Goal: Transaction & Acquisition: Purchase product/service

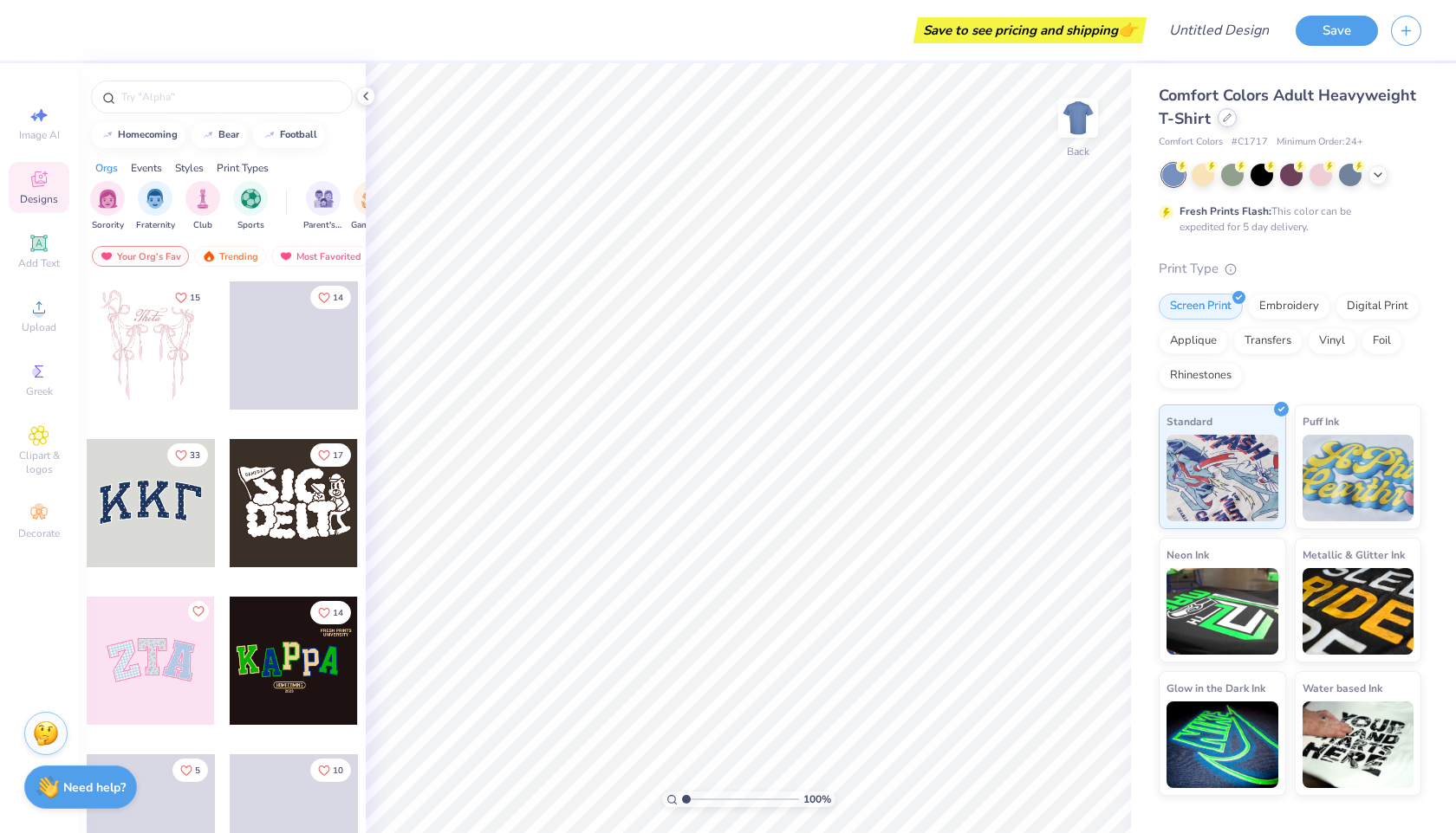
click at [1229, 123] on div at bounding box center [1227, 118] width 19 height 19
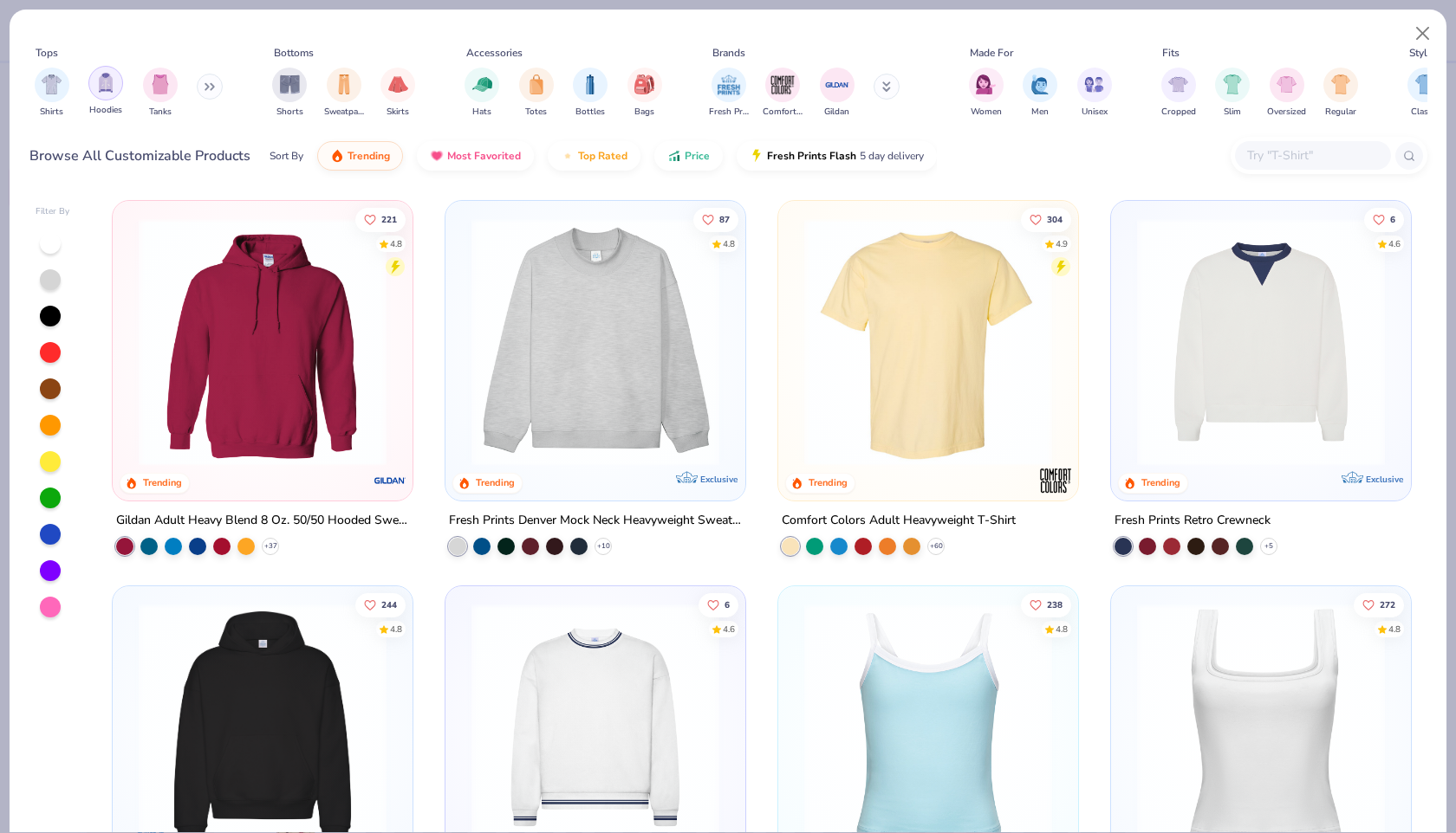
click at [100, 78] on img "filter for Hoodies" at bounding box center [106, 82] width 19 height 20
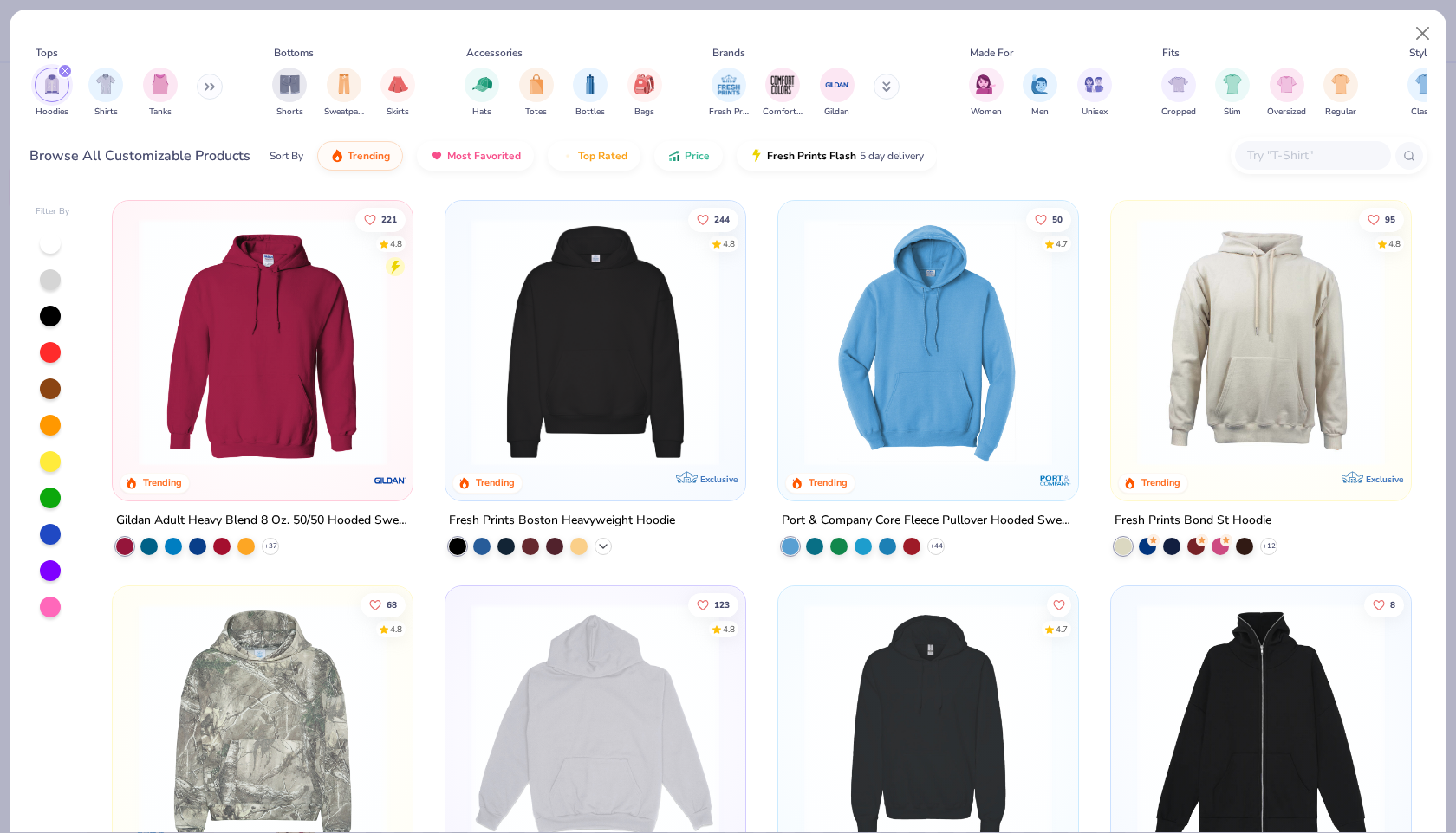
click at [600, 547] on icon at bounding box center [603, 546] width 13 height 13
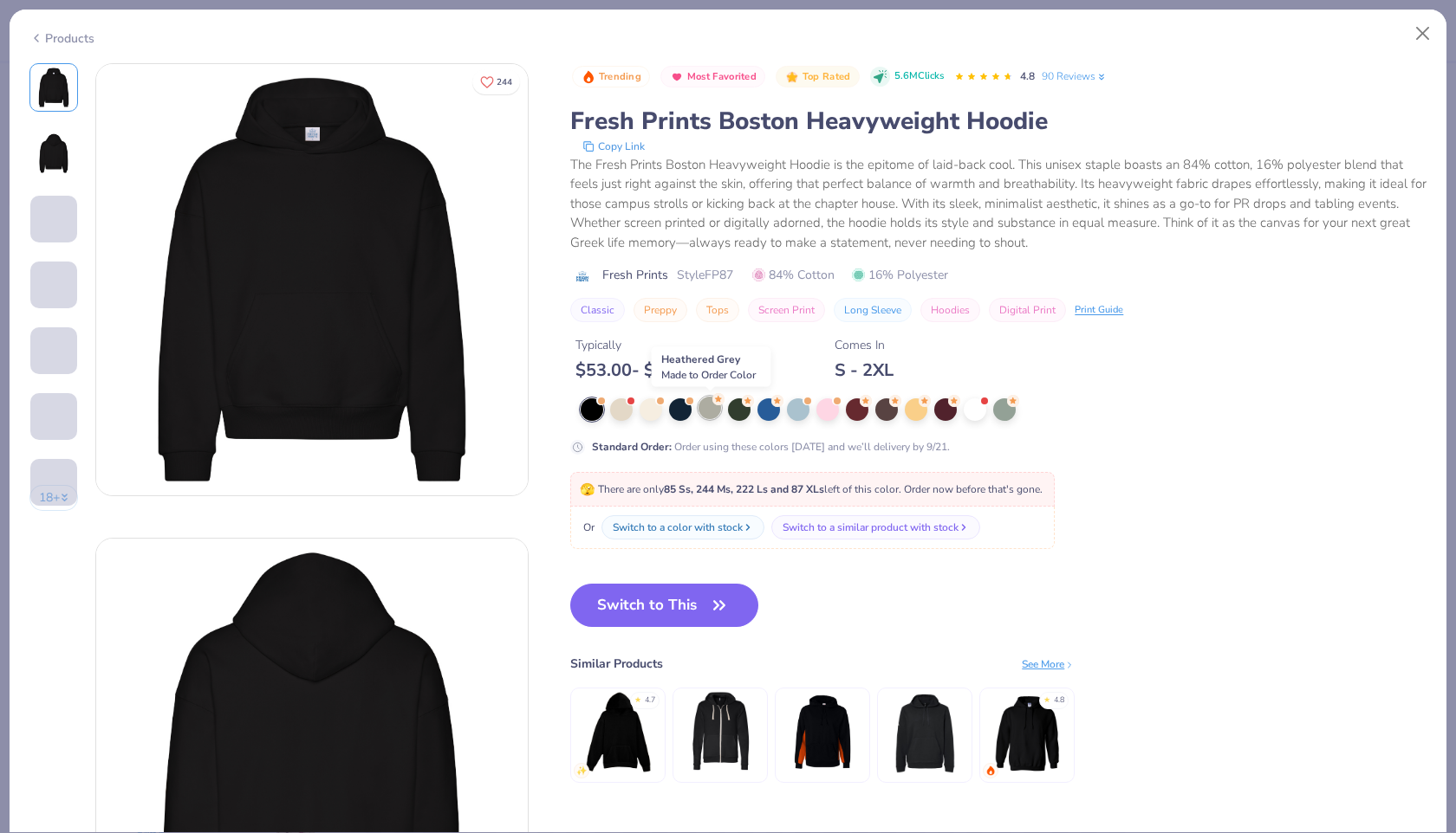
click at [711, 406] on div at bounding box center [710, 408] width 23 height 23
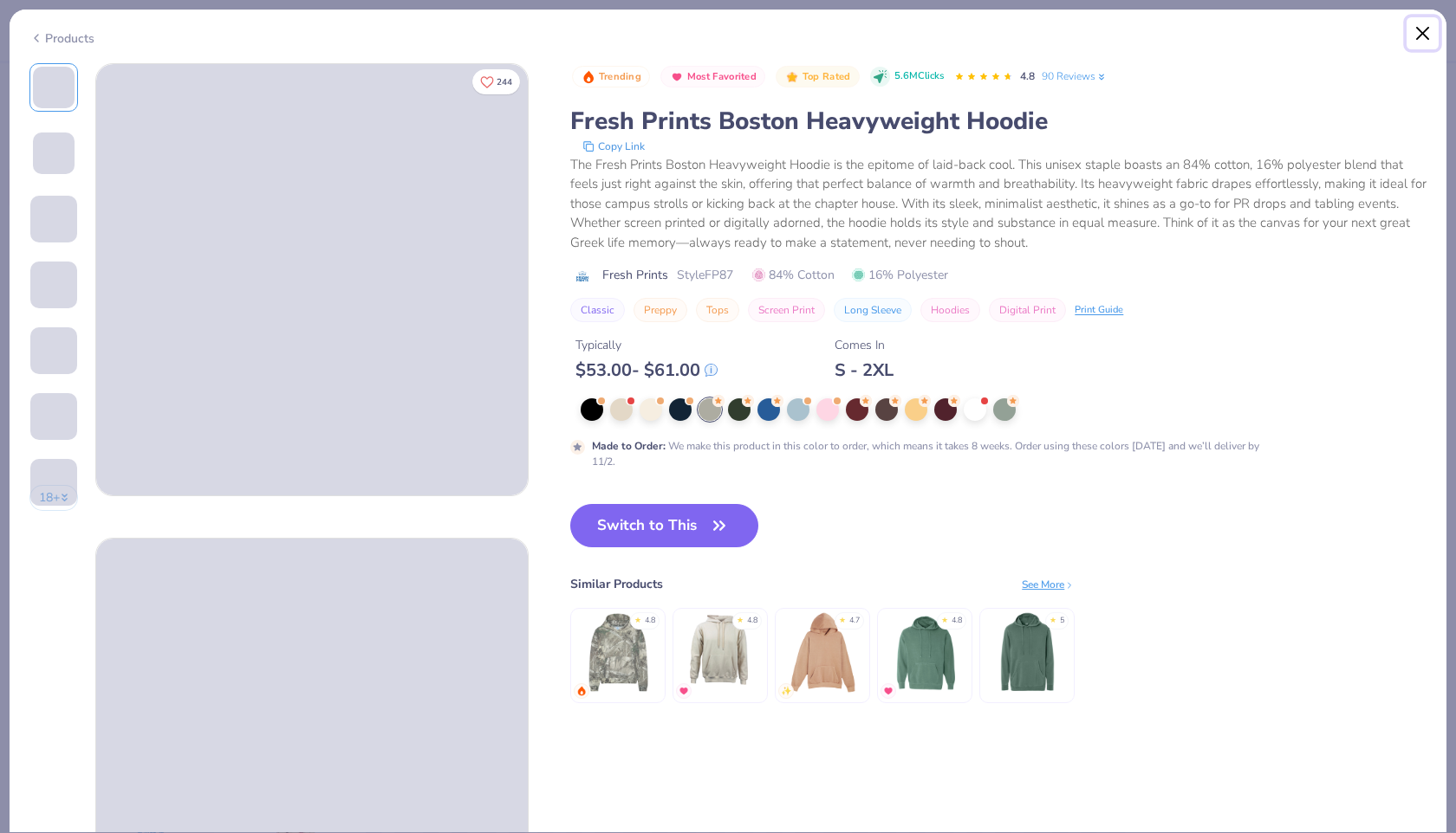
click at [1434, 38] on button "Close" at bounding box center [1423, 33] width 33 height 33
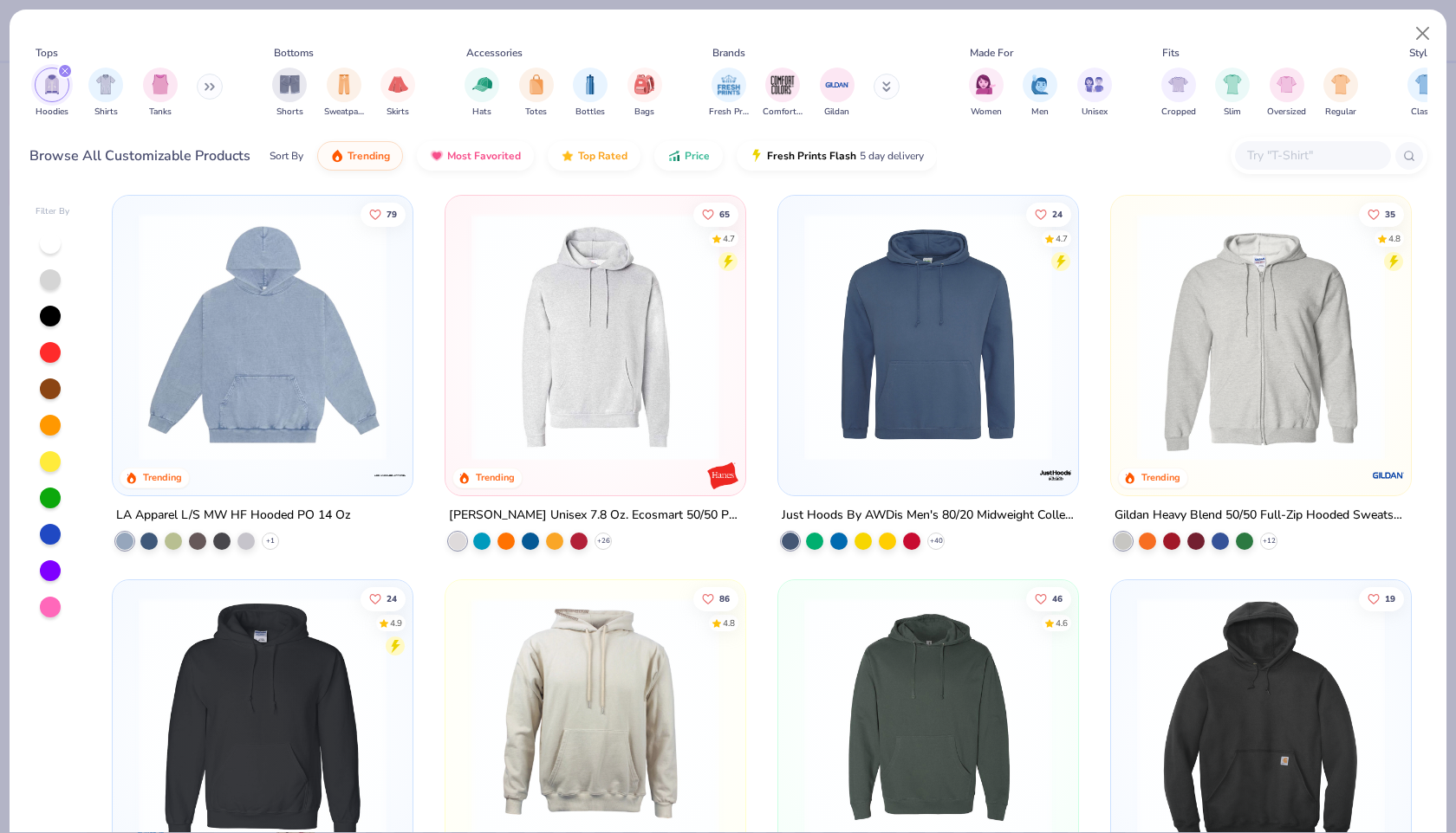
scroll to position [791, 0]
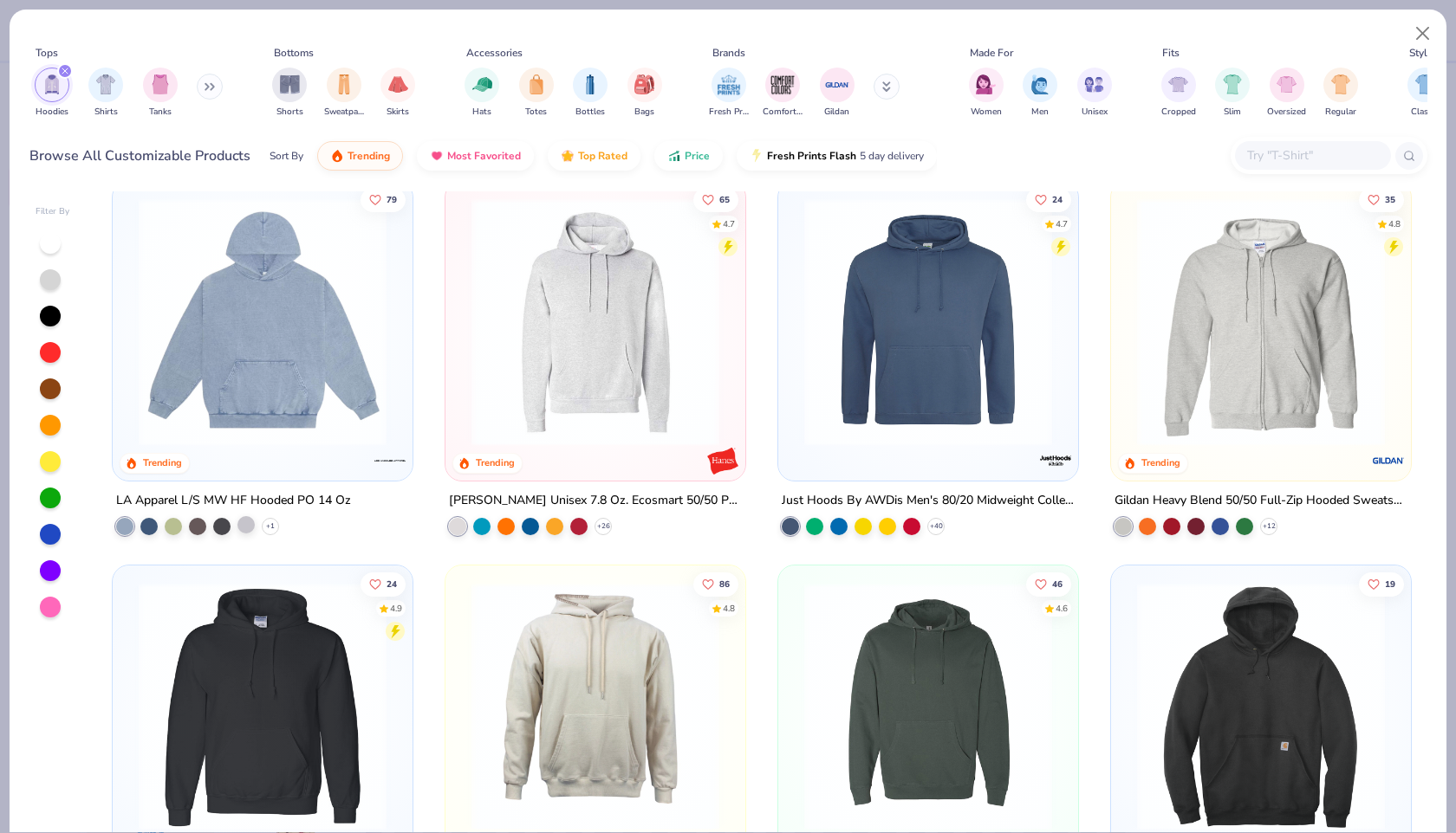
click at [245, 521] on div at bounding box center [246, 524] width 17 height 17
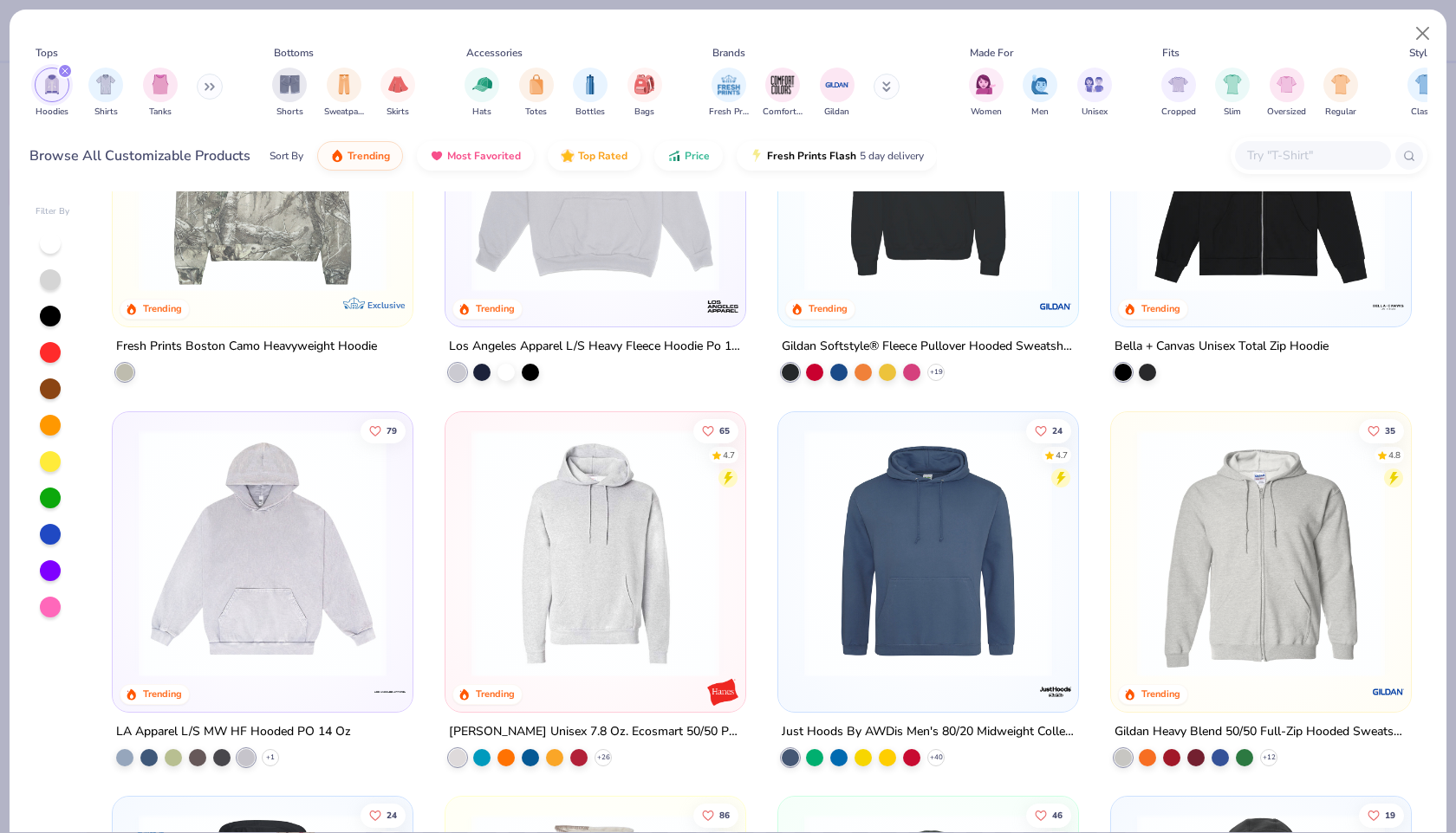
scroll to position [0, 0]
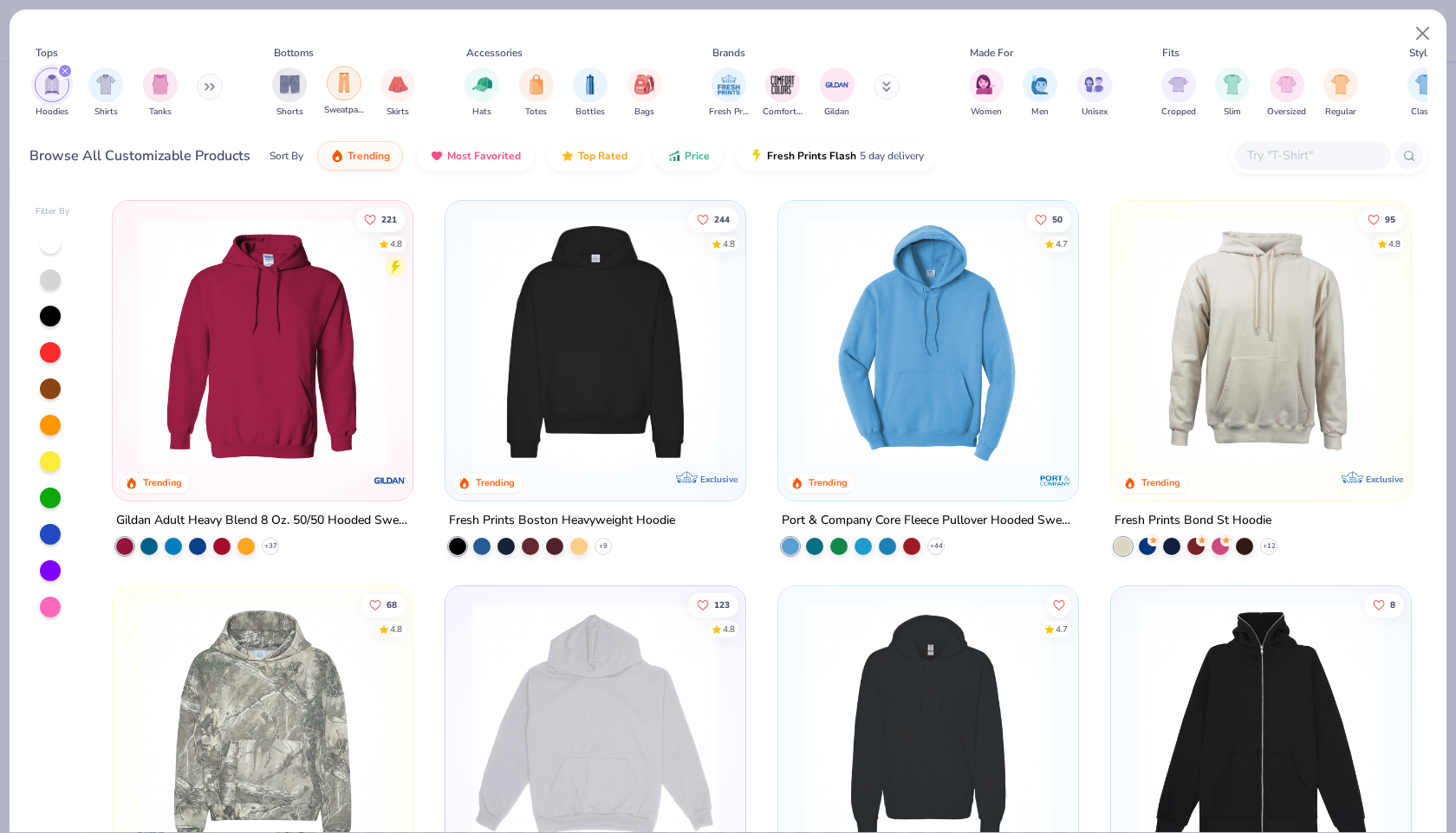
click at [332, 95] on div "filter for Sweatpants" at bounding box center [343, 83] width 34 height 34
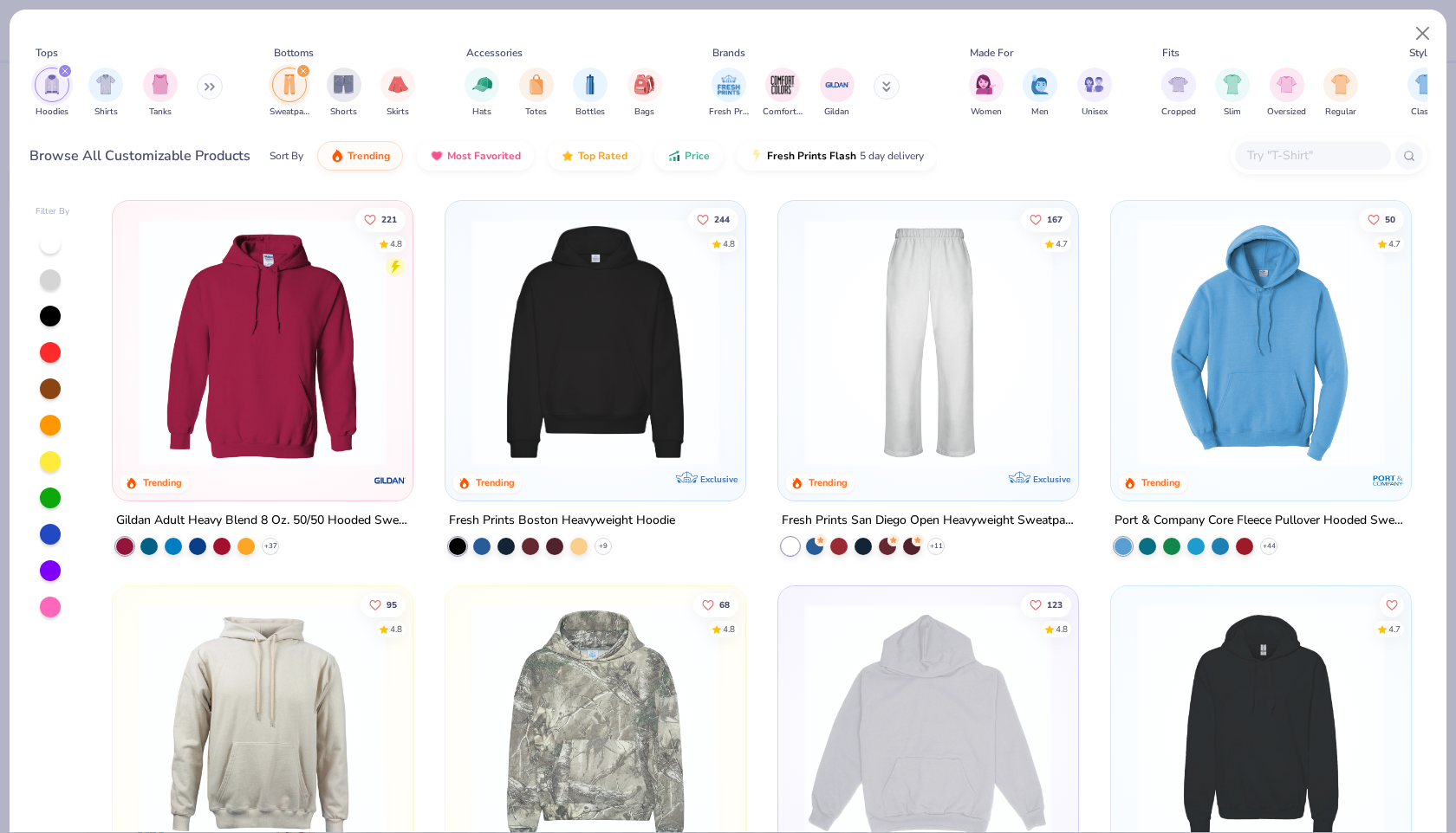
click at [889, 84] on button at bounding box center [886, 86] width 26 height 26
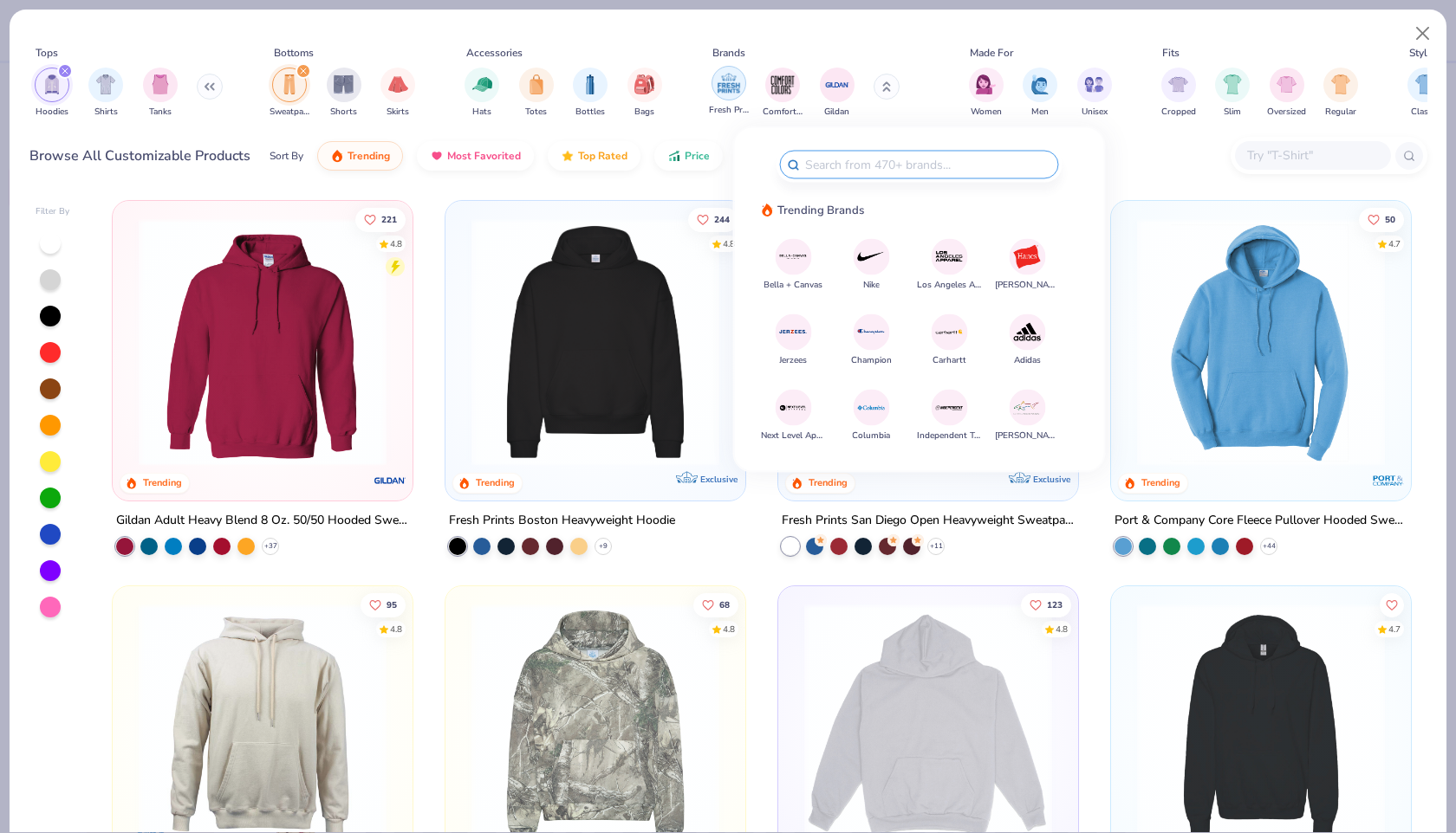
click at [727, 83] on img "filter for Fresh Prints" at bounding box center [728, 82] width 26 height 26
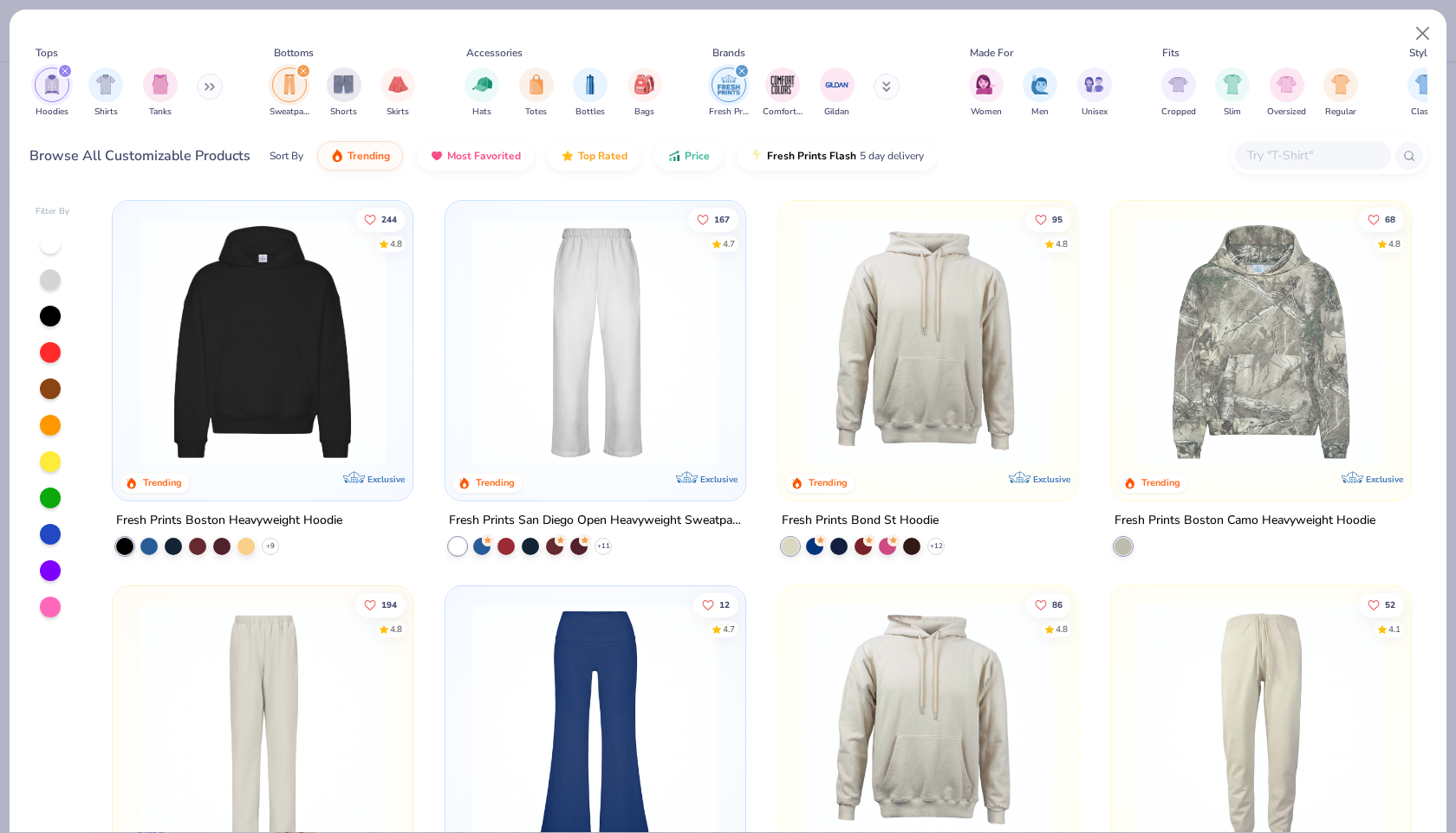
click at [727, 83] on img "filter for Fresh Prints" at bounding box center [728, 84] width 26 height 26
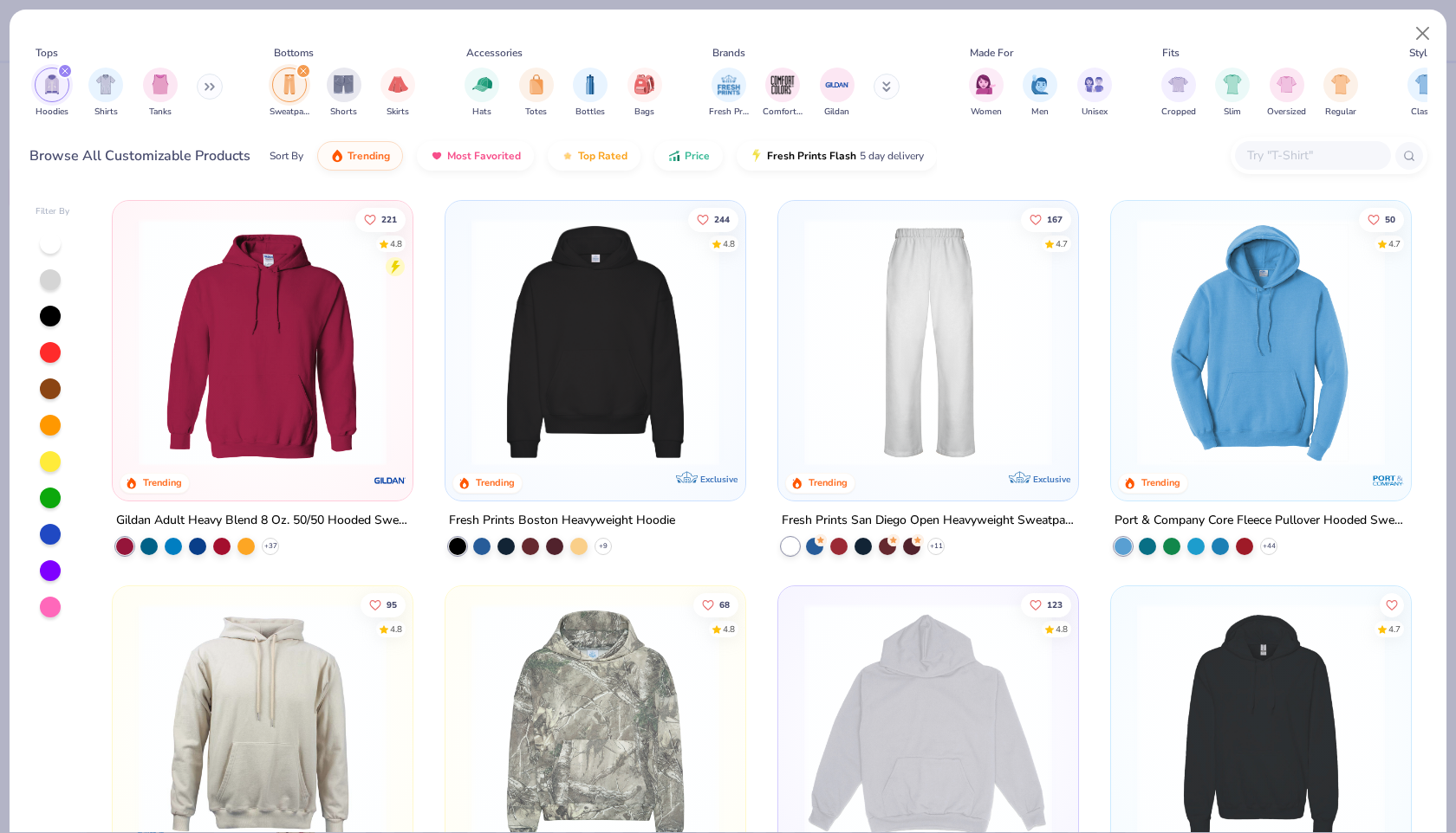
click at [888, 91] on icon at bounding box center [887, 89] width 6 height 3
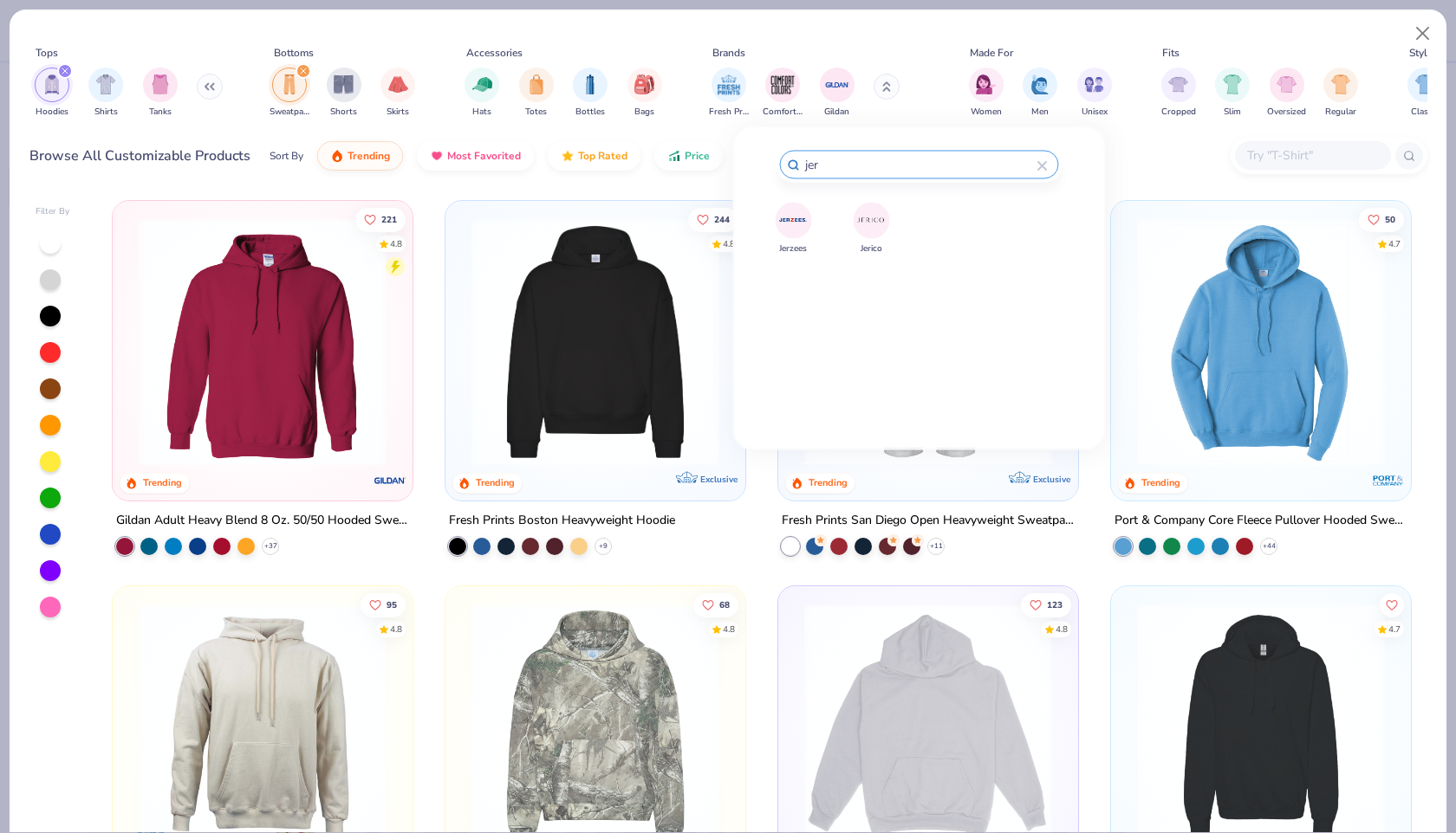
type input "jer"
click at [786, 221] on img at bounding box center [793, 221] width 31 height 31
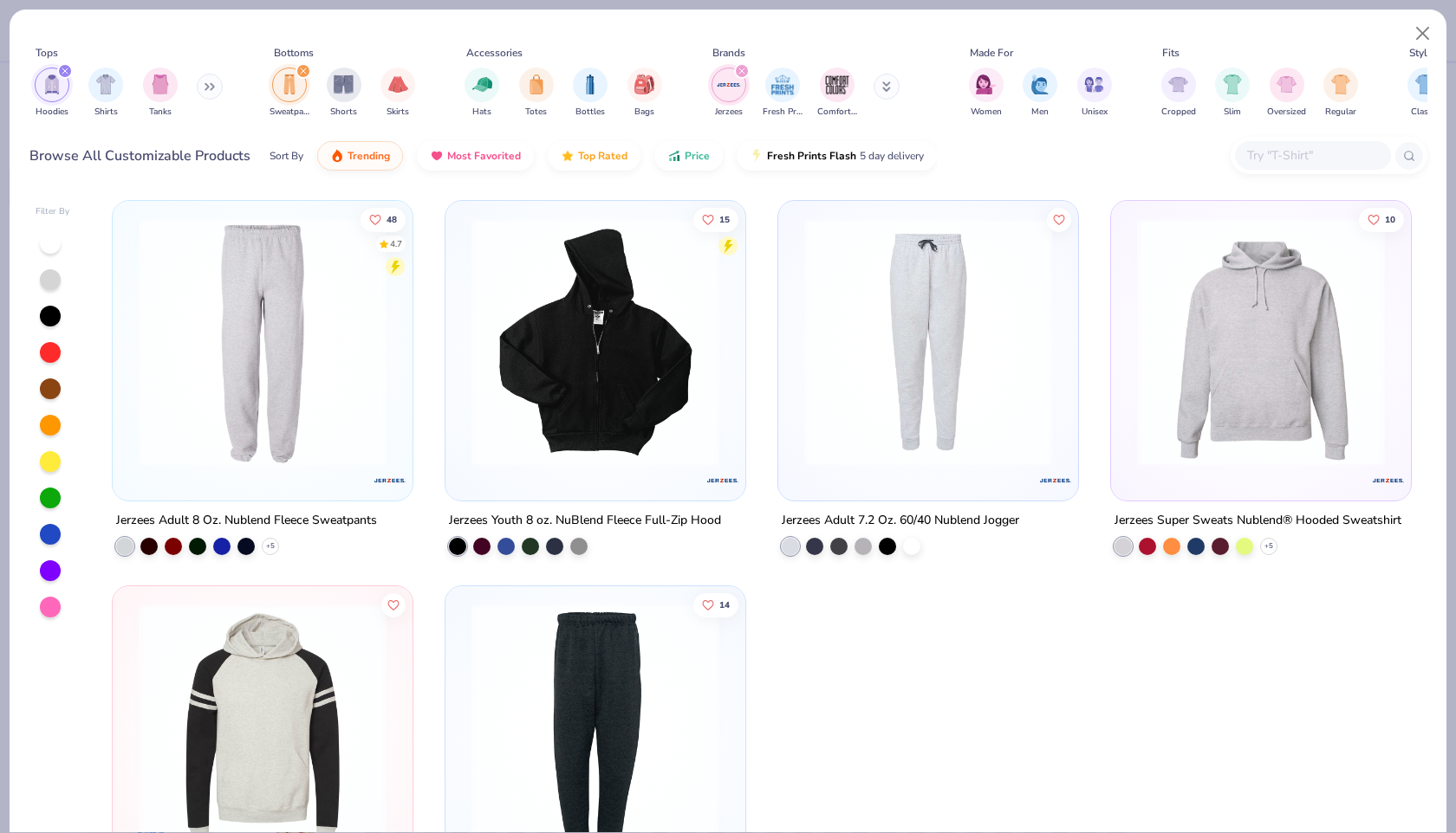
click at [1291, 317] on img at bounding box center [1260, 341] width 265 height 248
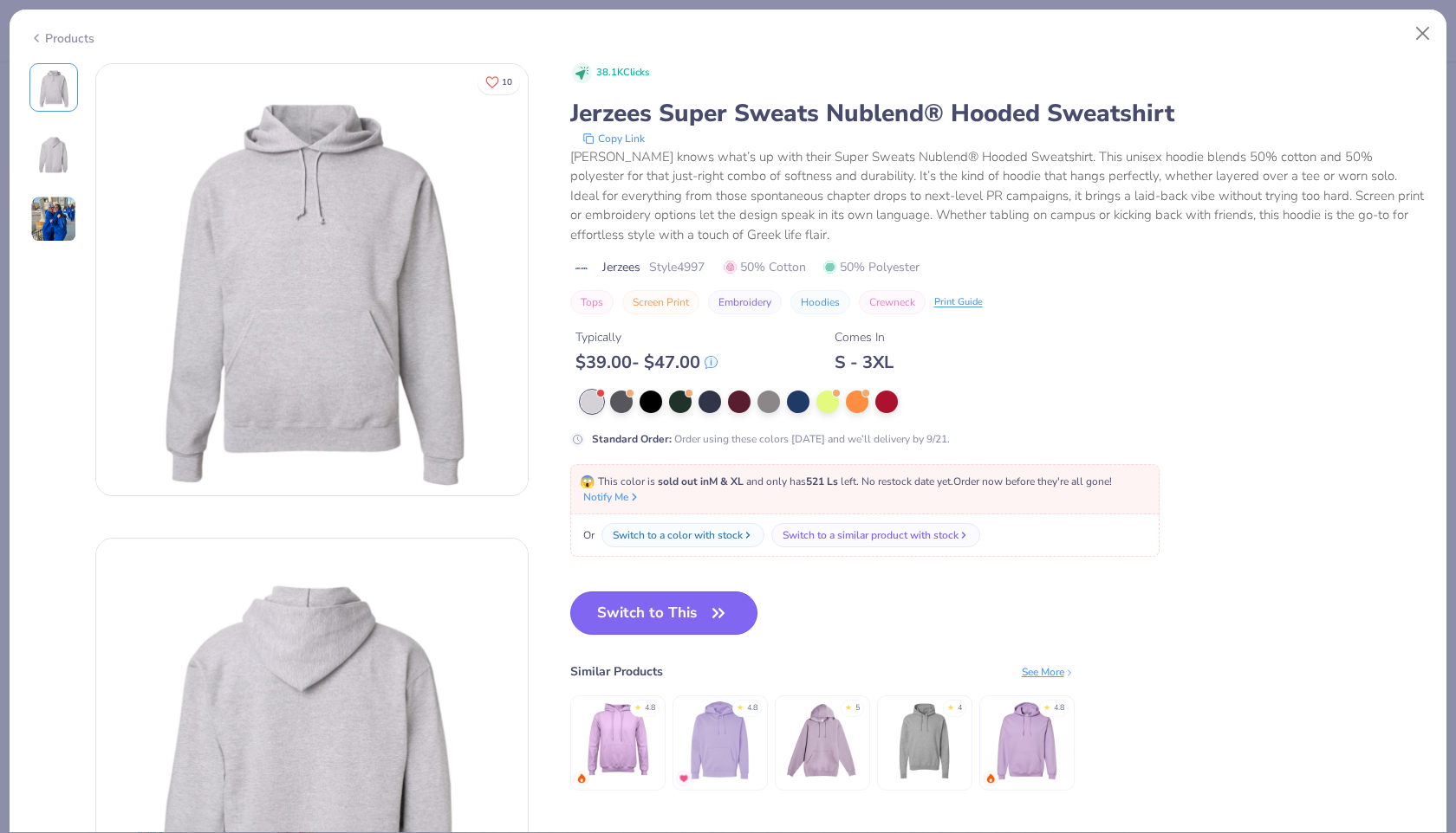
click at [664, 604] on button "Switch to This" at bounding box center [664, 613] width 188 height 43
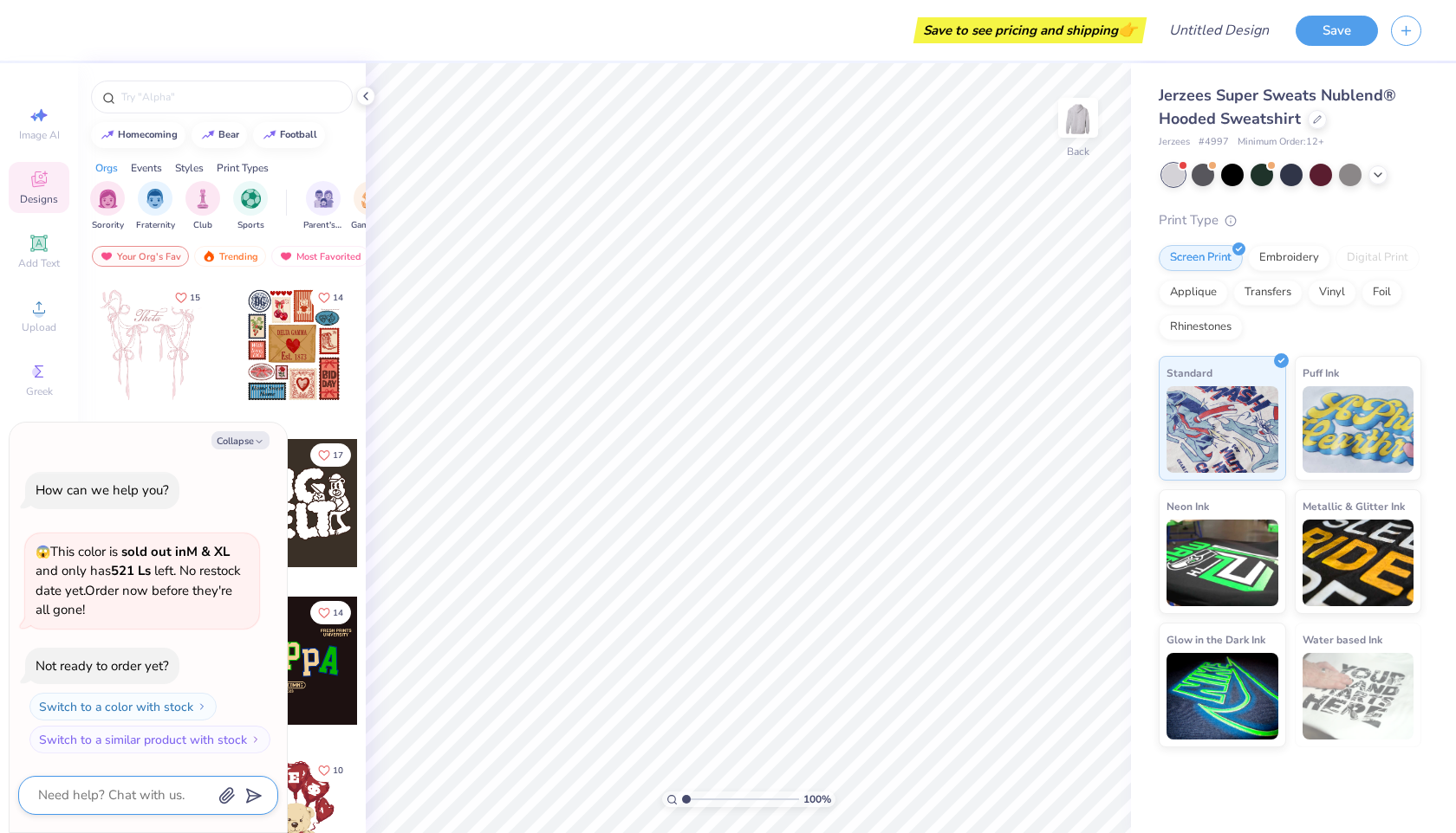
click at [78, 804] on textarea at bounding box center [124, 796] width 176 height 23
click at [226, 439] on button "Collapse" at bounding box center [240, 440] width 58 height 18
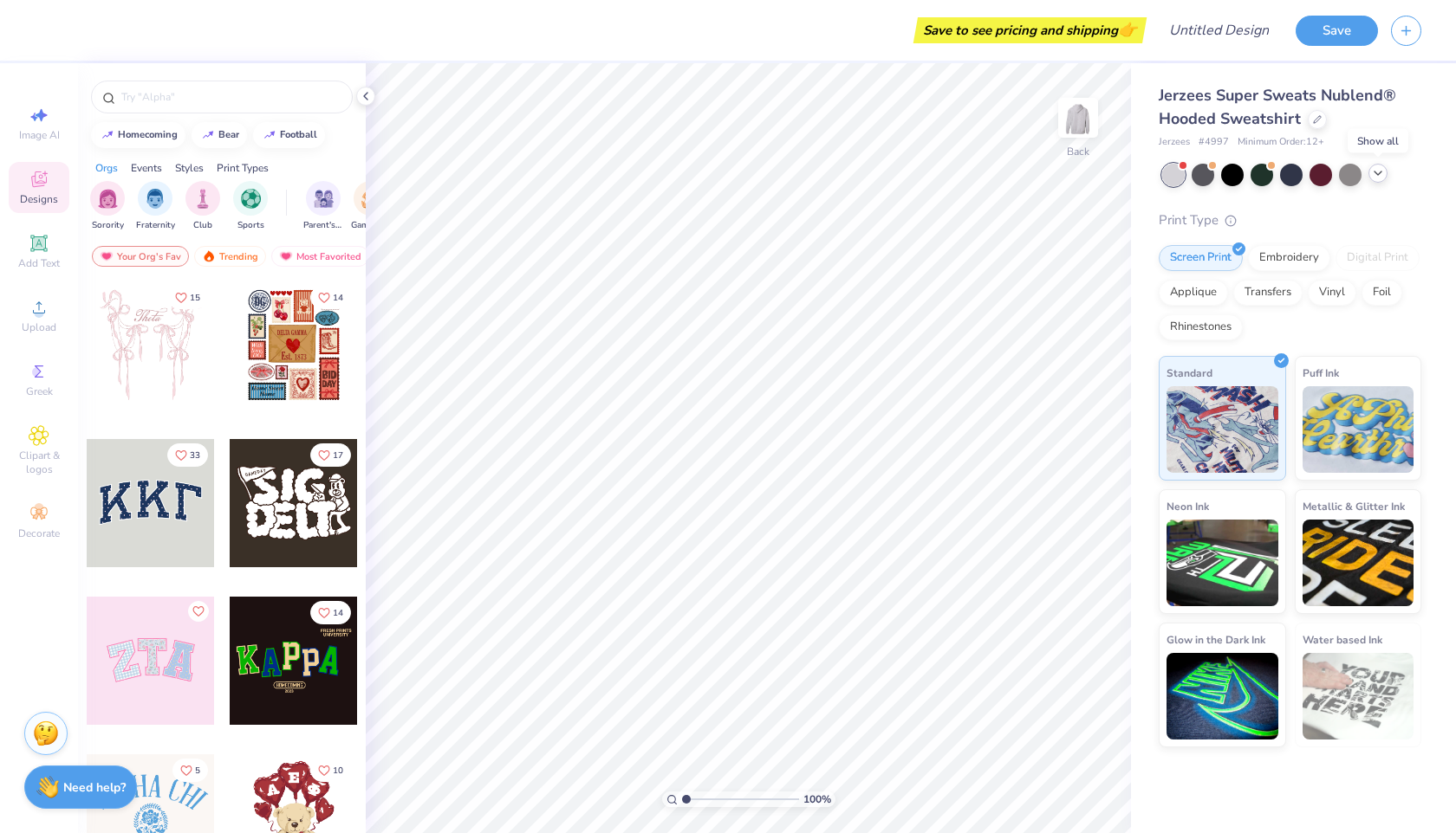
click at [1378, 177] on icon at bounding box center [1378, 173] width 13 height 13
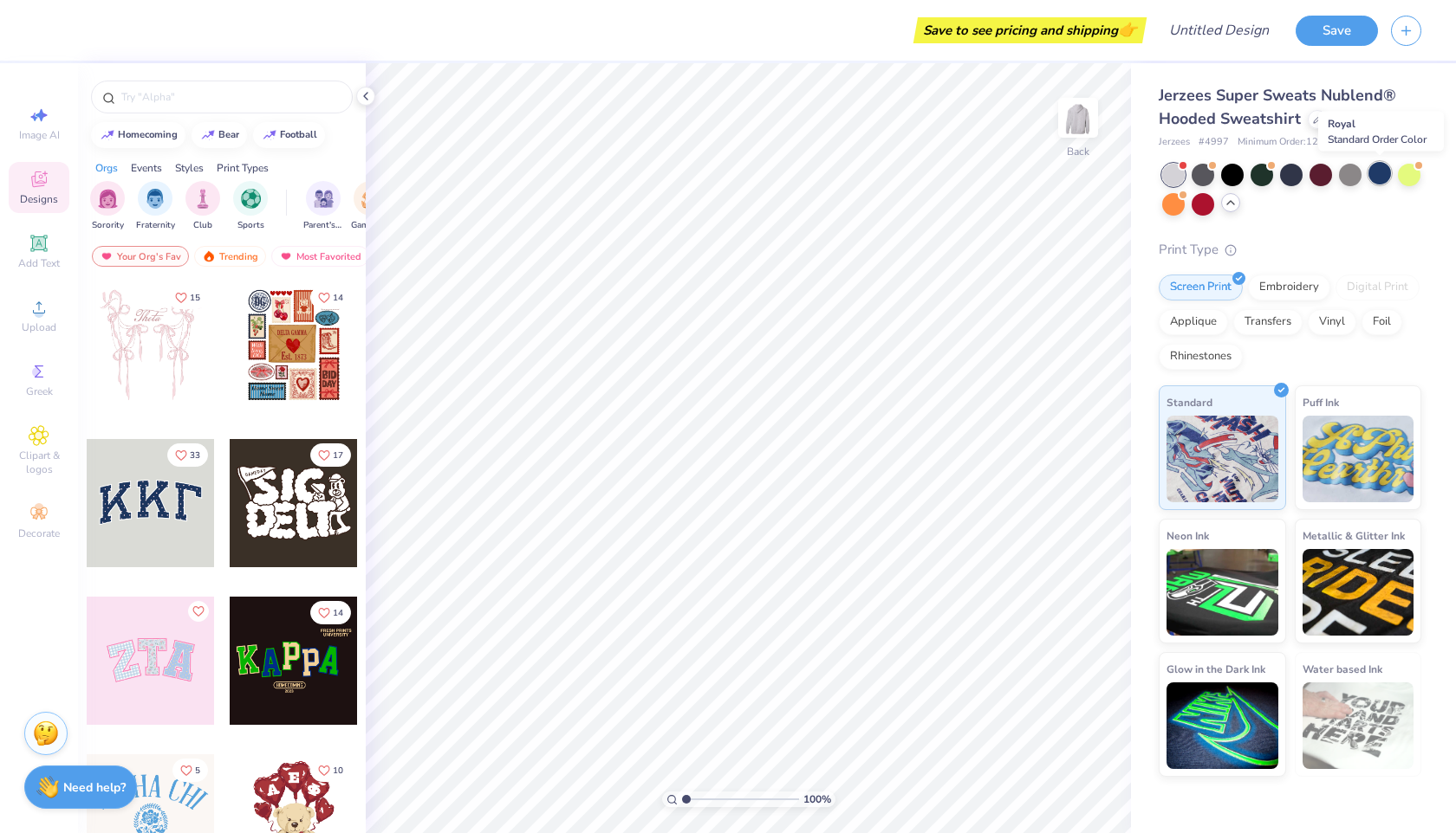
click at [1382, 177] on div at bounding box center [1379, 173] width 23 height 23
click at [1176, 171] on div at bounding box center [1174, 175] width 23 height 23
click at [1202, 175] on div at bounding box center [1203, 173] width 23 height 23
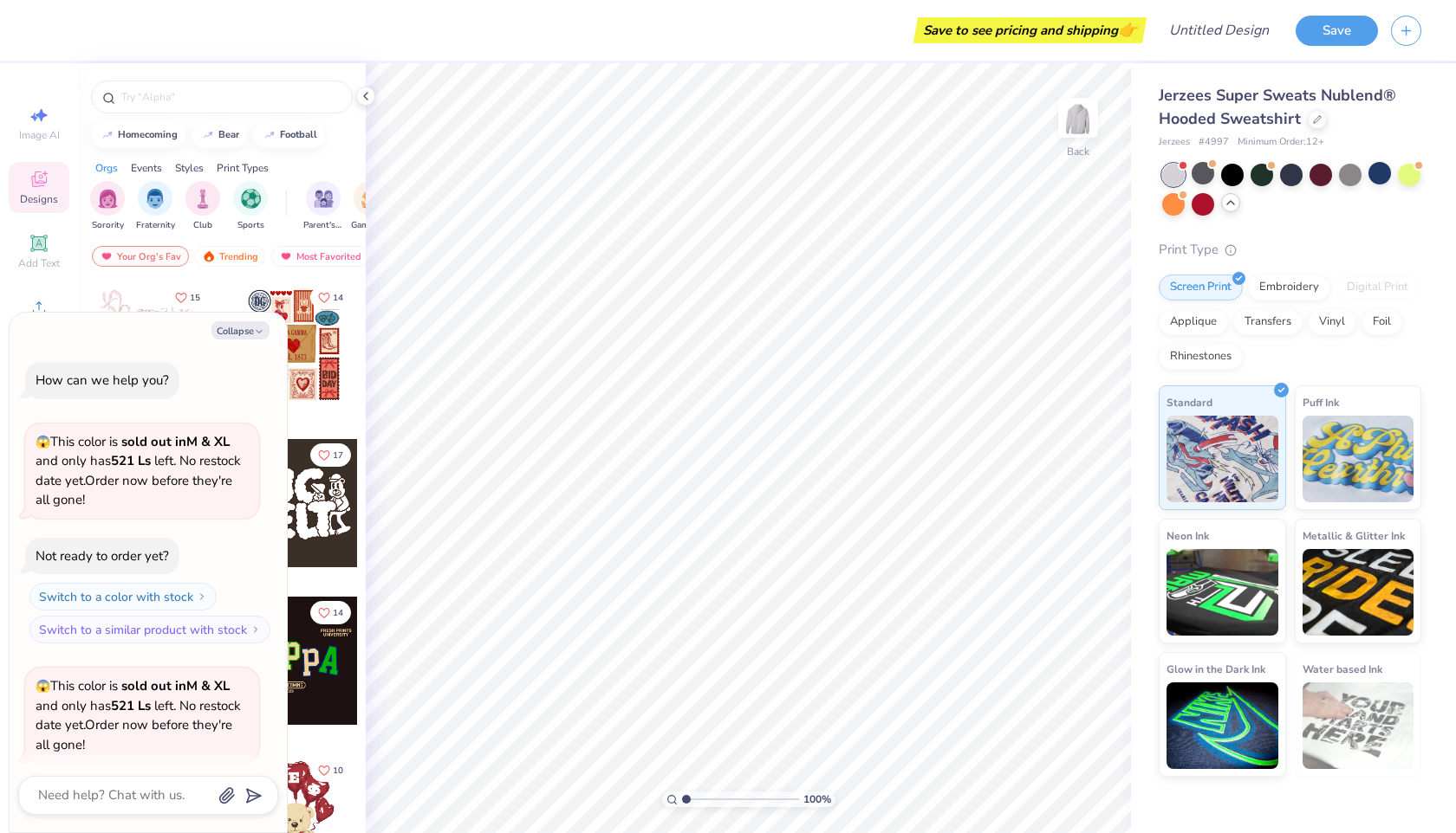
scroll to position [134, 0]
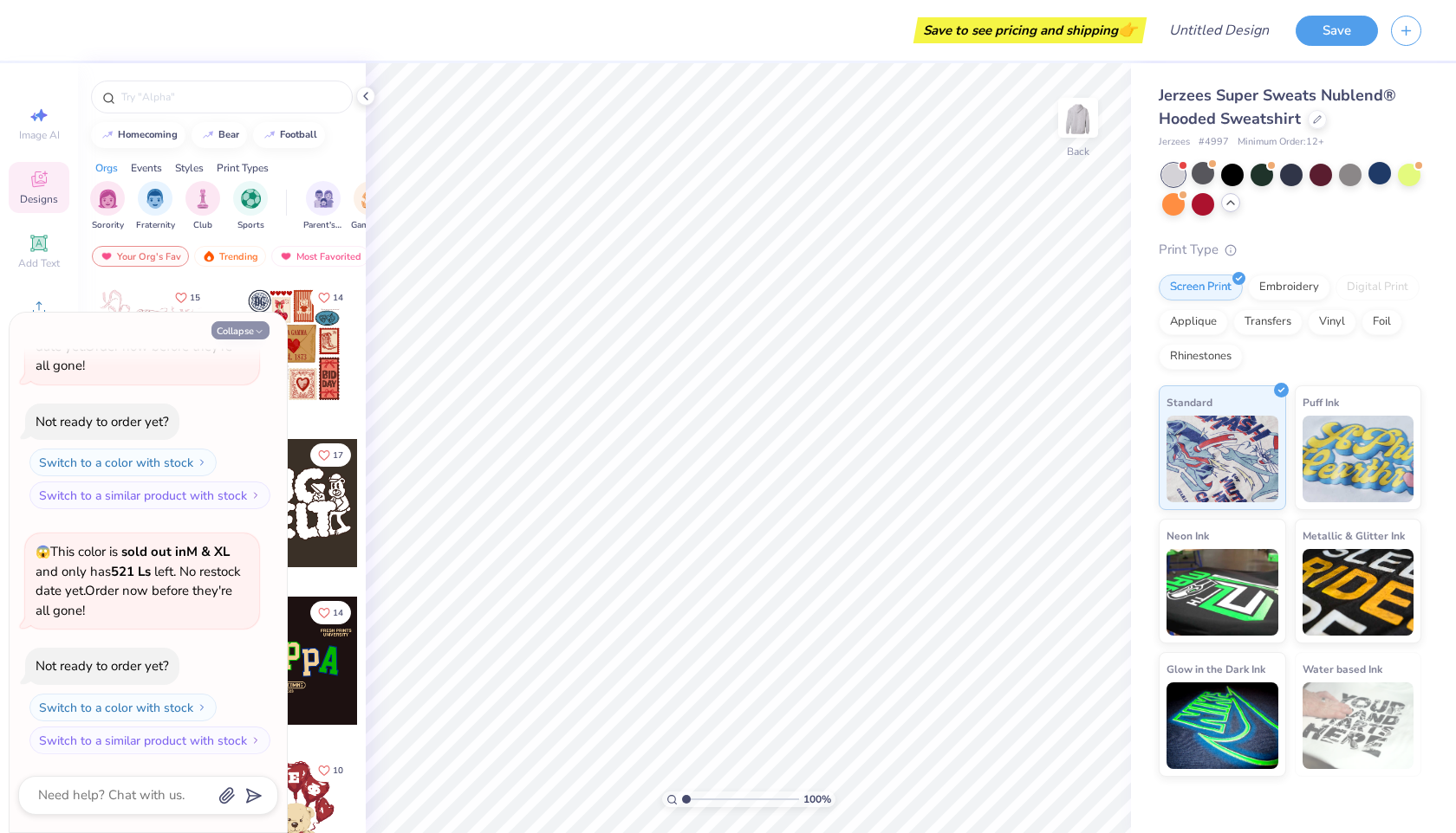
click at [249, 331] on button "Collapse" at bounding box center [240, 330] width 58 height 18
type textarea "x"
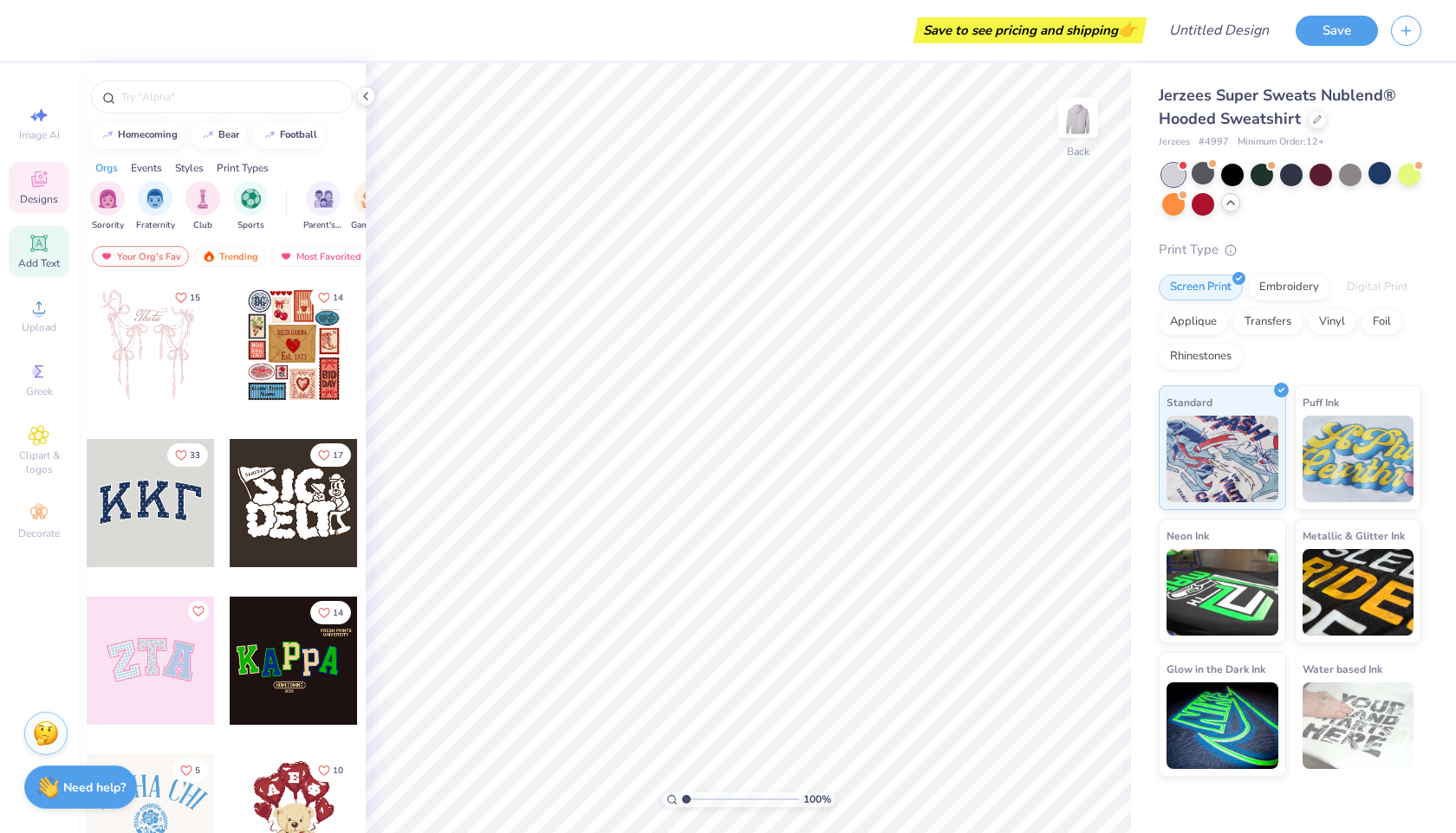
click at [45, 245] on icon at bounding box center [38, 242] width 16 height 16
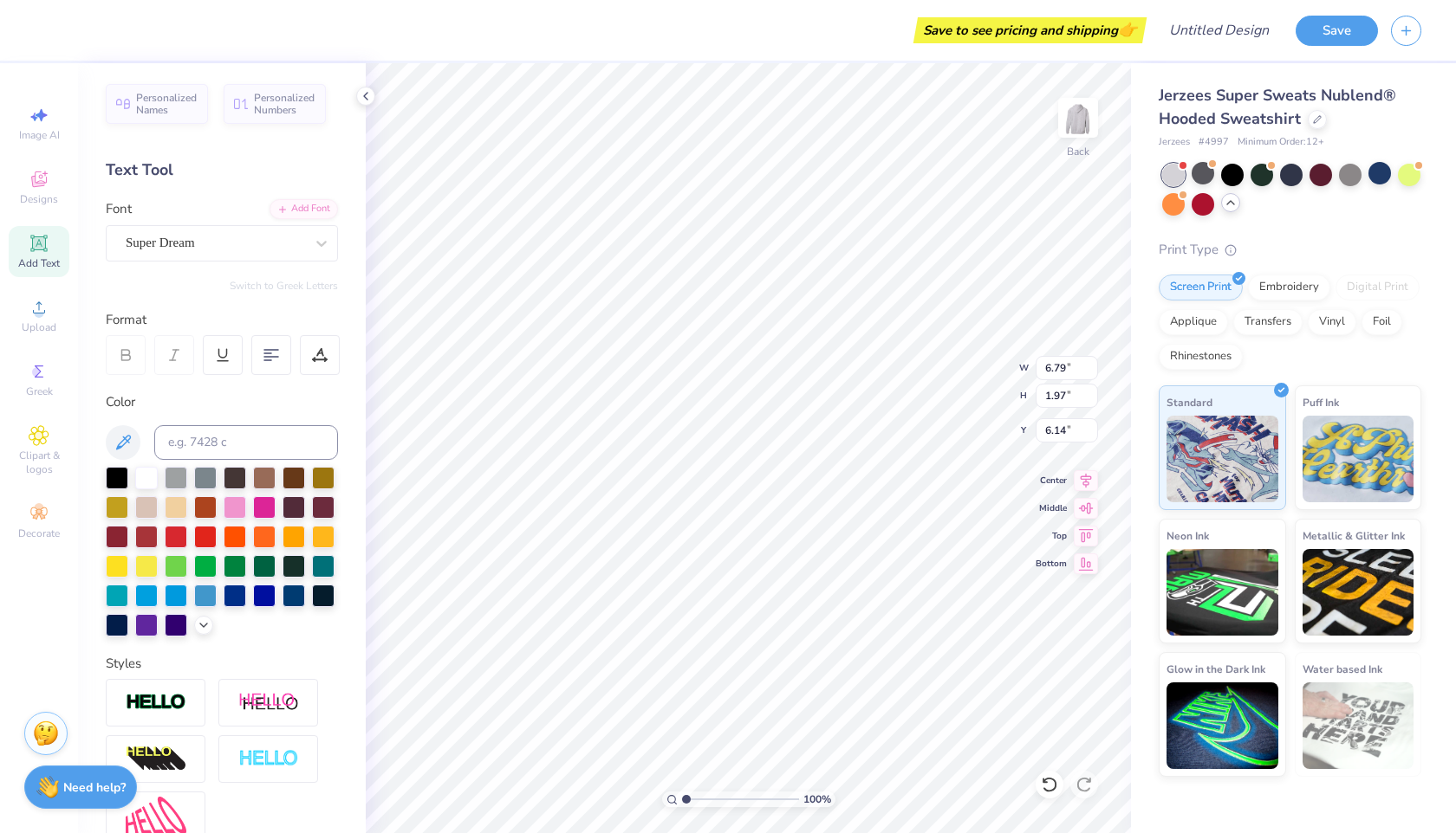
scroll to position [0, 0]
type textarea "T"
type textarea "Y"
type textarea "ICEP [GEOGRAPHIC_DATA]"
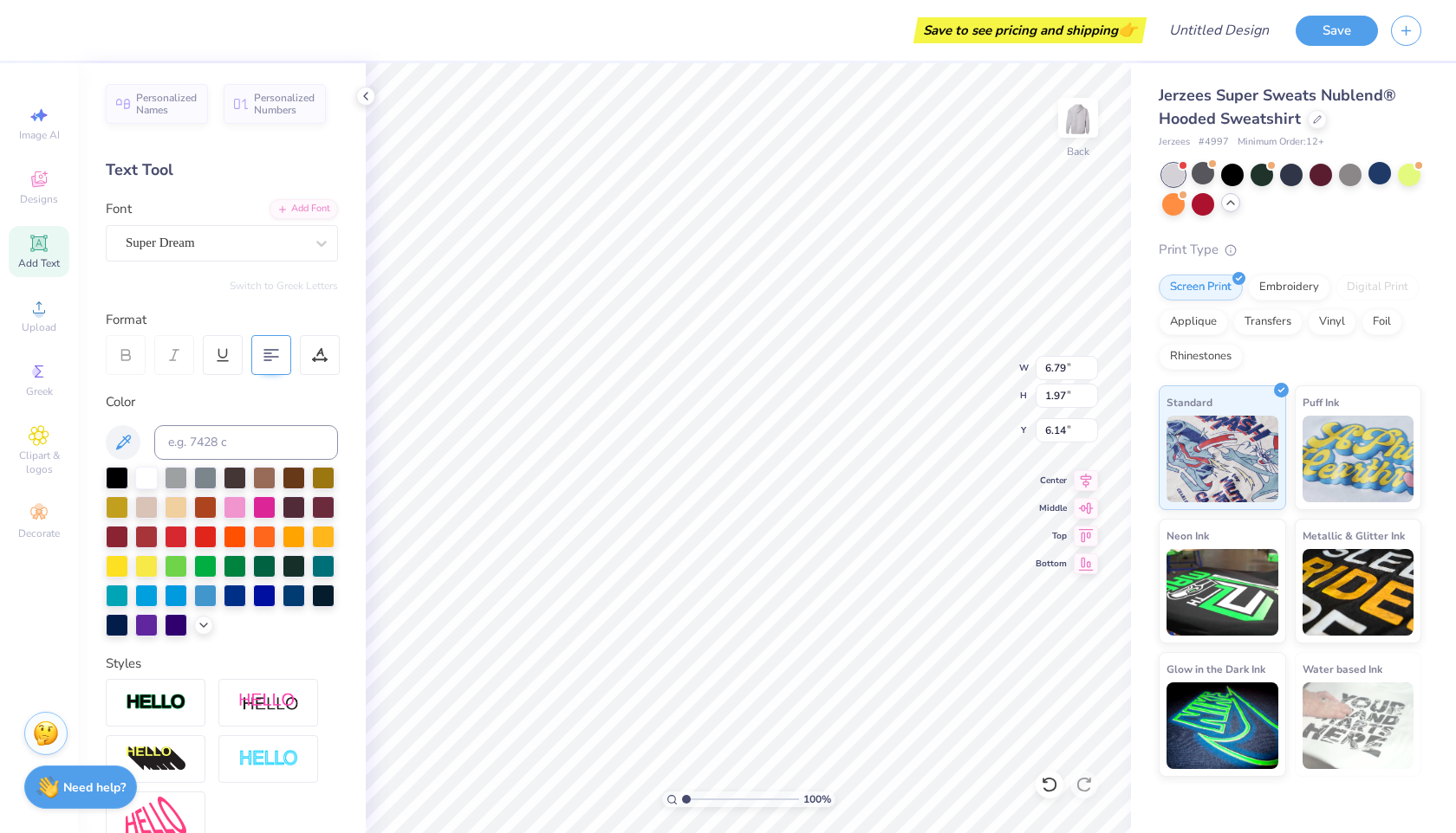
click at [259, 354] on div at bounding box center [272, 356] width 40 height 40
click at [166, 252] on div "Super Dream" at bounding box center [215, 243] width 182 height 27
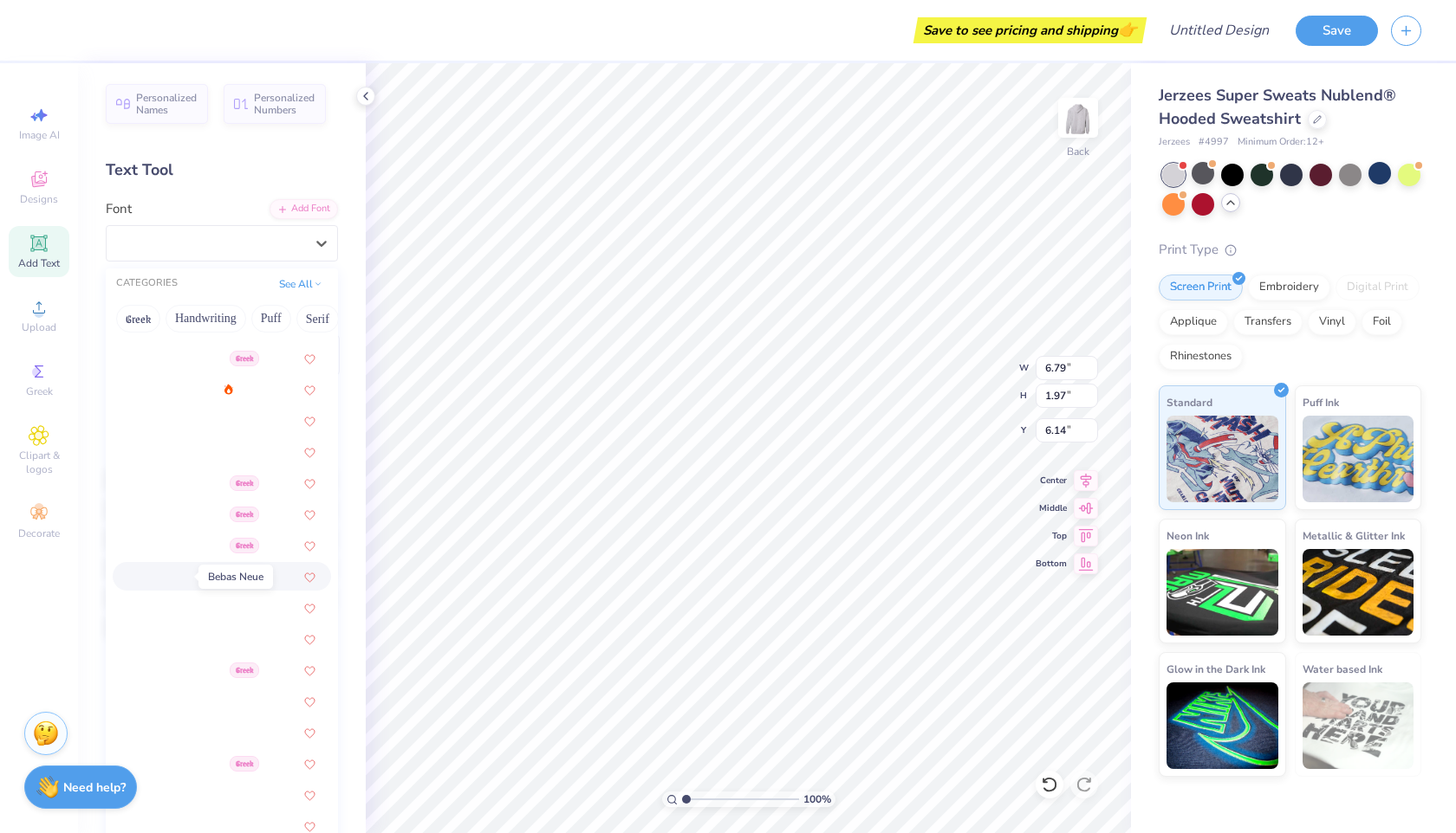
scroll to position [615, 0]
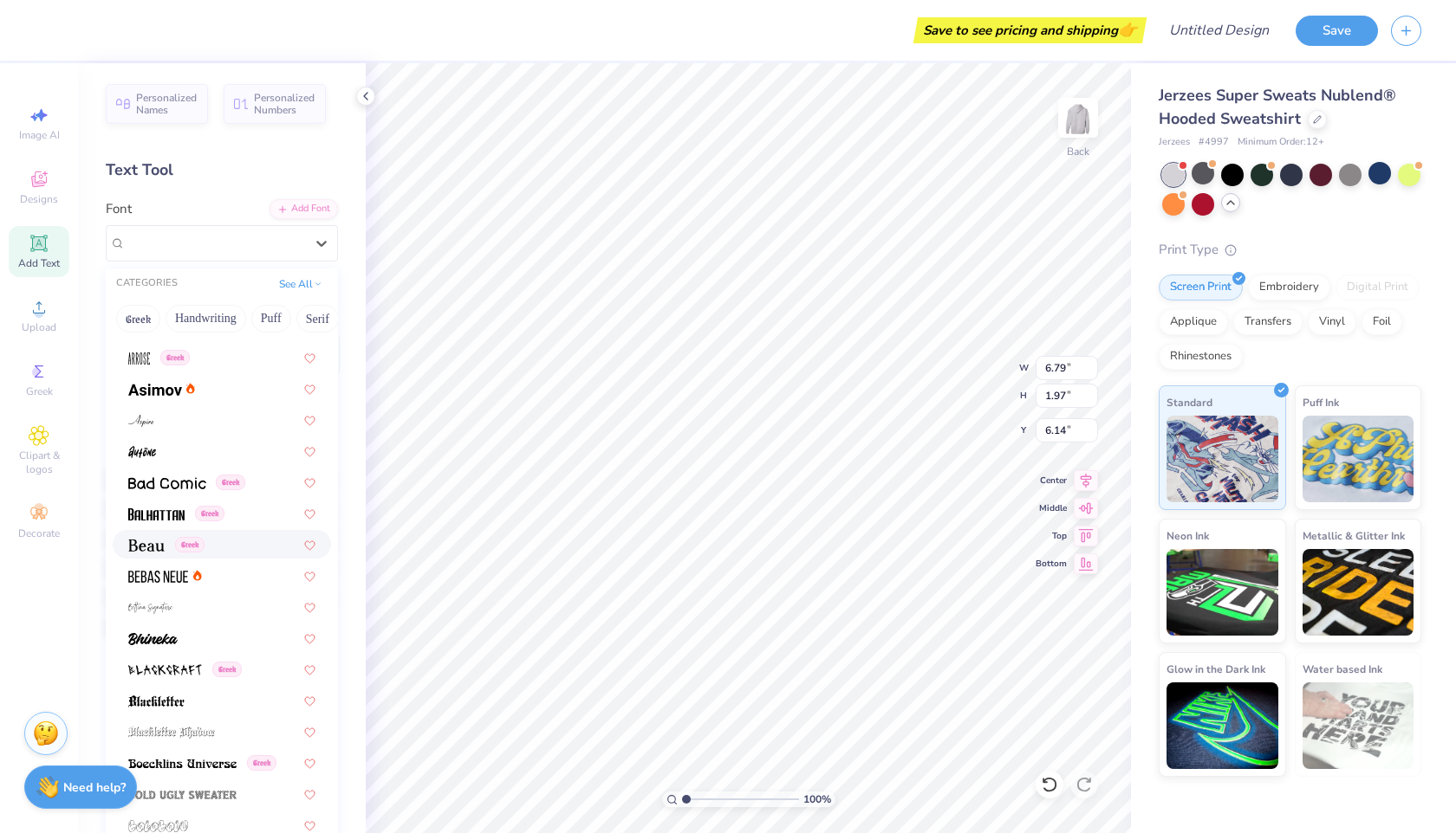
click at [164, 547] on img at bounding box center [146, 545] width 36 height 12
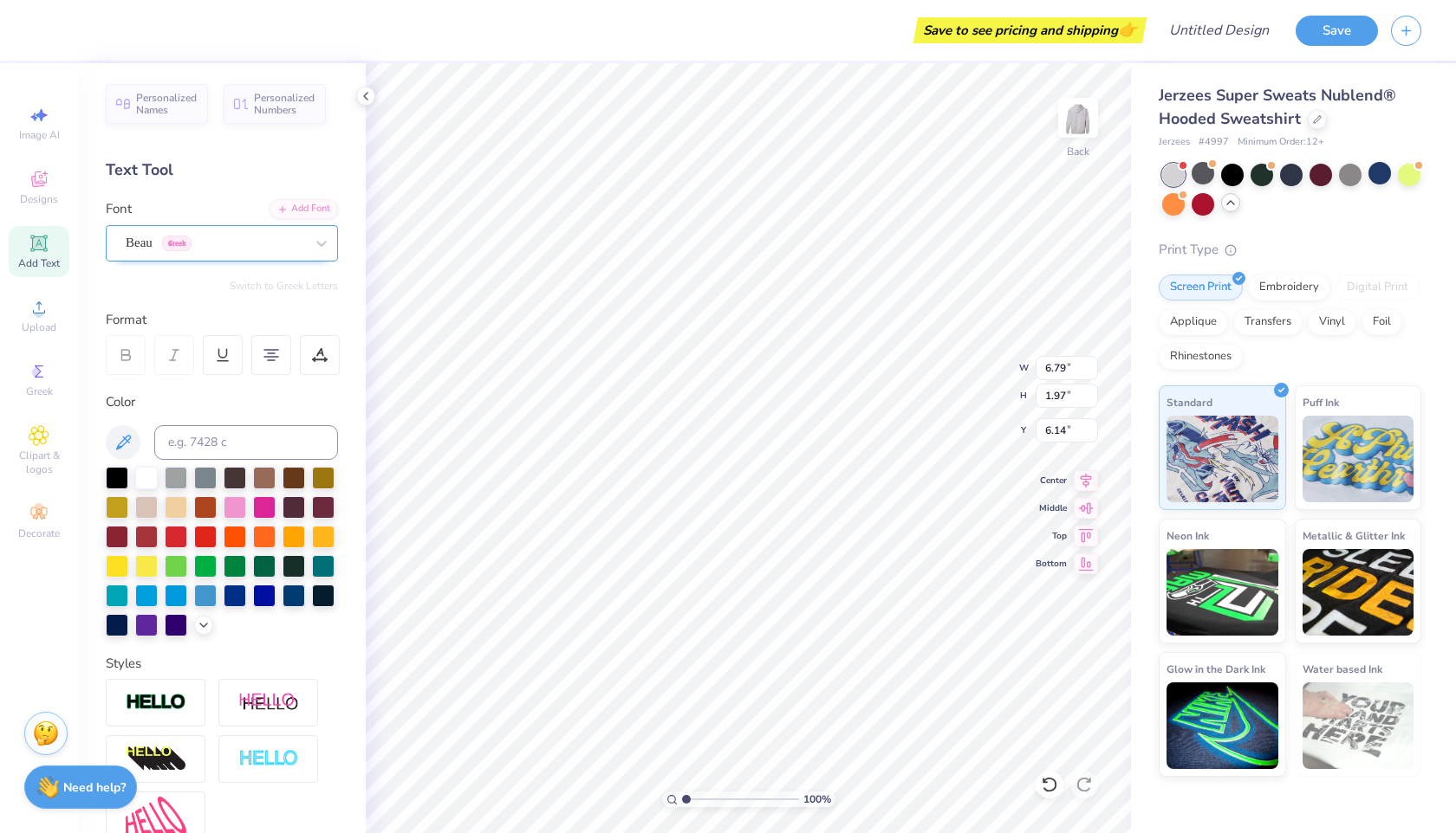
click at [256, 243] on div "Beau Greek" at bounding box center [215, 243] width 182 height 27
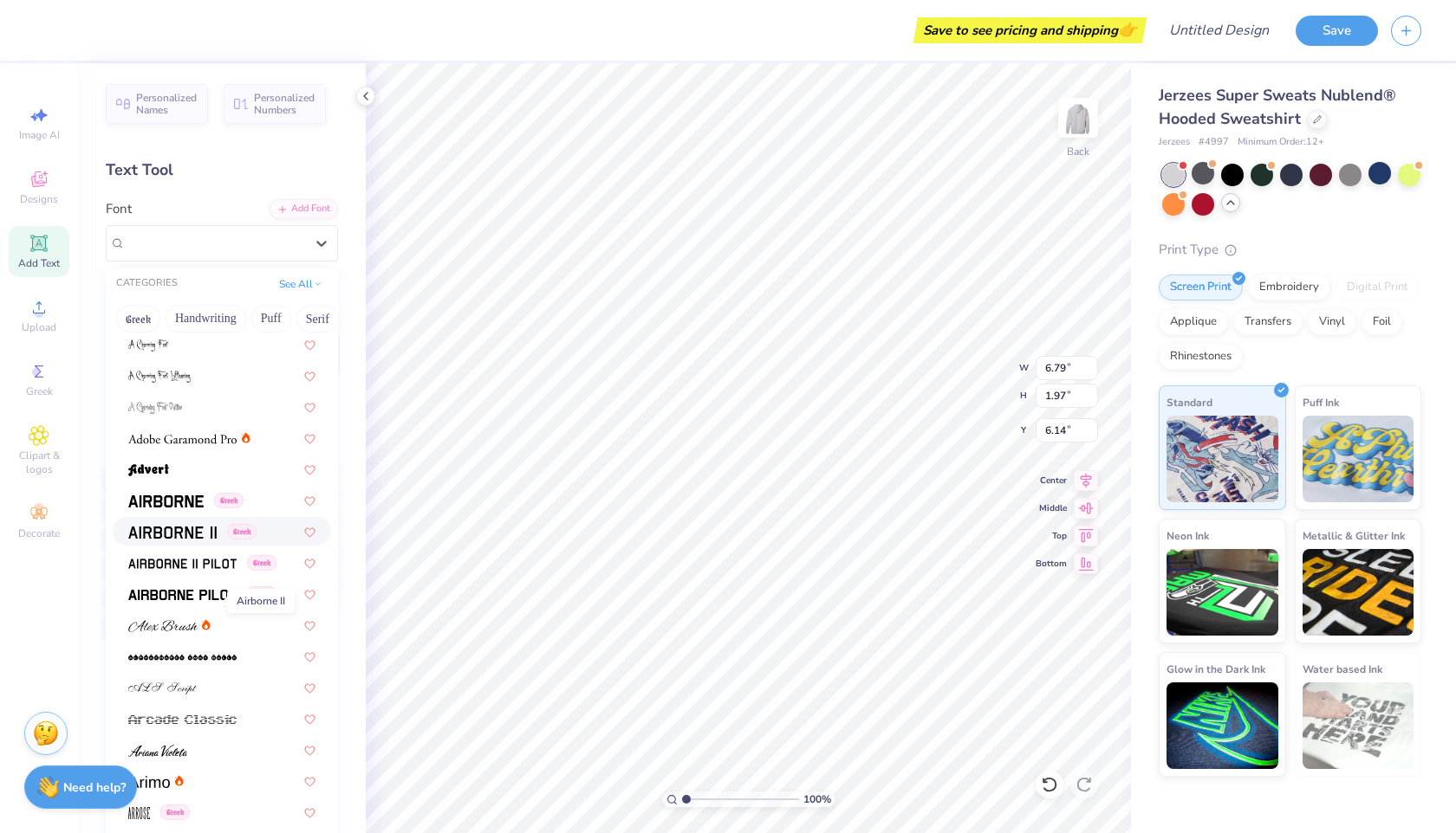
scroll to position [224, 0]
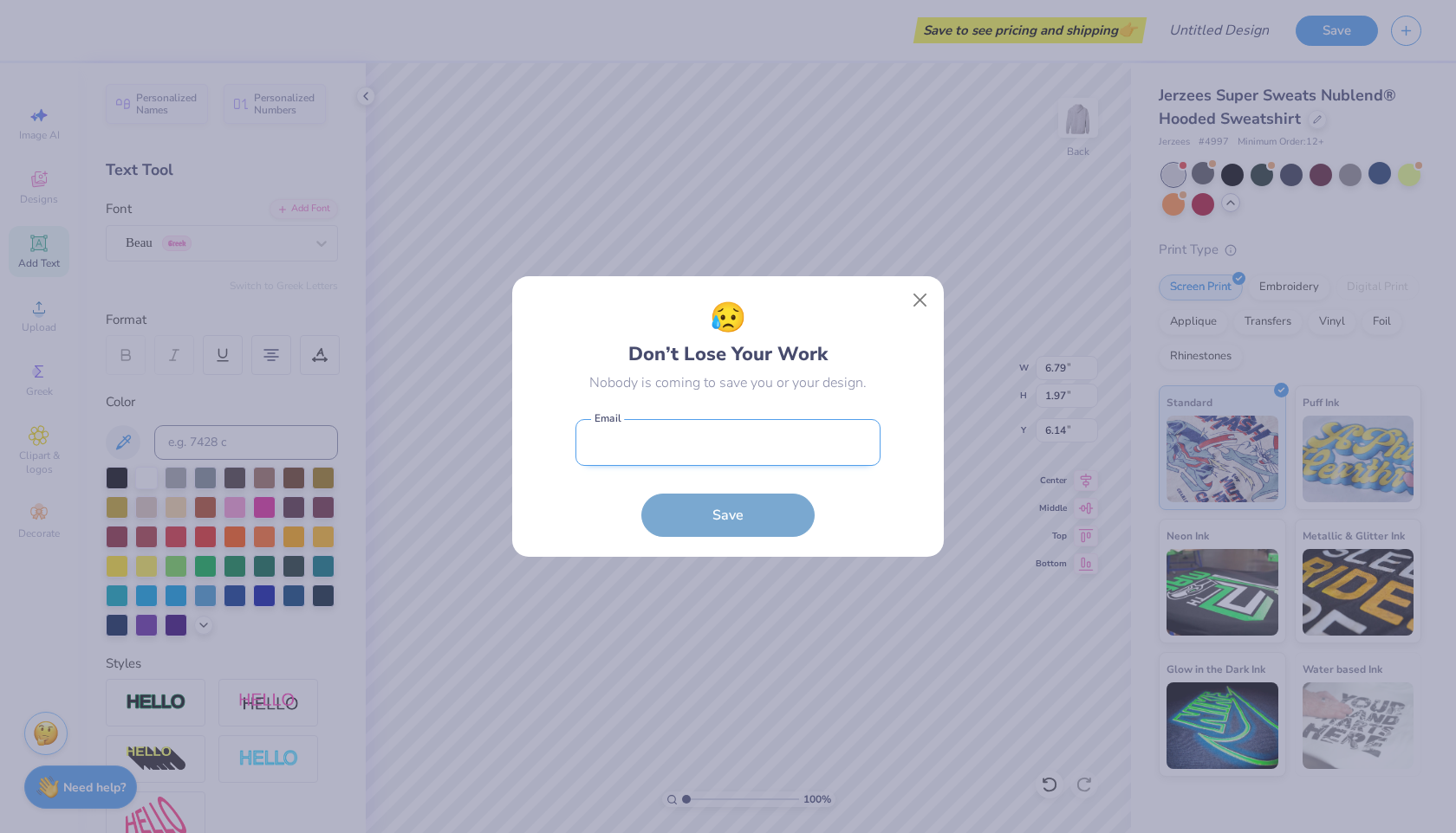
click at [657, 428] on input "email" at bounding box center [727, 443] width 305 height 48
type input "7.50"
type input "5.35"
type input "4.45"
type input "[EMAIL_ADDRESS][DOMAIN_NAME]"
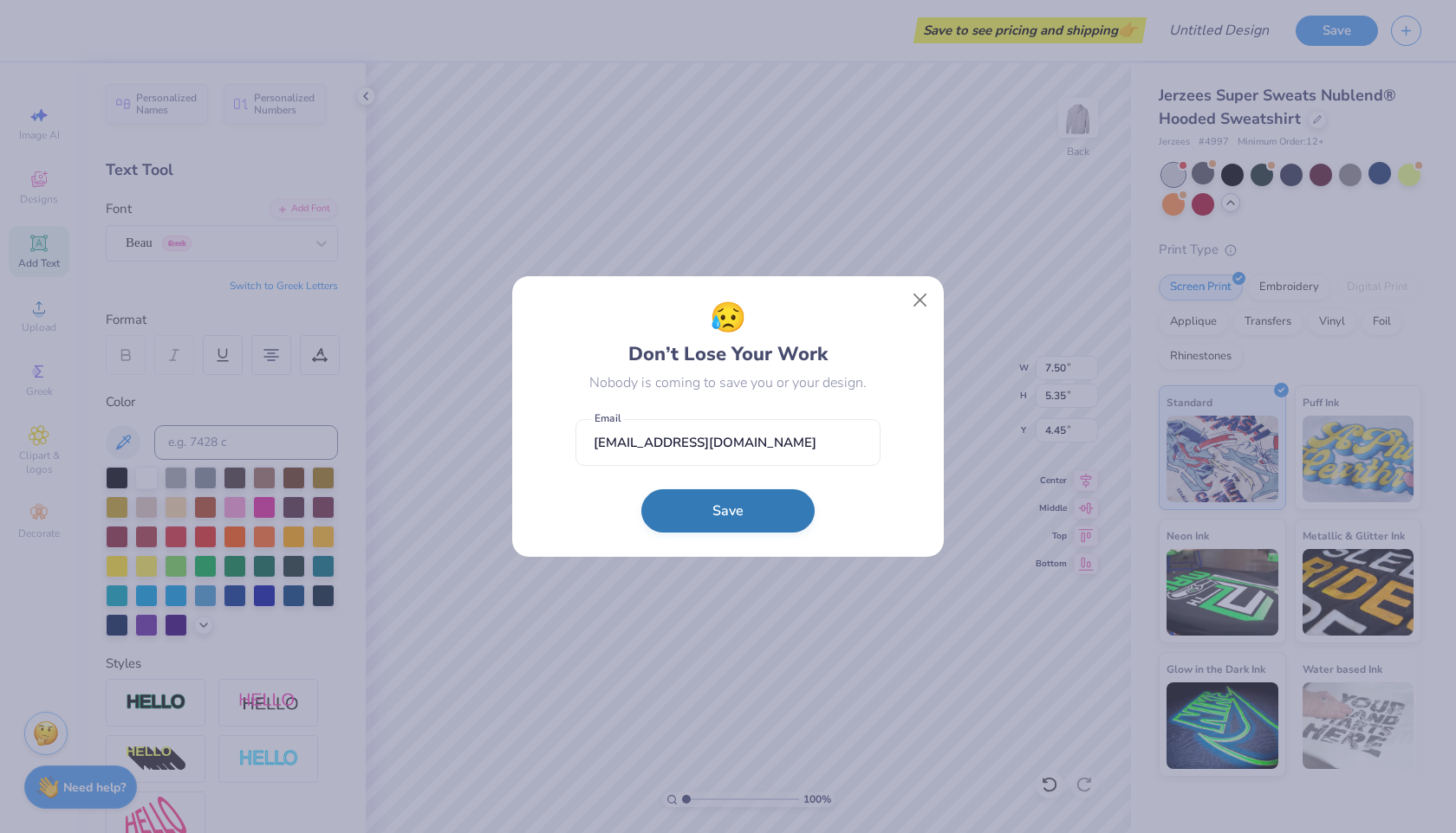
click at [675, 515] on button "Save" at bounding box center [727, 511] width 173 height 43
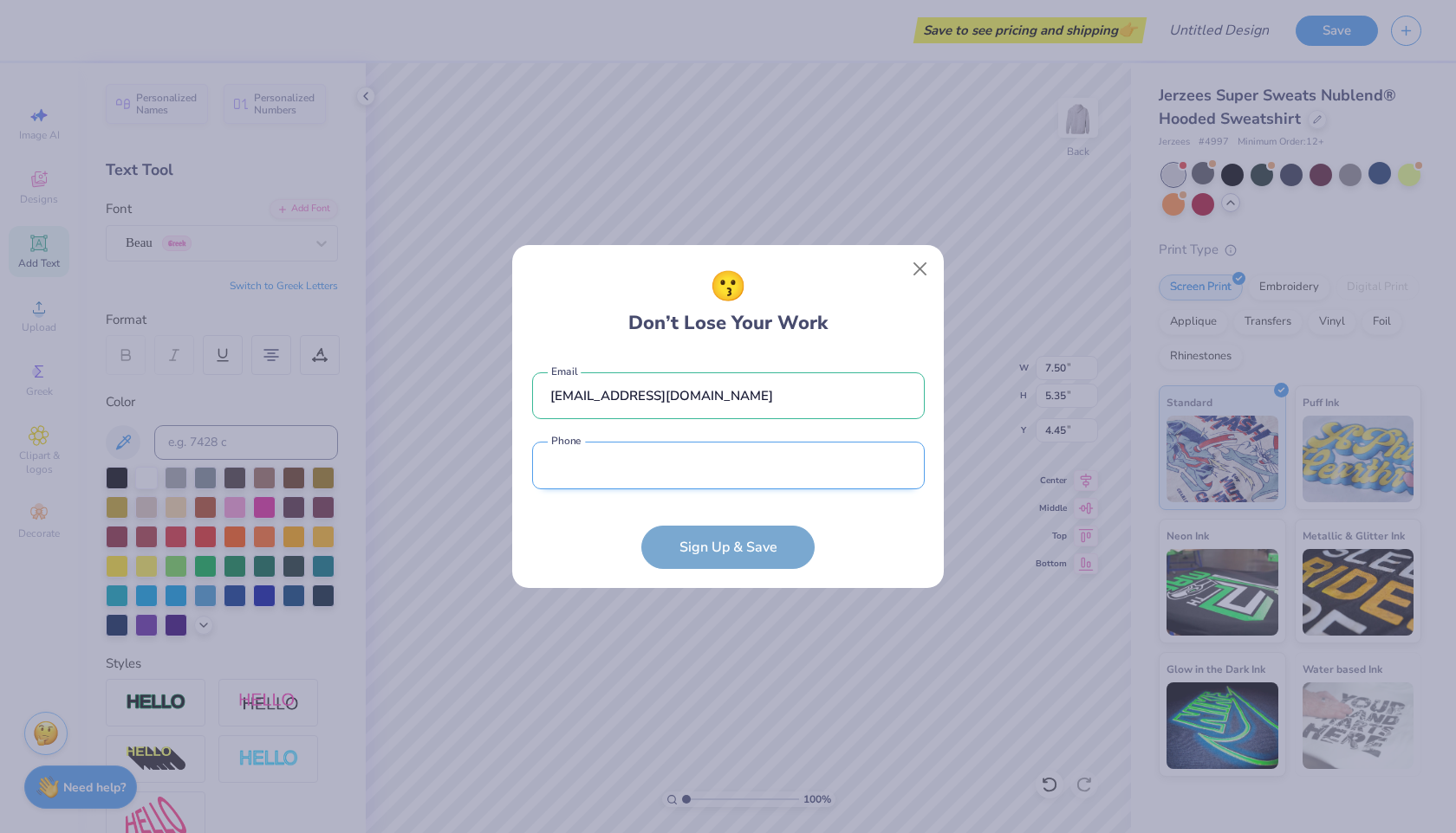
click at [650, 465] on input "tel" at bounding box center [728, 466] width 392 height 48
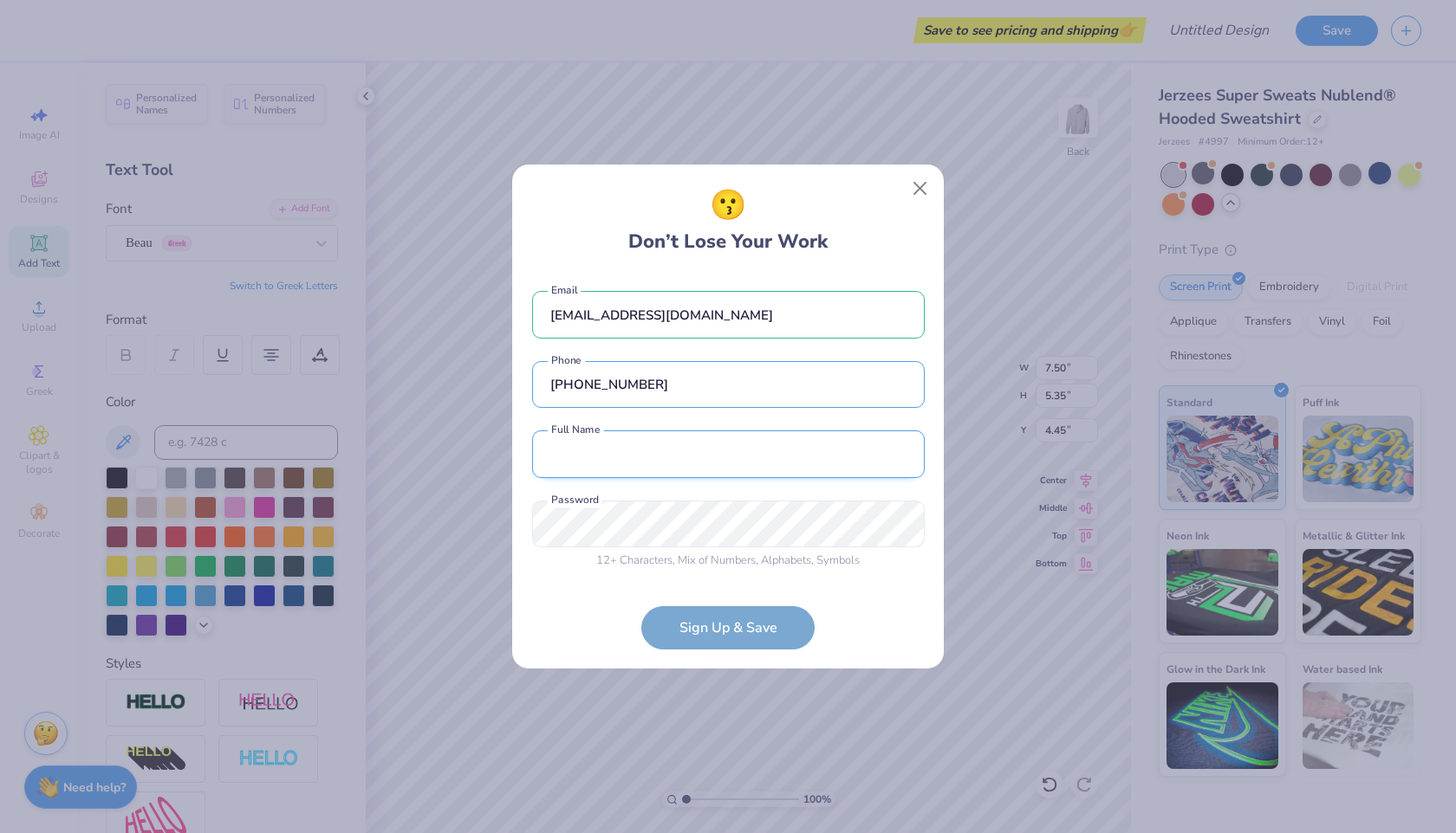
type input "[PHONE_NUMBER]"
click at [634, 459] on input "text" at bounding box center [728, 454] width 392 height 48
type input "[PERSON_NAME][DEMOGRAPHIC_DATA]"
click at [595, 499] on div "[EMAIL_ADDRESS][DOMAIN_NAME] Email [PHONE_NUMBER] Phone [PERSON_NAME][DEMOGRAPH…" at bounding box center [728, 426] width 392 height 305
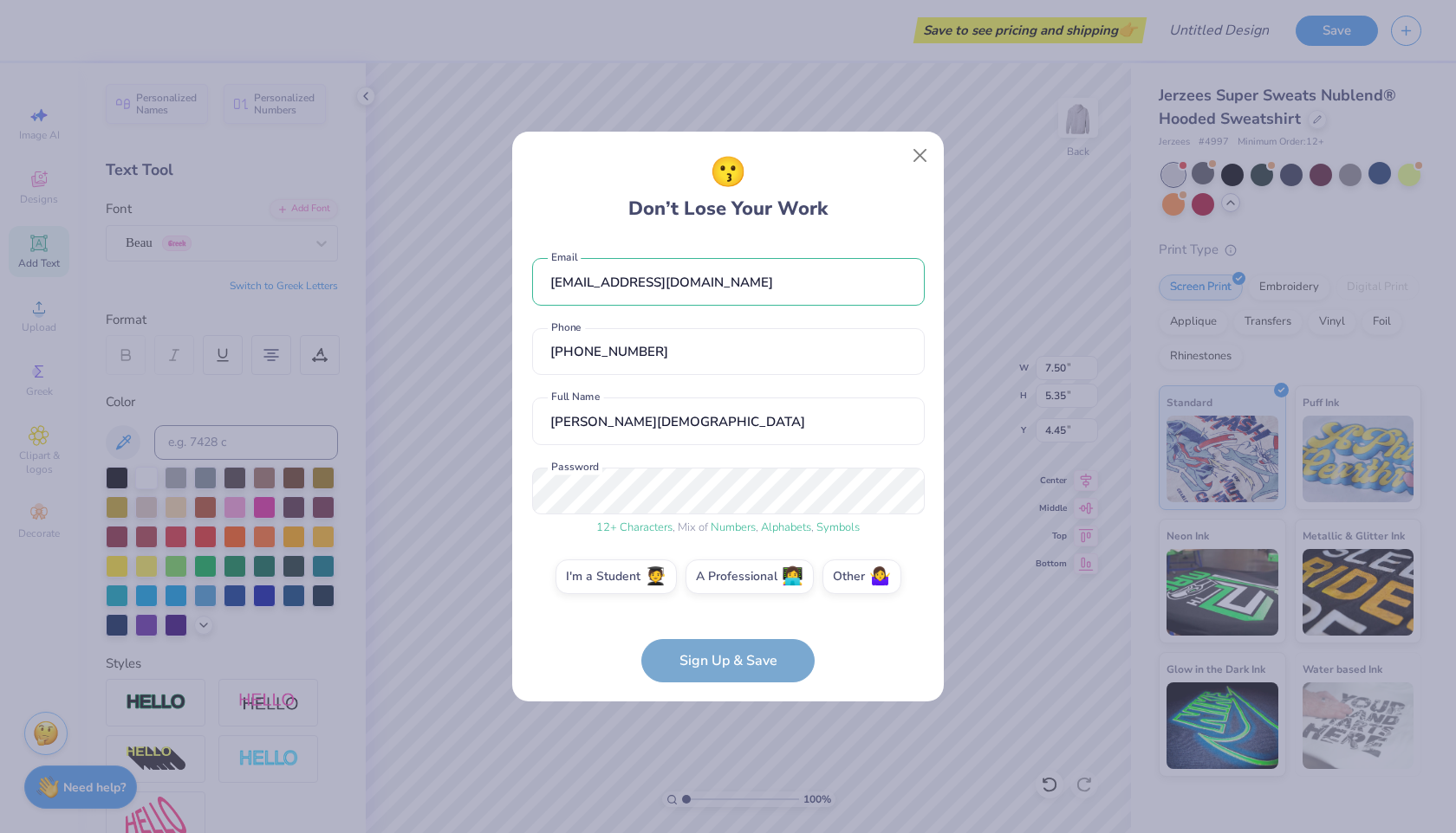
click at [683, 670] on form "[EMAIL_ADDRESS][DOMAIN_NAME] Email [PHONE_NUMBER] Phone [PERSON_NAME][DEMOGRAPH…" at bounding box center [728, 462] width 392 height 442
click at [630, 574] on label "I'm a Student 🧑‍🎓" at bounding box center [616, 574] width 121 height 34
click at [722, 575] on input "I'm a Student 🧑‍🎓" at bounding box center [728, 581] width 11 height 11
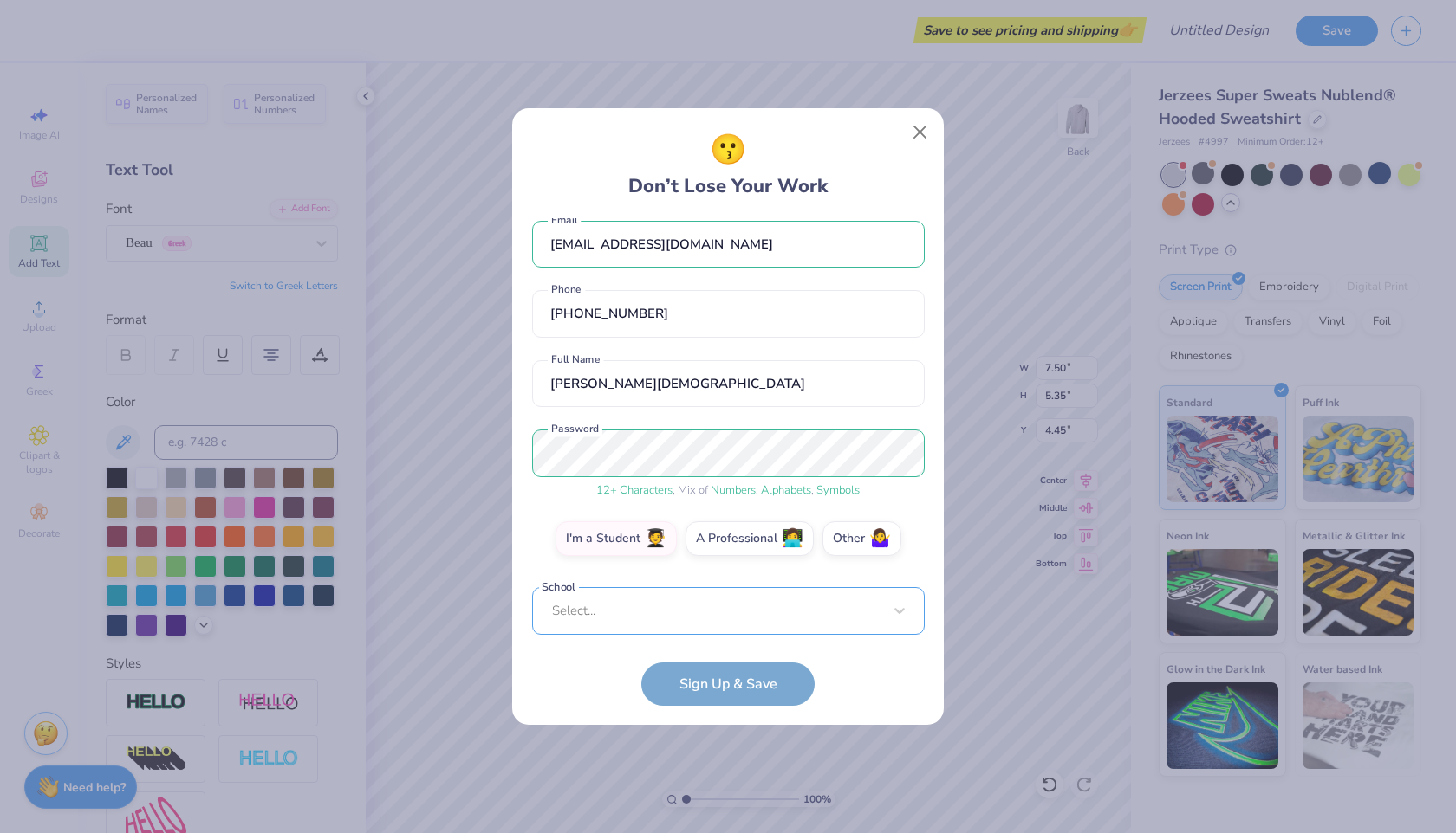
click at [680, 607] on div "Select..." at bounding box center [728, 611] width 392 height 48
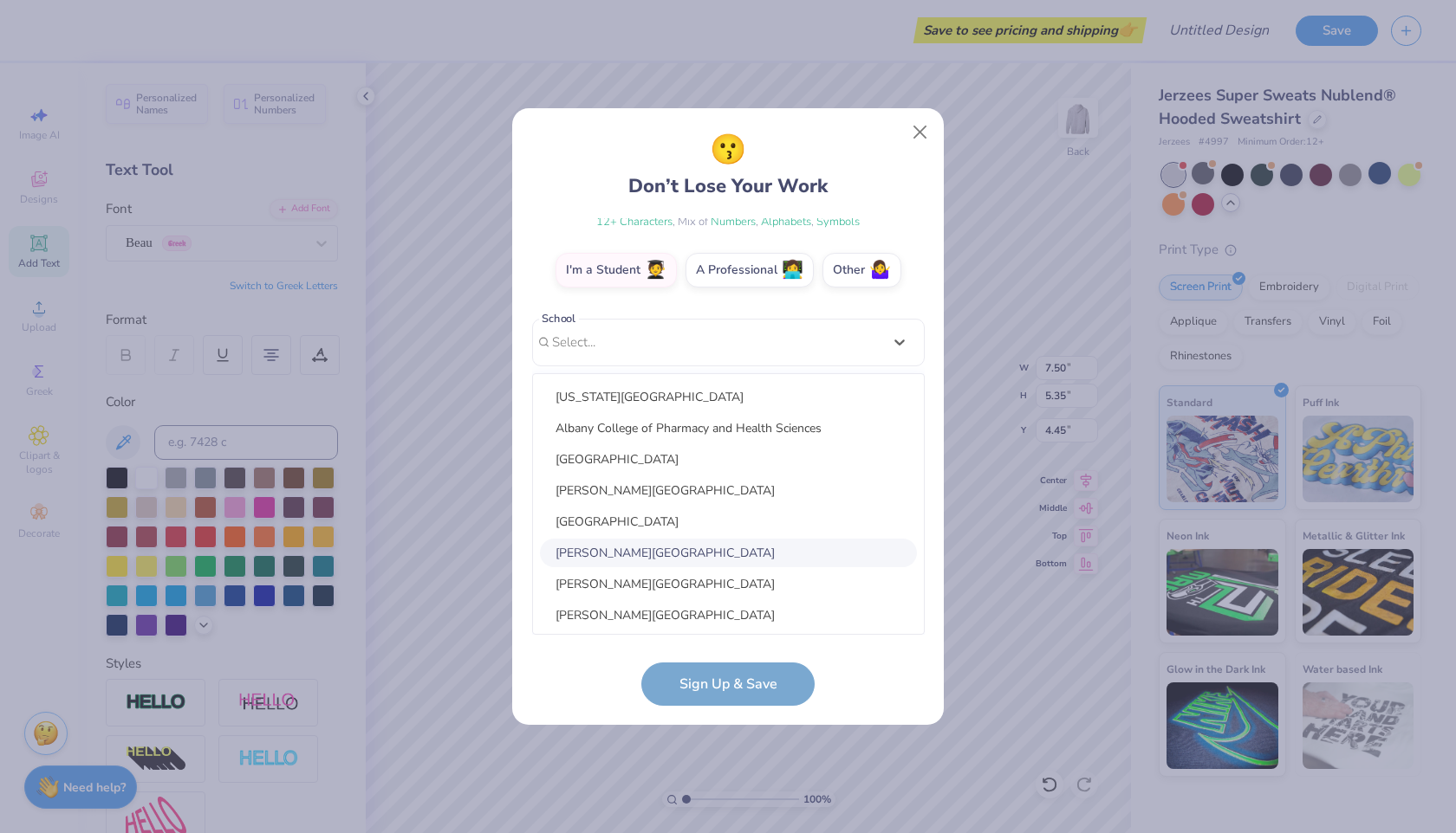
scroll to position [0, 0]
click at [569, 670] on form "[EMAIL_ADDRESS][DOMAIN_NAME] Email [PHONE_NUMBER] Phone [PERSON_NAME][DEMOGRAPH…" at bounding box center [728, 462] width 392 height 488
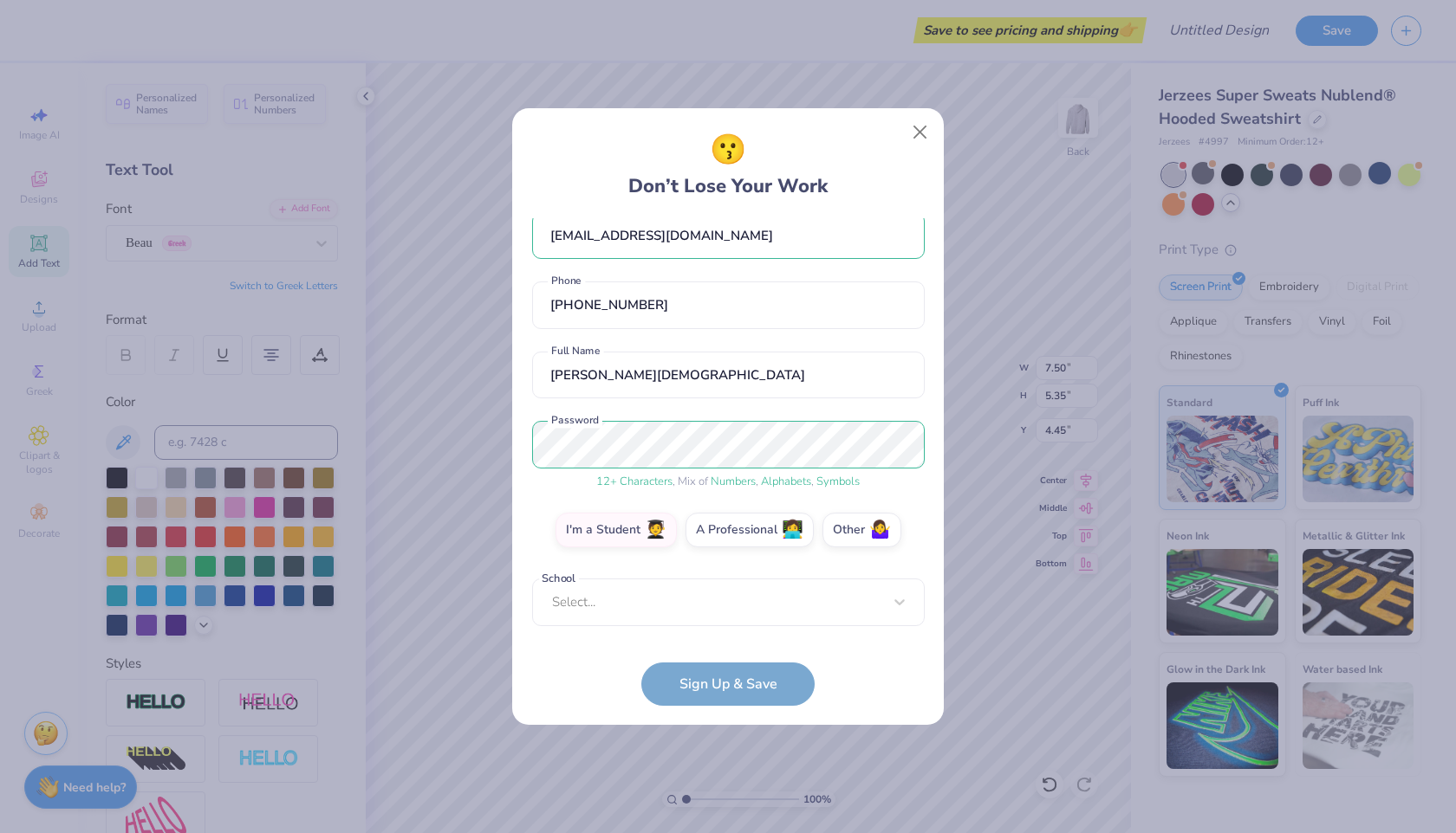
click at [679, 689] on form "[EMAIL_ADDRESS][DOMAIN_NAME] Email [PHONE_NUMBER] Phone [PERSON_NAME][DEMOGRAPH…" at bounding box center [728, 462] width 392 height 488
click at [715, 689] on form "[EMAIL_ADDRESS][DOMAIN_NAME] Email [PHONE_NUMBER] Phone [PERSON_NAME][DEMOGRAPH…" at bounding box center [728, 462] width 392 height 488
click at [715, 682] on form "[EMAIL_ADDRESS][DOMAIN_NAME] Email [PHONE_NUMBER] Phone [PERSON_NAME][DEMOGRAPH…" at bounding box center [728, 462] width 392 height 488
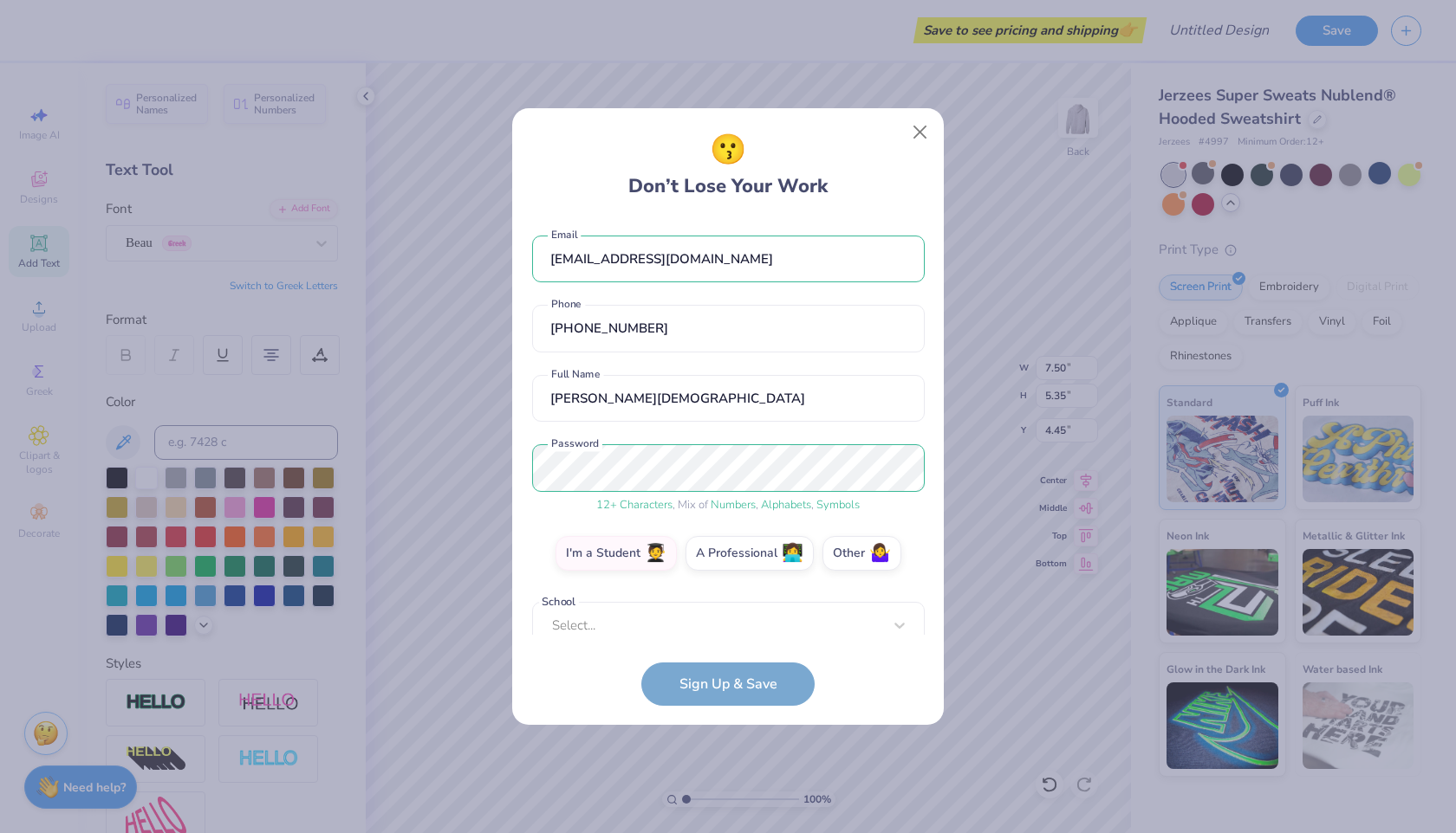
click at [704, 700] on form "[EMAIL_ADDRESS][DOMAIN_NAME] Email [PHONE_NUMBER] Phone [PERSON_NAME][DEMOGRAPH…" at bounding box center [728, 462] width 392 height 488
click at [703, 616] on div "option focused, 9 of 30. 30 results available. Use Up and Down to choose option…" at bounding box center [728, 760] width 392 height 317
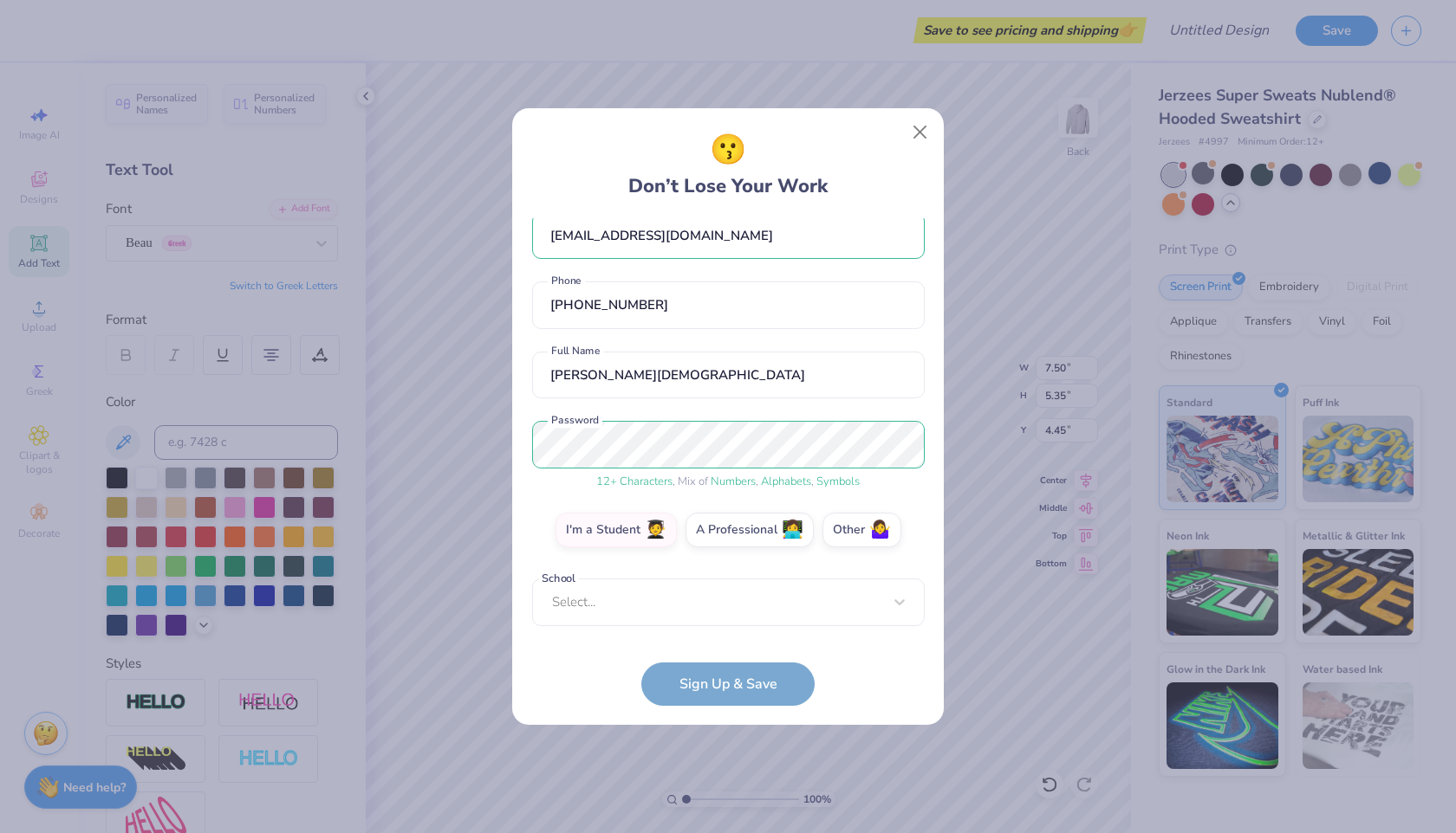
scroll to position [23, 0]
click at [669, 688] on form "[EMAIL_ADDRESS][DOMAIN_NAME] Email [PHONE_NUMBER] Phone [PERSON_NAME][DEMOGRAPH…" at bounding box center [728, 462] width 392 height 488
click at [677, 681] on form "[EMAIL_ADDRESS][DOMAIN_NAME] Email [PHONE_NUMBER] Phone [PERSON_NAME][DEMOGRAPH…" at bounding box center [728, 462] width 392 height 488
click at [849, 539] on label "Other 🤷‍♀️" at bounding box center [862, 528] width 78 height 34
click at [734, 553] on input "Other 🤷‍♀️" at bounding box center [728, 559] width 11 height 11
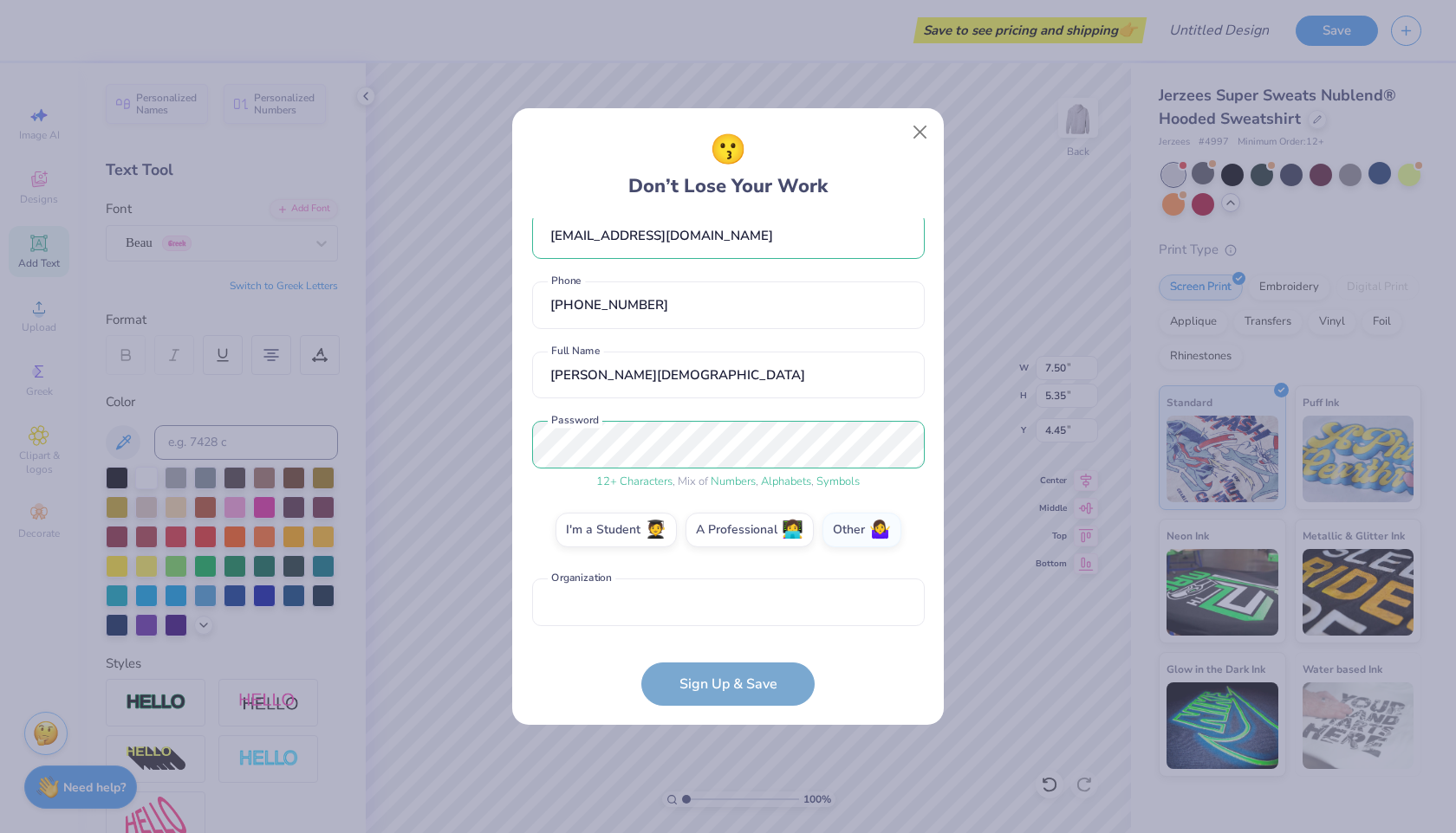
click at [694, 680] on form "[EMAIL_ADDRESS][DOMAIN_NAME] Email [PHONE_NUMBER] Phone [PERSON_NAME][DEMOGRAPH…" at bounding box center [728, 462] width 392 height 488
click at [699, 614] on input "text" at bounding box center [728, 603] width 392 height 48
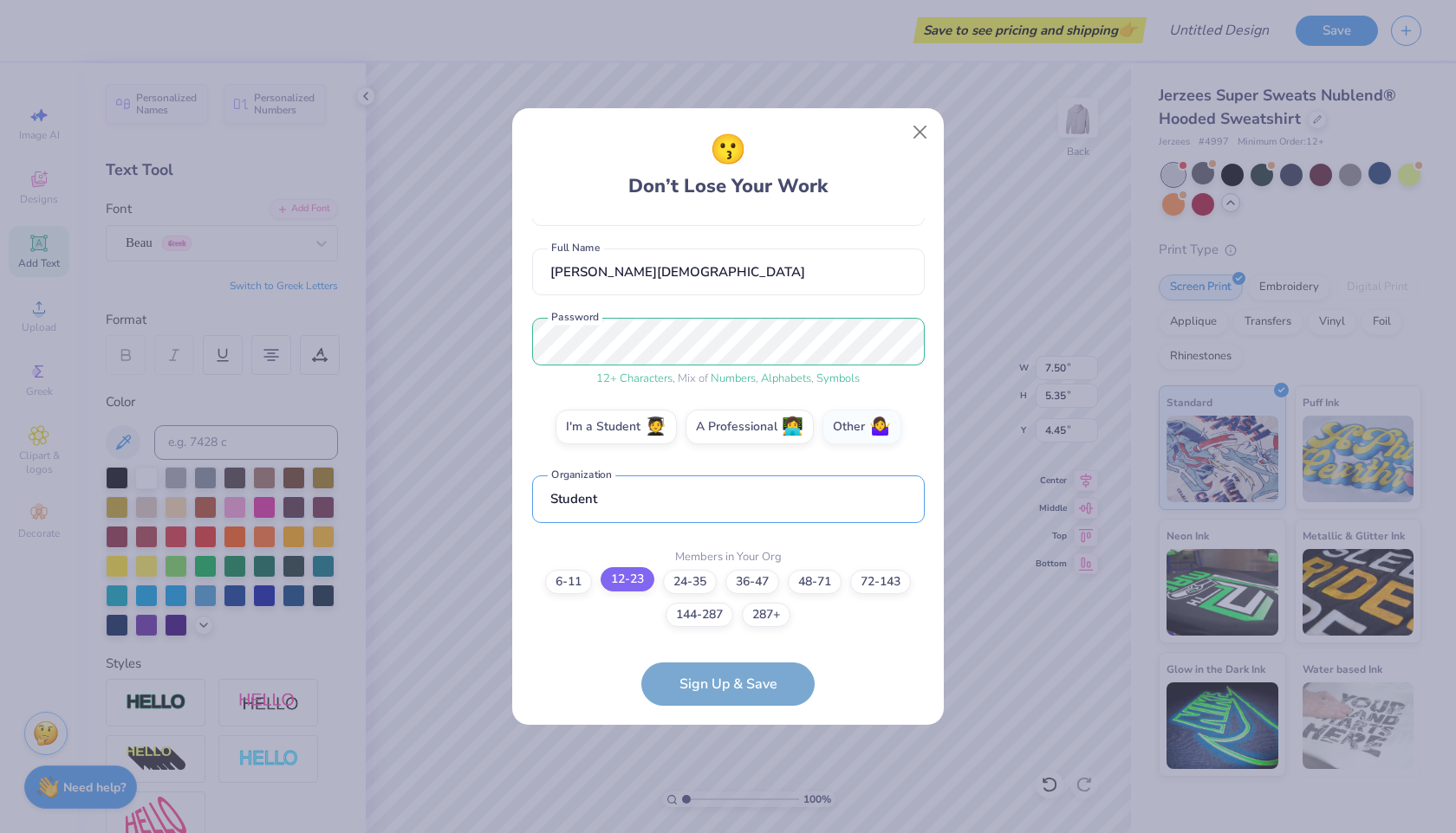
type input "Student"
click at [612, 587] on label "12-23" at bounding box center [628, 579] width 54 height 24
click at [722, 720] on input "12-23" at bounding box center [728, 726] width 11 height 11
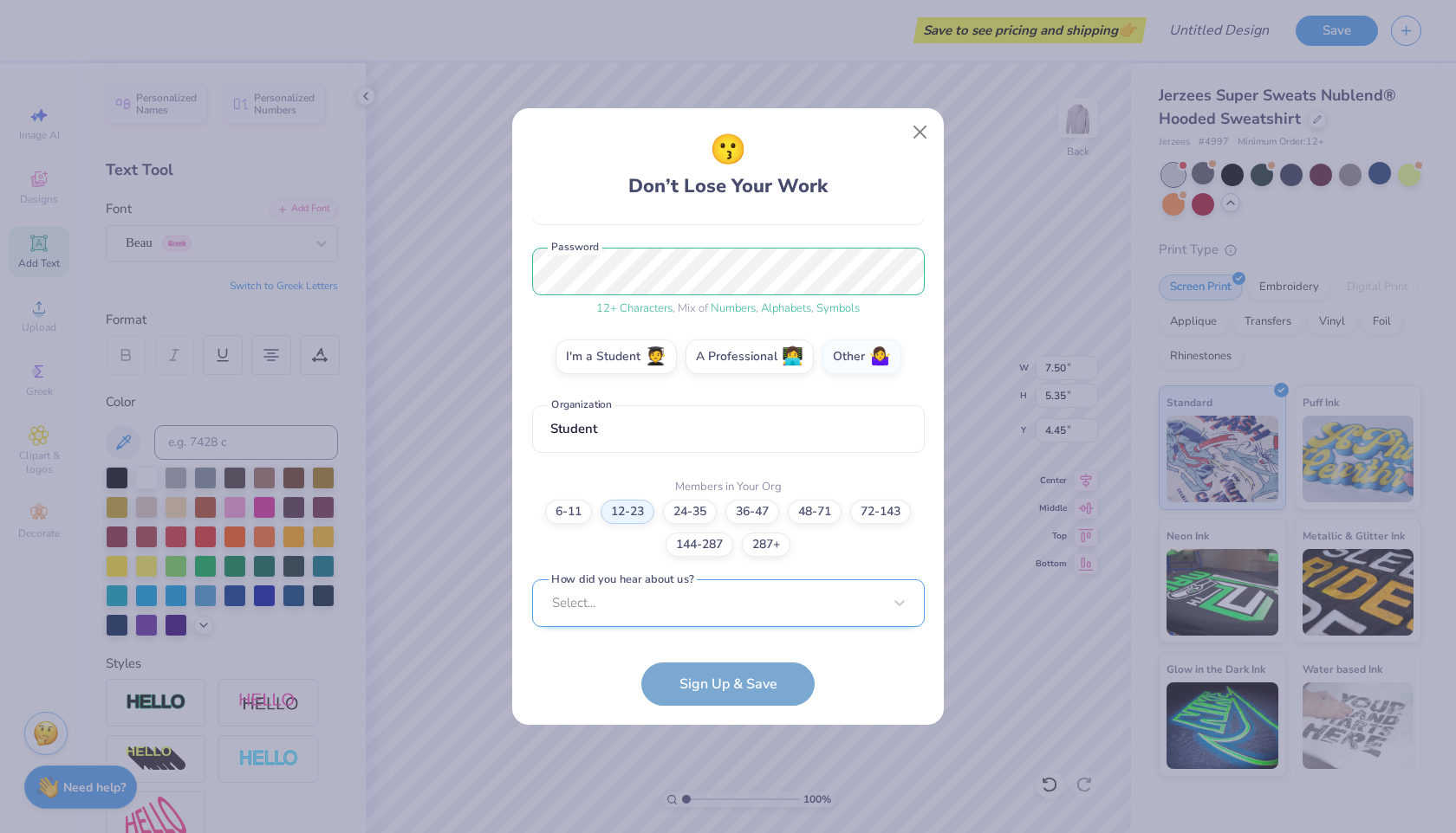
click at [603, 612] on div "Select..." at bounding box center [728, 603] width 392 height 48
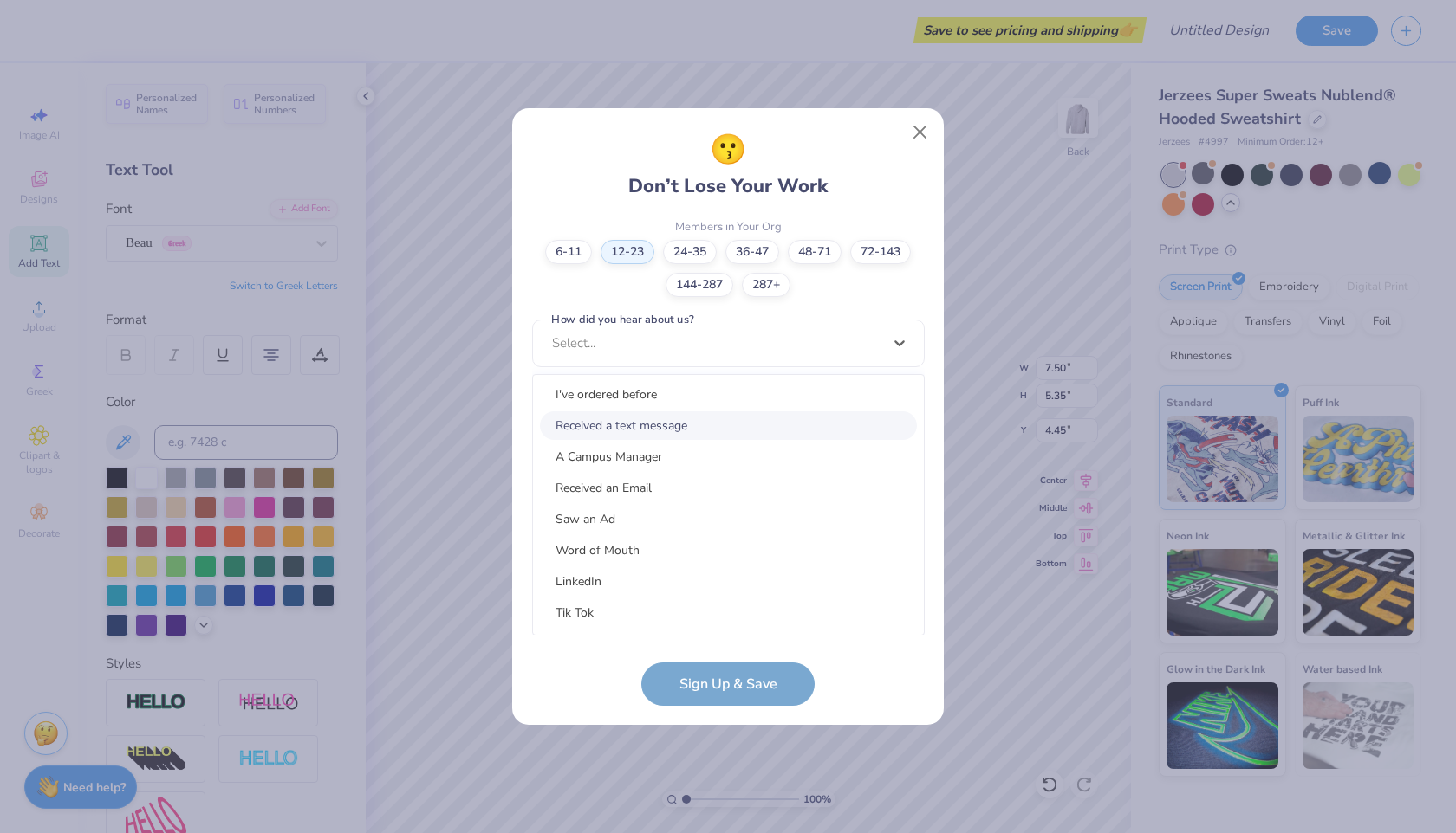
scroll to position [67, 0]
click at [607, 542] on div "Word of Mouth" at bounding box center [728, 548] width 377 height 29
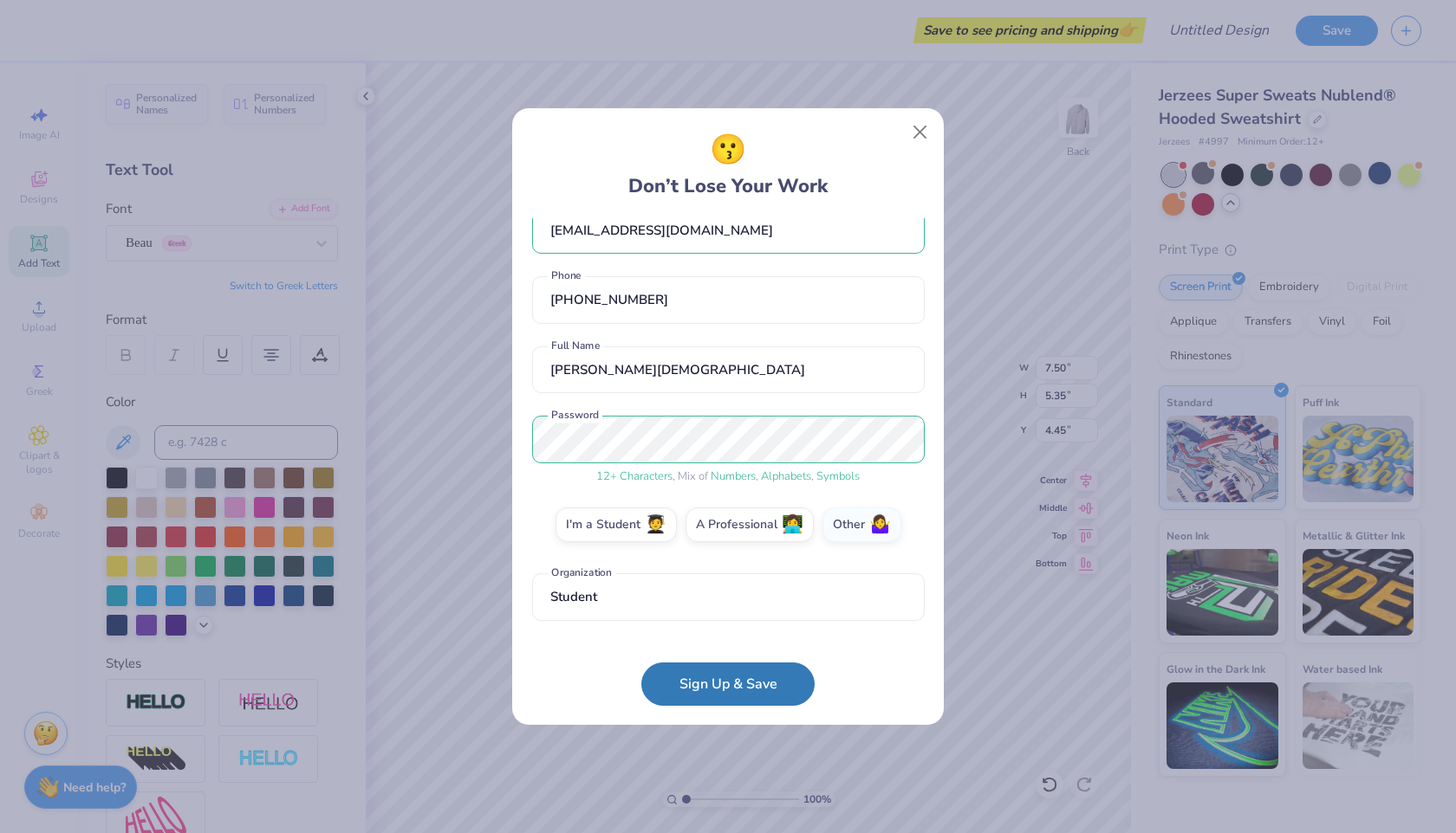
scroll to position [0, 0]
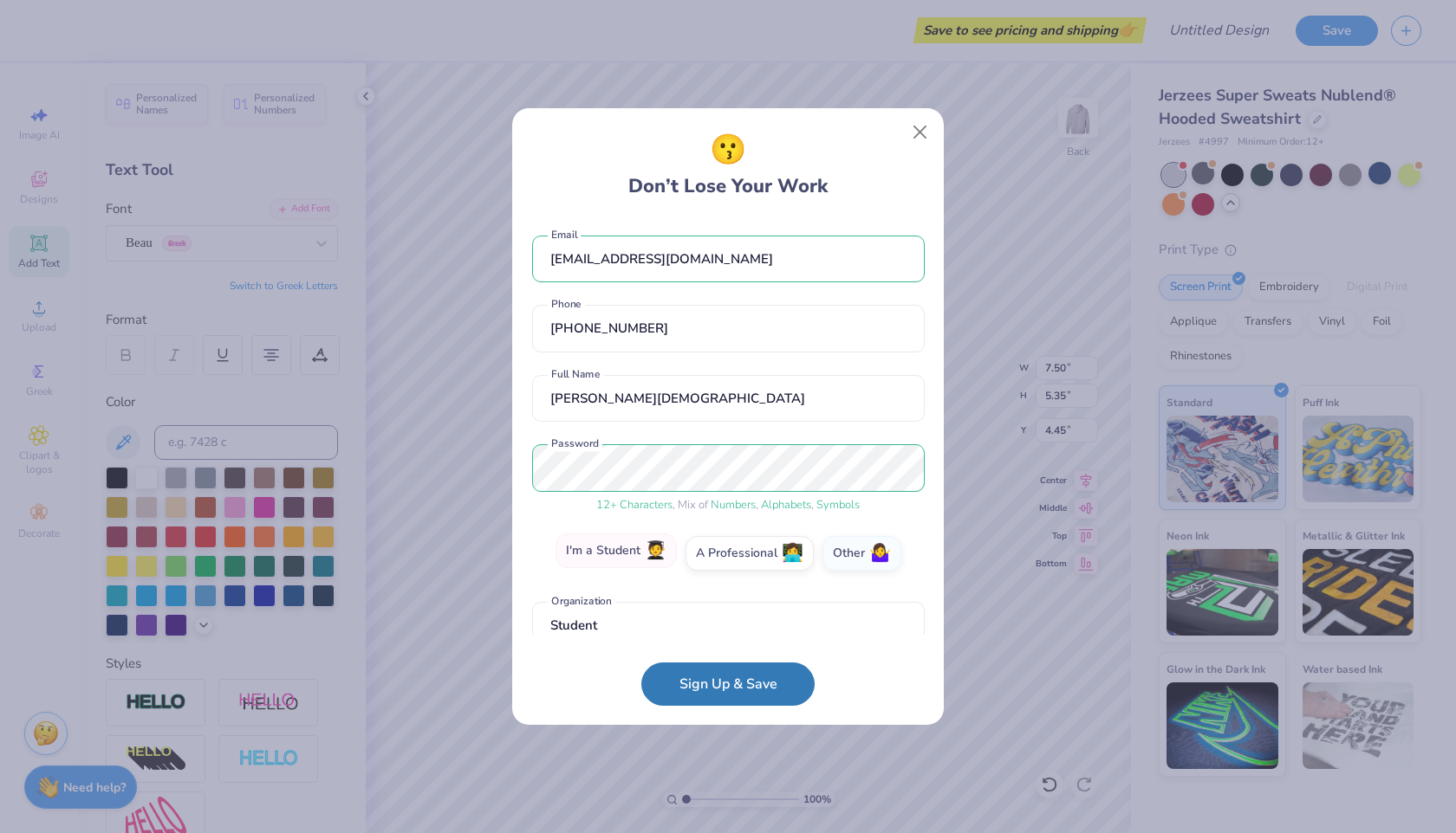
click at [645, 559] on label "I'm a Student 🧑‍🎓" at bounding box center [616, 551] width 121 height 34
click at [722, 559] on input "I'm a Student 🧑‍🎓" at bounding box center [728, 559] width 11 height 11
click at [713, 603] on div "Select..." at bounding box center [728, 626] width 392 height 48
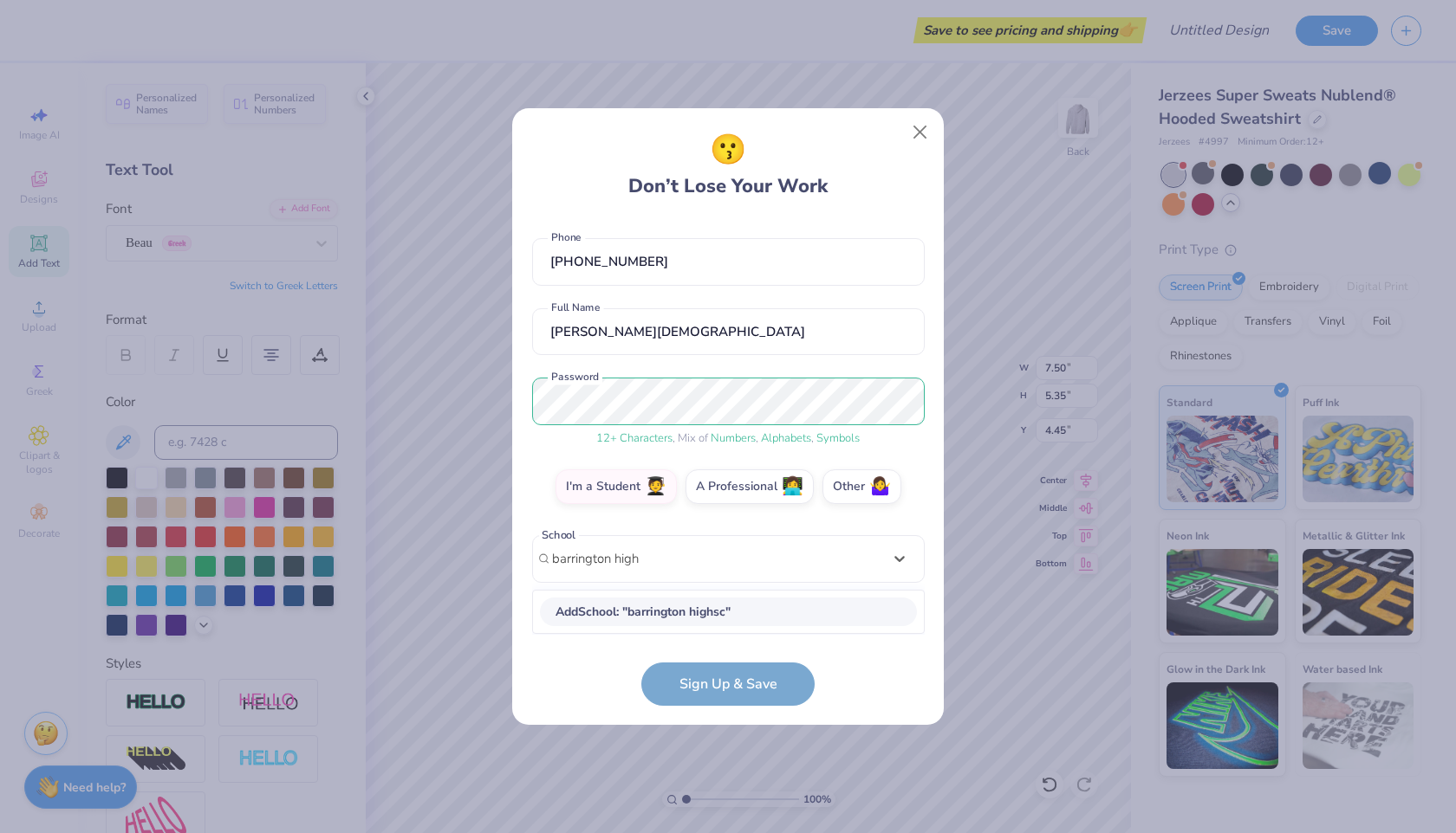
scroll to position [66, 0]
type input "b"
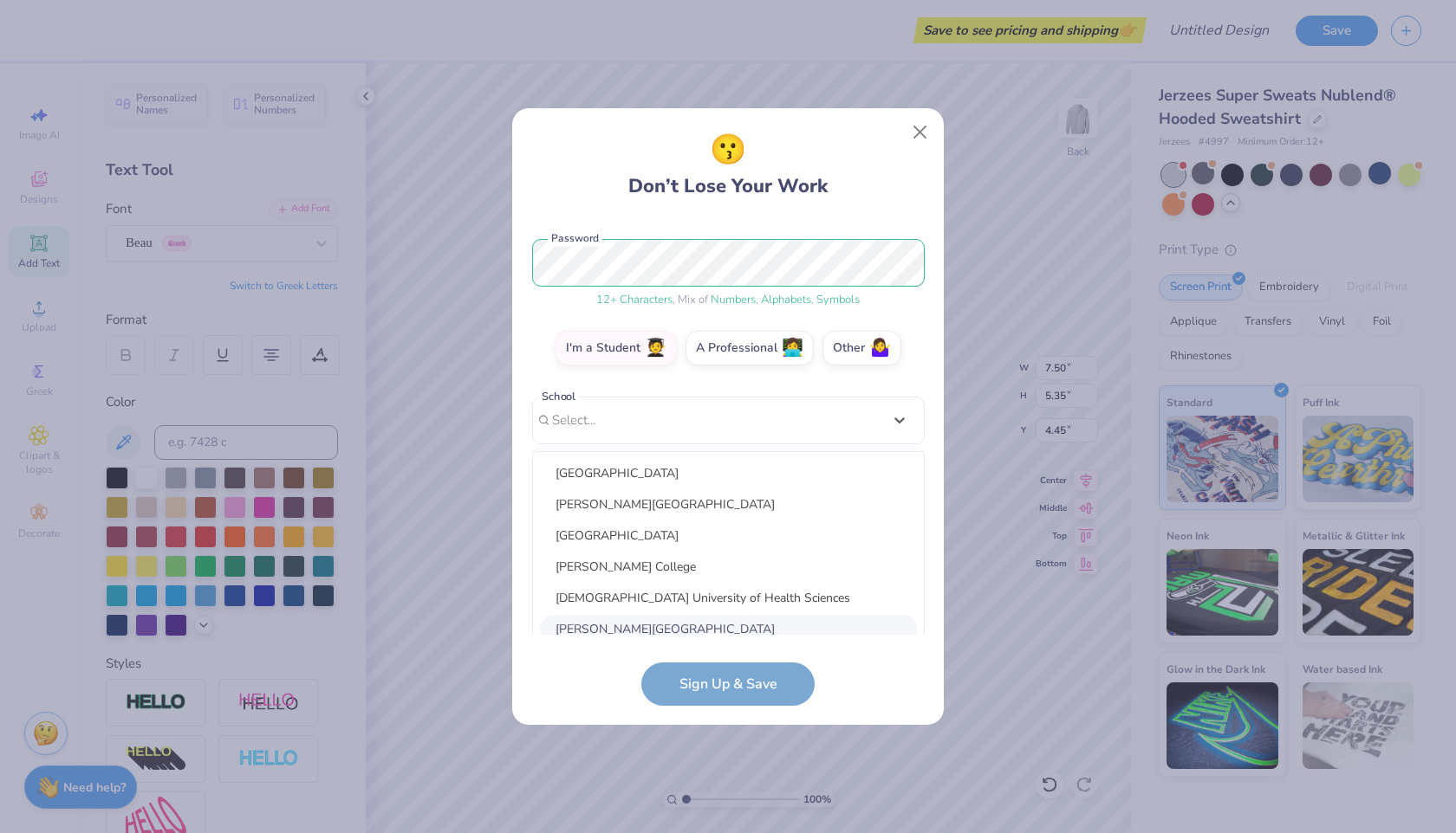
scroll to position [23, 0]
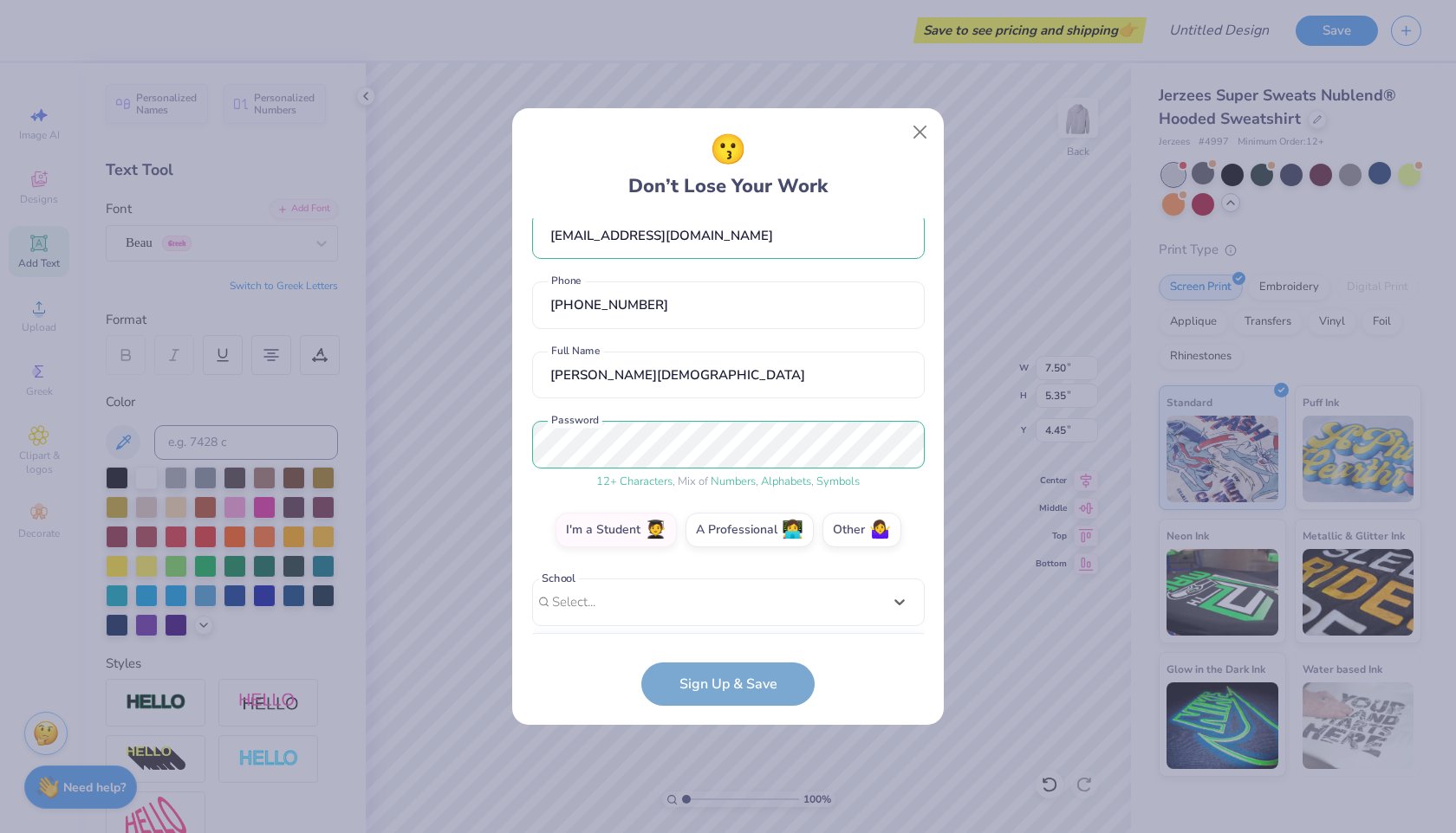
click at [702, 694] on form "[EMAIL_ADDRESS][DOMAIN_NAME] Email [PHONE_NUMBER] Phone [PERSON_NAME][DEMOGRAPH…" at bounding box center [728, 462] width 392 height 488
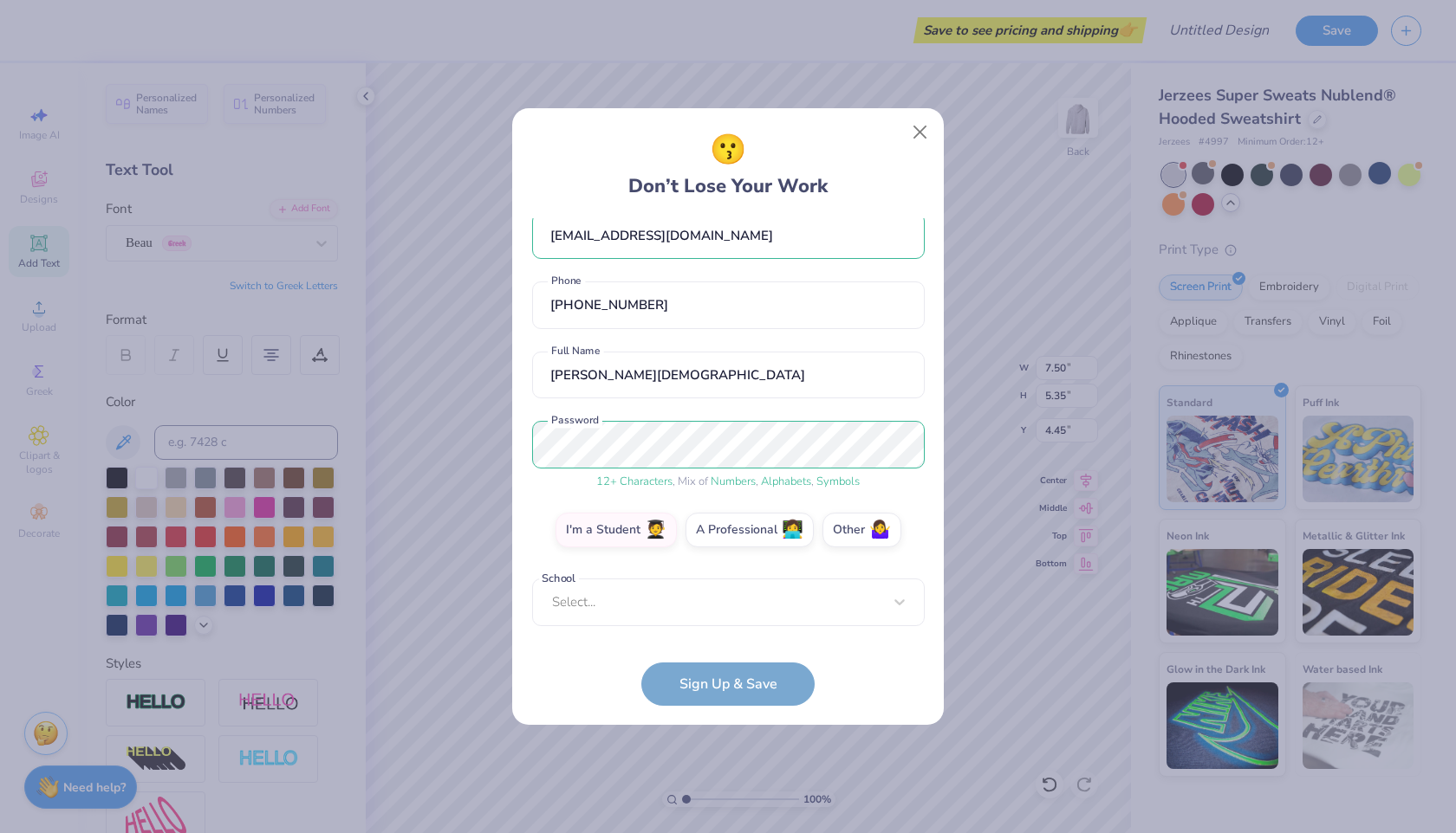
scroll to position [0, 0]
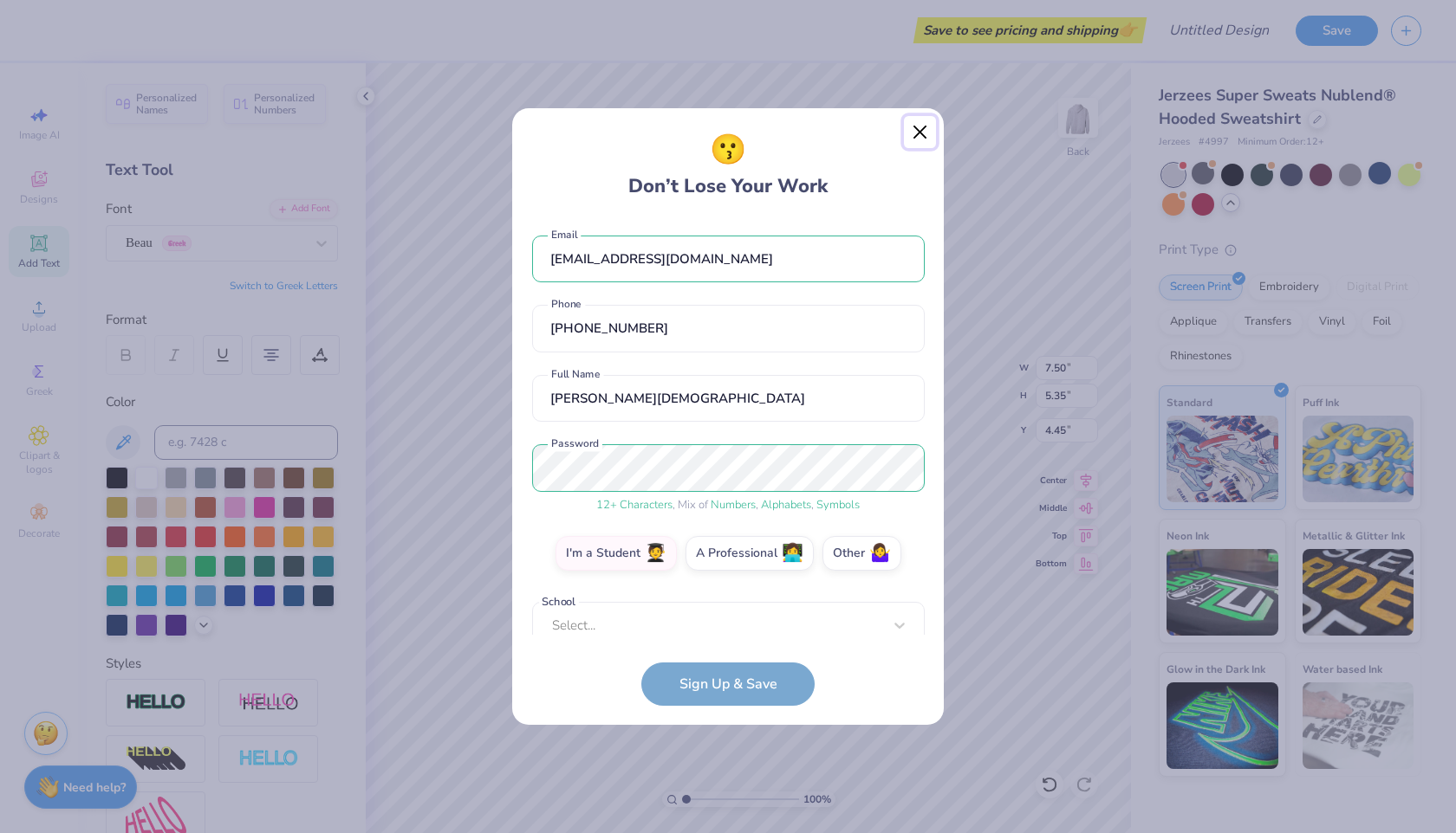
click at [919, 133] on button "Close" at bounding box center [920, 132] width 33 height 33
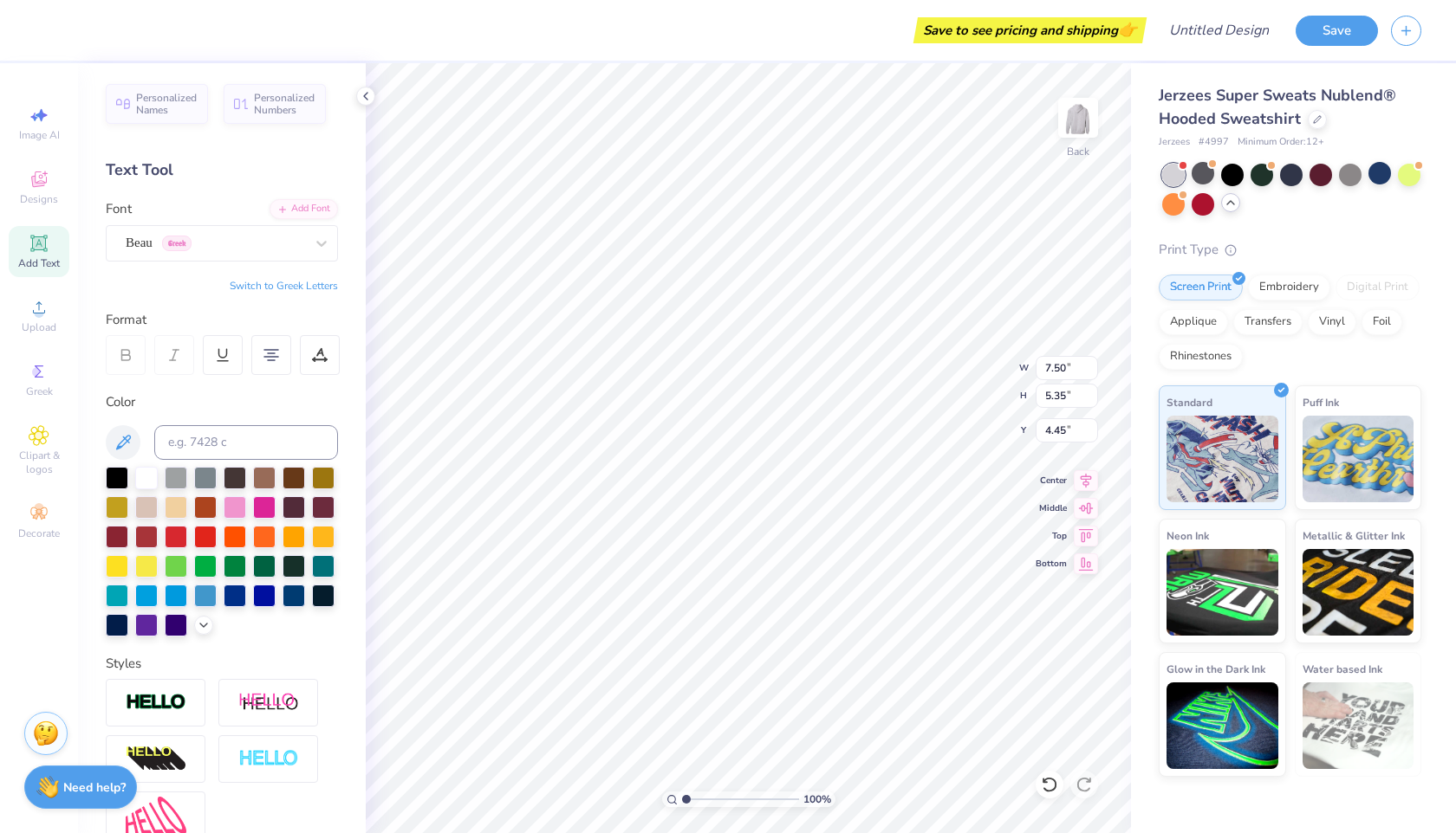
click at [1391, 123] on div "Jerzees Super Sweats Nublend® Hooded Sweatshirt" at bounding box center [1290, 107] width 262 height 47
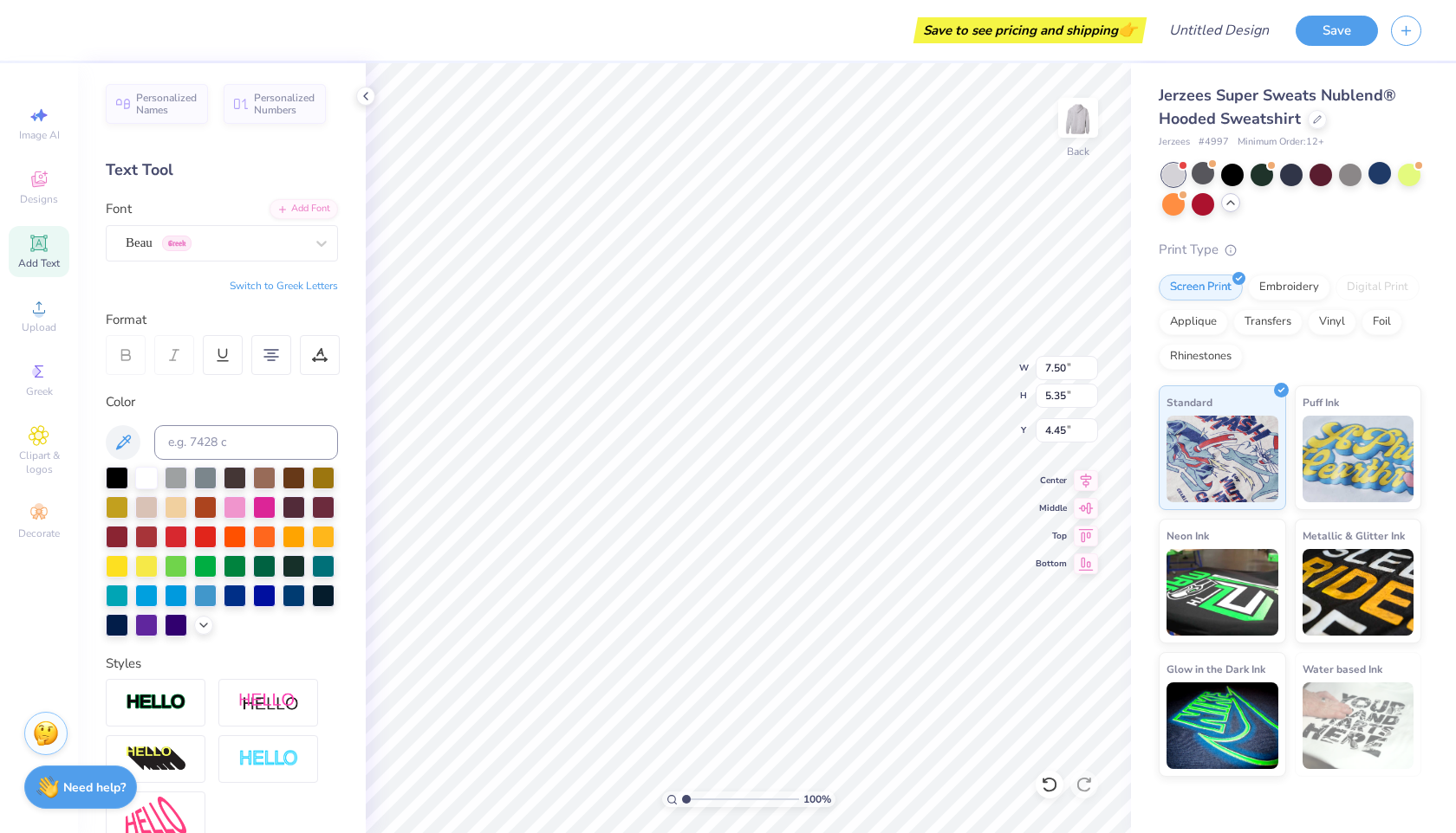
click at [1377, 130] on div "Jerzees Super Sweats Nublend® Hooded Sweatshirt" at bounding box center [1290, 107] width 262 height 47
click at [1373, 121] on div "Jerzees Super Sweats Nublend® Hooded Sweatshirt" at bounding box center [1290, 107] width 262 height 47
click at [1372, 121] on div "Jerzees Super Sweats Nublend® Hooded Sweatshirt" at bounding box center [1290, 107] width 262 height 47
click at [1372, 121] on div "Jerzees Super Sweats Nublend® Hooded Sweatshirt" at bounding box center [1290, 107] width 262 height 47
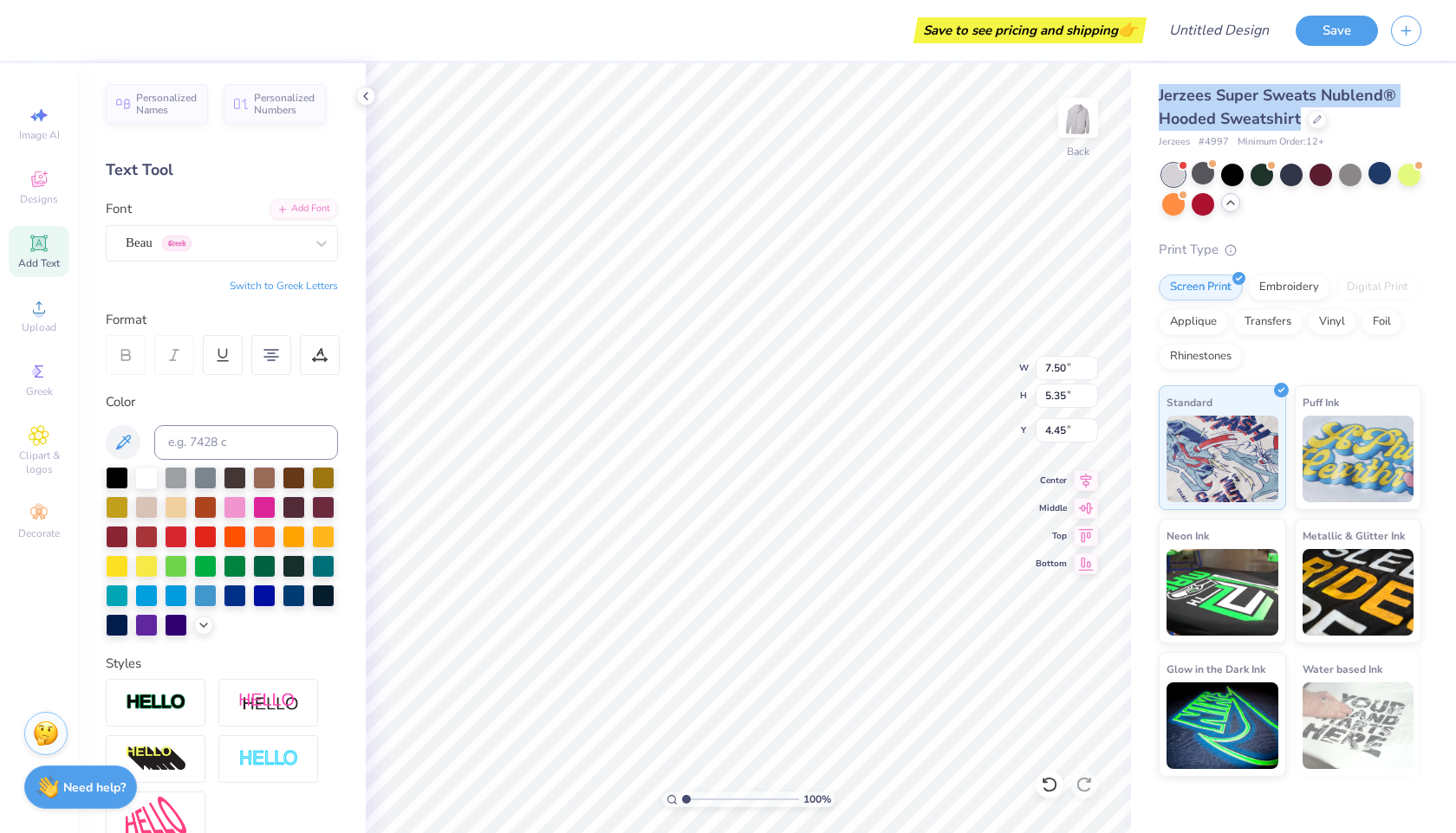
click at [1372, 122] on div "Jerzees Super Sweats Nublend® Hooded Sweatshirt" at bounding box center [1290, 107] width 262 height 47
click at [1372, 121] on div "Jerzees Super Sweats Nublend® Hooded Sweatshirt" at bounding box center [1290, 107] width 262 height 47
click at [1340, 117] on div "Jerzees Super Sweats Nublend® Hooded Sweatshirt" at bounding box center [1290, 107] width 262 height 47
click at [787, 29] on div "Save to see pricing and shipping 👉" at bounding box center [595, 30] width 1094 height 60
click at [787, 30] on div "Save to see pricing and shipping 👉" at bounding box center [595, 30] width 1094 height 60
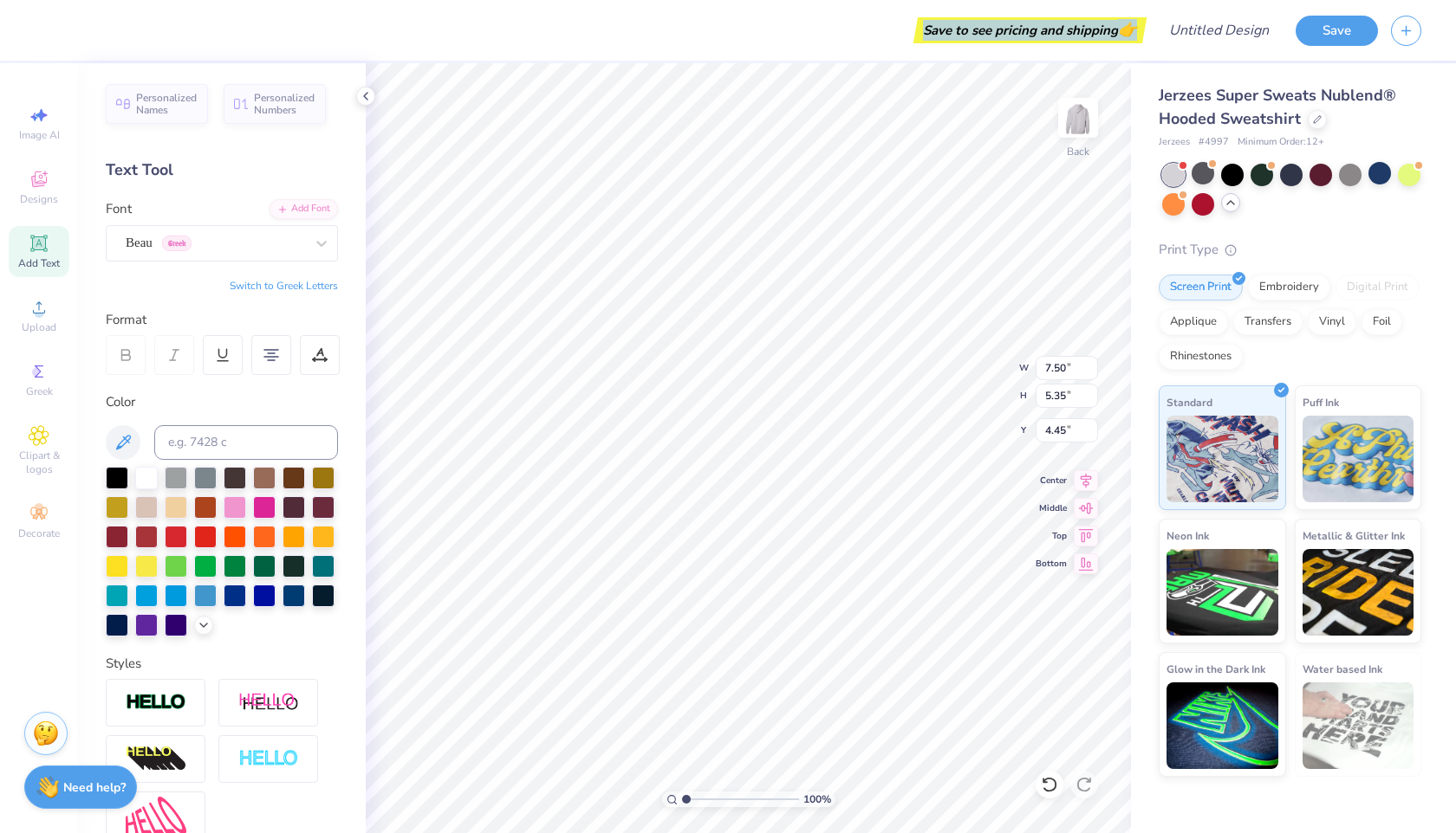
click at [787, 30] on div "Save to see pricing and shipping 👉" at bounding box center [595, 30] width 1094 height 60
click at [941, 44] on div "Save to see pricing and shipping 👉" at bounding box center [595, 30] width 1094 height 60
click at [843, 23] on div "Save to see pricing and shipping 👉" at bounding box center [595, 30] width 1094 height 60
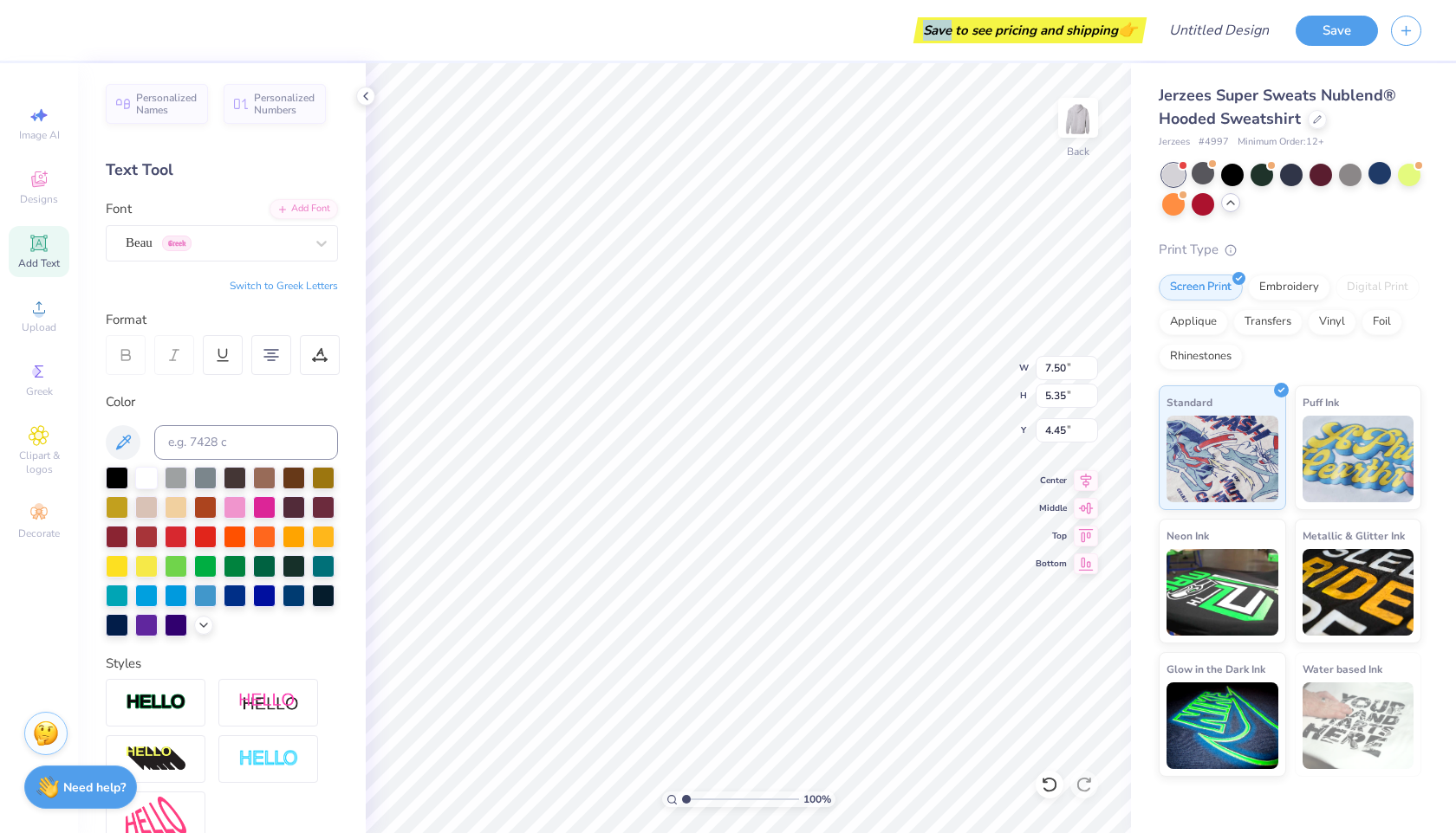
click at [842, 23] on div "Save to see pricing and shipping 👉" at bounding box center [595, 30] width 1094 height 60
click at [893, 28] on div "Save to see pricing and shipping 👉" at bounding box center [595, 30] width 1094 height 60
click at [855, 29] on div "Save to see pricing and shipping 👉" at bounding box center [595, 30] width 1094 height 60
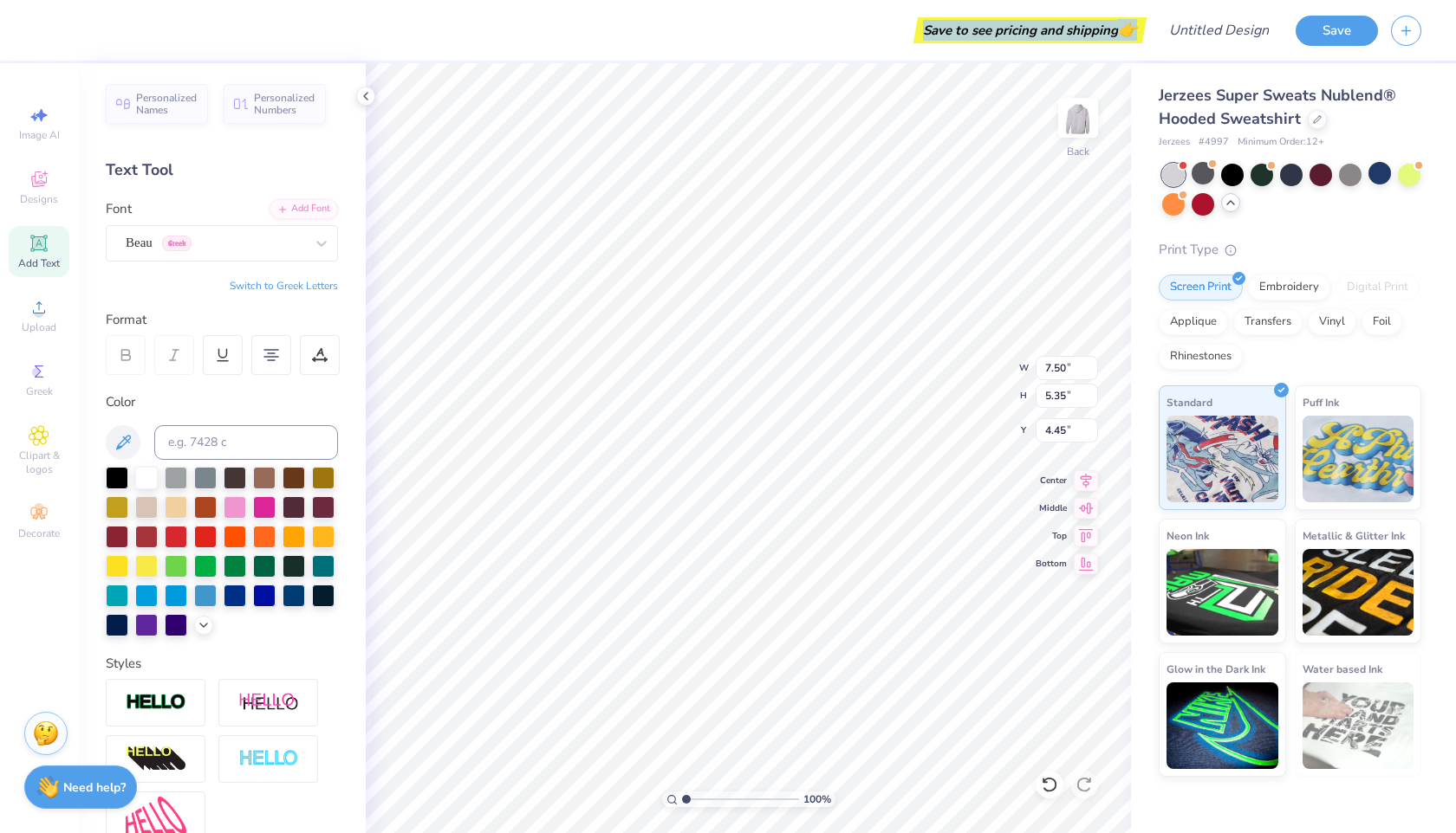
click at [854, 29] on div "Save to see pricing and shipping 👉" at bounding box center [595, 30] width 1094 height 60
click at [924, 33] on div "Save to see pricing and shipping 👉" at bounding box center [1029, 30] width 225 height 26
click at [881, 33] on div "Save to see pricing and shipping 👉" at bounding box center [595, 30] width 1094 height 60
click at [880, 33] on div "Save to see pricing and shipping 👉" at bounding box center [595, 30] width 1094 height 60
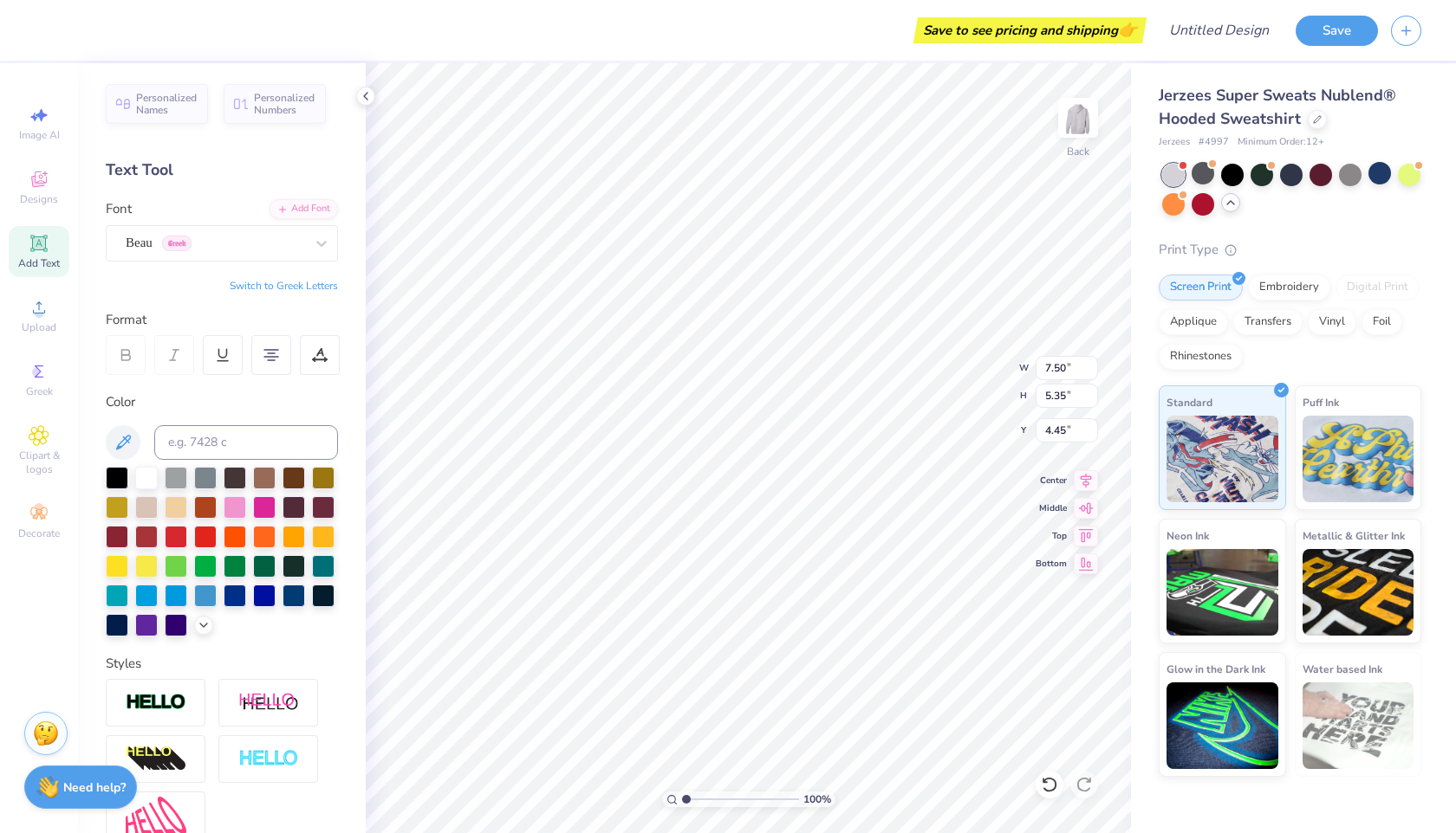
click at [941, 33] on div "Save to see pricing and shipping 👉" at bounding box center [1029, 30] width 225 height 26
click at [942, 33] on div "Save to see pricing and shipping 👉" at bounding box center [1029, 30] width 225 height 26
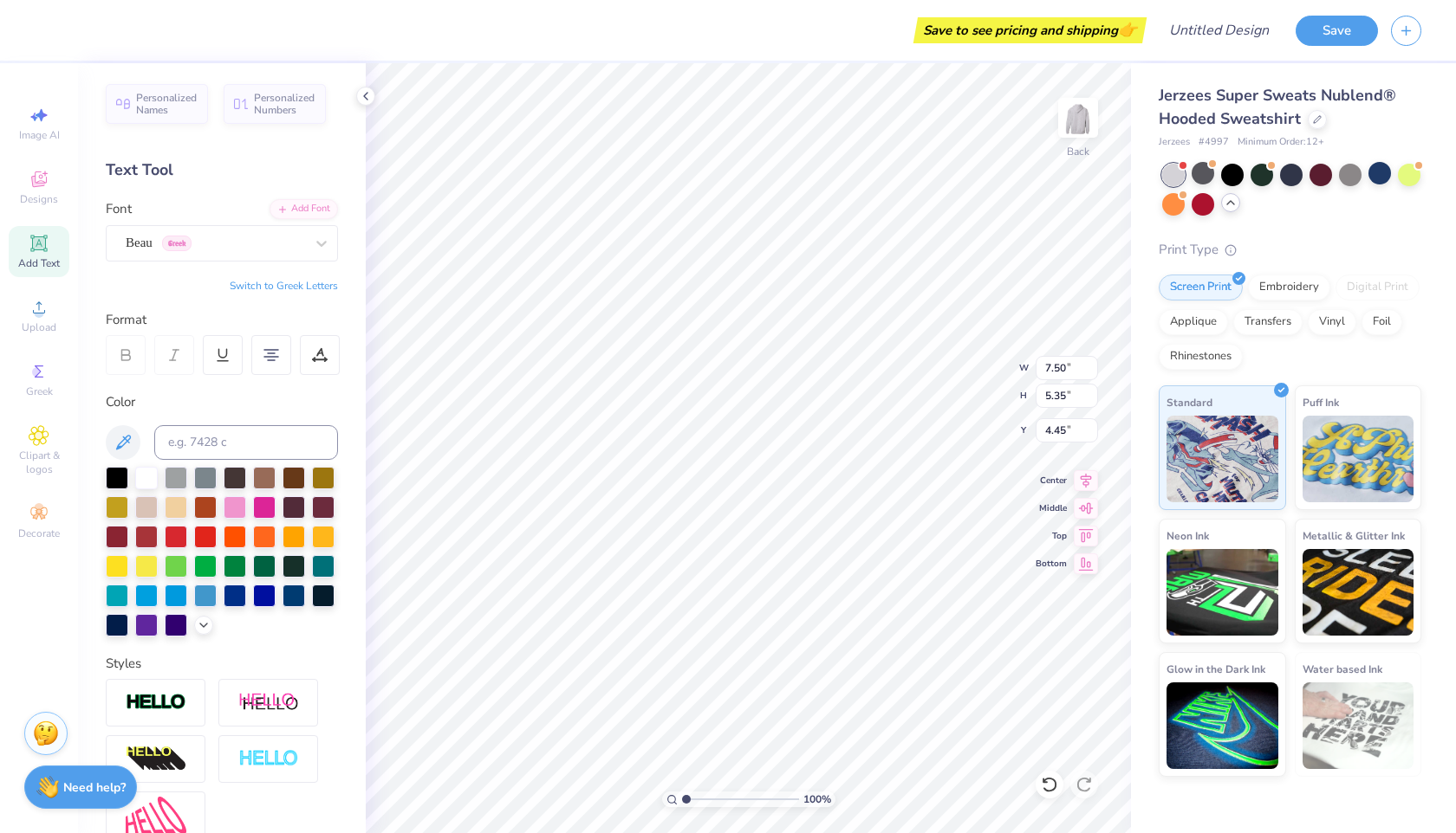
click at [894, 32] on div "Save to see pricing and shipping 👉" at bounding box center [595, 30] width 1094 height 60
click at [921, 35] on div "Save to see pricing and shipping 👉" at bounding box center [1029, 30] width 225 height 26
click at [921, 33] on div "Save to see pricing and shipping 👉" at bounding box center [1029, 30] width 225 height 26
click at [933, 34] on div "Save to see pricing and shipping 👉" at bounding box center [1029, 30] width 225 height 26
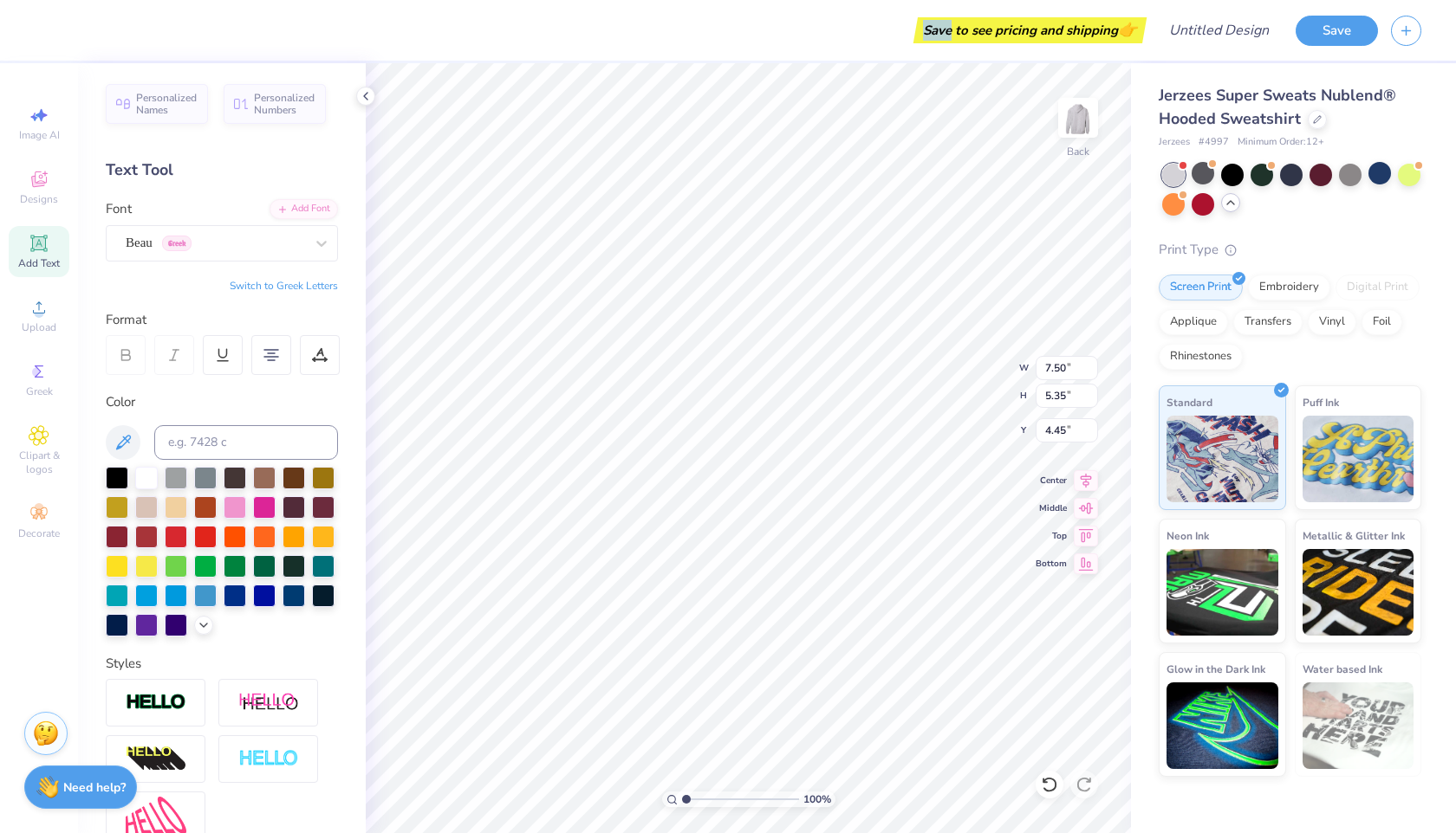
click at [933, 34] on div "Save to see pricing and shipping 👉" at bounding box center [1029, 30] width 225 height 26
click at [901, 29] on div "Save to see pricing and shipping 👉" at bounding box center [595, 30] width 1094 height 60
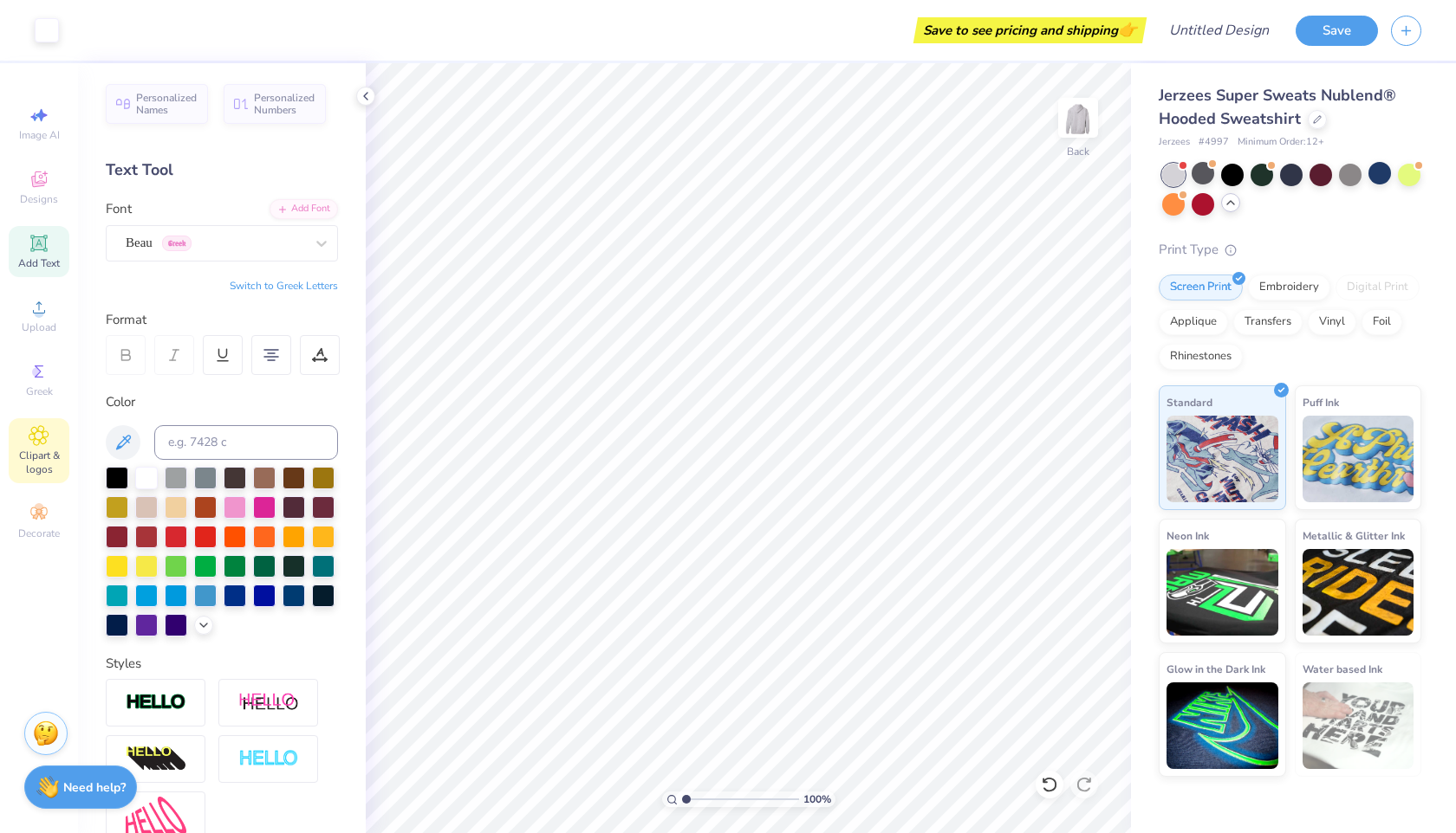
click at [37, 445] on icon at bounding box center [38, 436] width 20 height 21
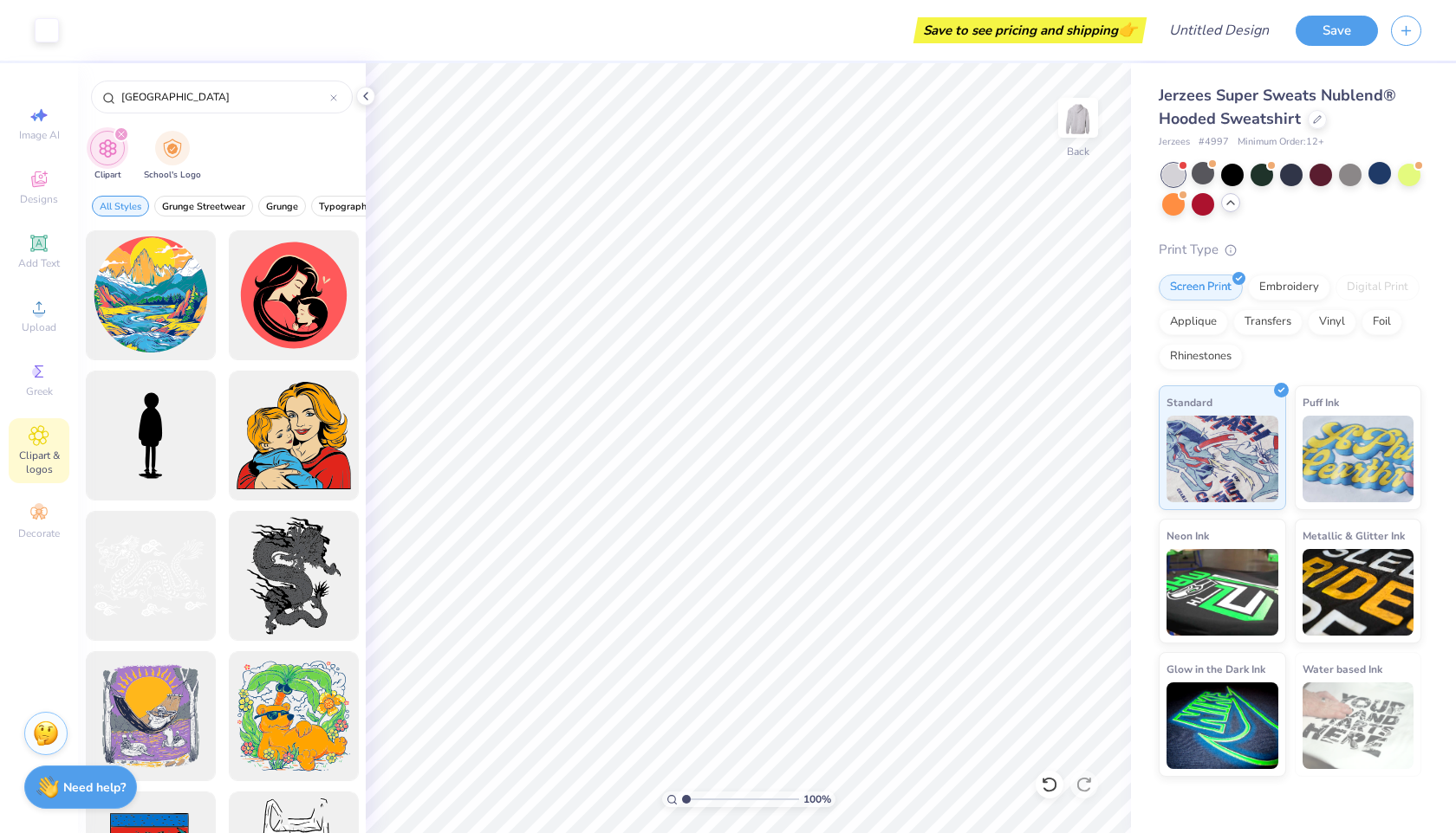
type input "[GEOGRAPHIC_DATA]"
click at [49, 430] on icon at bounding box center [38, 436] width 20 height 21
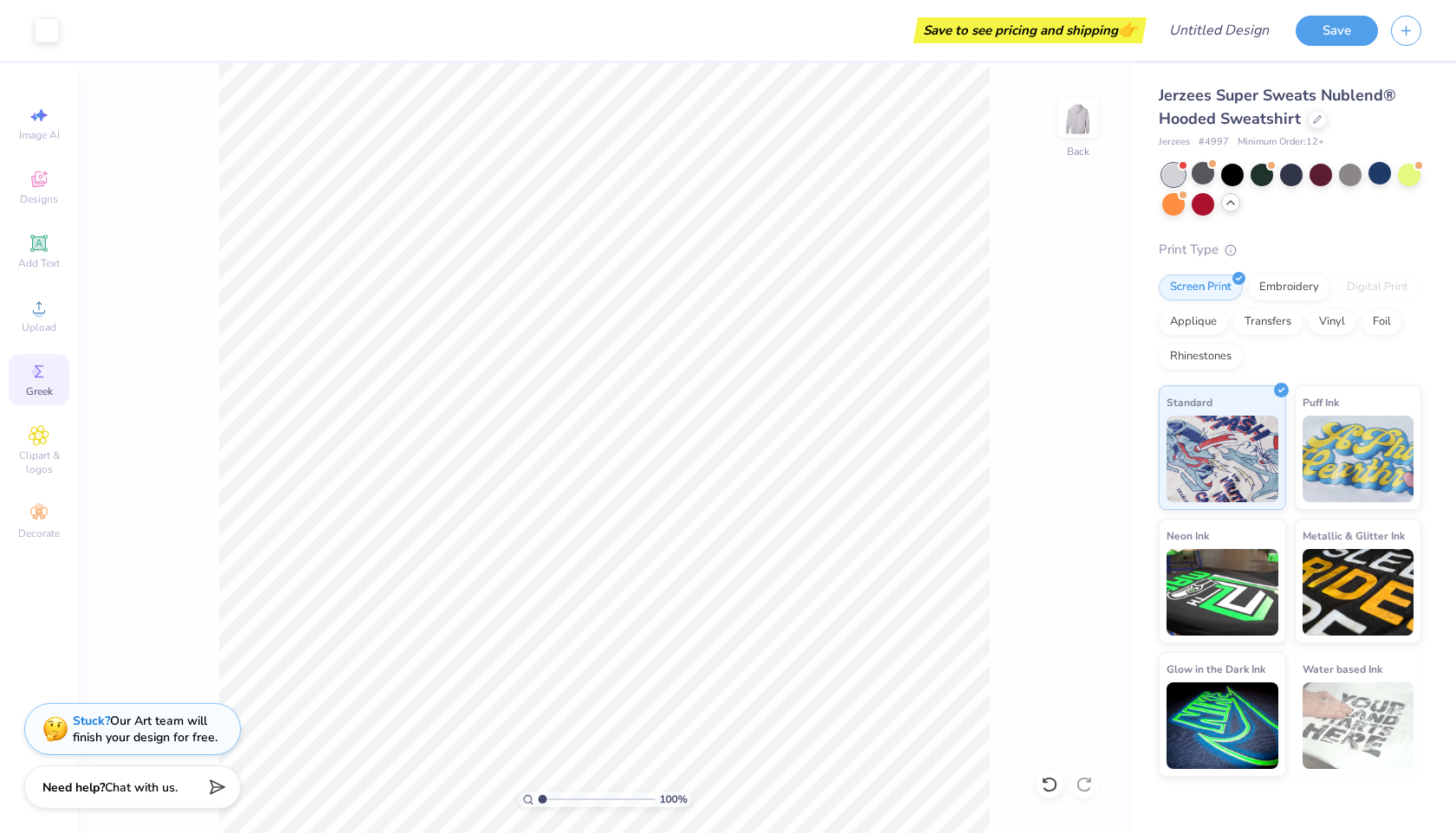
click at [35, 382] on icon at bounding box center [39, 372] width 21 height 21
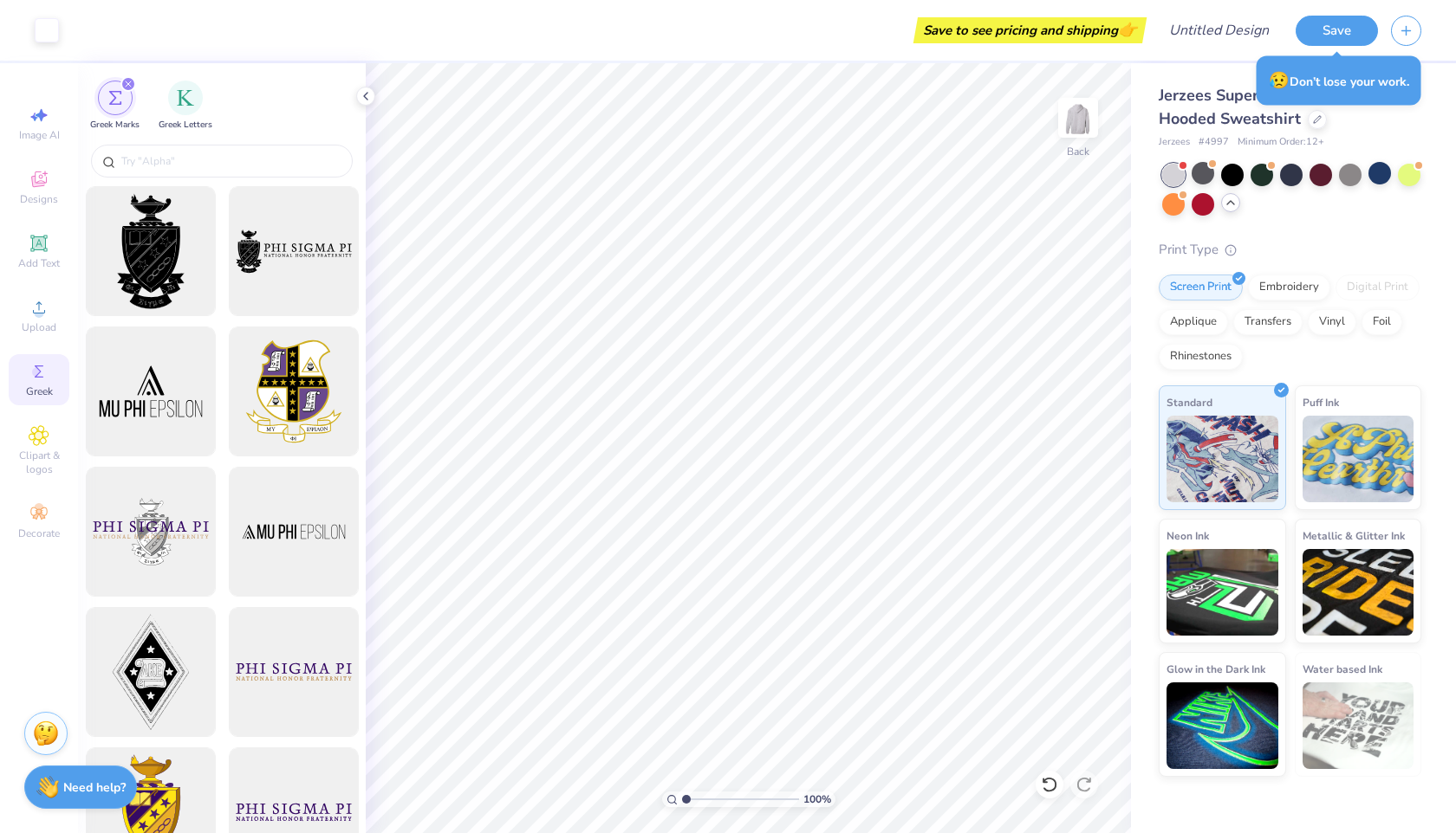
click at [33, 282] on div "Image AI Designs Add Text Upload Greek Clipart & logos Decorate" at bounding box center [38, 322] width 60 height 449
click at [48, 188] on icon at bounding box center [39, 180] width 21 height 21
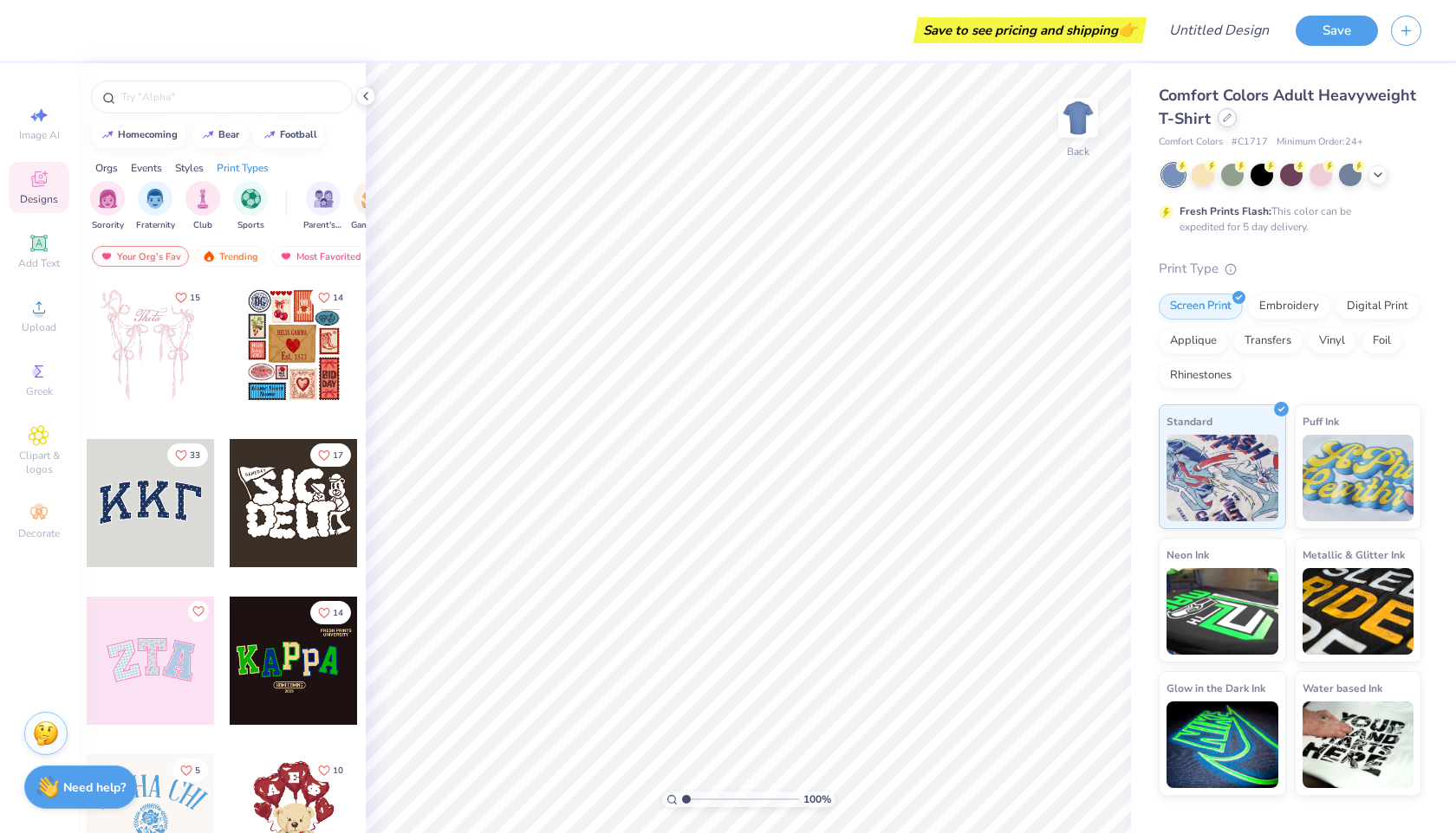
click at [1225, 118] on icon at bounding box center [1226, 118] width 9 height 9
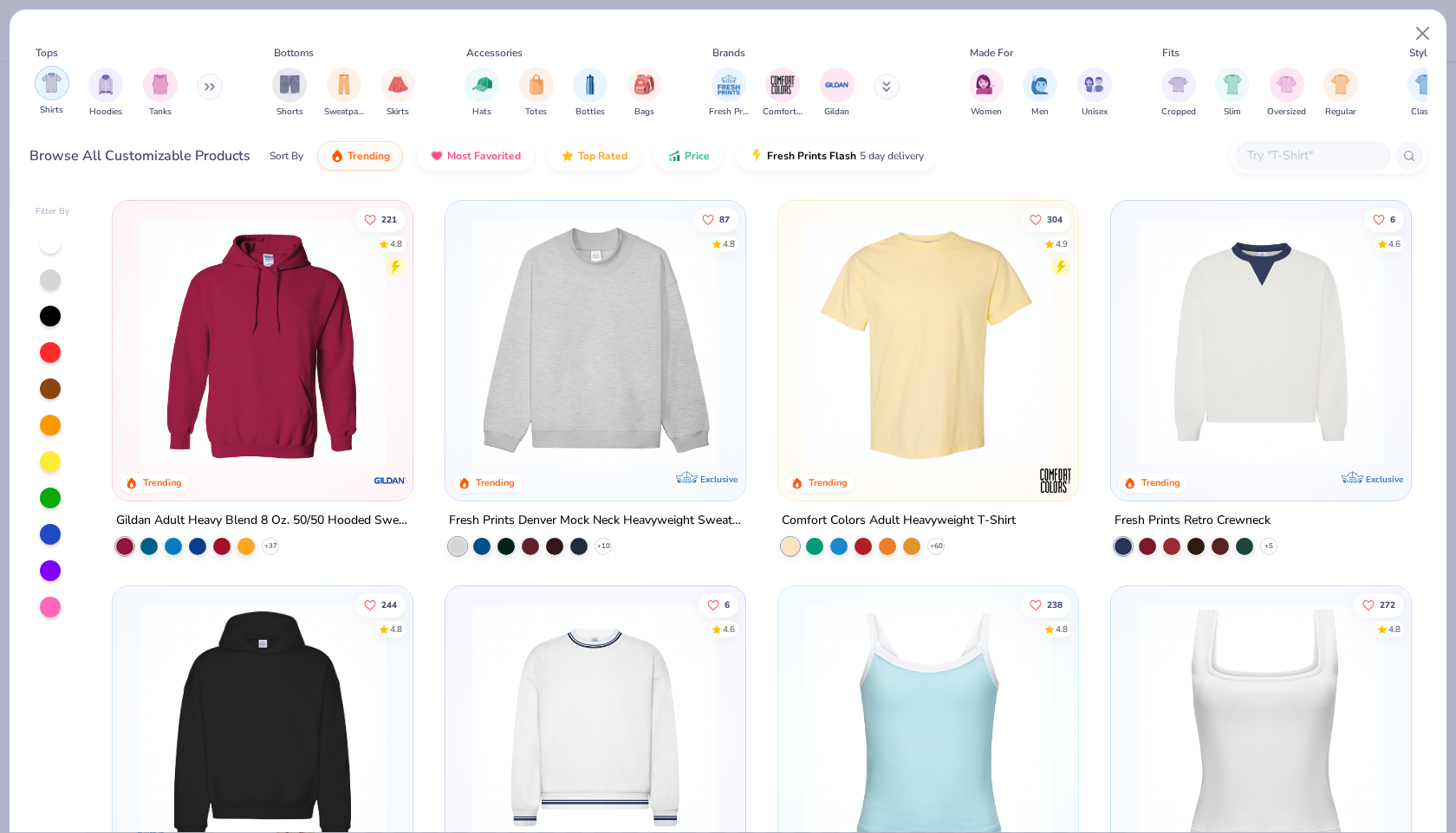
click at [103, 80] on img "filter for Hoodies" at bounding box center [106, 84] width 19 height 20
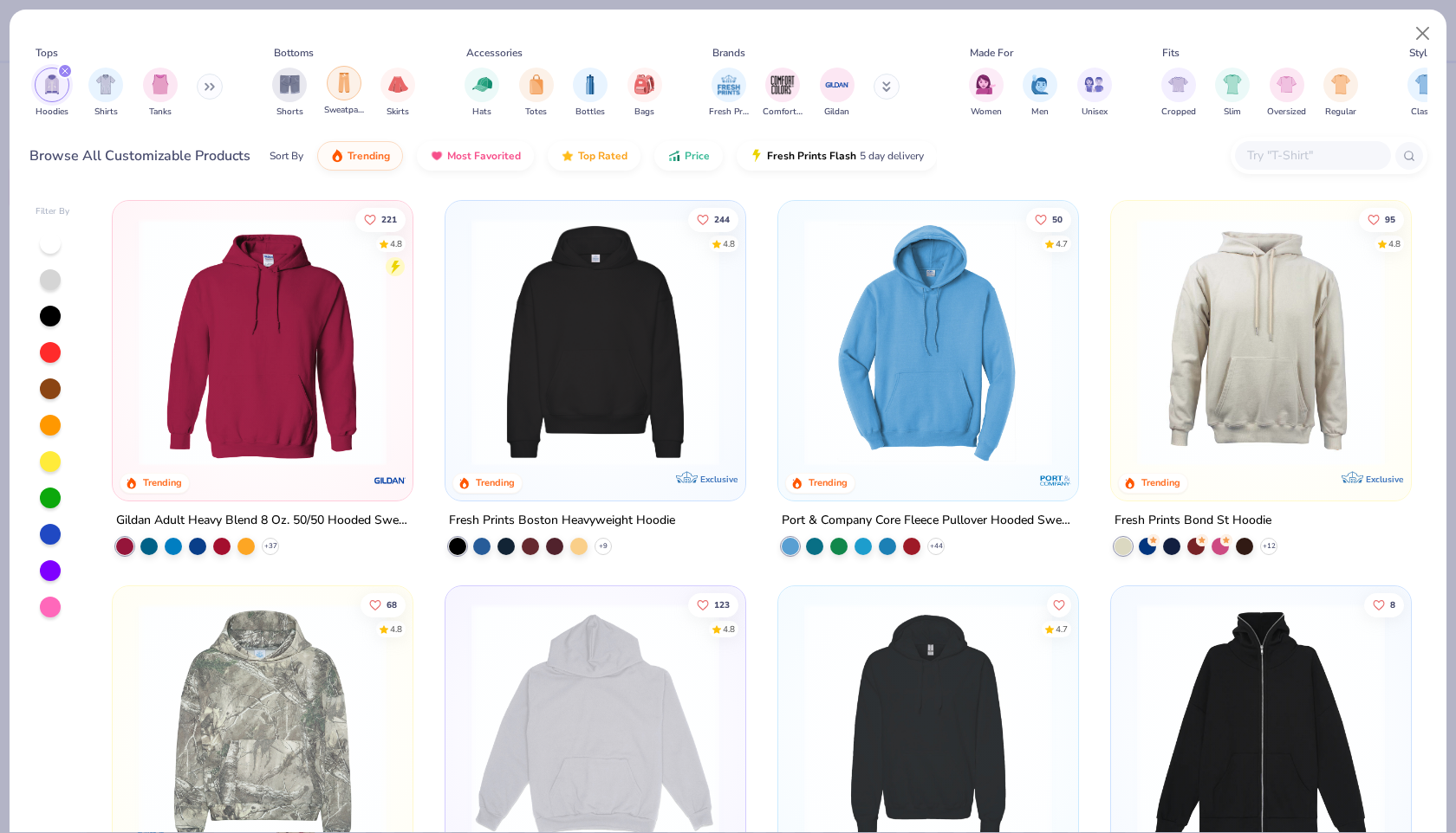
click at [335, 92] on img "filter for Sweatpants" at bounding box center [344, 82] width 19 height 20
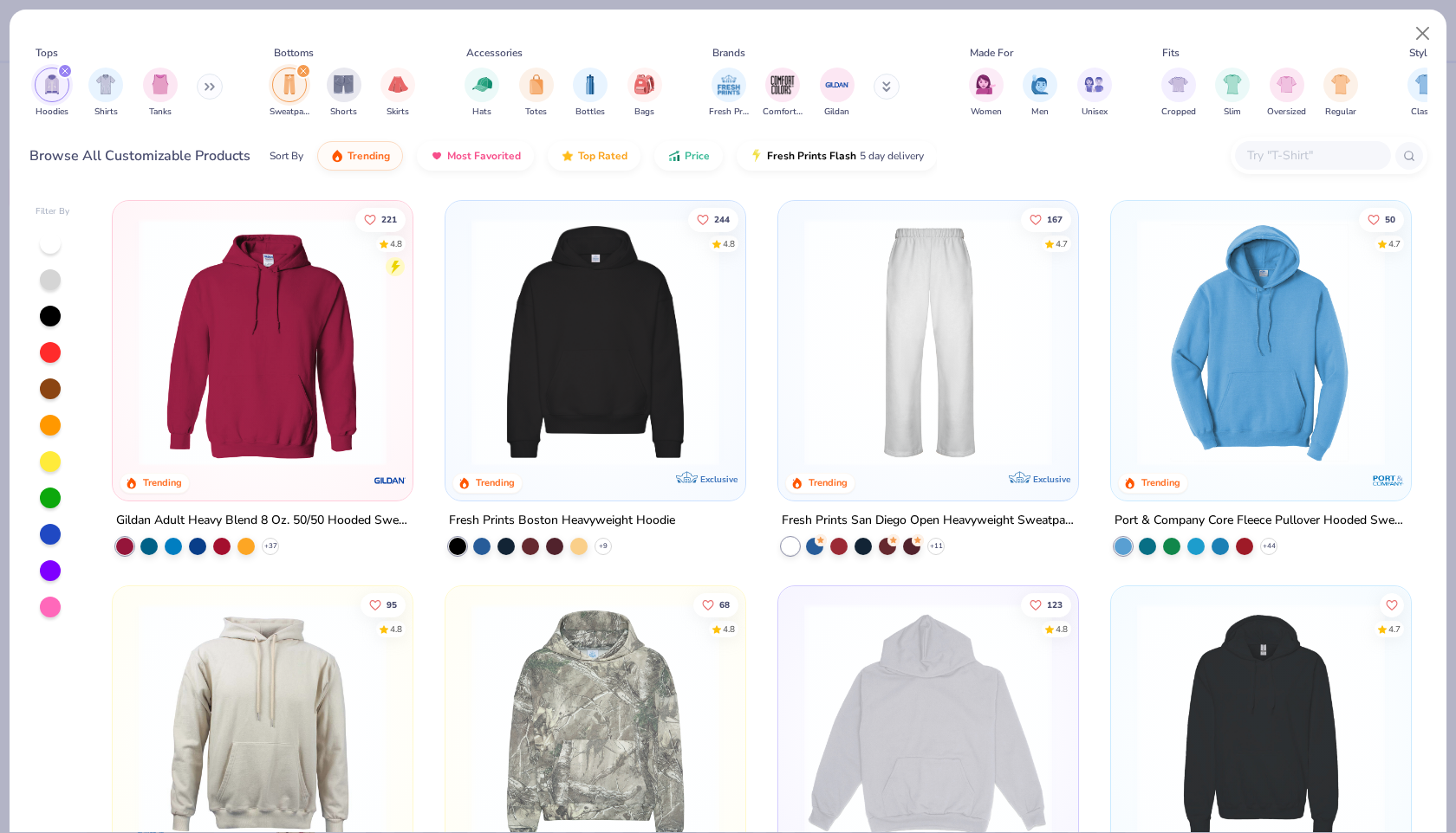
click at [890, 84] on button at bounding box center [886, 86] width 26 height 26
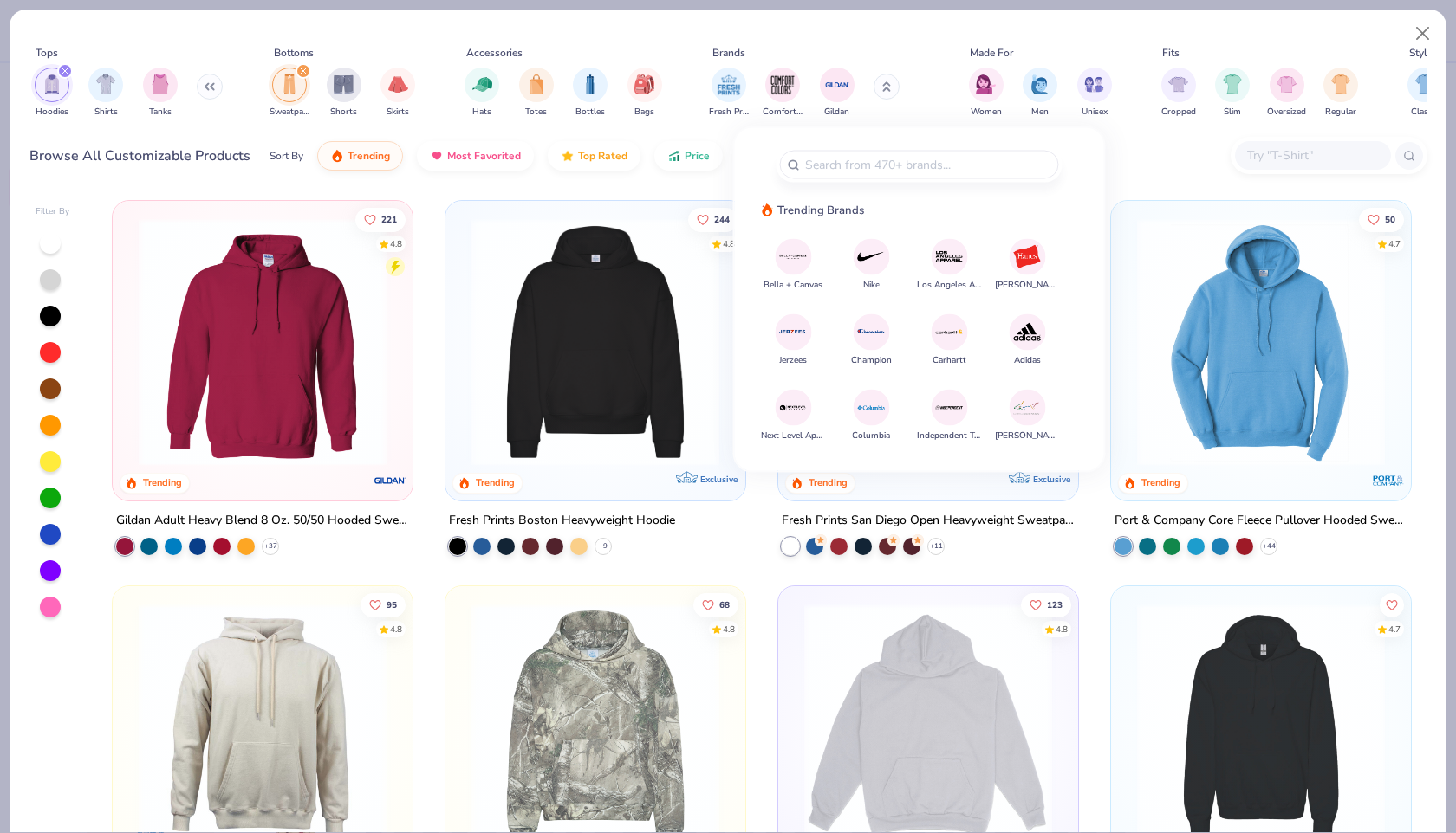
click at [794, 349] on button "Jerzees" at bounding box center [793, 340] width 36 height 53
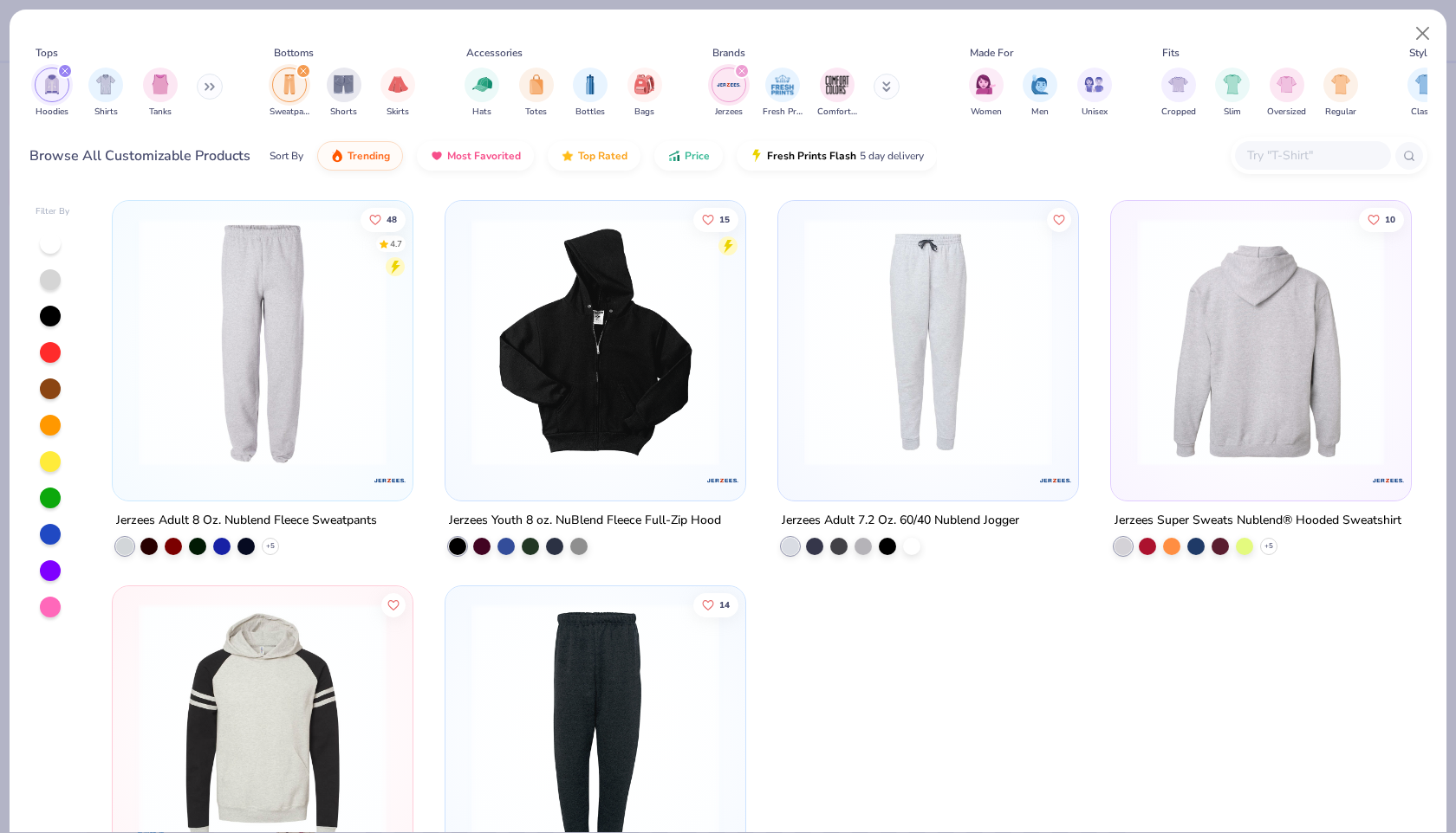
click at [1128, 335] on img at bounding box center [995, 341] width 265 height 248
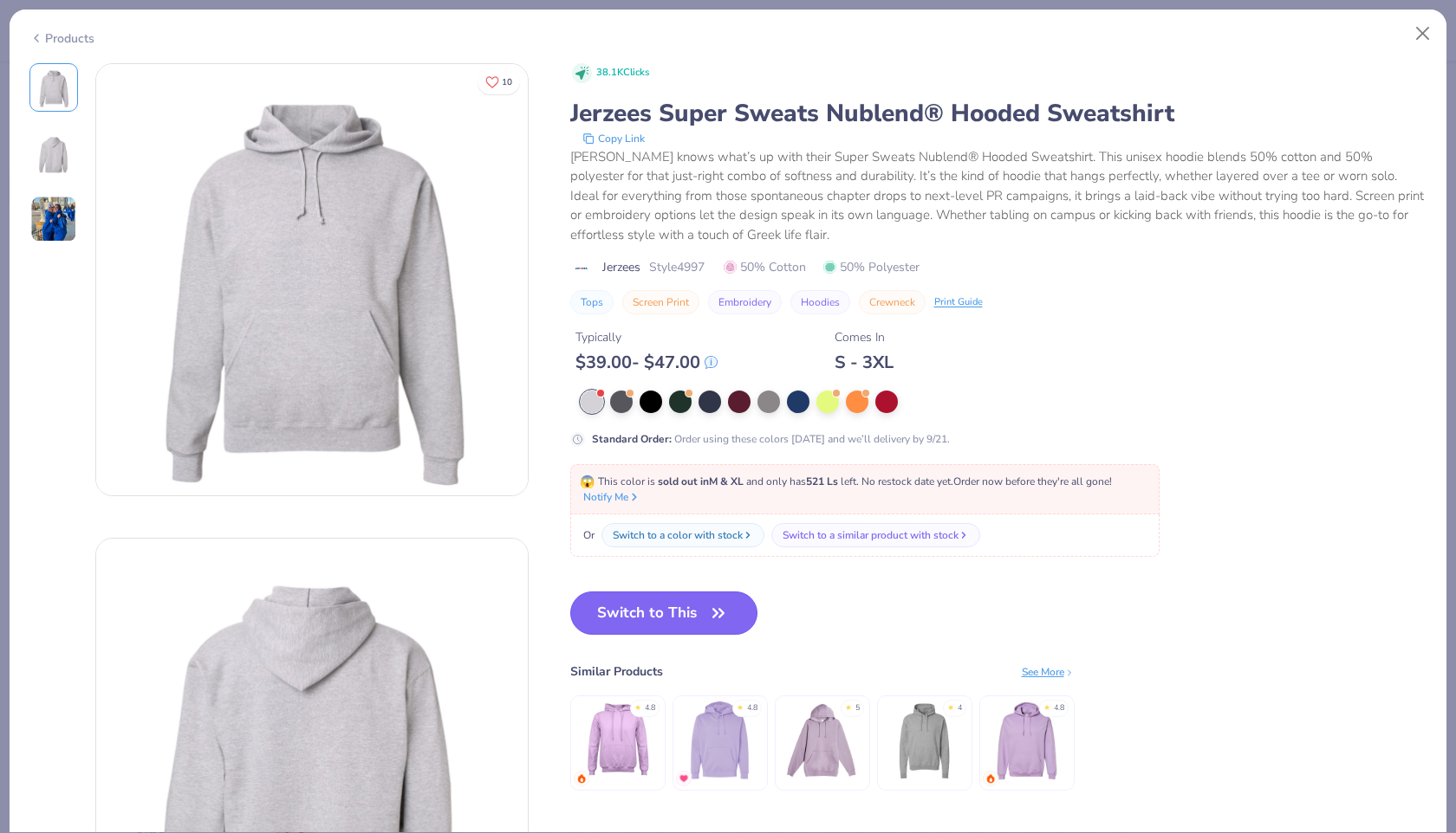
click at [676, 615] on button "Switch to This" at bounding box center [664, 613] width 188 height 43
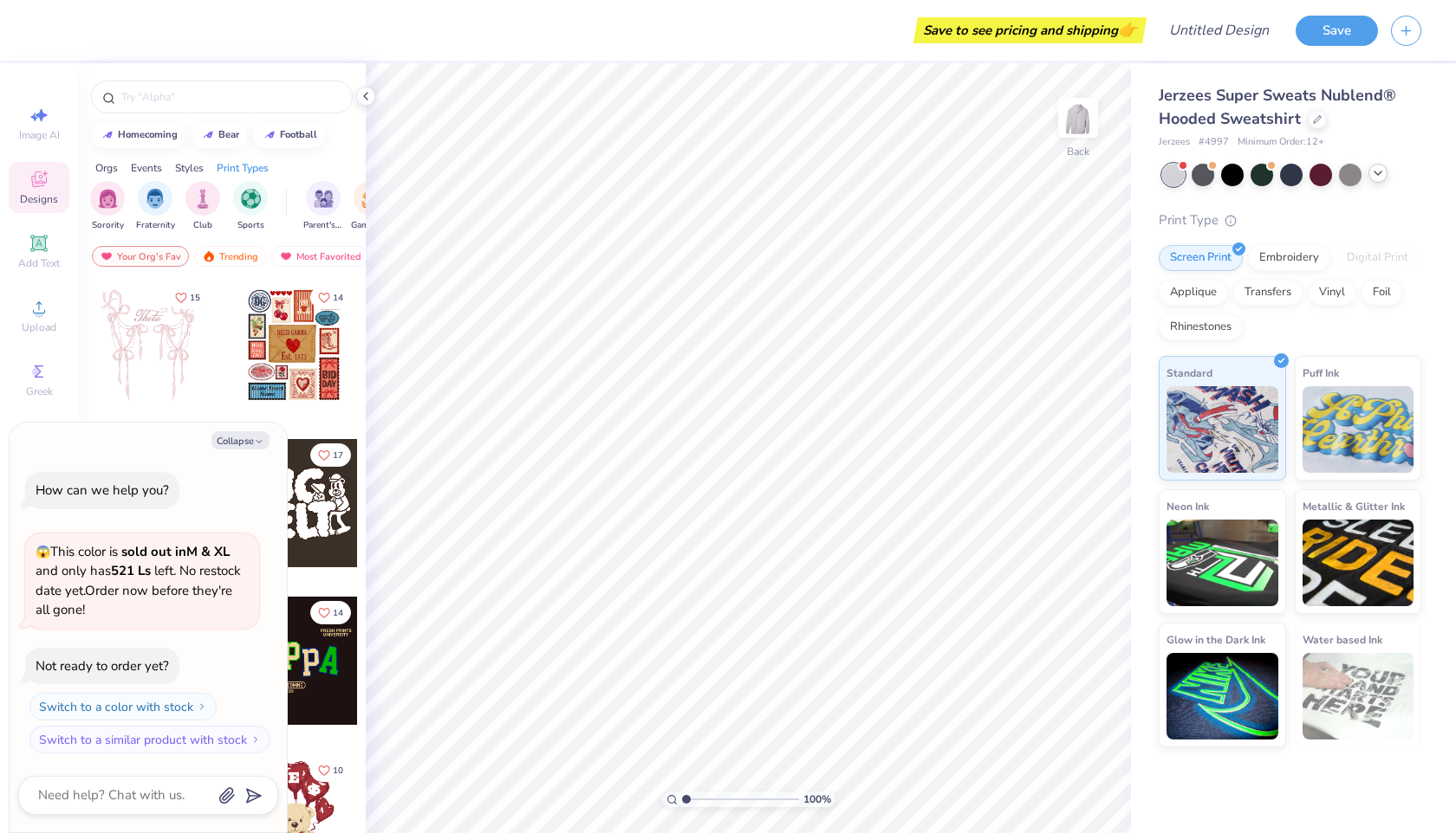
click at [1384, 180] on div at bounding box center [1291, 175] width 259 height 23
click at [1382, 172] on icon at bounding box center [1378, 173] width 13 height 13
type textarea "x"
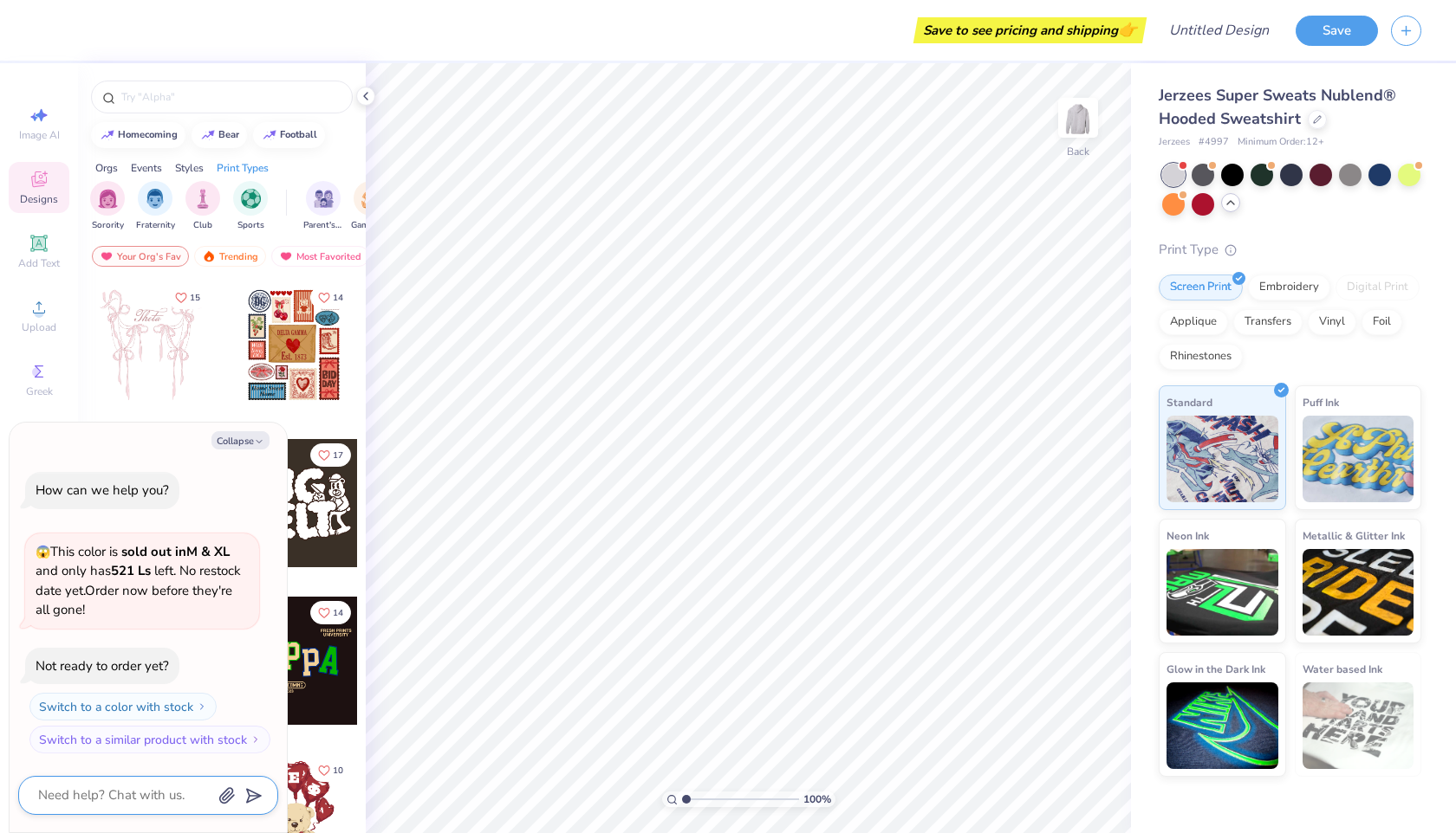
click at [129, 784] on textarea at bounding box center [124, 796] width 176 height 23
type textarea "o"
type textarea "x"
type textarea "ok"
type textarea "x"
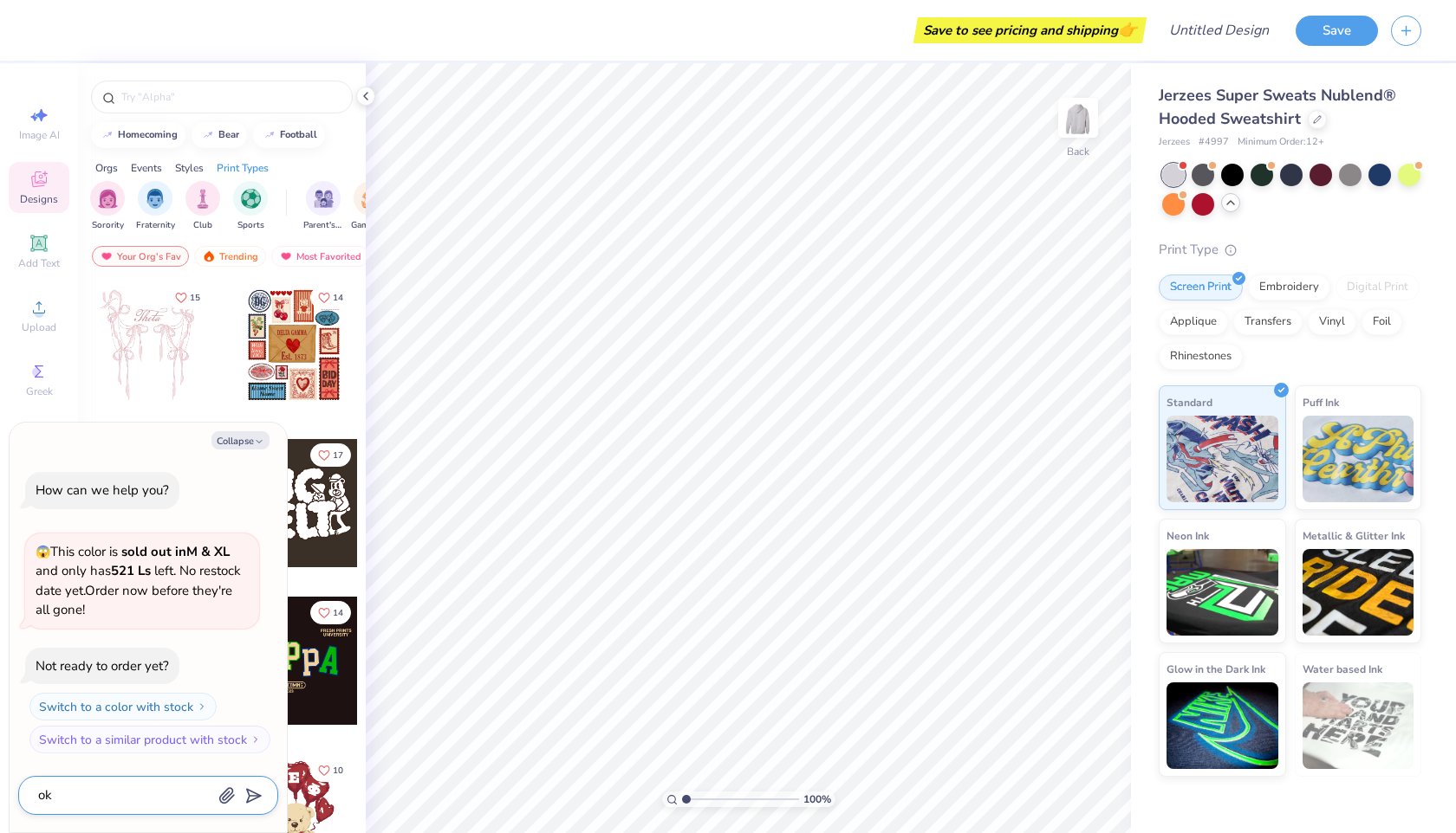
type textarea "oka"
type textarea "x"
type textarea "okay"
type textarea "x"
type textarea "okay"
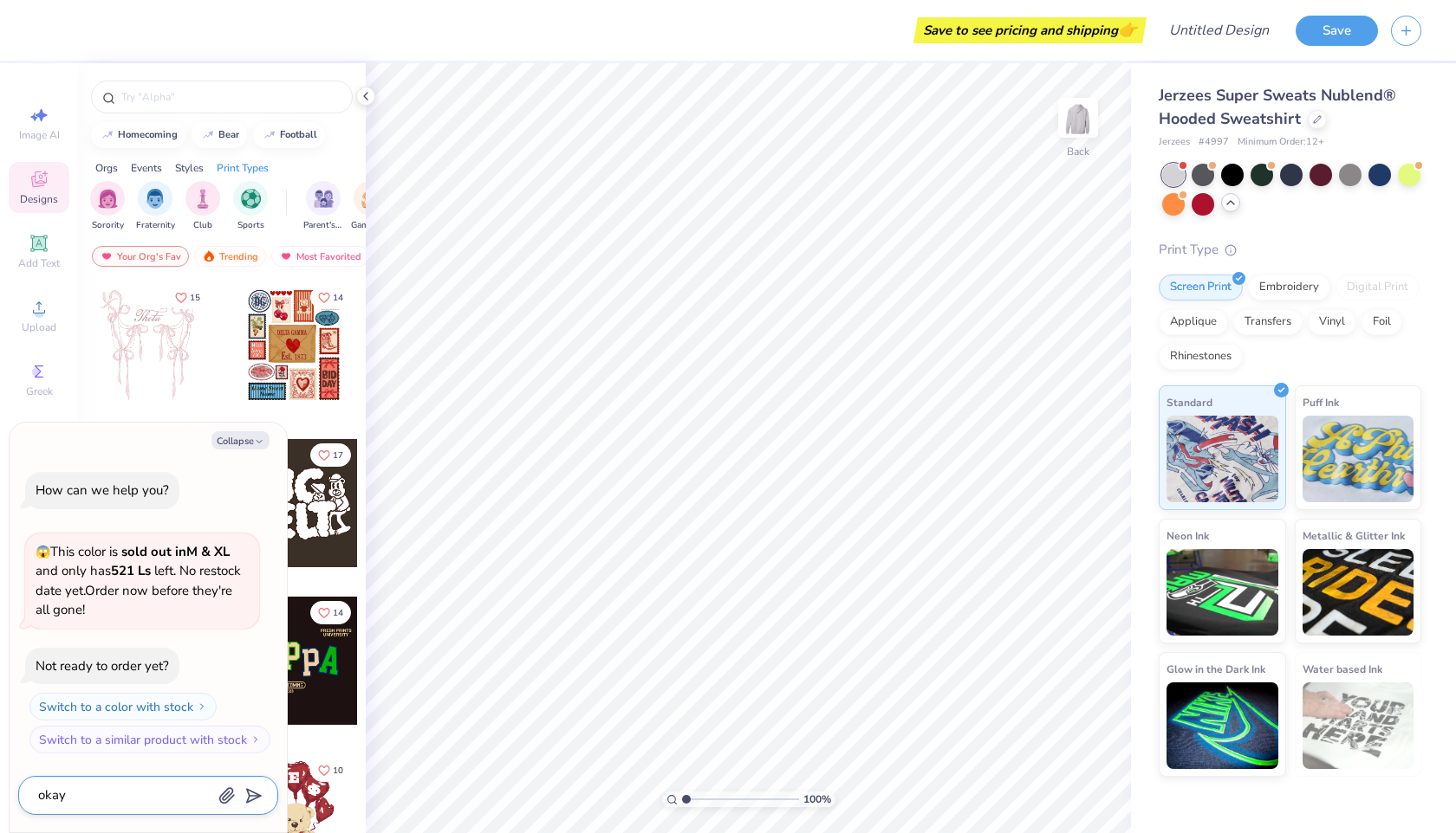
type textarea "x"
type textarea "okay c"
type textarea "x"
type textarea "okay co"
type textarea "x"
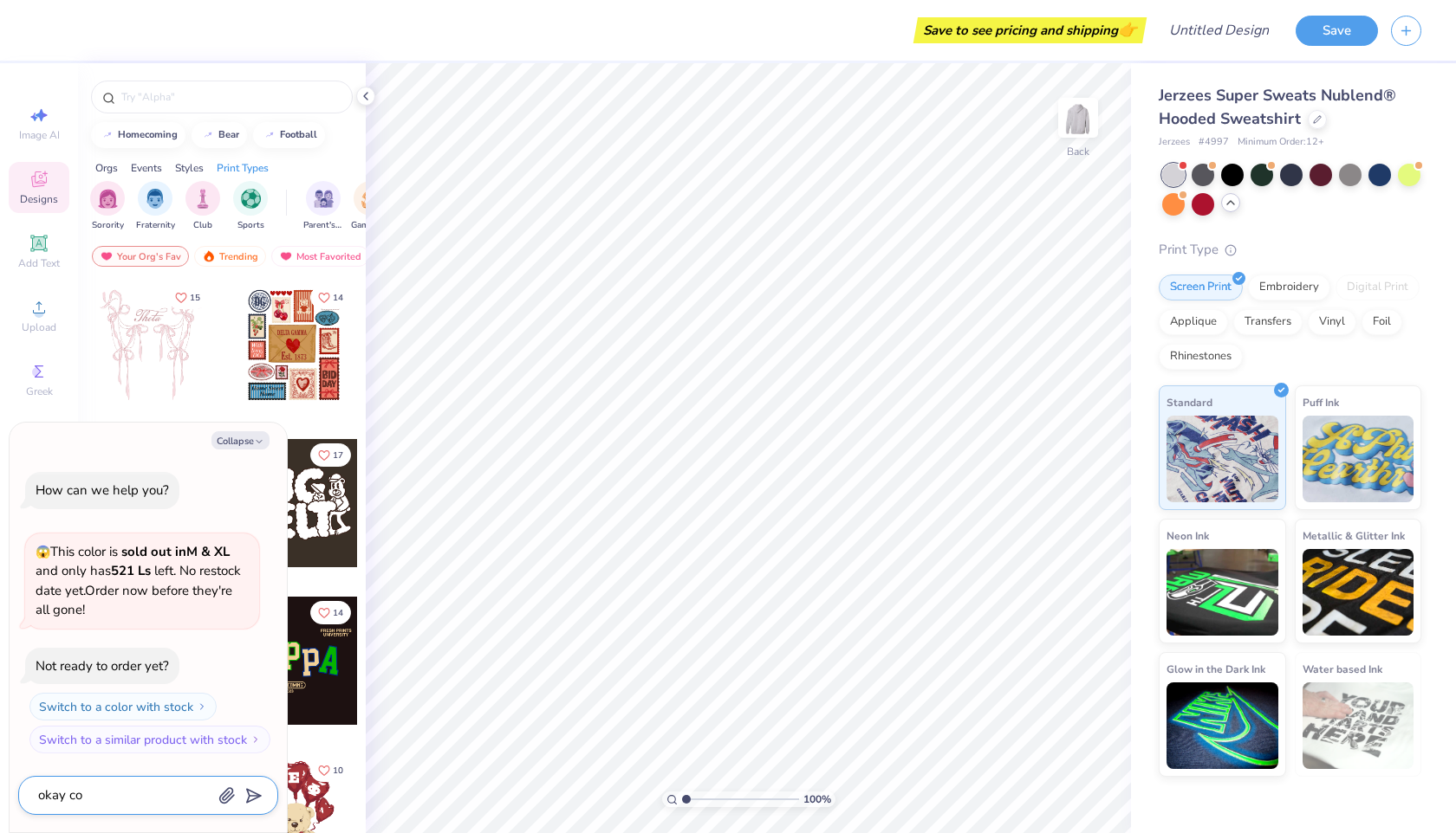
type textarea "okay cou"
type textarea "x"
type textarea "okay coul"
type textarea "x"
type textarea "okay could"
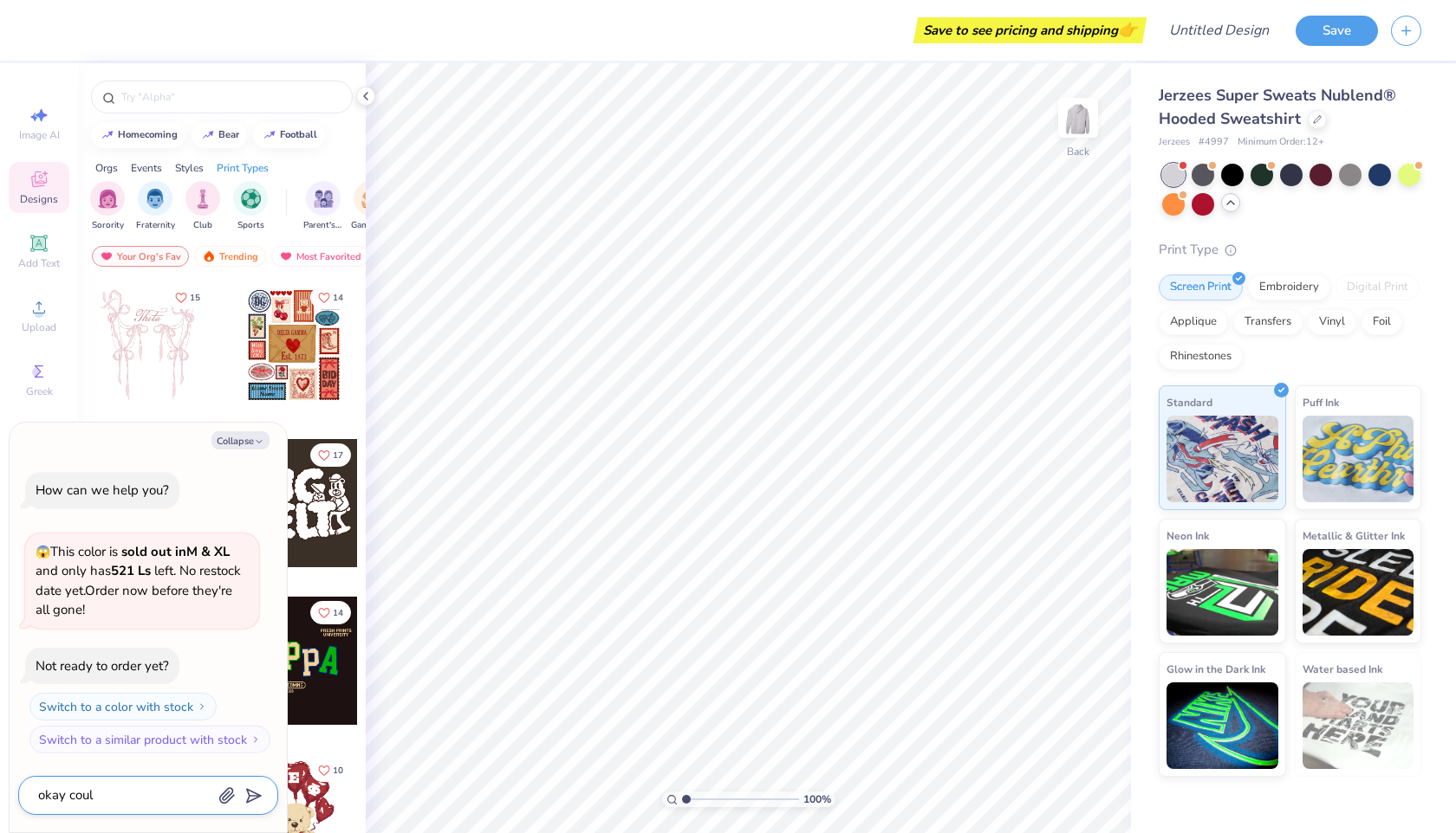
type textarea "x"
type textarea "okay could"
type textarea "x"
type textarea "okay could y"
type textarea "x"
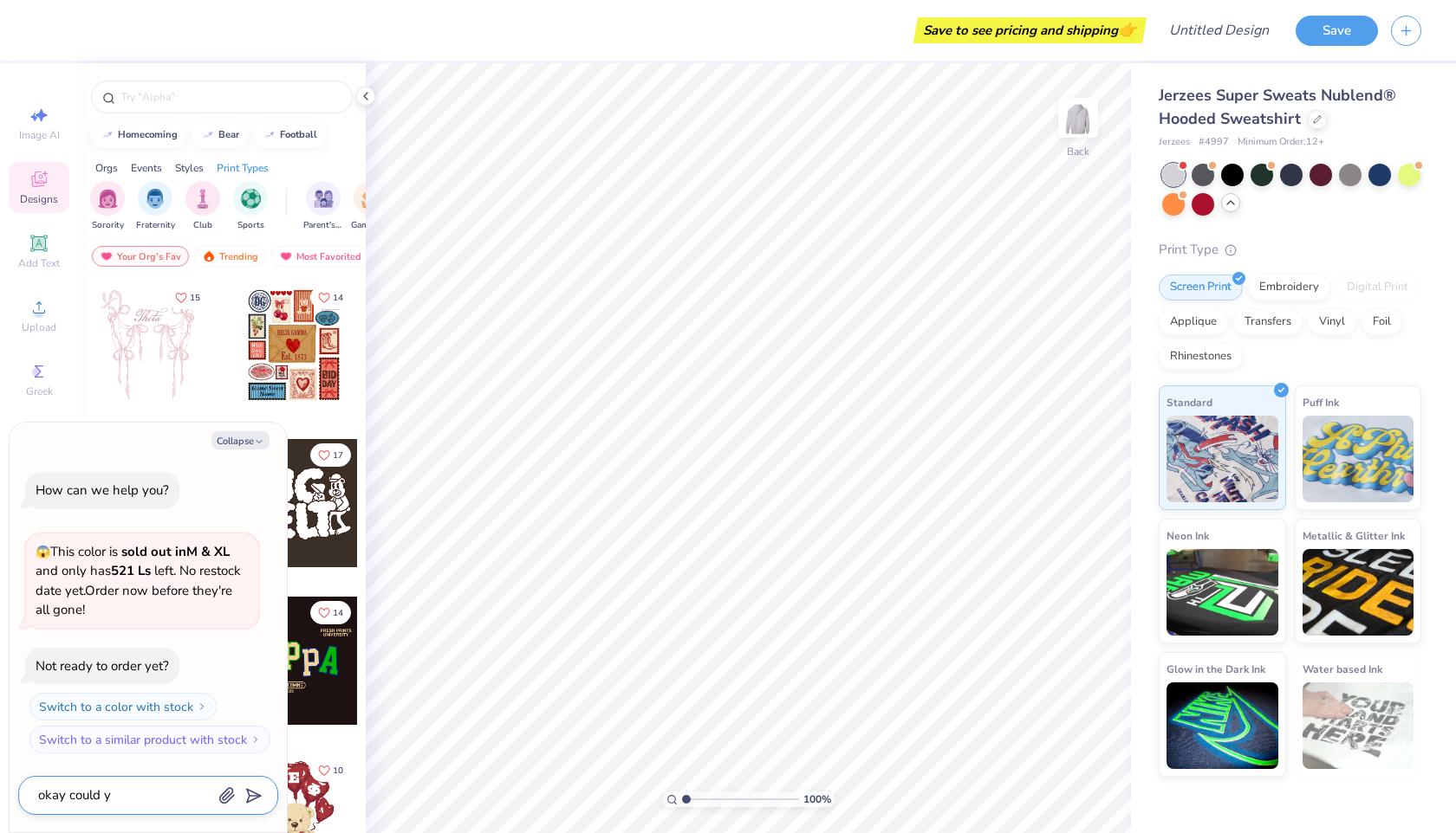
type textarea "okay could yo"
type textarea "x"
type textarea "okay could you"
type textarea "x"
type textarea "okay could you"
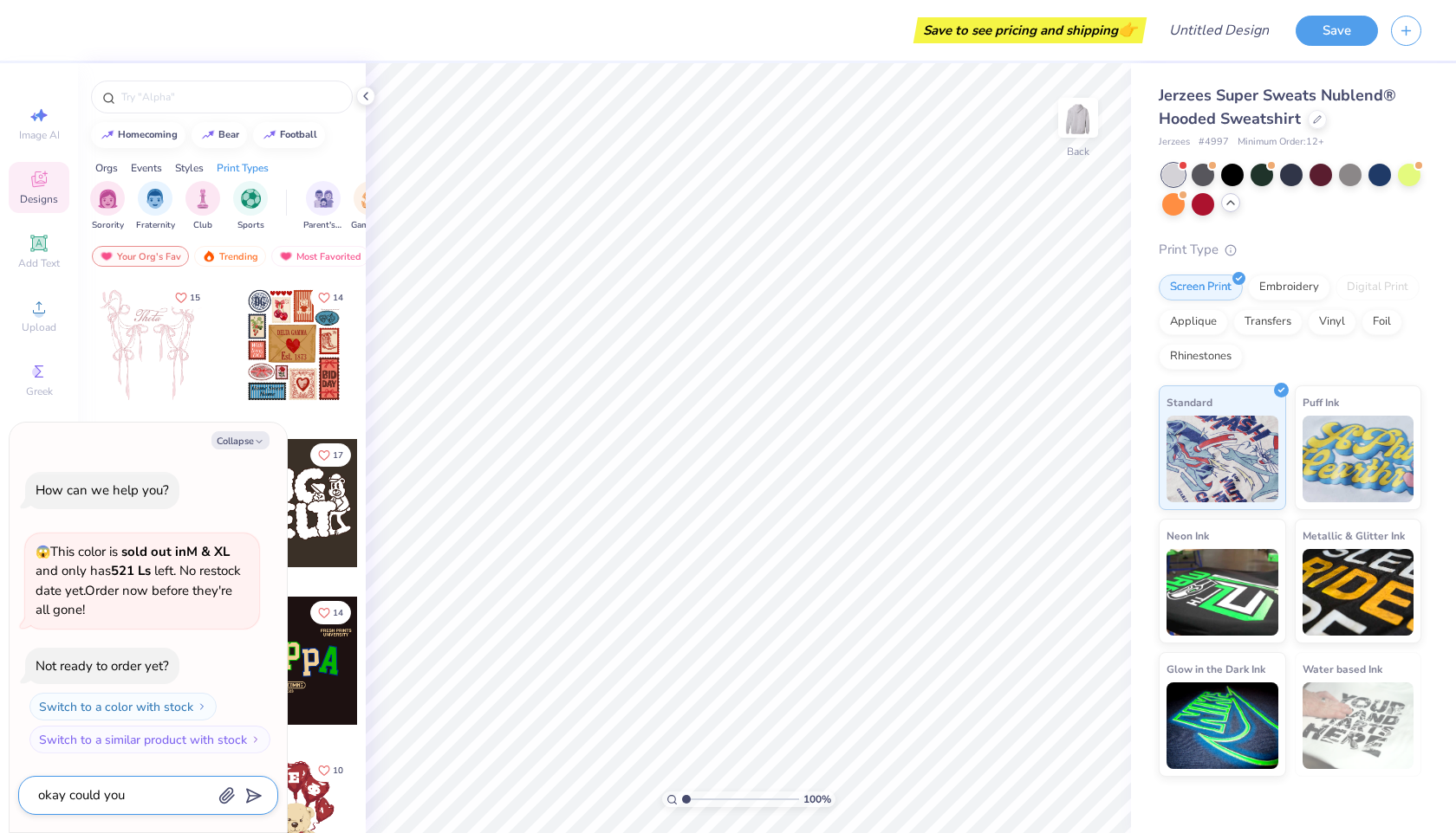
type textarea "x"
type textarea "okay could you d"
type textarea "x"
type textarea "okay could you de"
type textarea "x"
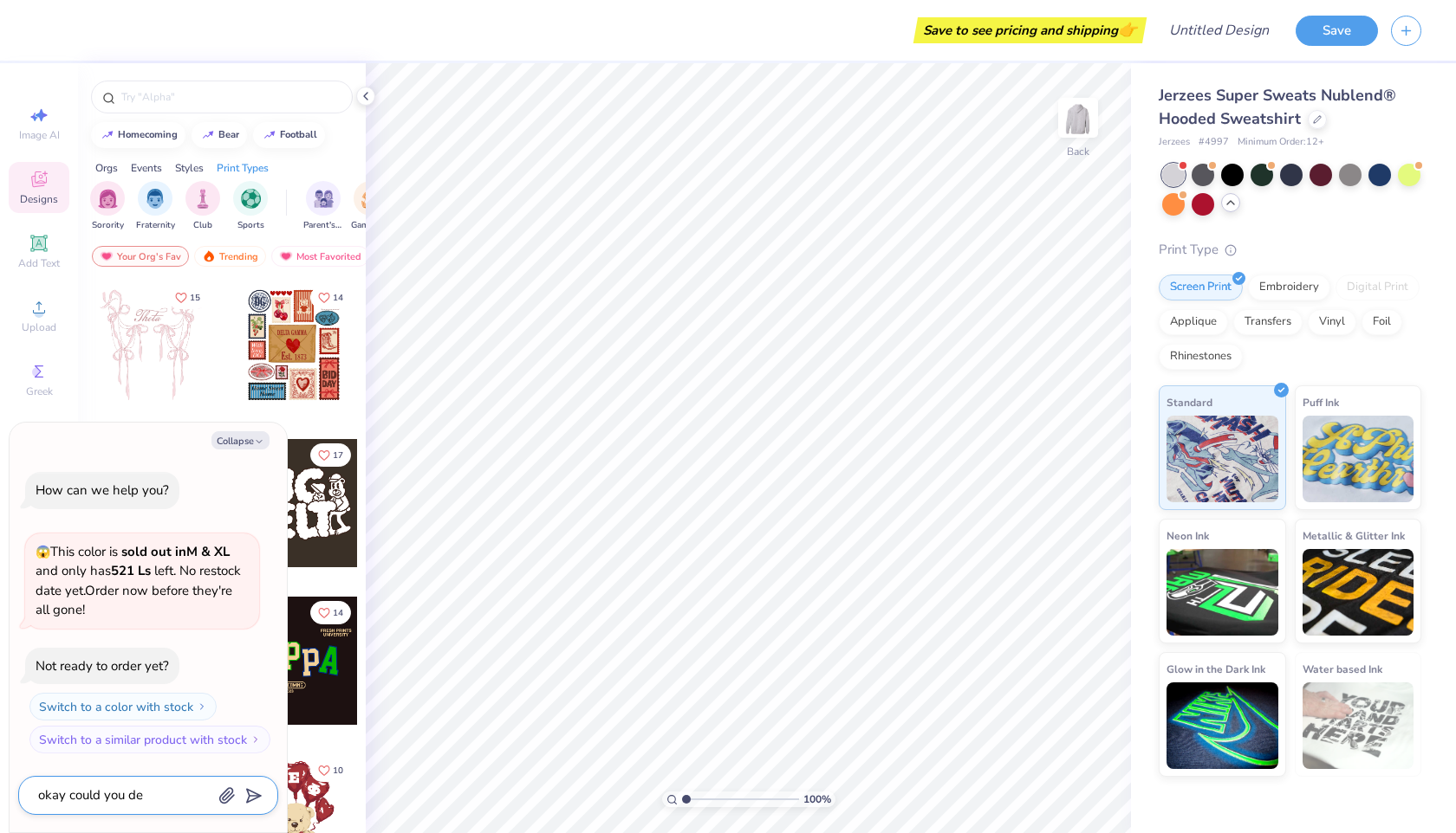
type textarea "okay could you des"
type textarea "x"
type textarea "okay could you desi"
type textarea "x"
type textarea "okay could you desig"
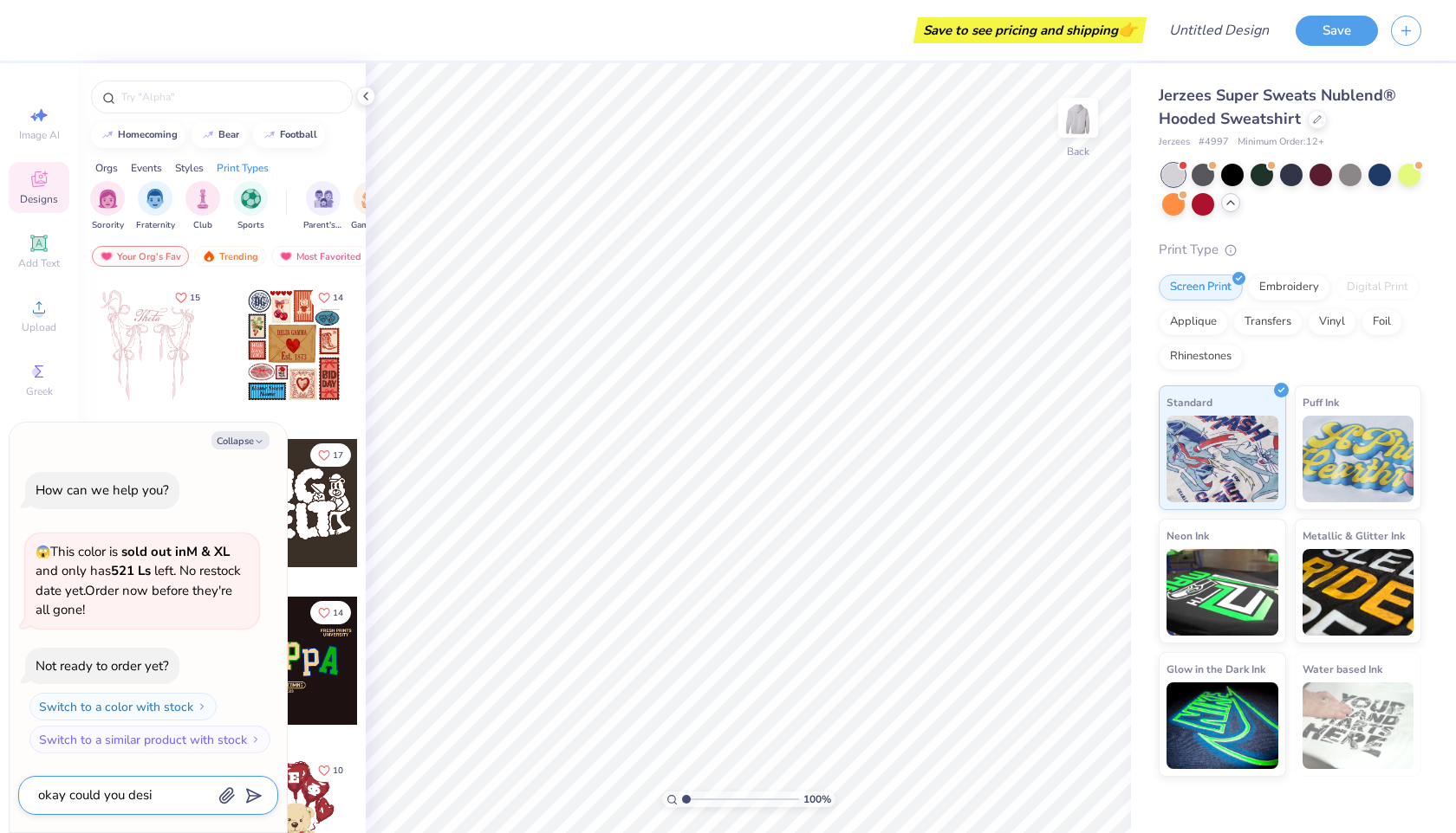
type textarea "x"
type textarea "okay could you design"
type textarea "x"
type textarea "okay could you design"
type textarea "x"
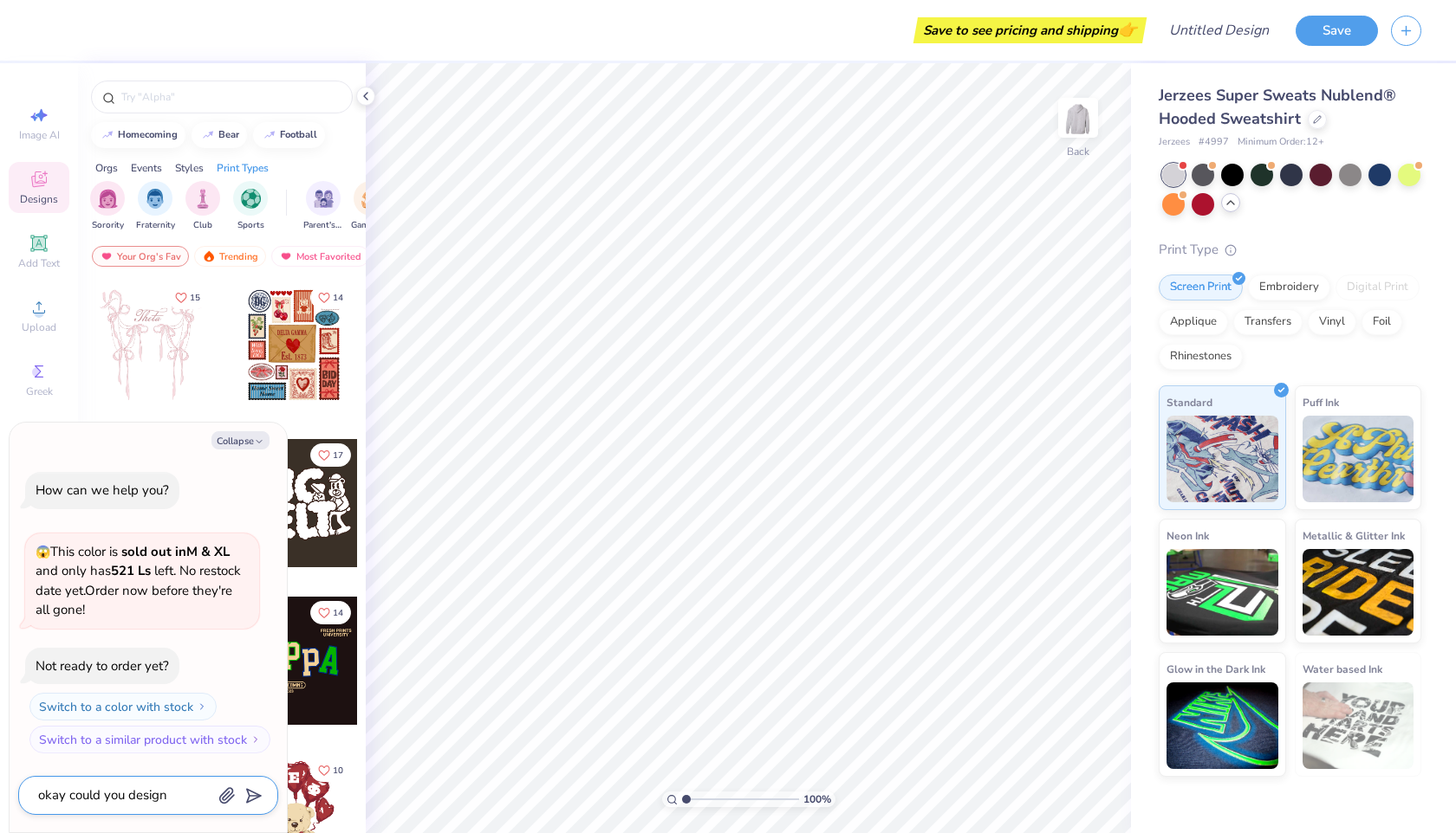
type textarea "okay could you design a"
type textarea "x"
type textarea "okay could you design a"
type textarea "x"
type textarea "okay could you design a s"
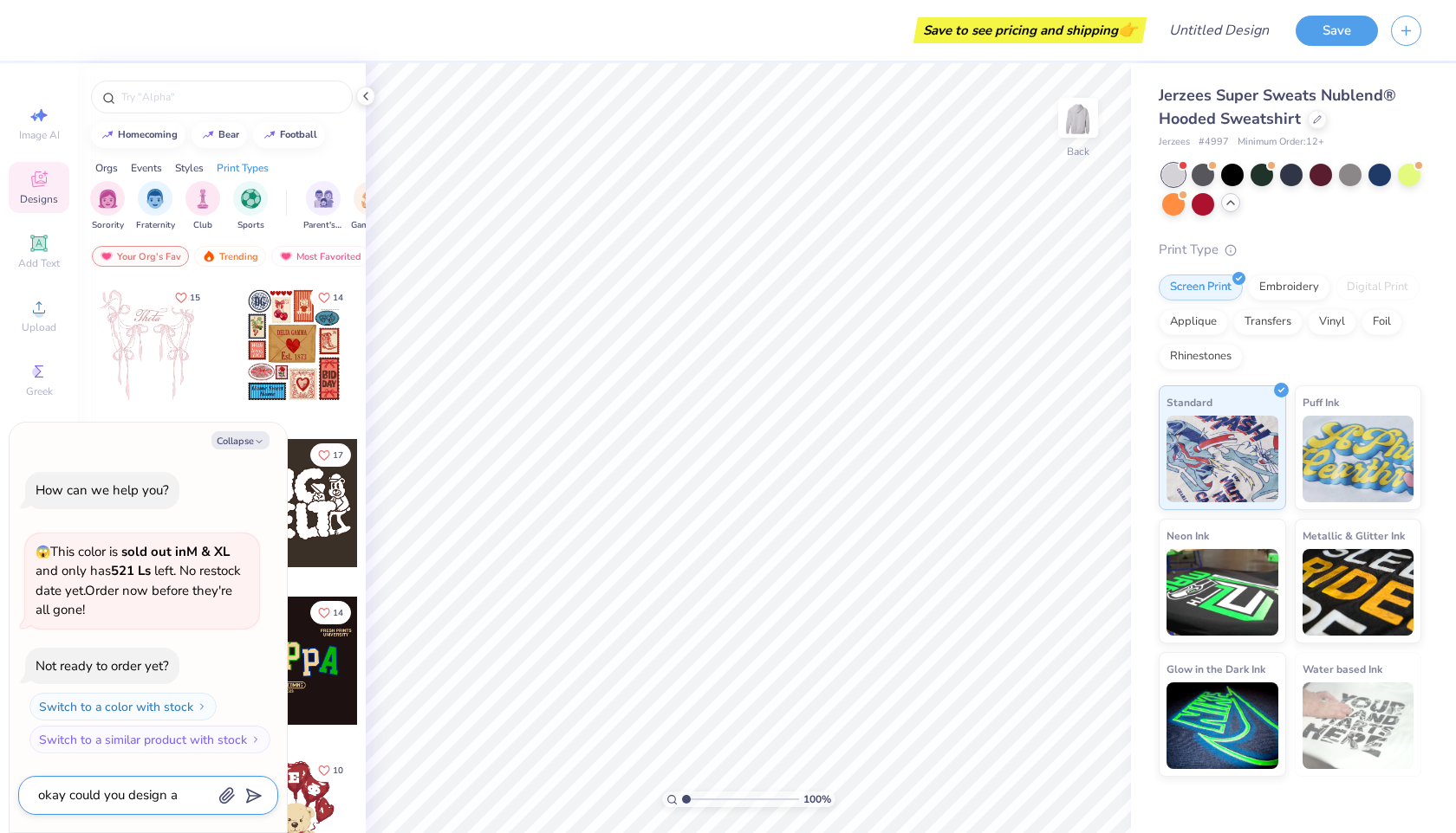
type textarea "x"
type textarea "okay could you design a sw"
type textarea "x"
type textarea "okay could you design a swe"
type textarea "x"
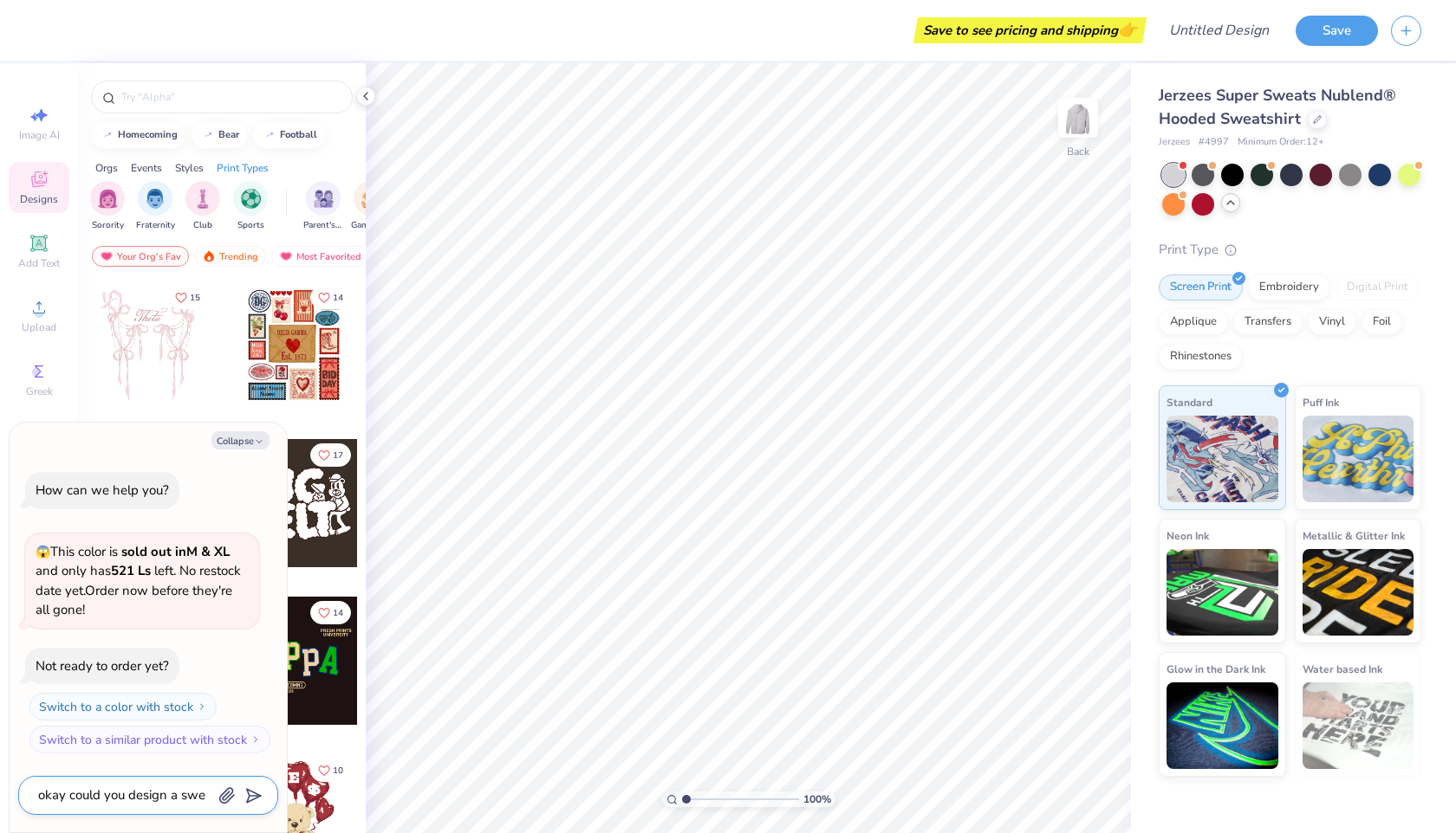
type textarea "okay could you design a swea"
type textarea "x"
type textarea "okay could you design a sweat"
type textarea "x"
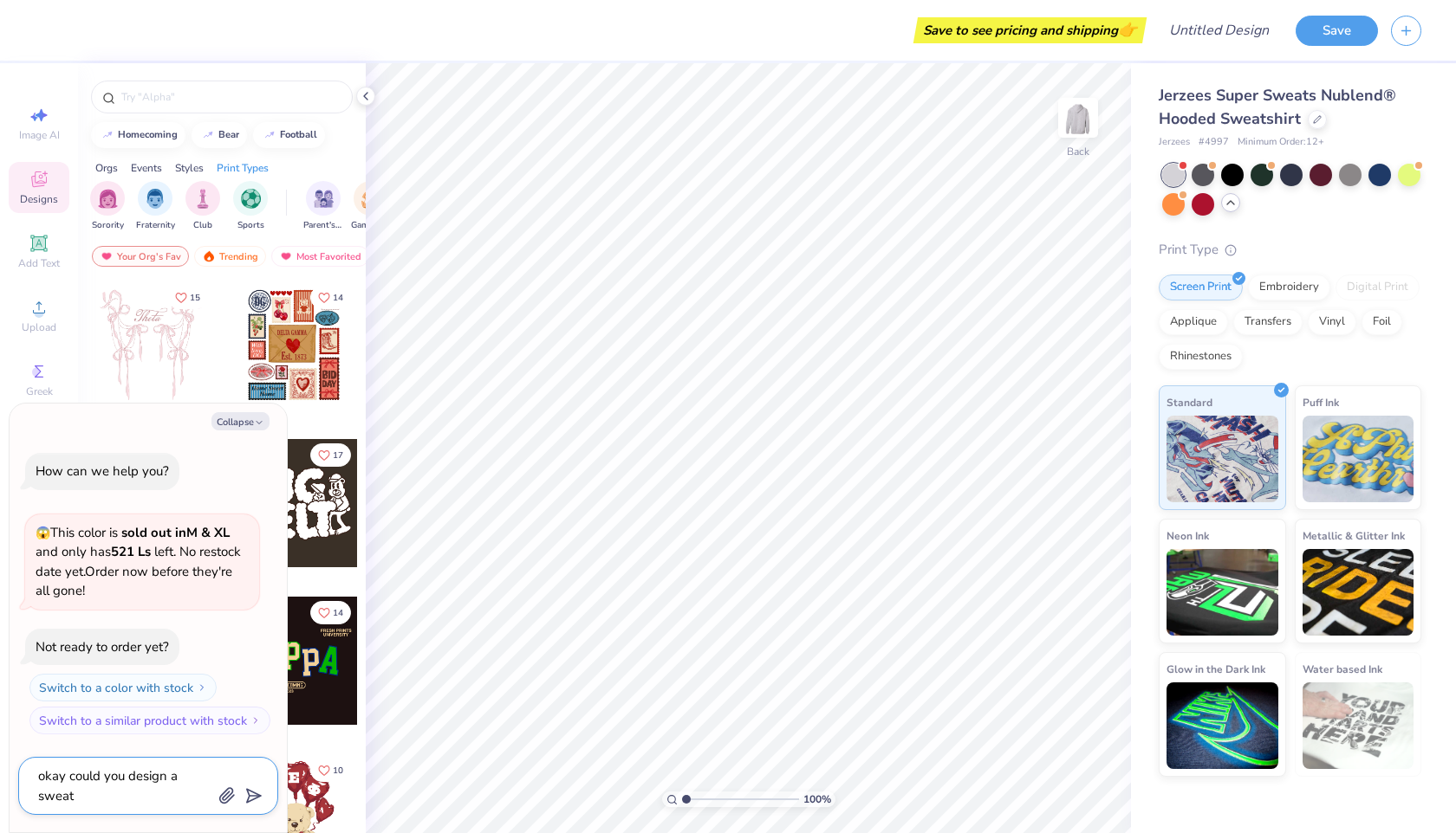
type textarea "okay could you design a sweats"
type textarea "x"
type textarea "okay could you design a sweatsh"
type textarea "x"
type textarea "okay could you design a sweatshi"
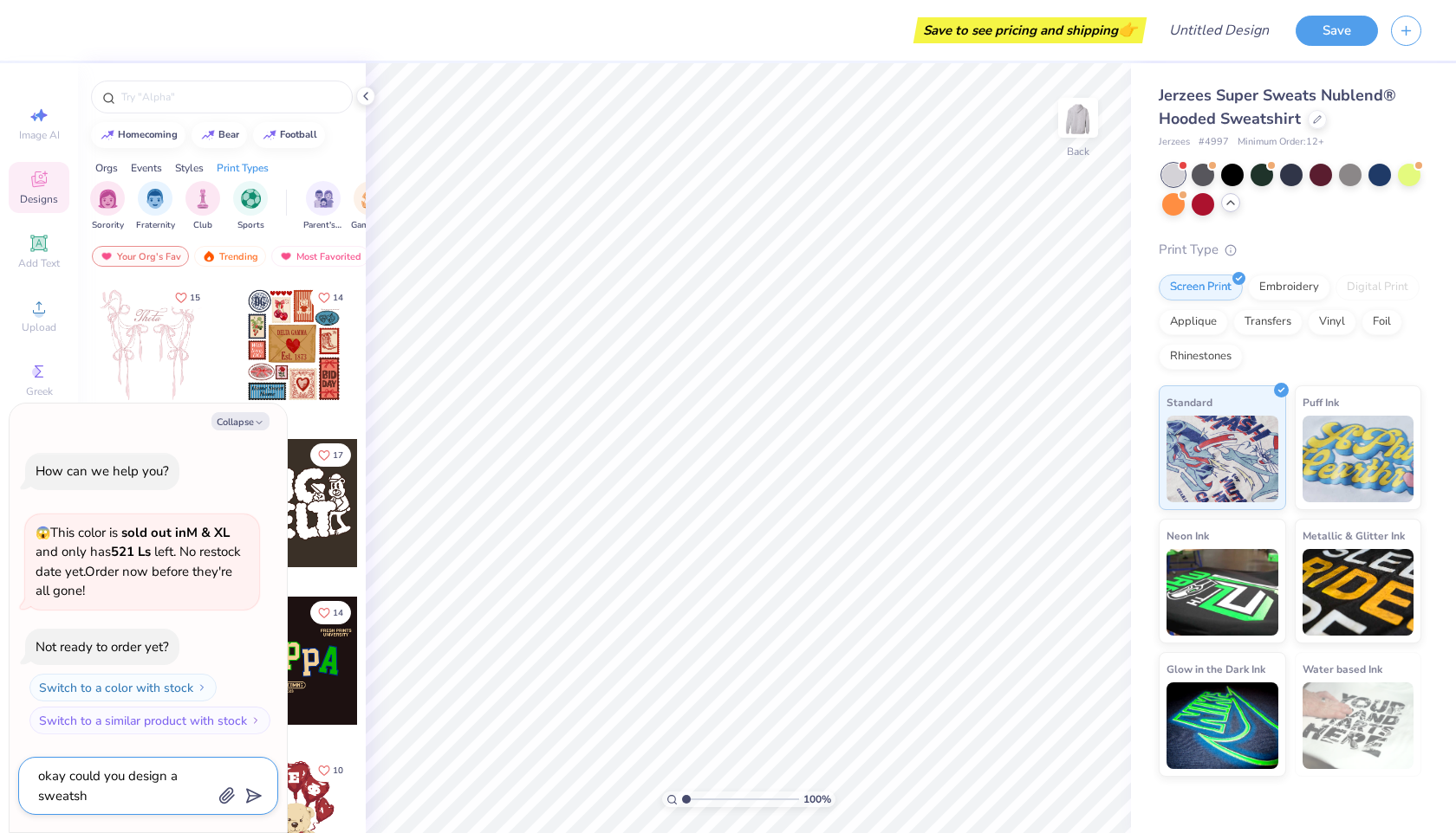
type textarea "x"
type textarea "okay could you design a sweatshir"
type textarea "x"
type textarea "okay could you design a sweatshirt"
type textarea "x"
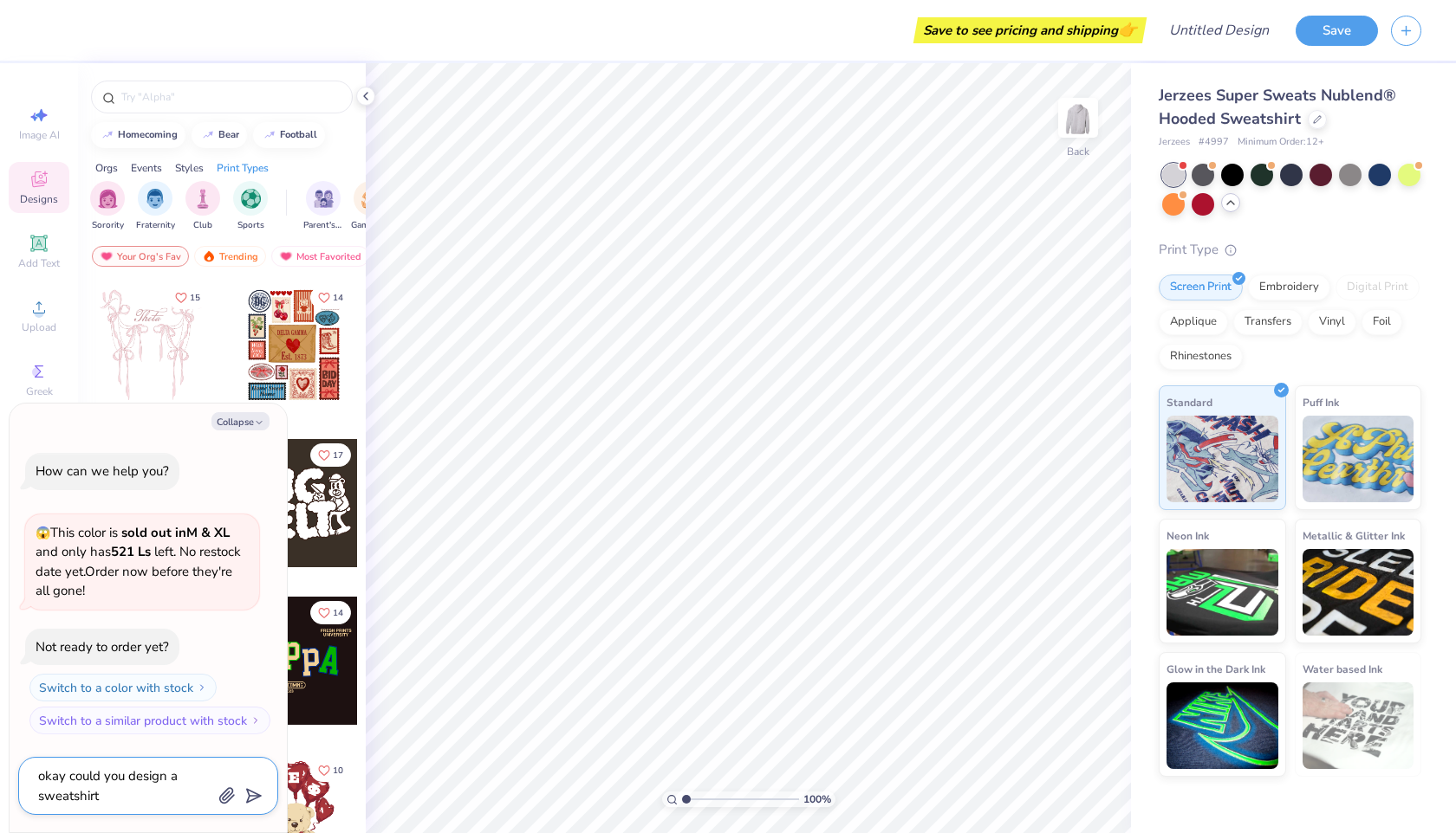
type textarea "okay could you design a sweatshirt"
type textarea "x"
type textarea "okay could you design a sweatshirt t"
type textarea "x"
type textarea "okay could you design a sweatshirt th"
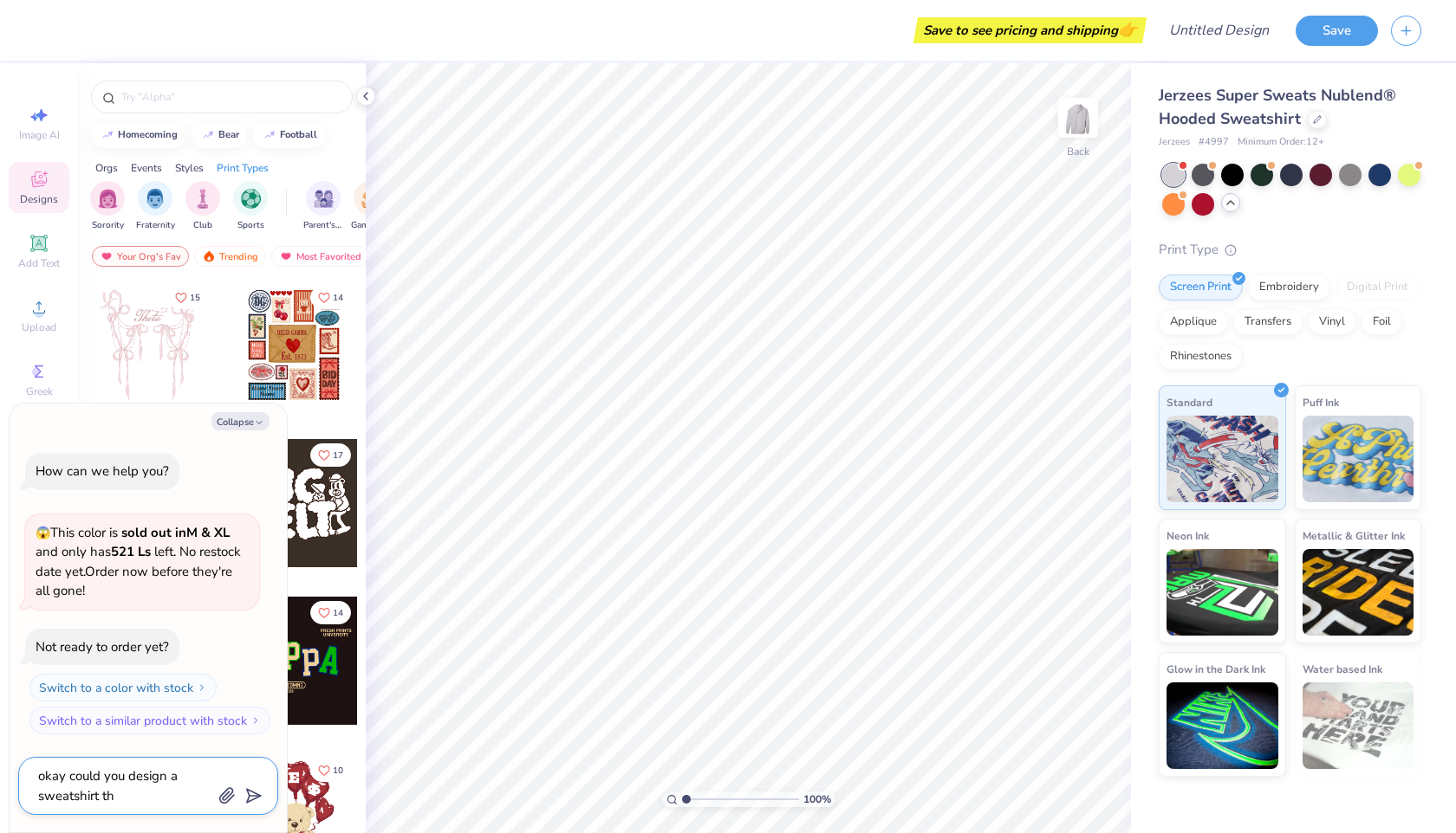
type textarea "x"
type textarea "okay could you design a sweatshirt tha"
type textarea "x"
type textarea "okay could you design a sweatshirt that"
type textarea "x"
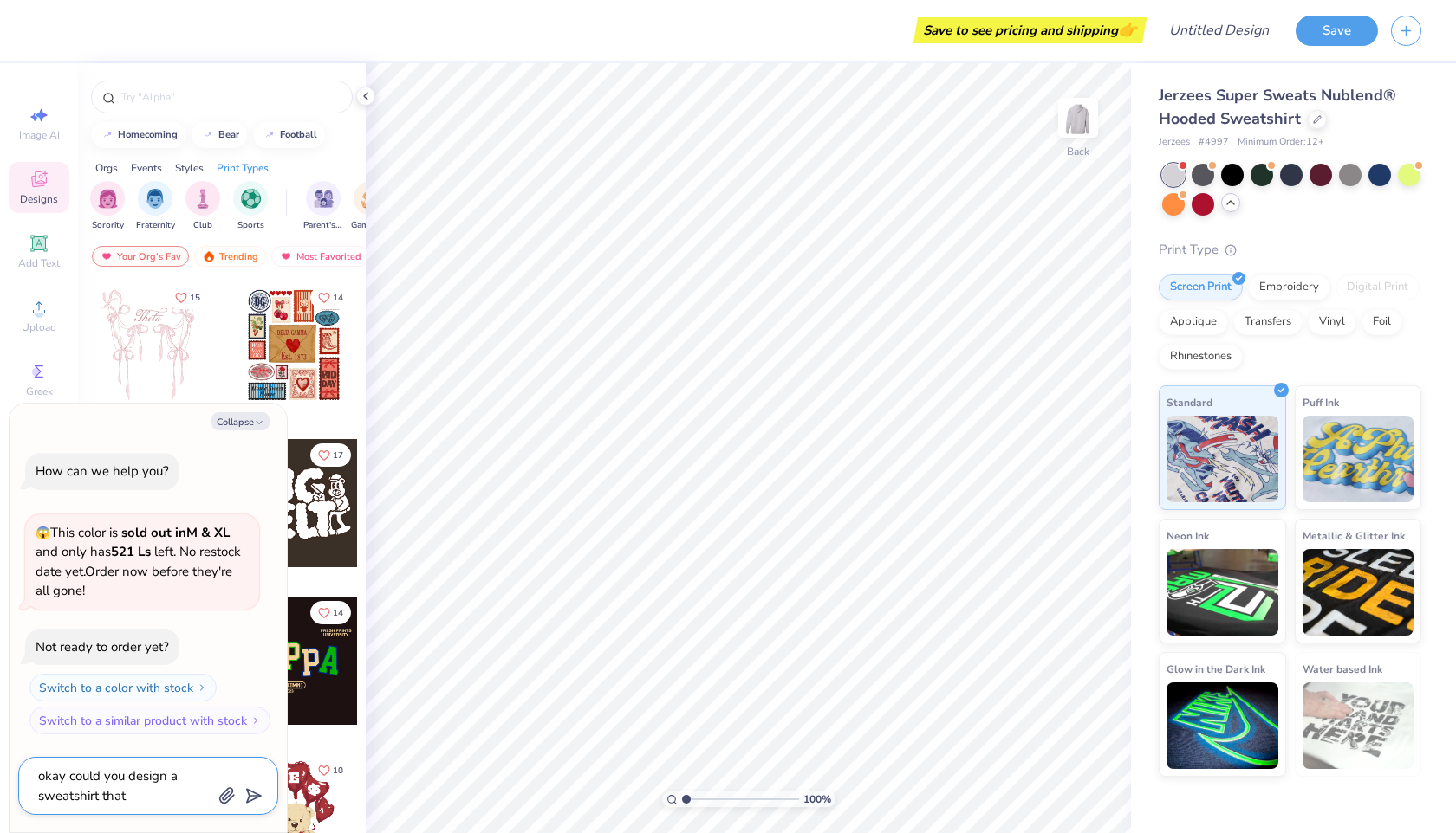
type textarea "okay could you design a sweatshirt that"
type textarea "x"
type textarea "okay could you design a sweatshirt that s"
type textarea "x"
type textarea "okay could you design a sweatshirt that sa"
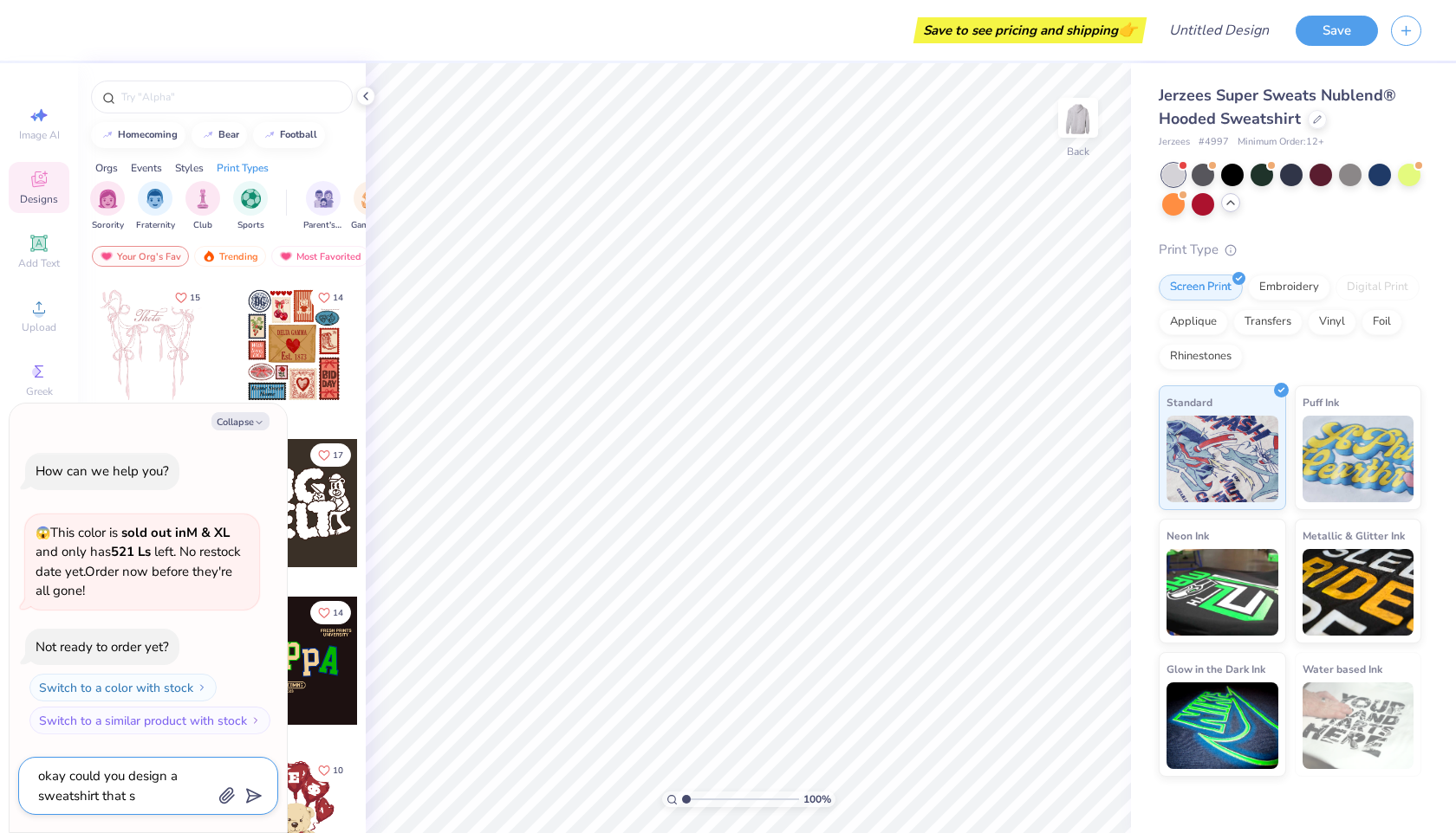
type textarea "x"
type textarea "okay could you design a sweatshirt that say"
type textarea "x"
type textarea "okay could you design a sweatshirt that says"
type textarea "x"
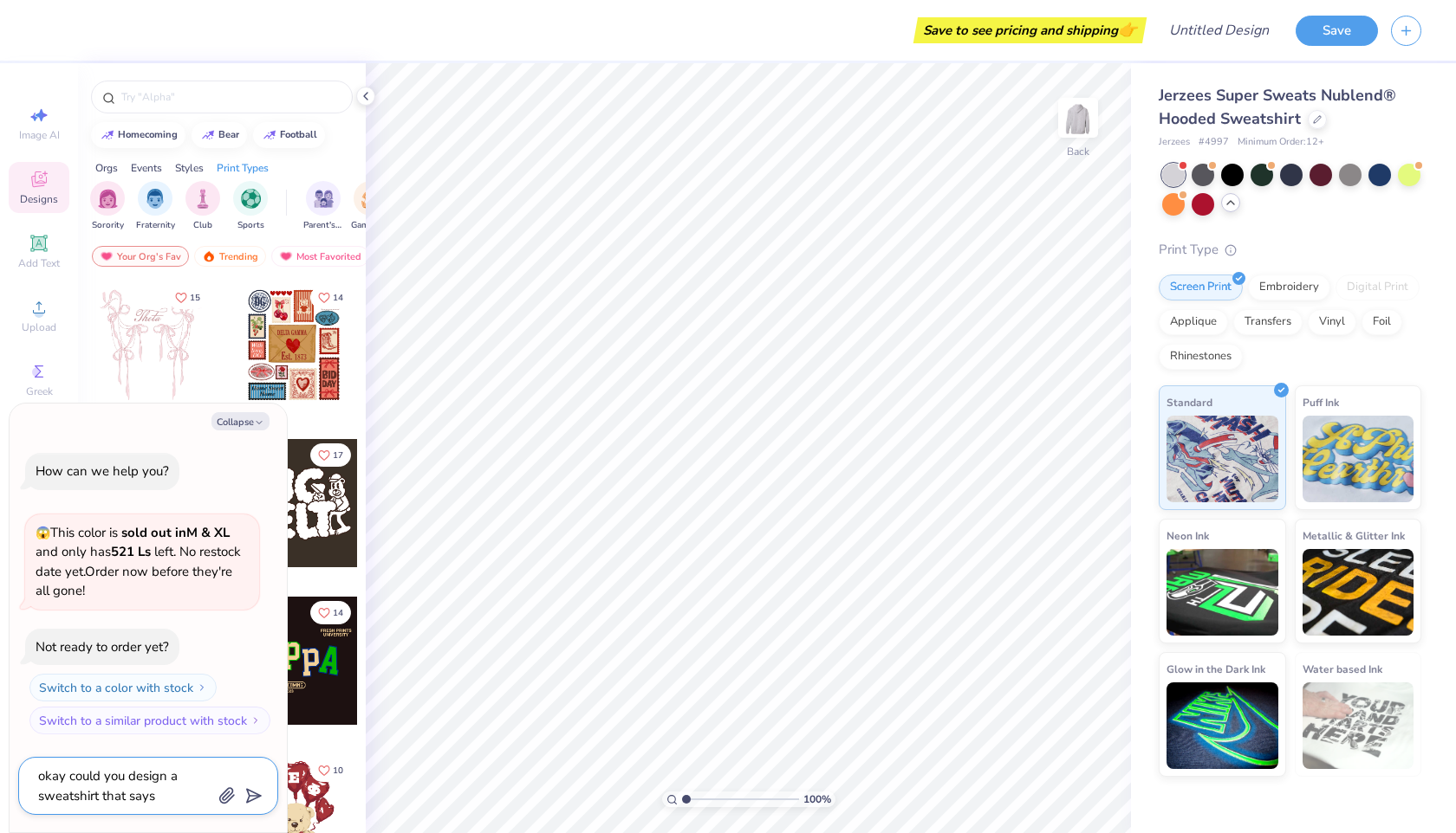
type textarea "okay could you design a sweatshirt that says"
type textarea "x"
type textarea "okay could you design a sweatshirt that says c"
type textarea "x"
type textarea "okay could you design a sweatshirt that says"
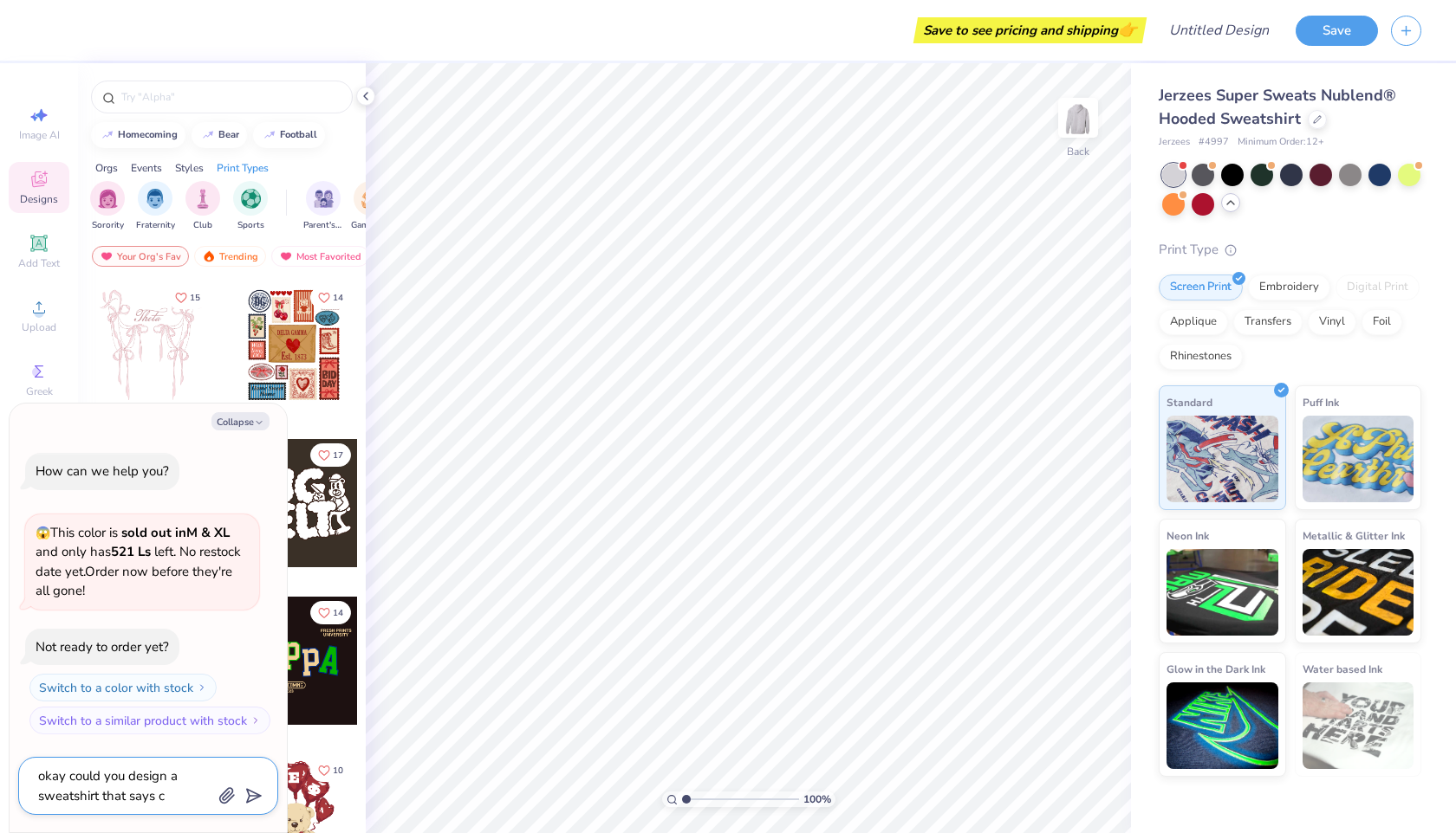
type textarea "x"
type textarea "okay could you design a sweatshirt that says i"
type textarea "x"
type textarea "okay could you design a sweatshirt that says ic"
type textarea "x"
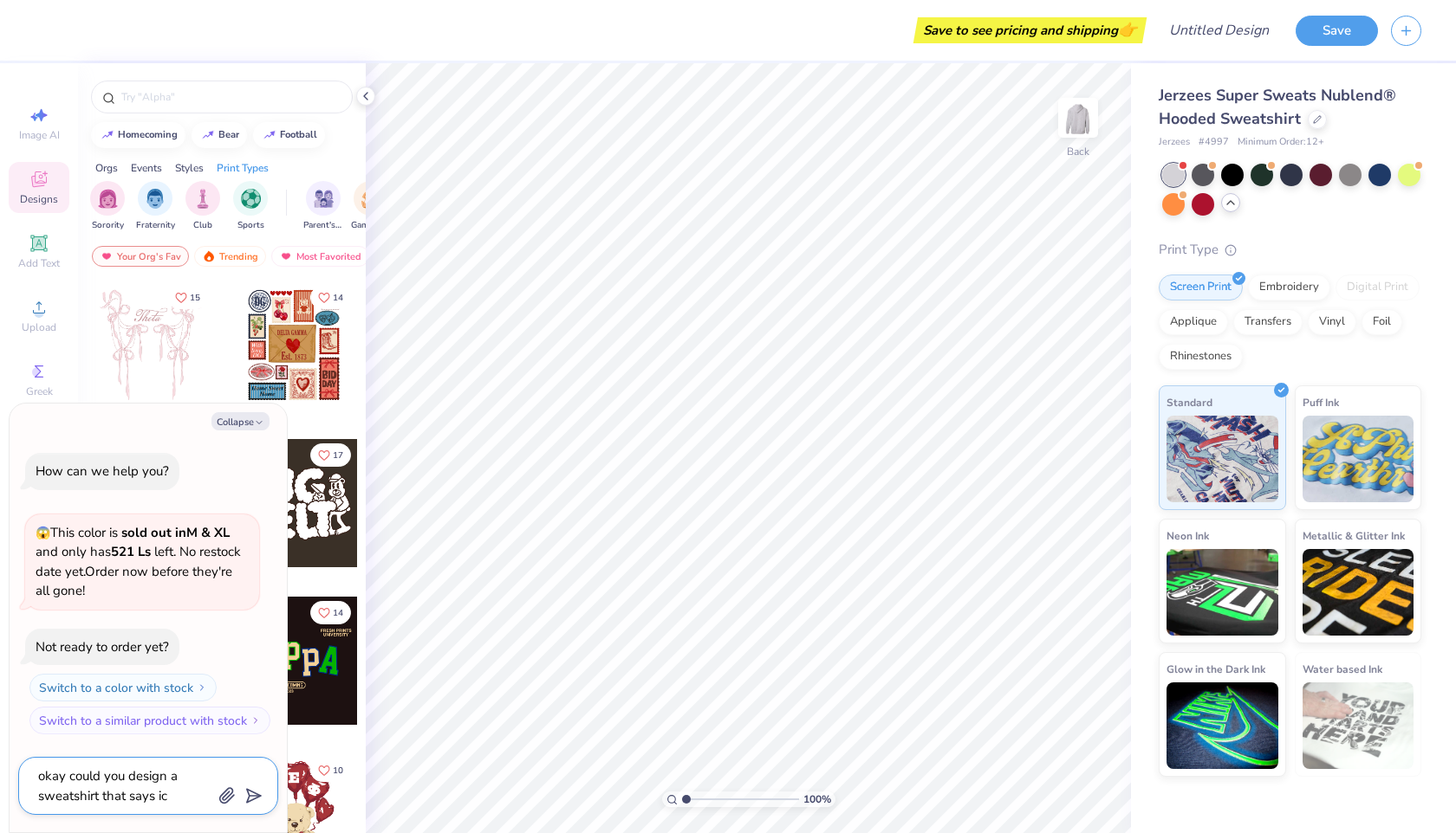
type textarea "okay could you design a sweatshirt that says ice"
type textarea "x"
type textarea "okay could you design a sweatshirt that says icep"
type textarea "x"
type textarea "okay could you design a sweatshirt that says icep"
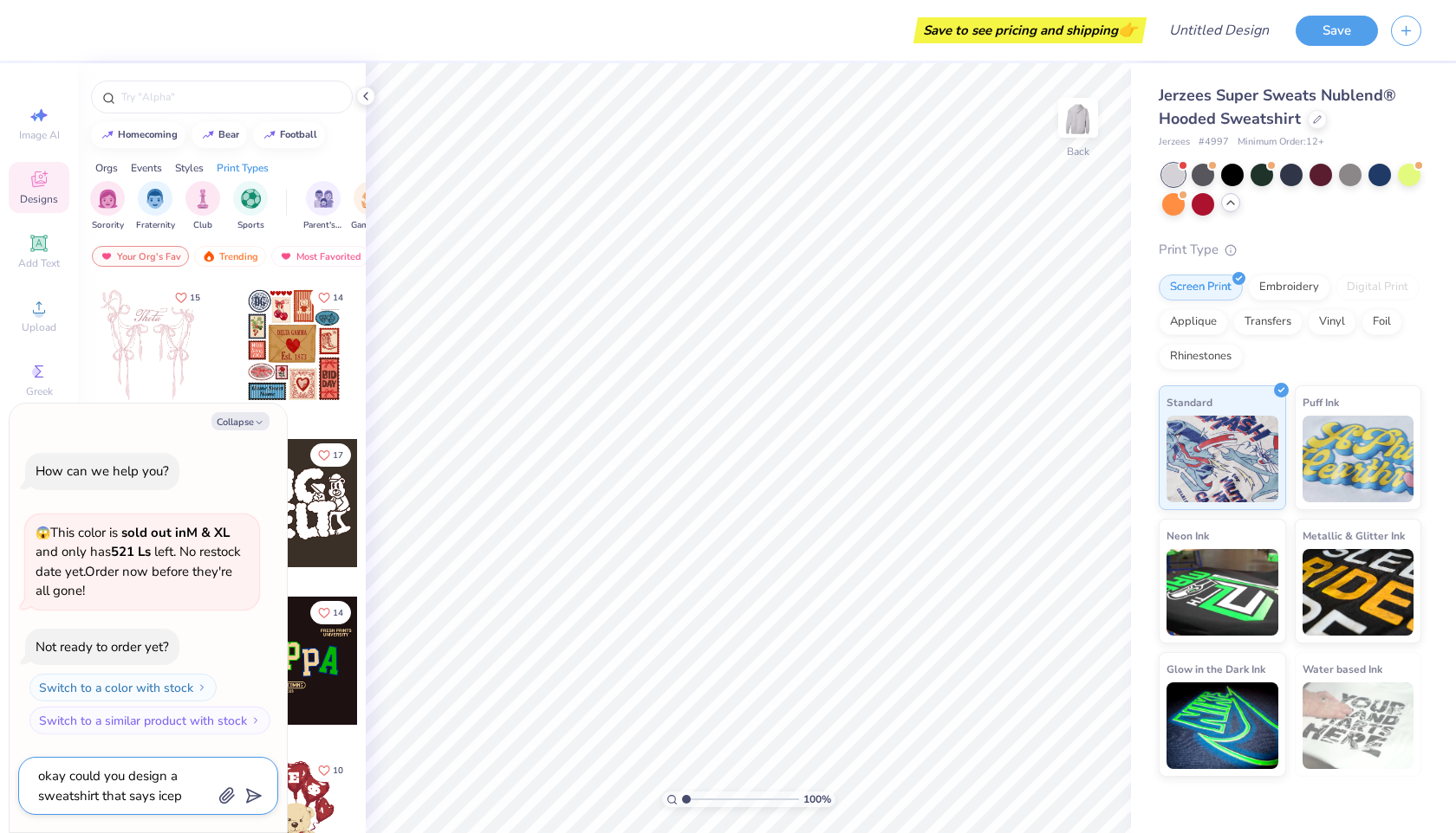
type textarea "x"
type textarea "okay could you design a sweatshirt that says icep c"
type textarea "x"
type textarea "okay could you design a sweatshirt that says icep ch"
type textarea "x"
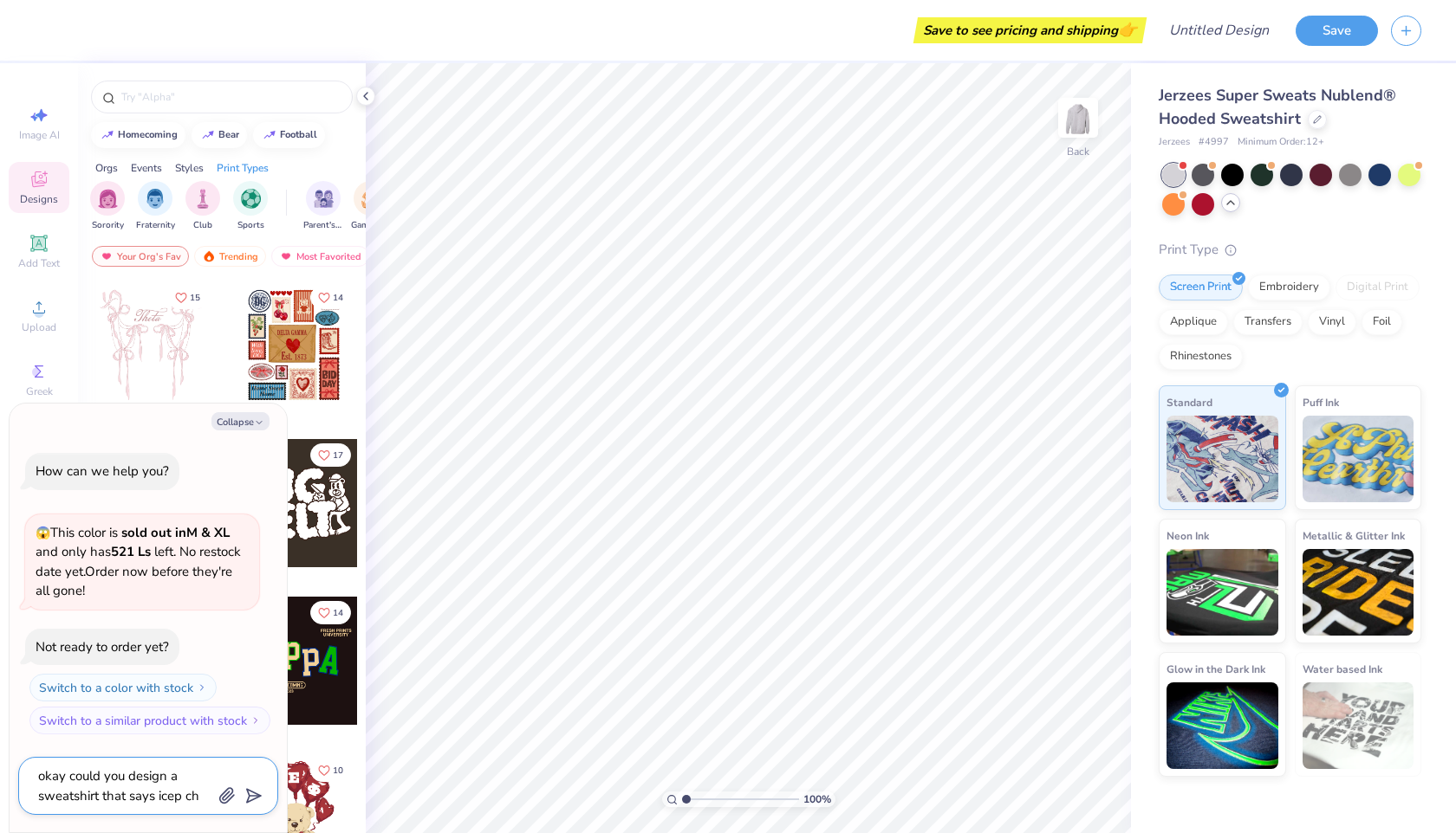
type textarea "okay could you design a sweatshirt that says icep chi"
type textarea "x"
type textarea "okay could you design a sweatshirt that says icep chil"
type textarea "x"
type textarea "okay could you design a sweatshirt that says icep chile"
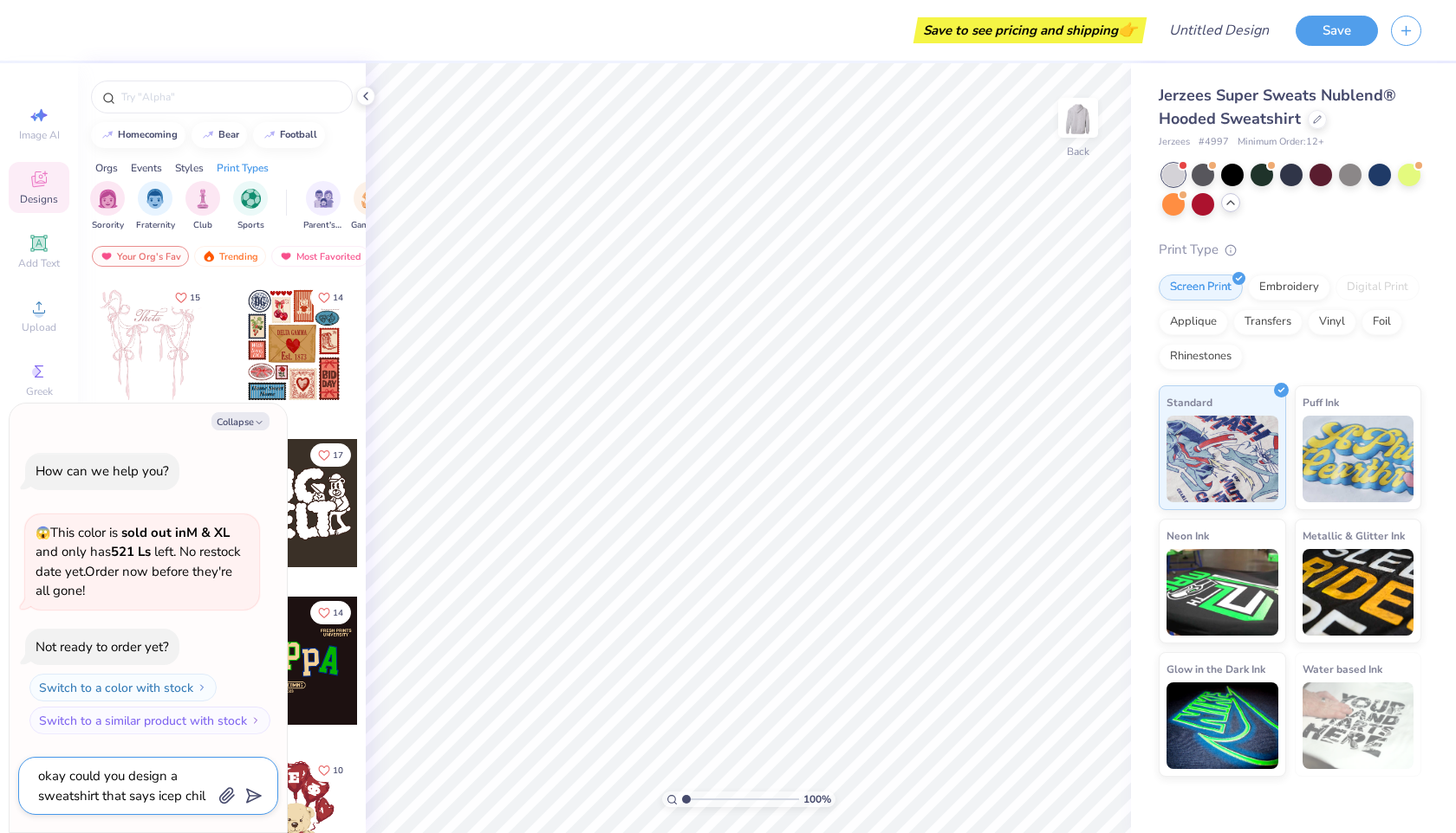
type textarea "x"
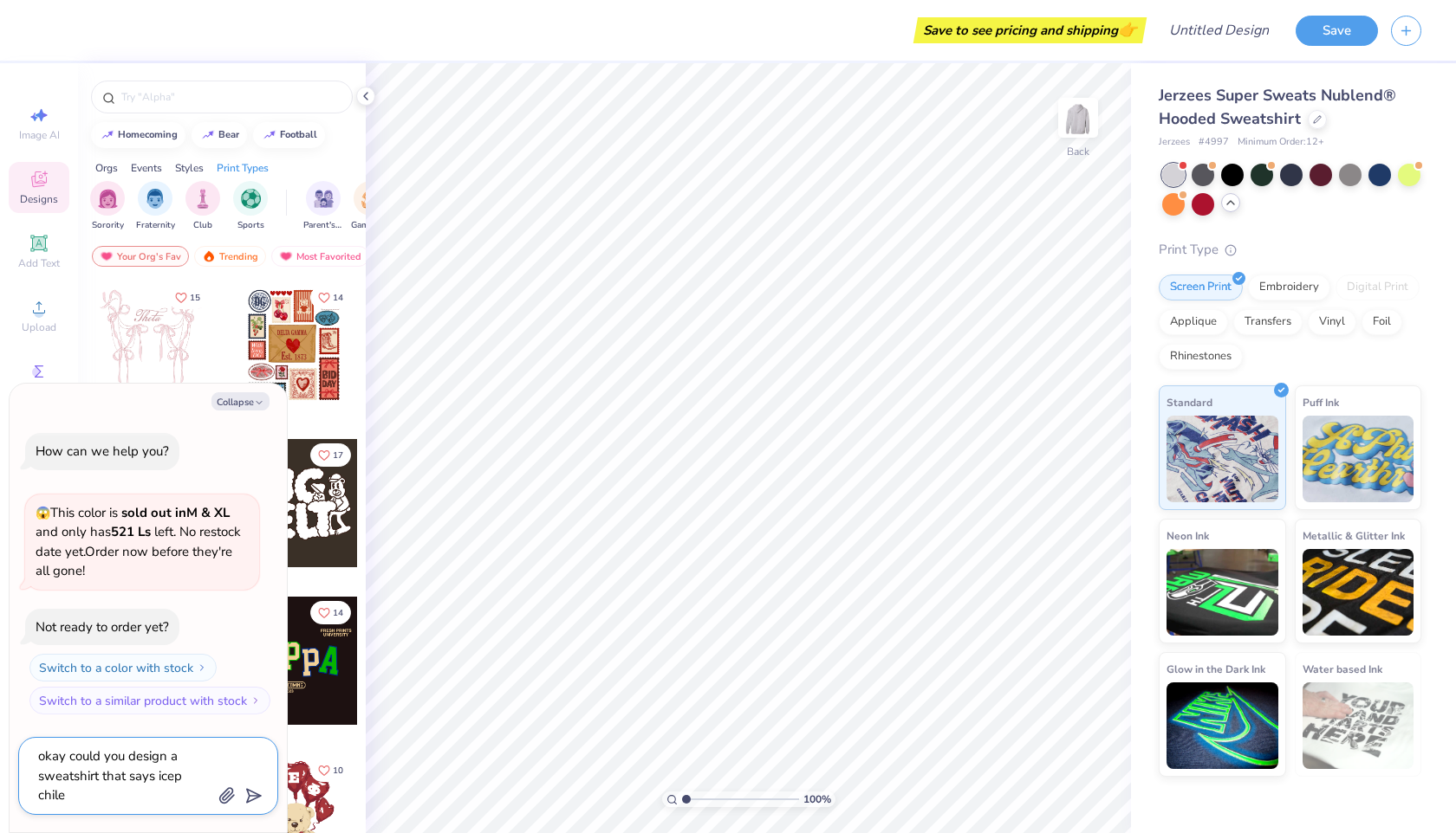
type textarea "okay could you design a sweatshirt that says icep chile"
type textarea "x"
type textarea "okay could you design a sweatshirt that says icep chile o"
type textarea "x"
type textarea "okay could you design a sweatshirt that says icep chile on"
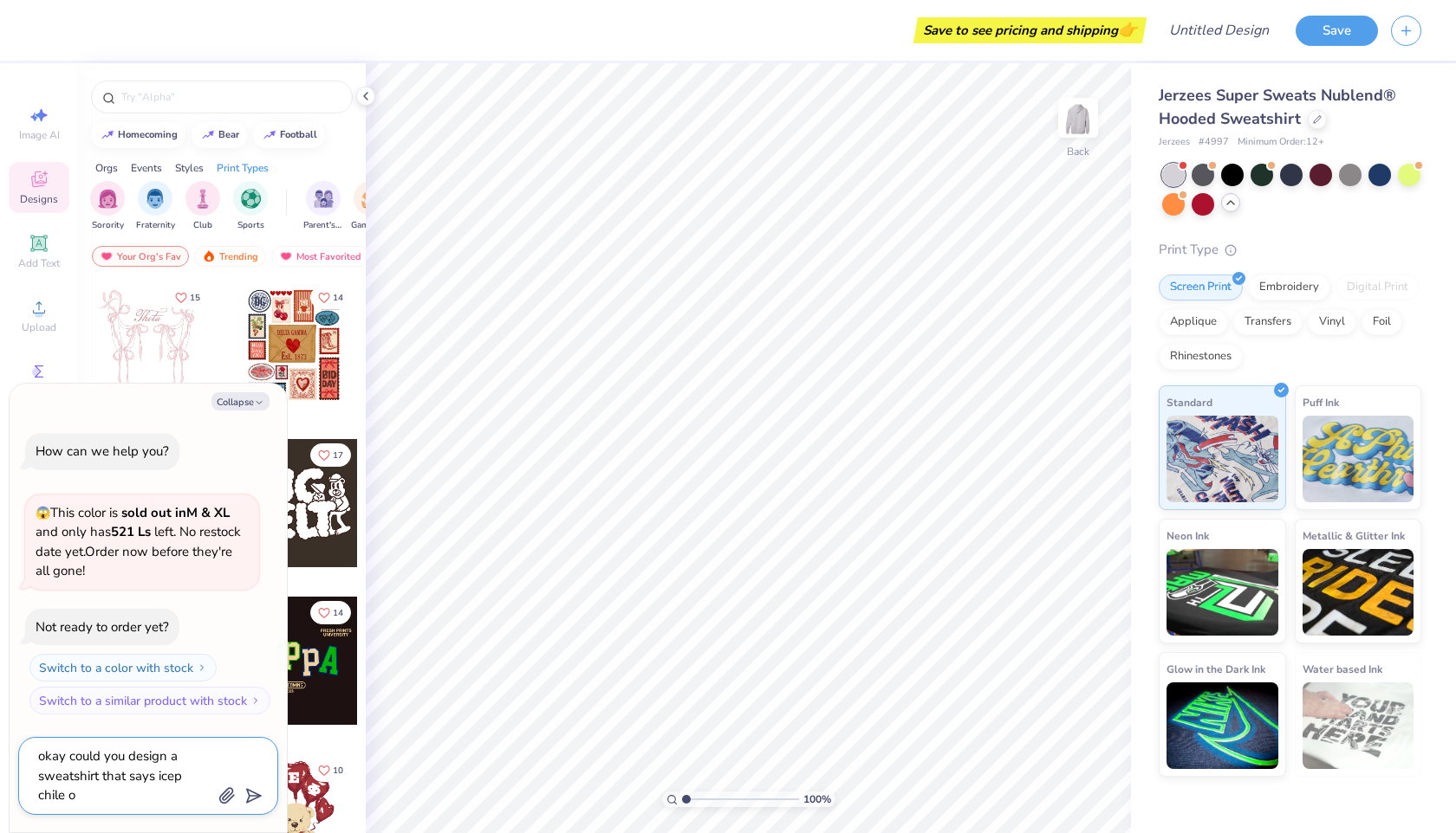
type textarea "x"
type textarea "okay could you design a sweatshirt that says icep chile on"
type textarea "x"
type textarea "okay could you design a sweatshirt that says icep chile on t"
type textarea "x"
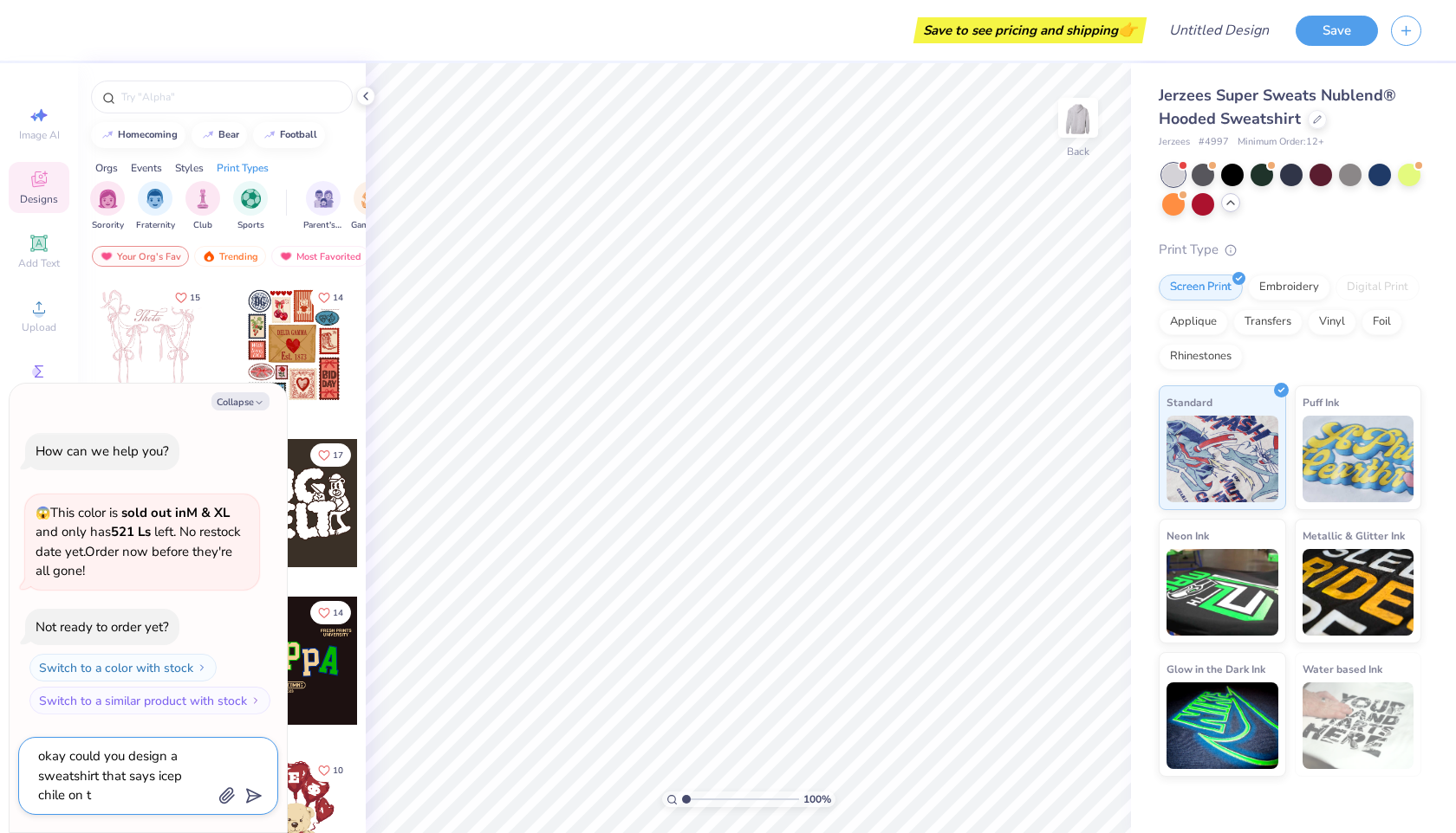
type textarea "okay could you design a sweatshirt that says icep chile on th"
type textarea "x"
type textarea "okay could you design a sweatshirt that says icep chile on the"
type textarea "x"
type textarea "okay could you design a sweatshirt that says icep chile on the"
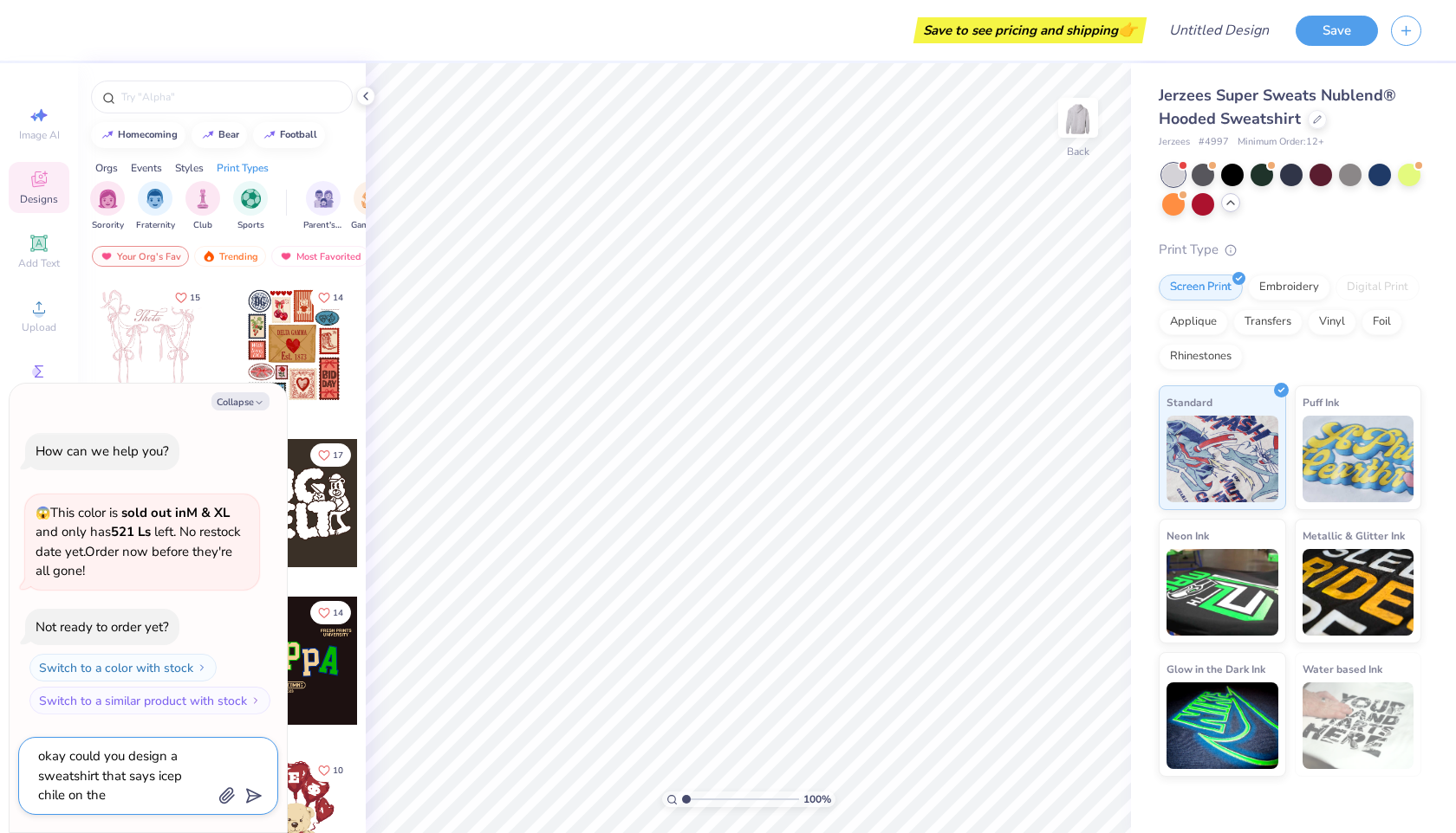
type textarea "x"
type textarea "okay could you design a sweatshirt that says icep chile on the s"
type textarea "x"
type textarea "okay could you design a sweatshirt that says icep chile on the"
type textarea "x"
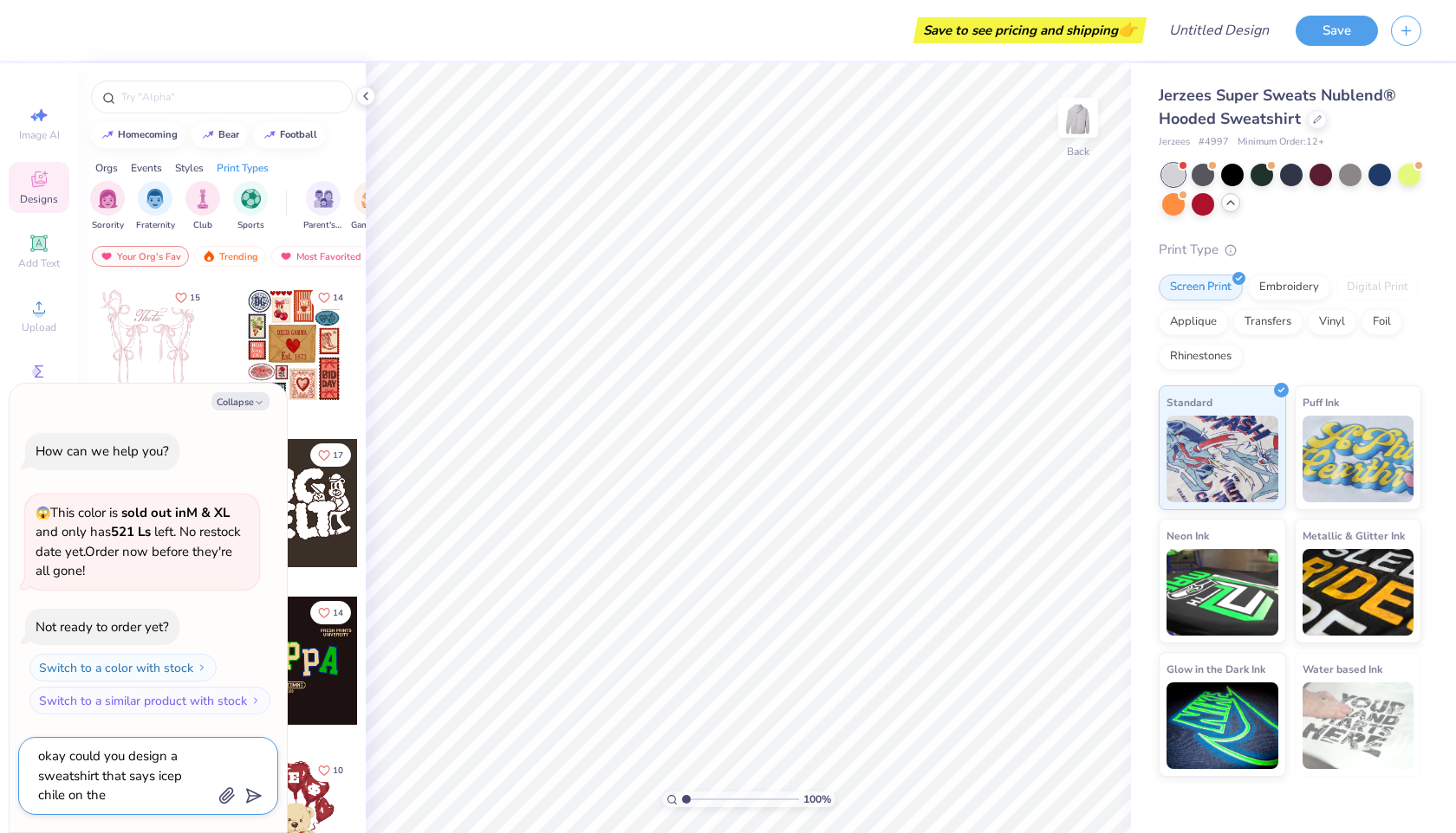
type textarea "okay could you design a sweatshirt that says icep chile on the f"
type textarea "x"
type textarea "okay could you design a sweatshirt that says icep chile on the fr"
type textarea "x"
type textarea "okay could you design a sweatshirt that says icep chile on the fro"
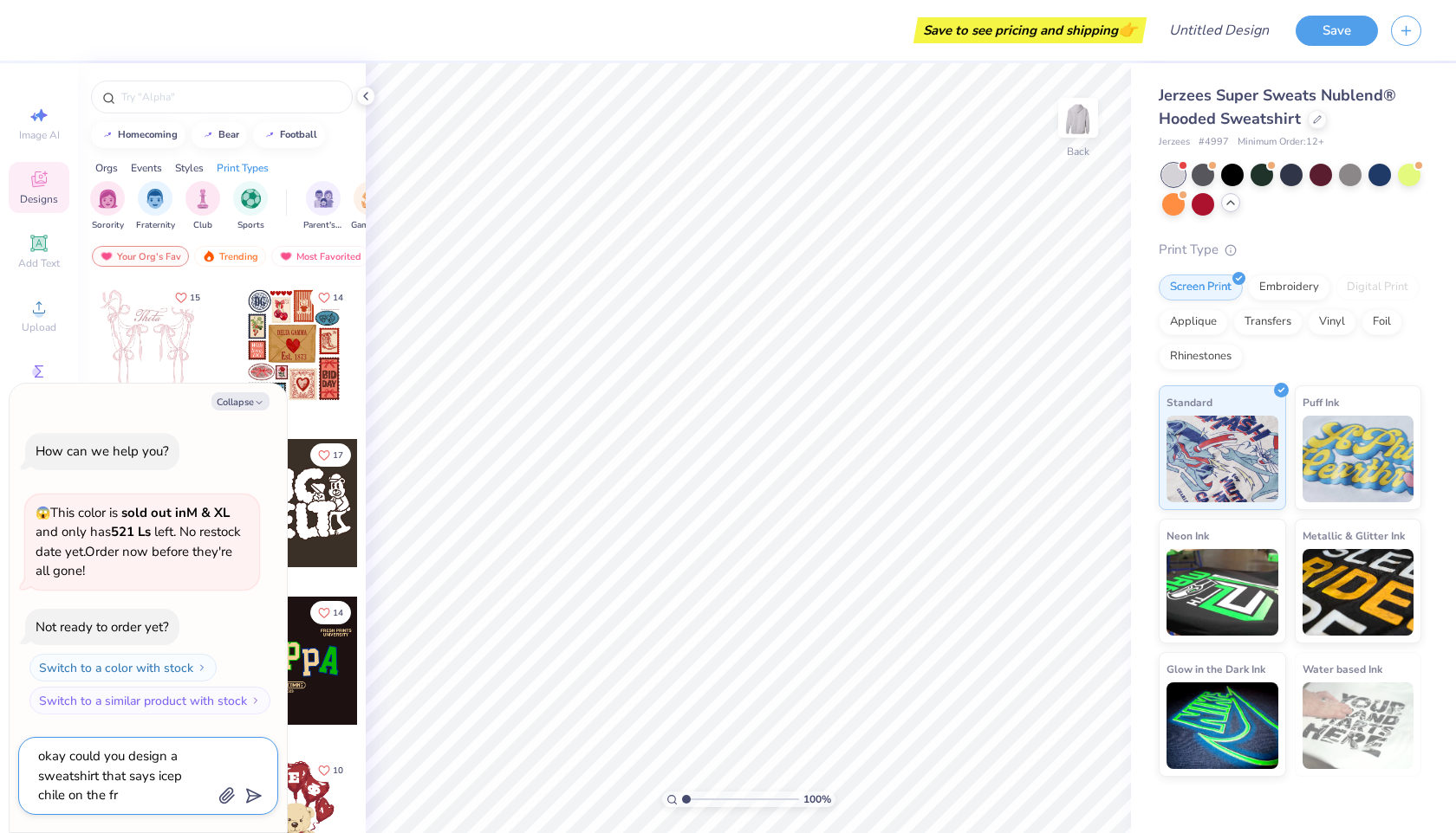
type textarea "x"
type textarea "okay could you design a sweatshirt that says icep chile on the fron"
type textarea "x"
type textarea "okay could you design a sweatshirt that says icep chile on the front"
type textarea "x"
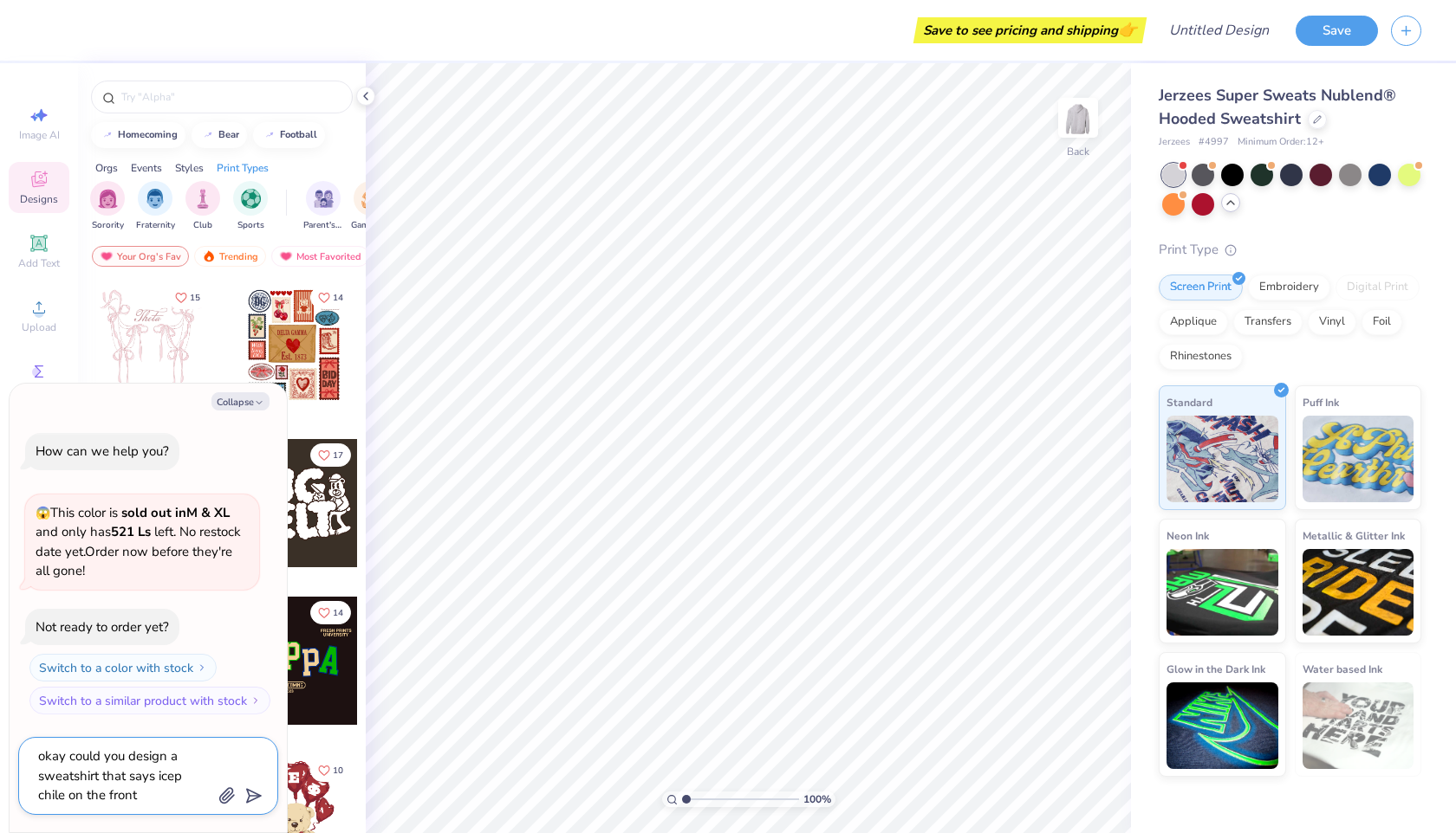
type textarea "okay could you design a sweatshirt that says icep chile on the front"
type textarea "x"
type textarea "okay could you design a sweatshirt that says icep chile on the front a"
type textarea "x"
type textarea "okay could you design a sweatshirt that says icep chile on the front an"
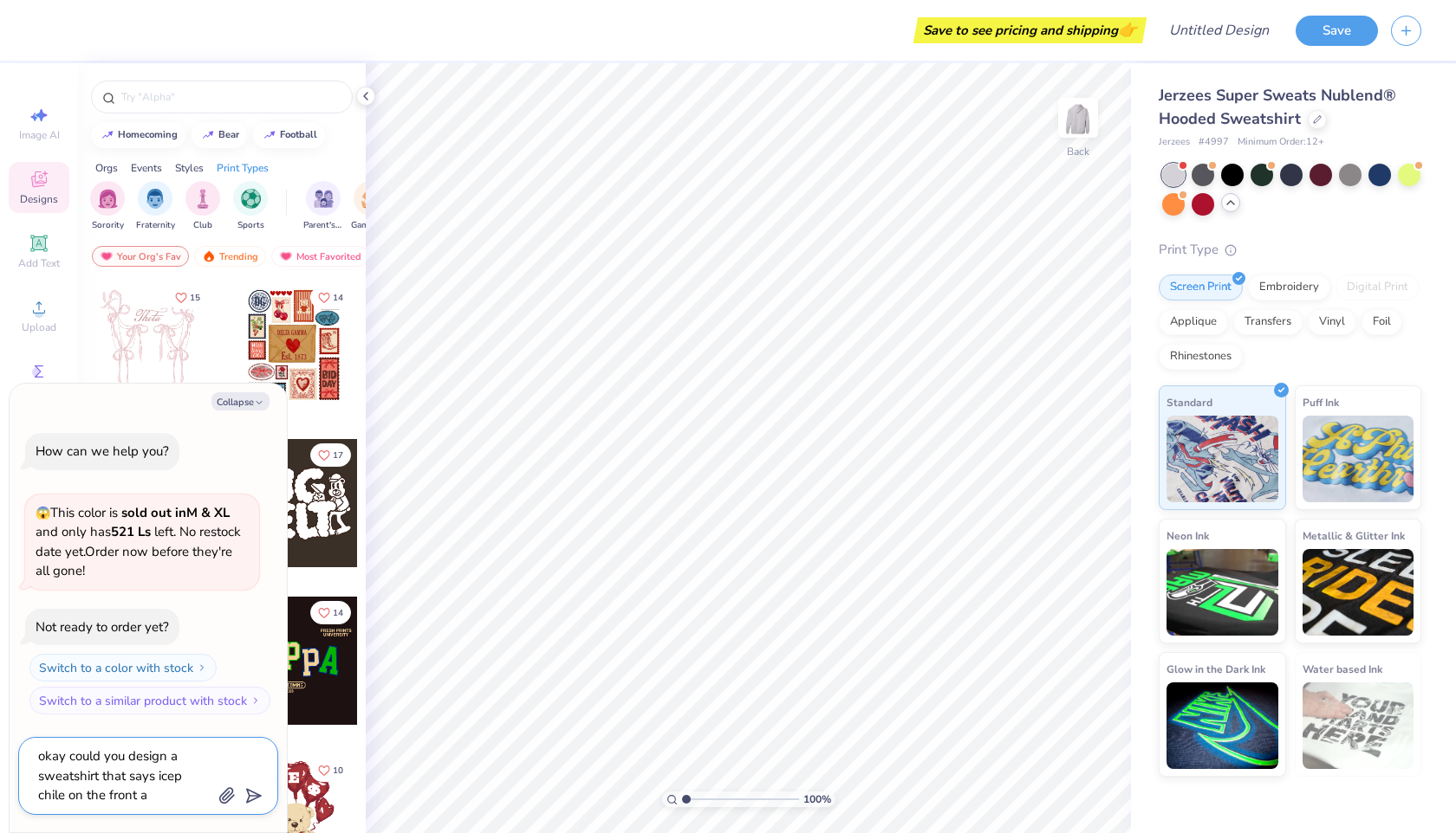
type textarea "x"
type textarea "okay could you design a sweatshirt that says icep chile on the front and"
type textarea "x"
type textarea "okay could you design a sweatshirt that says icep chile on the front and"
type textarea "x"
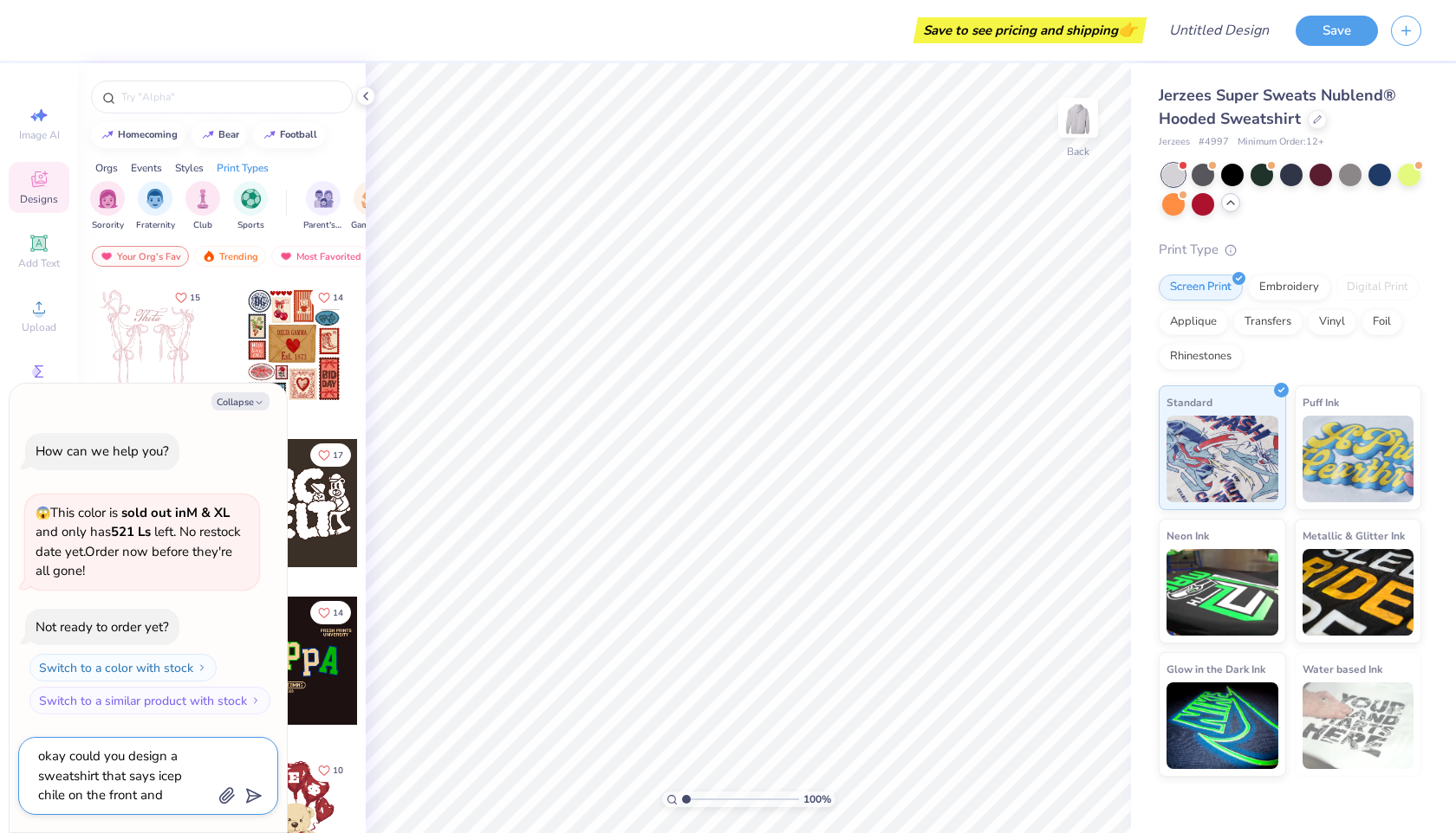
type textarea "okay could you design a sweatshirt that says icep chile on the front and h"
type textarea "x"
type textarea "okay could you design a sweatshirt that says icep chile on the front and ha"
type textarea "x"
type textarea "okay could you design a sweatshirt that says icep chile on the front and has"
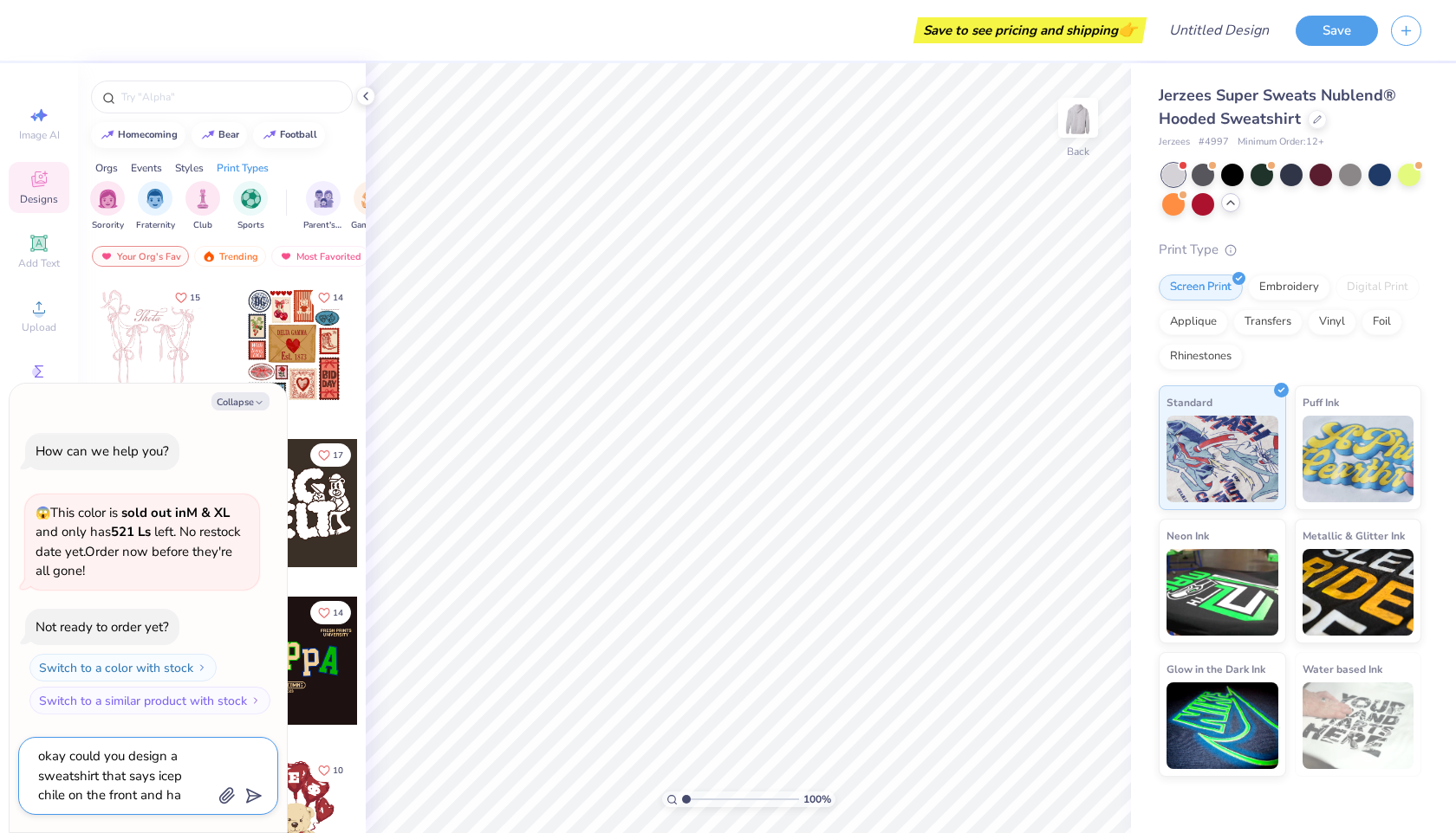
type textarea "x"
type textarea "okay could you design a sweatshirt that says icep chile on the front and has"
type textarea "x"
type textarea "okay could you design a sweatshirt that says icep chile on the front and has d"
type textarea "x"
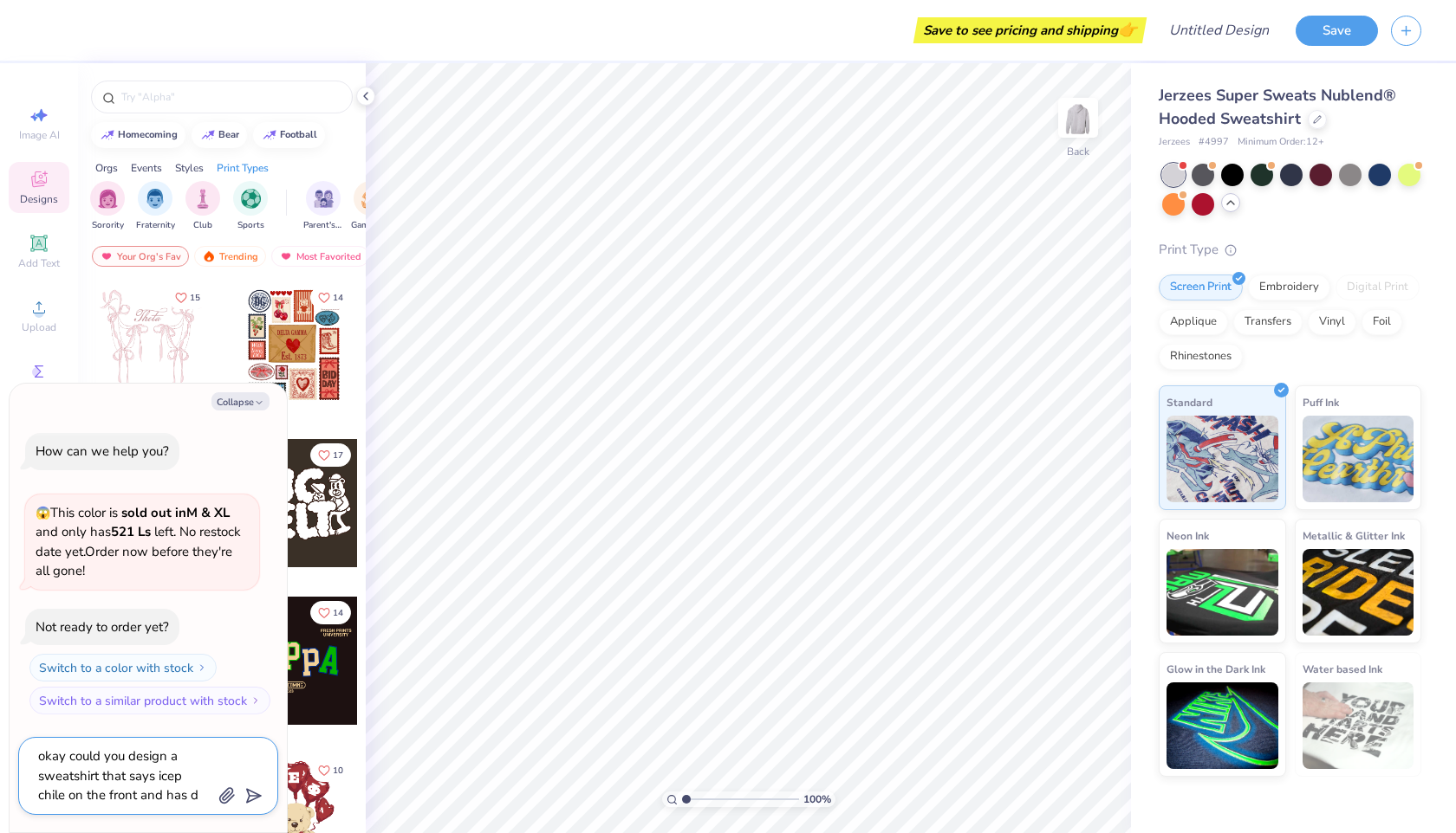
type textarea "okay could you design a sweatshirt that says icep chile on the front and has di"
type textarea "x"
type textarea "okay could you design a sweatshirt that says icep chile on the front and has dif"
type textarea "x"
type textarea "okay could you design a sweatshirt that says icep chile on the front and has di…"
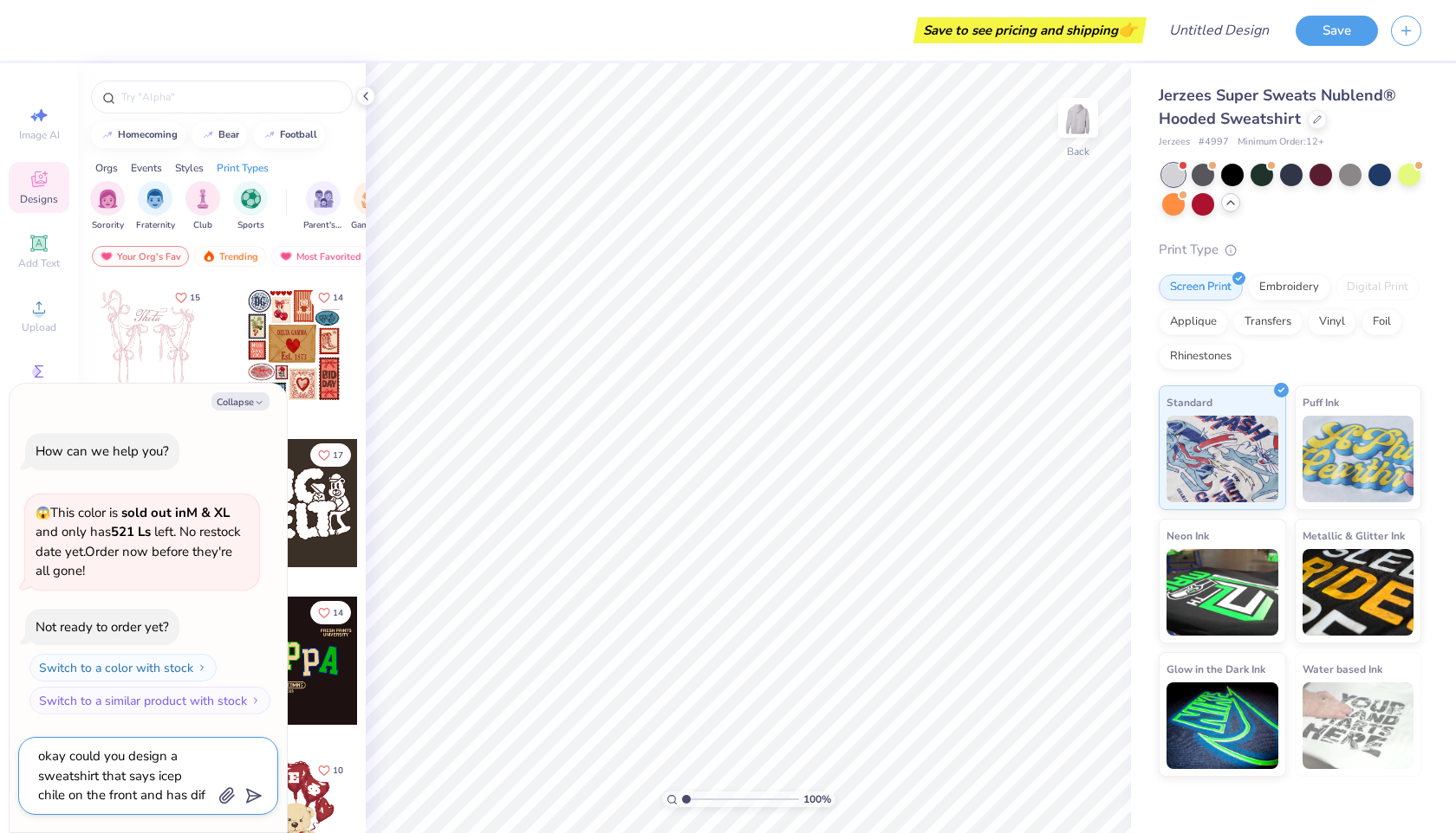
type textarea "x"
type textarea "okay could you design a sweatshirt that says icep chile on the front and has di…"
type textarea "x"
type textarea "okay could you design a sweatshirt that says icep chile on the front and has di…"
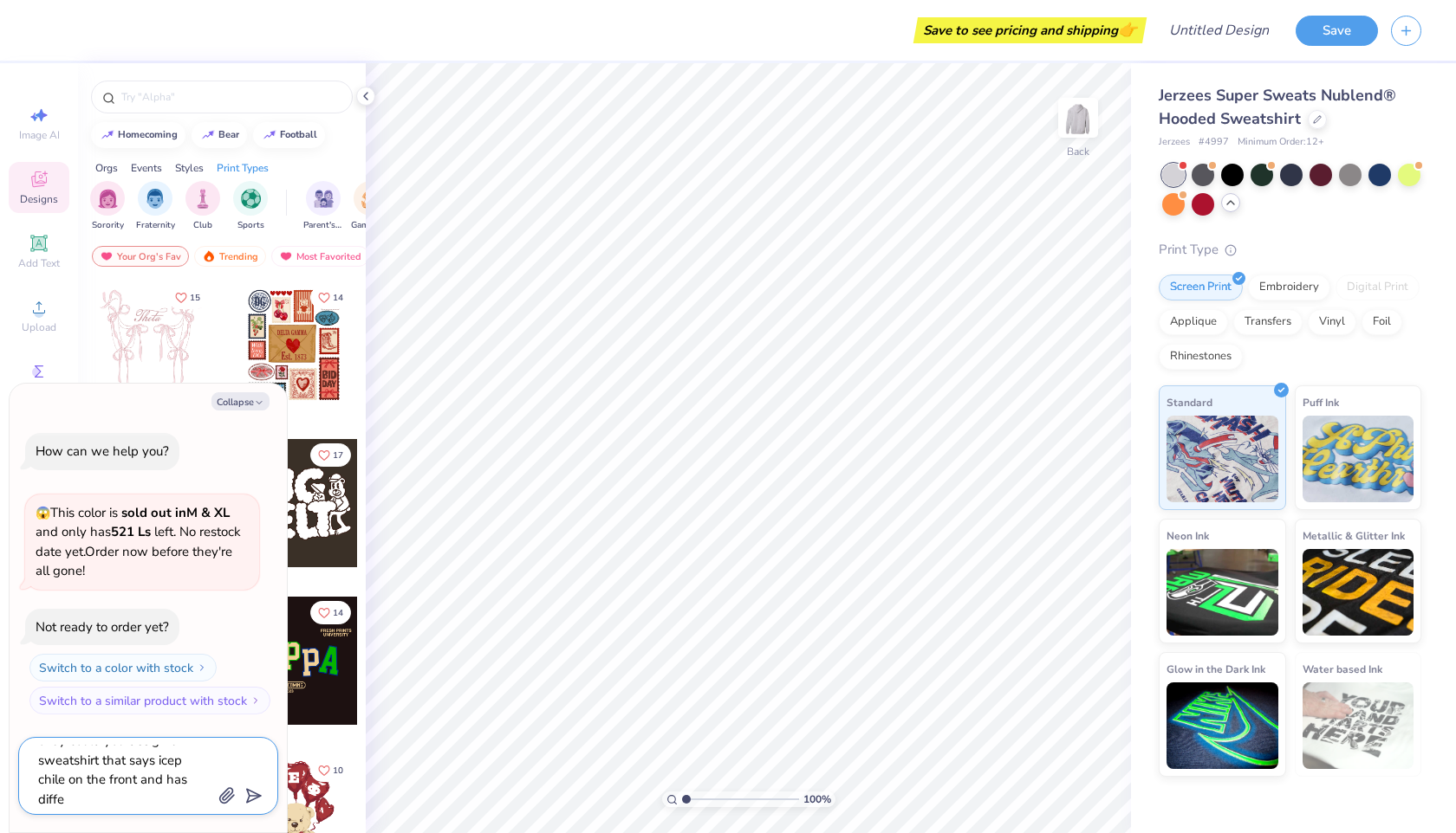
type textarea "x"
type textarea "okay could you design a sweatshirt that says icep chile on the front and has di…"
type textarea "x"
type textarea "okay could you design a sweatshirt that says icep chile on the front and has di…"
type textarea "x"
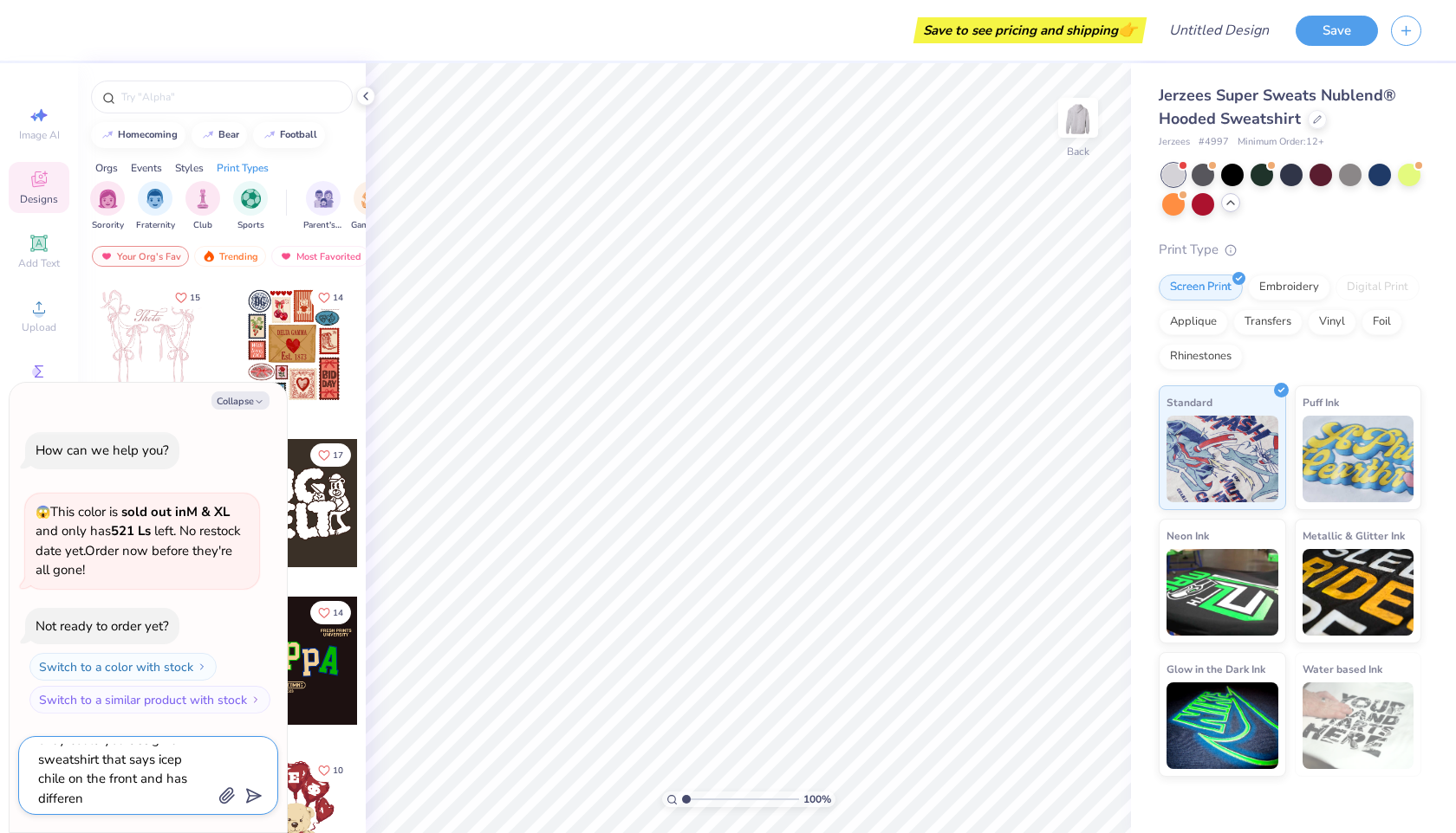
type textarea "okay could you design a sweatshirt that says icep chile on the front and has di…"
type textarea "x"
type textarea "okay could you design a sweatshirt that says icep chile on the front and has di…"
type textarea "x"
type textarea "okay could you design a sweatshirt that says icep chile on the front and has di…"
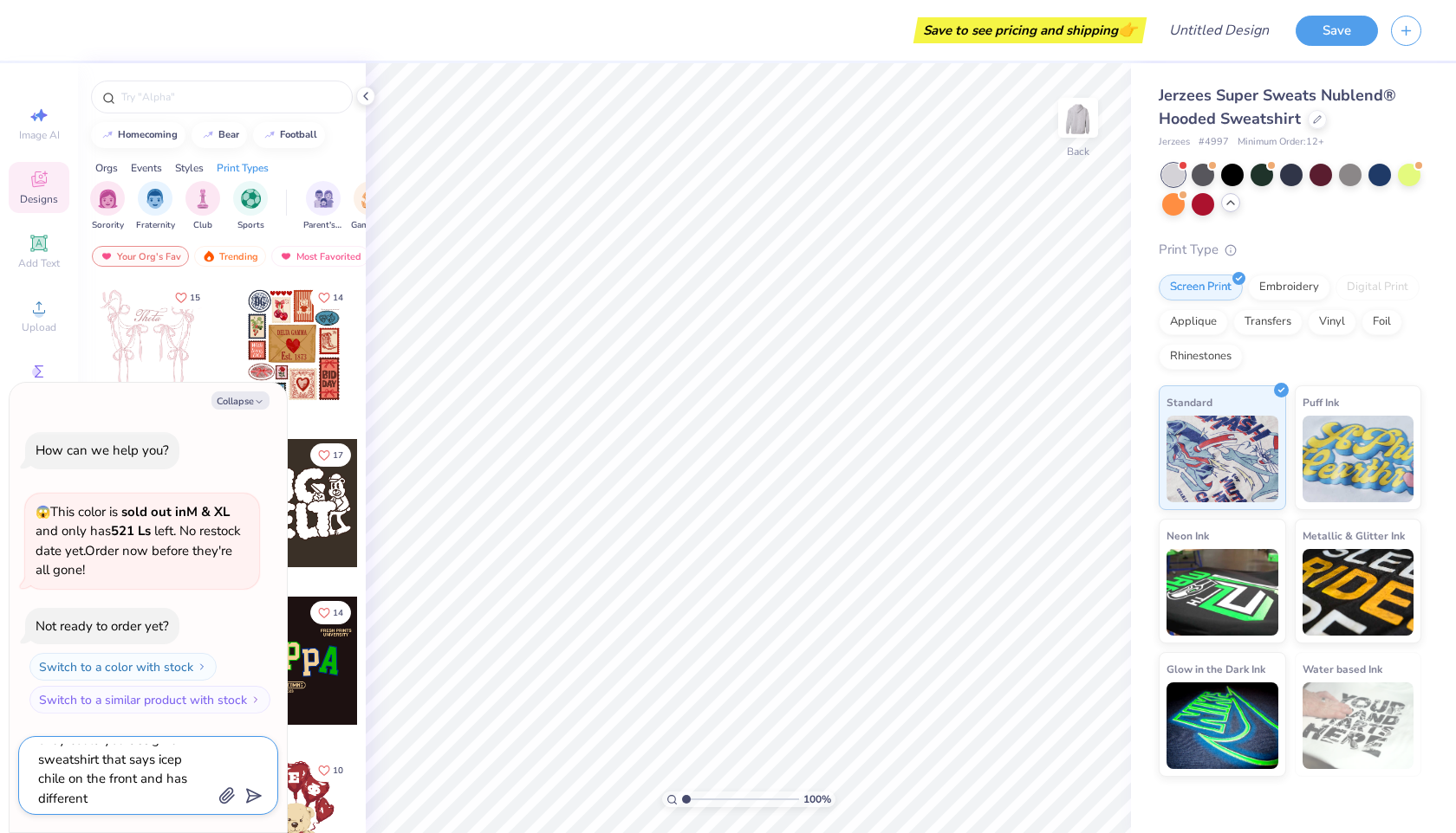
type textarea "x"
type textarea "okay could you design a sweatshirt that says icep chile on the front and has di…"
type textarea "x"
type textarea "okay could you design a sweatshirt that says icep chile on the front and has di…"
type textarea "x"
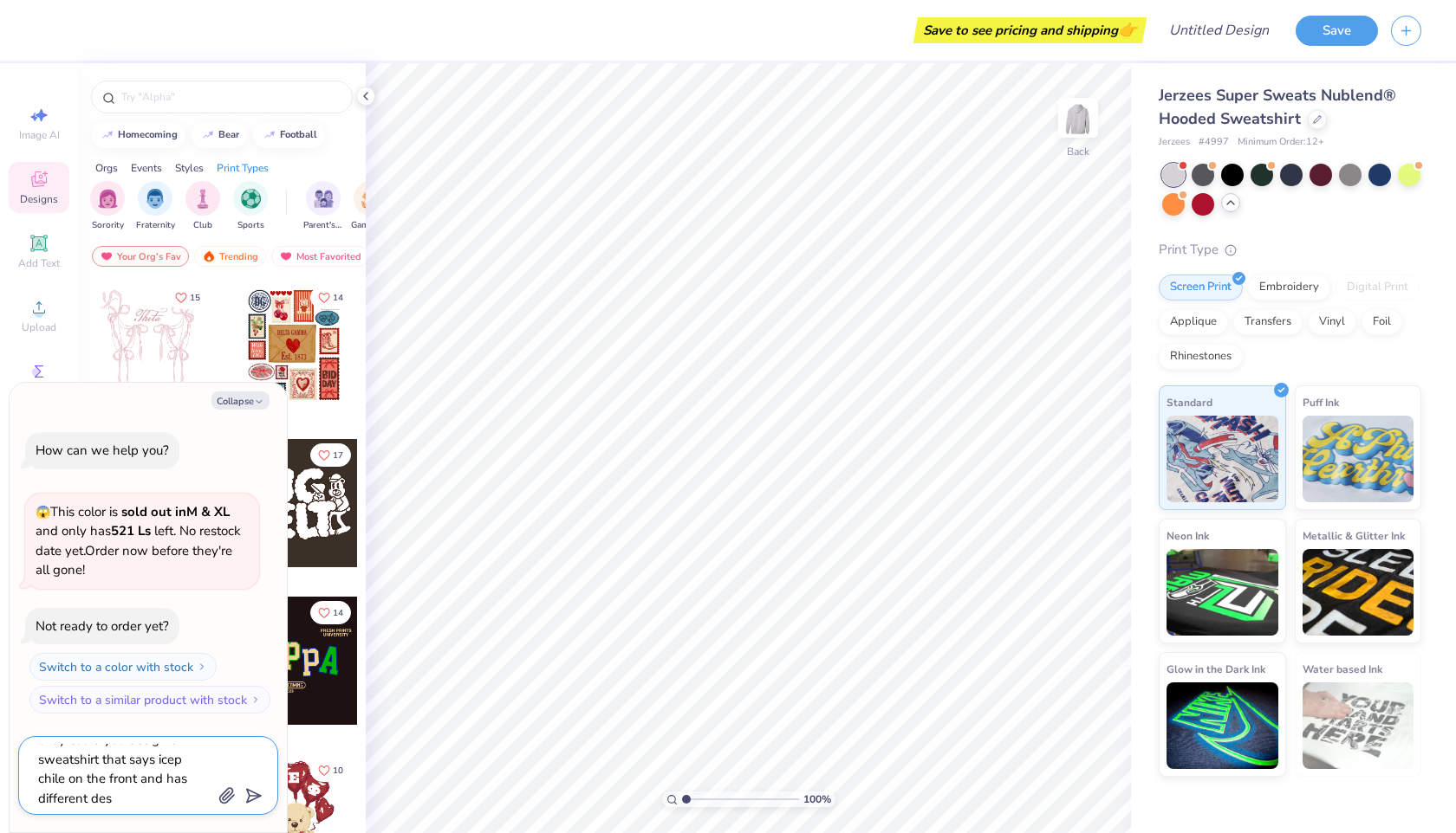
type textarea "okay could you design a sweatshirt that says icep chile on the front and has di…"
type textarea "x"
type textarea "okay could you design a sweatshirt that says icep chile on the front and has di…"
type textarea "x"
type textarea "okay could you design a sweatshirt that says icep chile on the front and has di…"
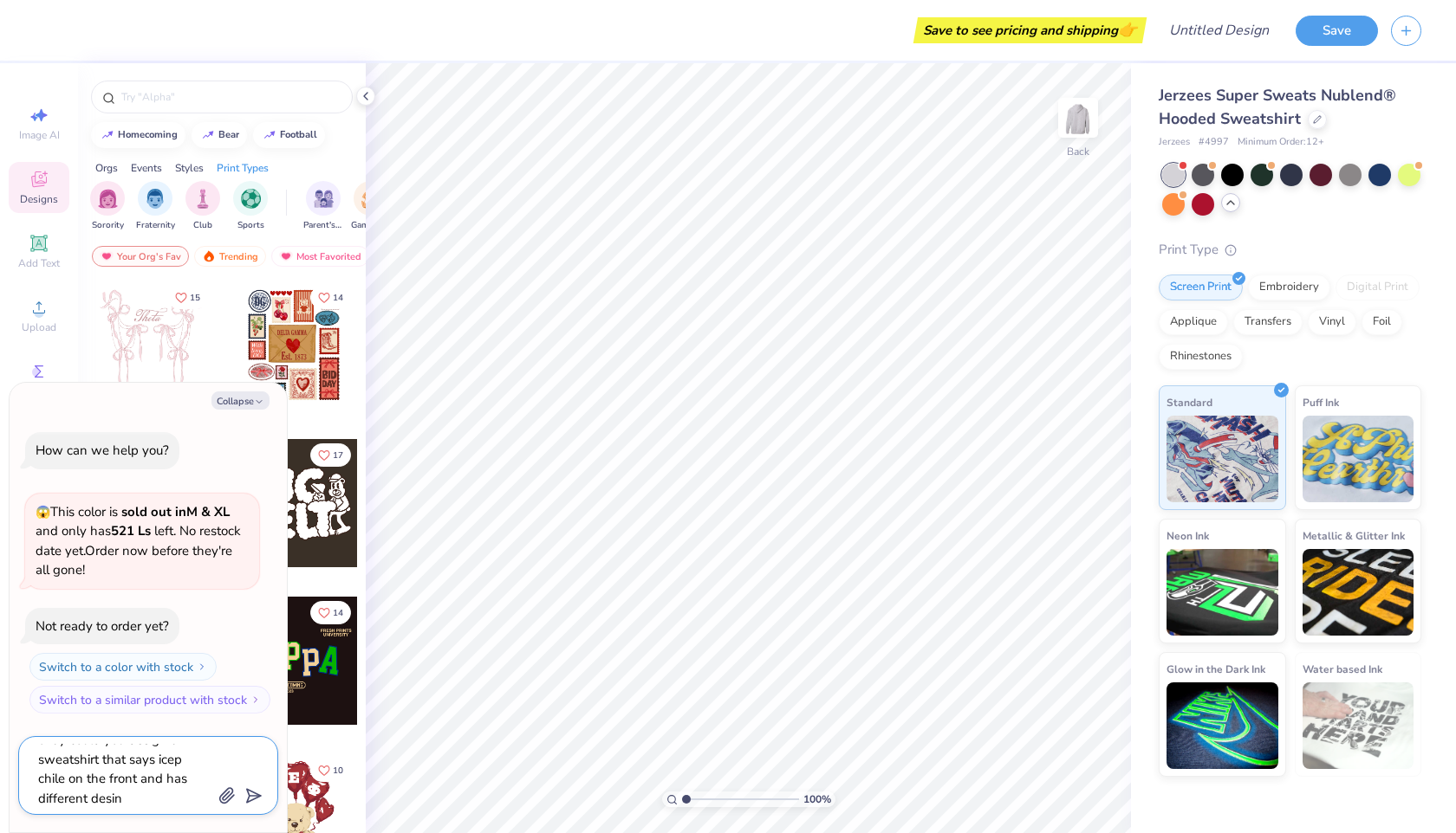
type textarea "x"
type textarea "okay could you design a sweatshirt that says icep chile on the front and has di…"
type textarea "x"
type textarea "okay could you design a sweatshirt that says icep chile on the front and has di…"
type textarea "x"
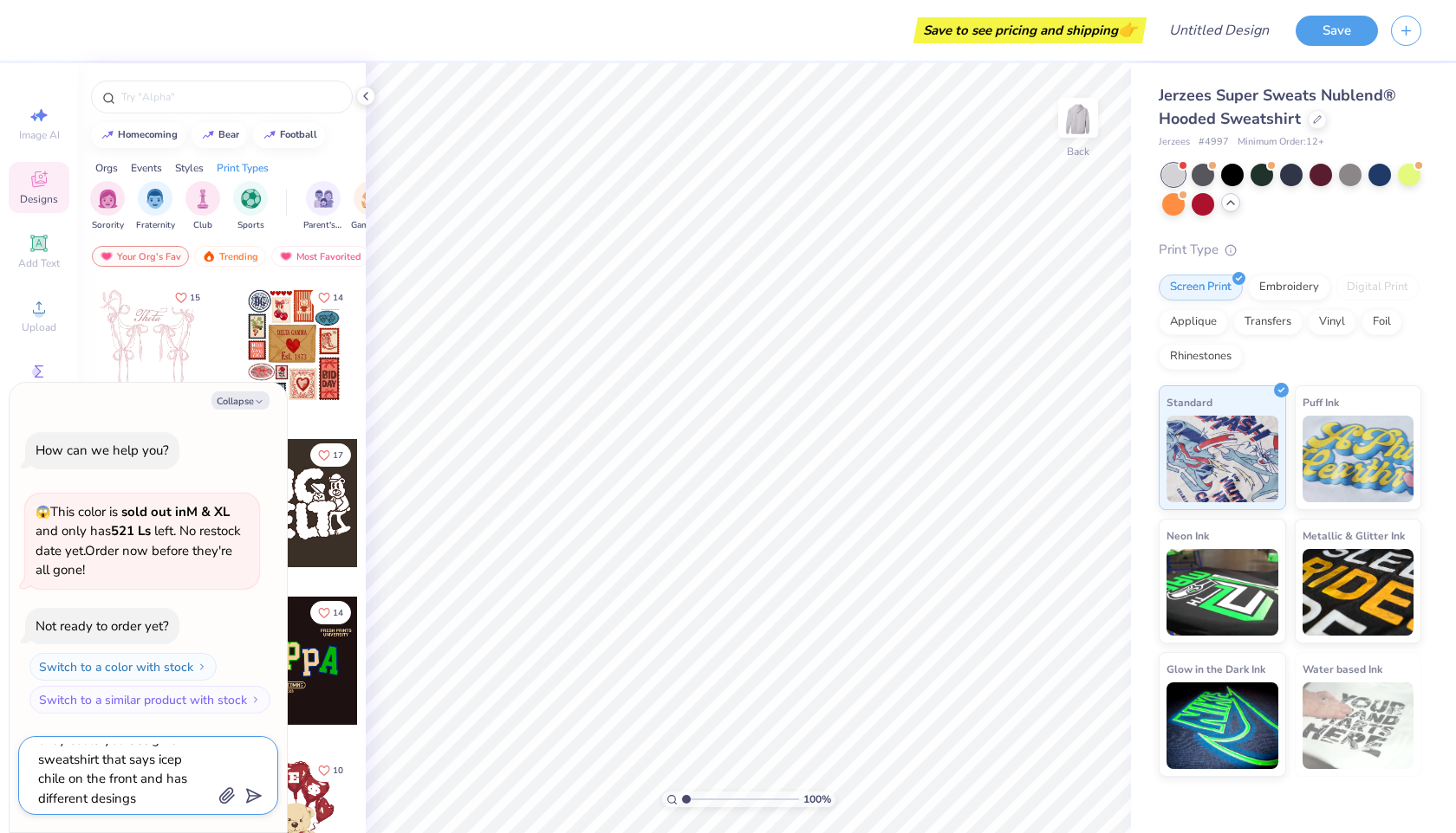
type textarea "okay could you design a sweatshirt that says icep chile on the front and has di…"
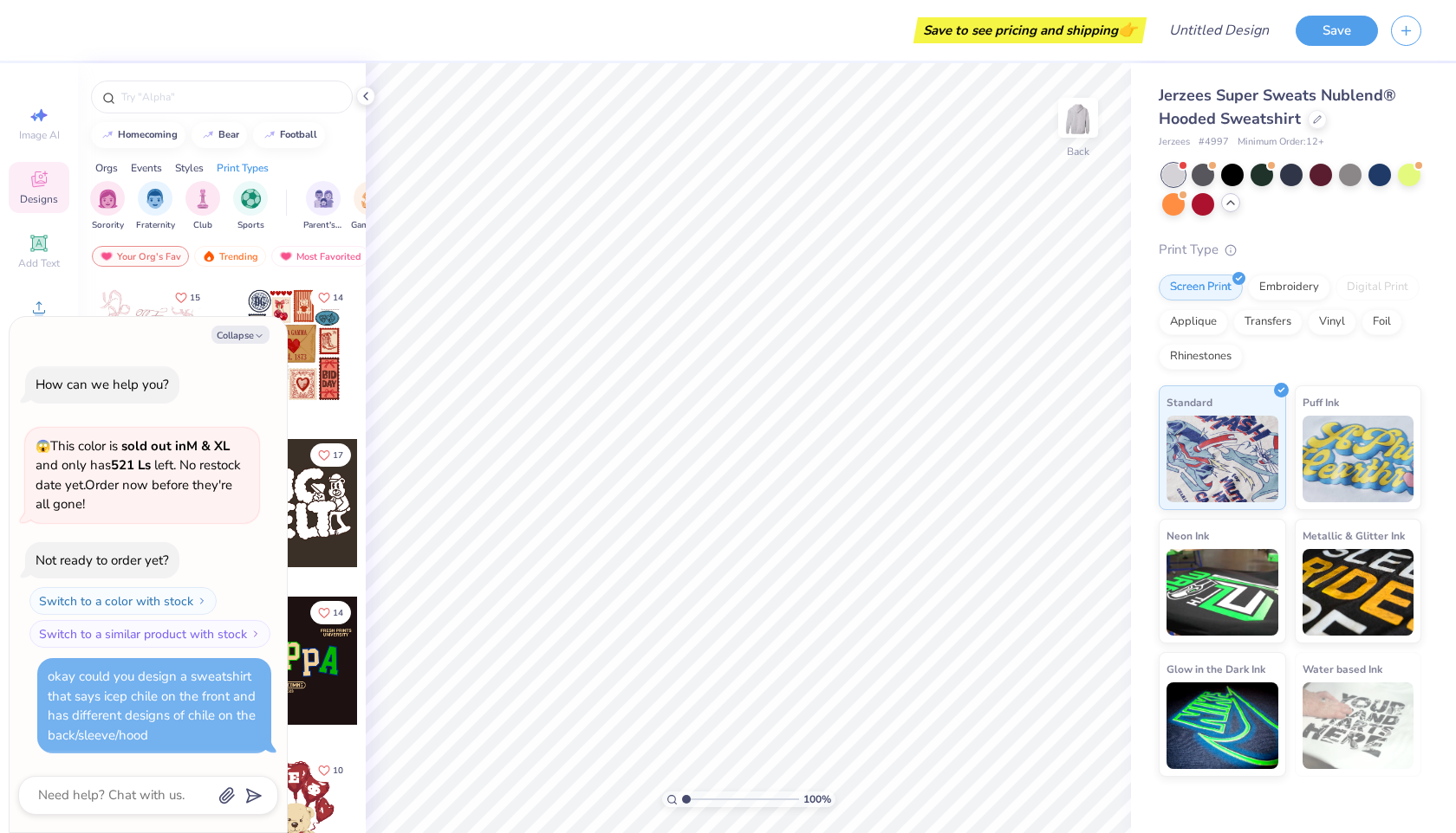
scroll to position [0, 0]
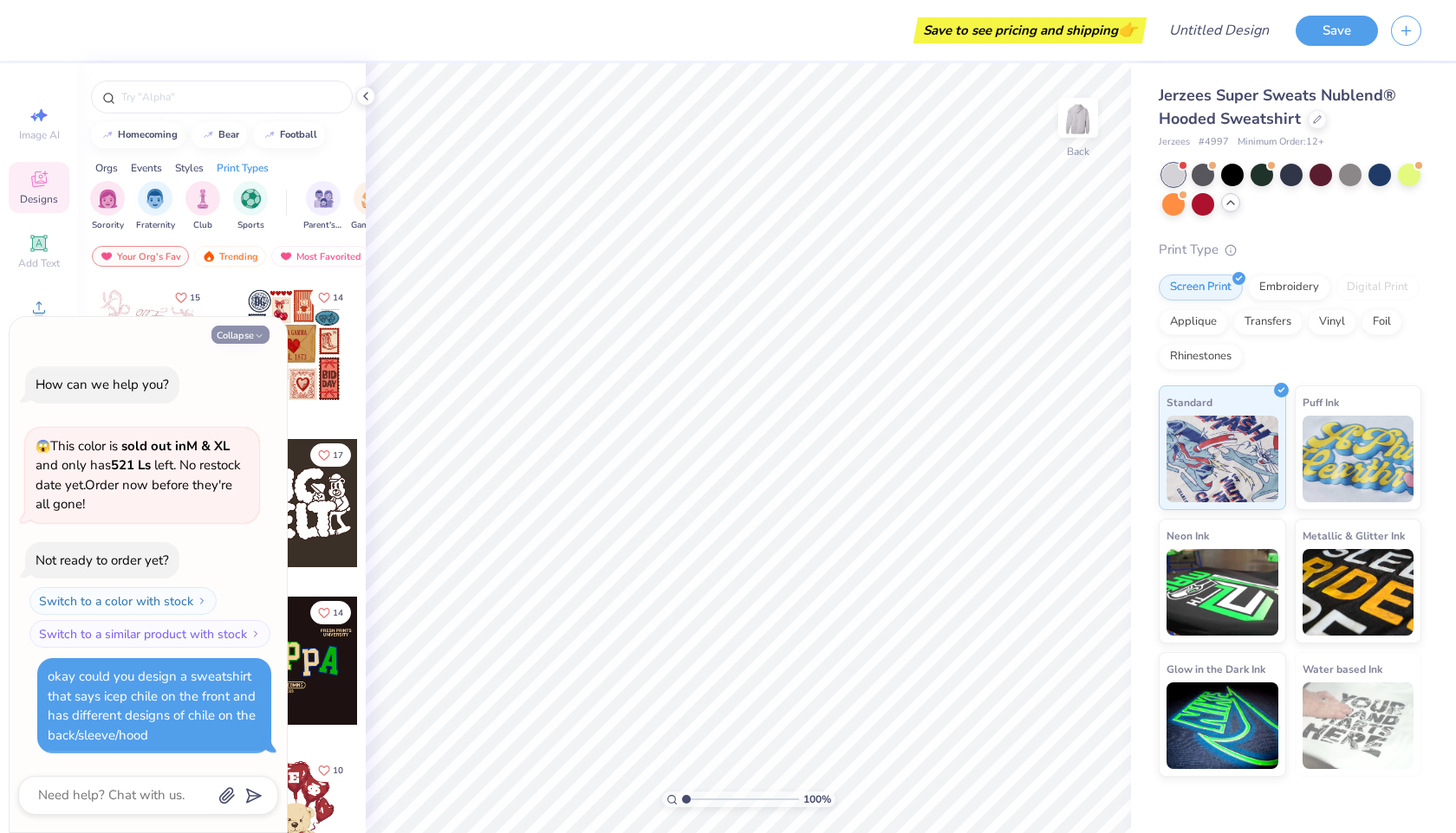
click at [238, 339] on button "Collapse" at bounding box center [240, 335] width 58 height 18
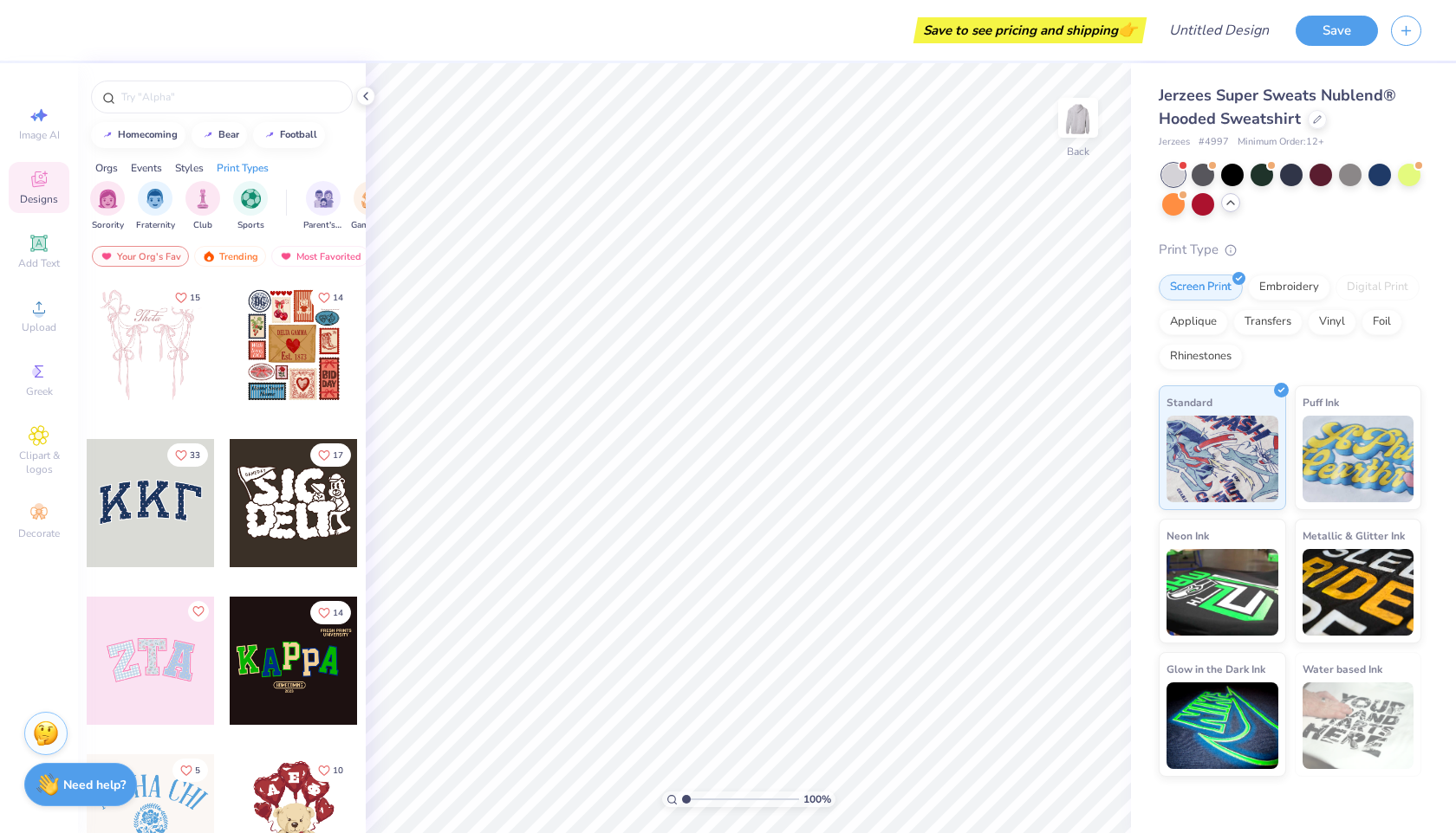
click at [55, 771] on div "Need help? Chat with us." at bounding box center [80, 784] width 113 height 43
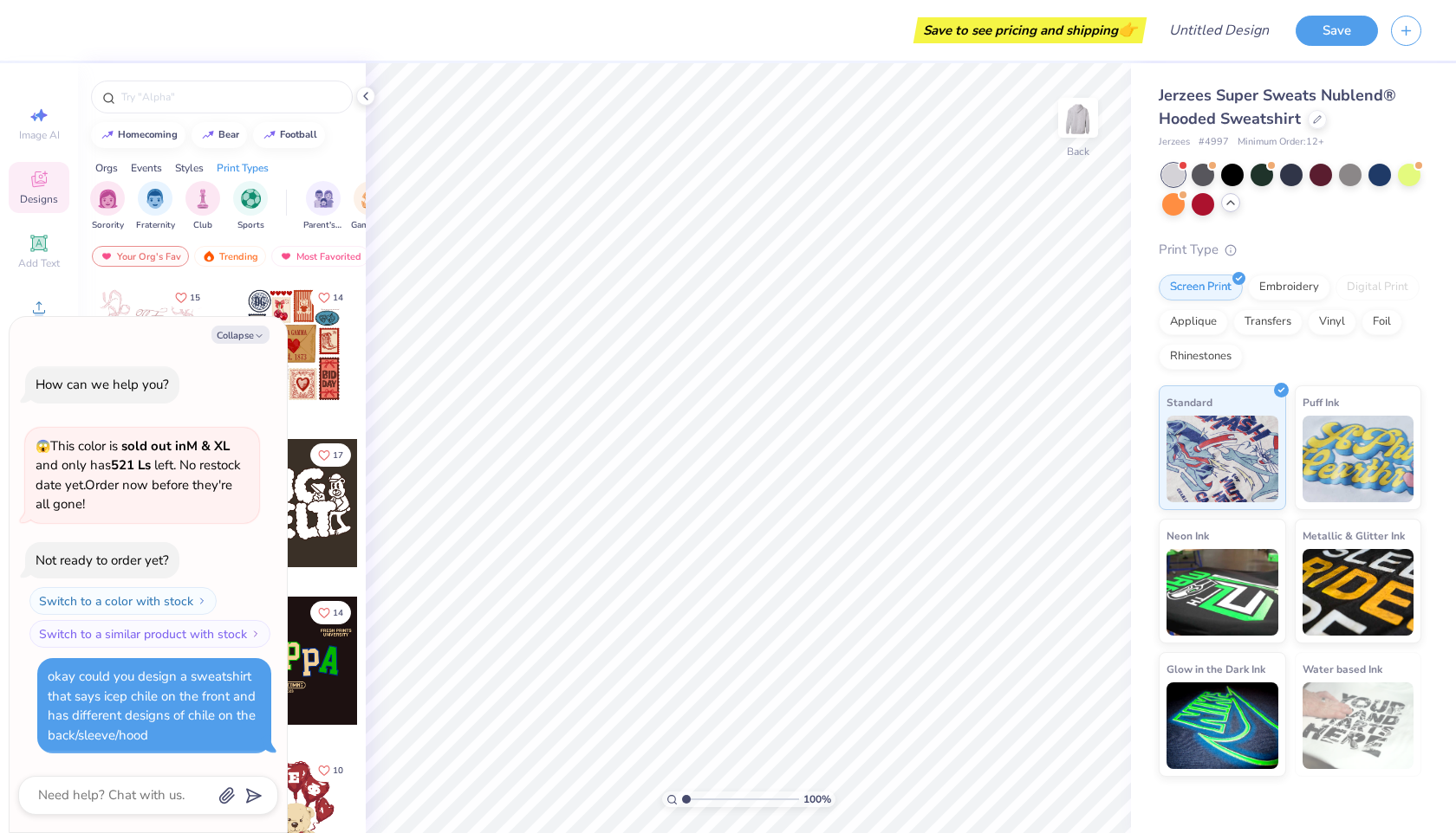
click at [68, 701] on div "okay could you design a sweatshirt that says icep chile on the front and has di…" at bounding box center [151, 706] width 208 height 77
click at [157, 460] on span "😱 This color is sold out in M & XL and only has 521 Ls left . No restock date y…" at bounding box center [138, 475] width 206 height 77
click at [144, 459] on strong "521 Ls" at bounding box center [131, 465] width 40 height 17
click at [136, 461] on strong "521 Ls" at bounding box center [131, 465] width 40 height 17
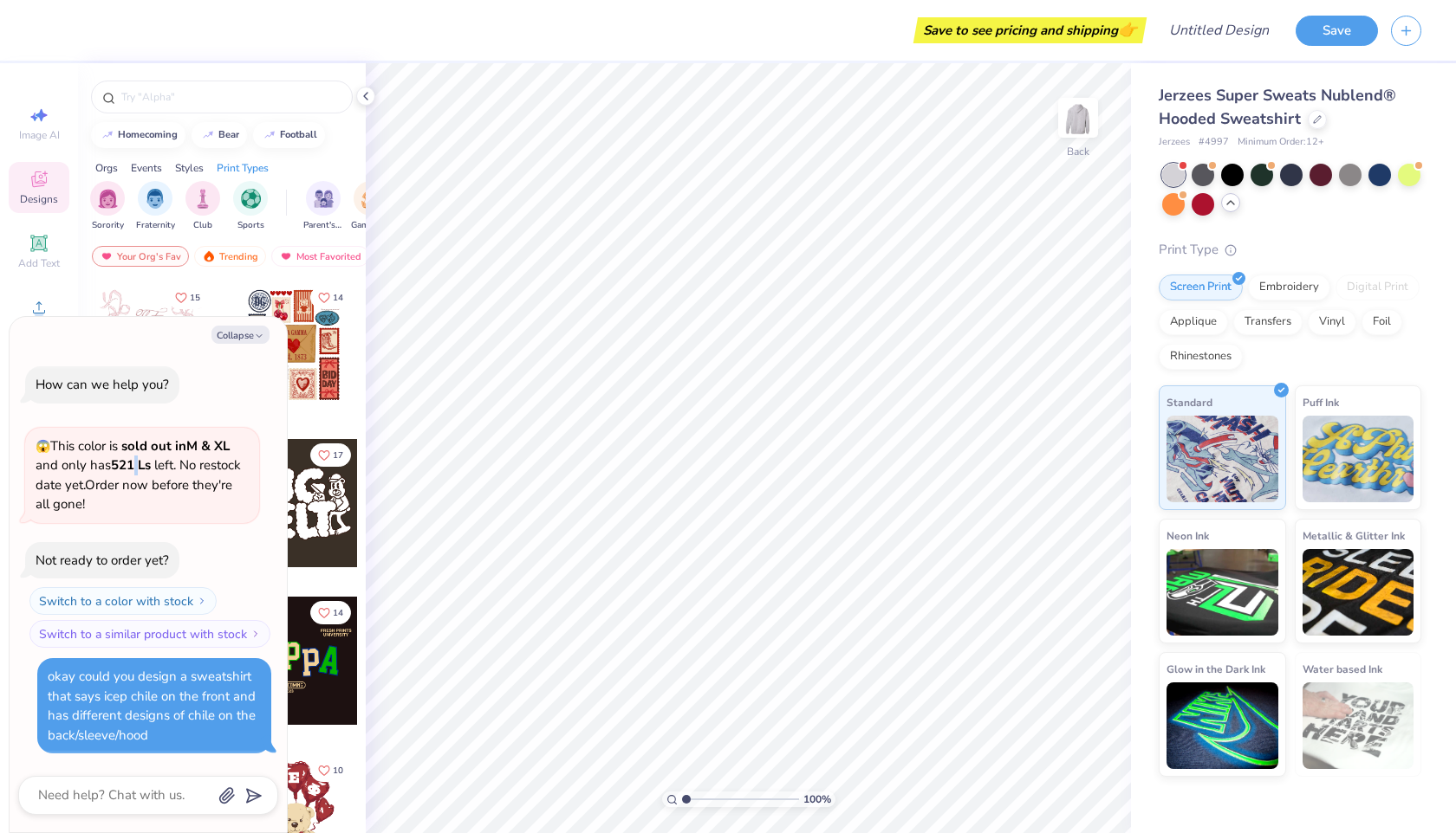
click at [136, 461] on strong "521 Ls" at bounding box center [131, 465] width 40 height 17
click at [96, 478] on span "😱 This color is sold out in M & XL and only has 521 Ls left . No restock date y…" at bounding box center [138, 475] width 206 height 77
click at [83, 569] on div "Not ready to order yet?" at bounding box center [101, 560] width 133 height 20
click at [102, 645] on button "Switch to a similar product with stock" at bounding box center [152, 634] width 241 height 28
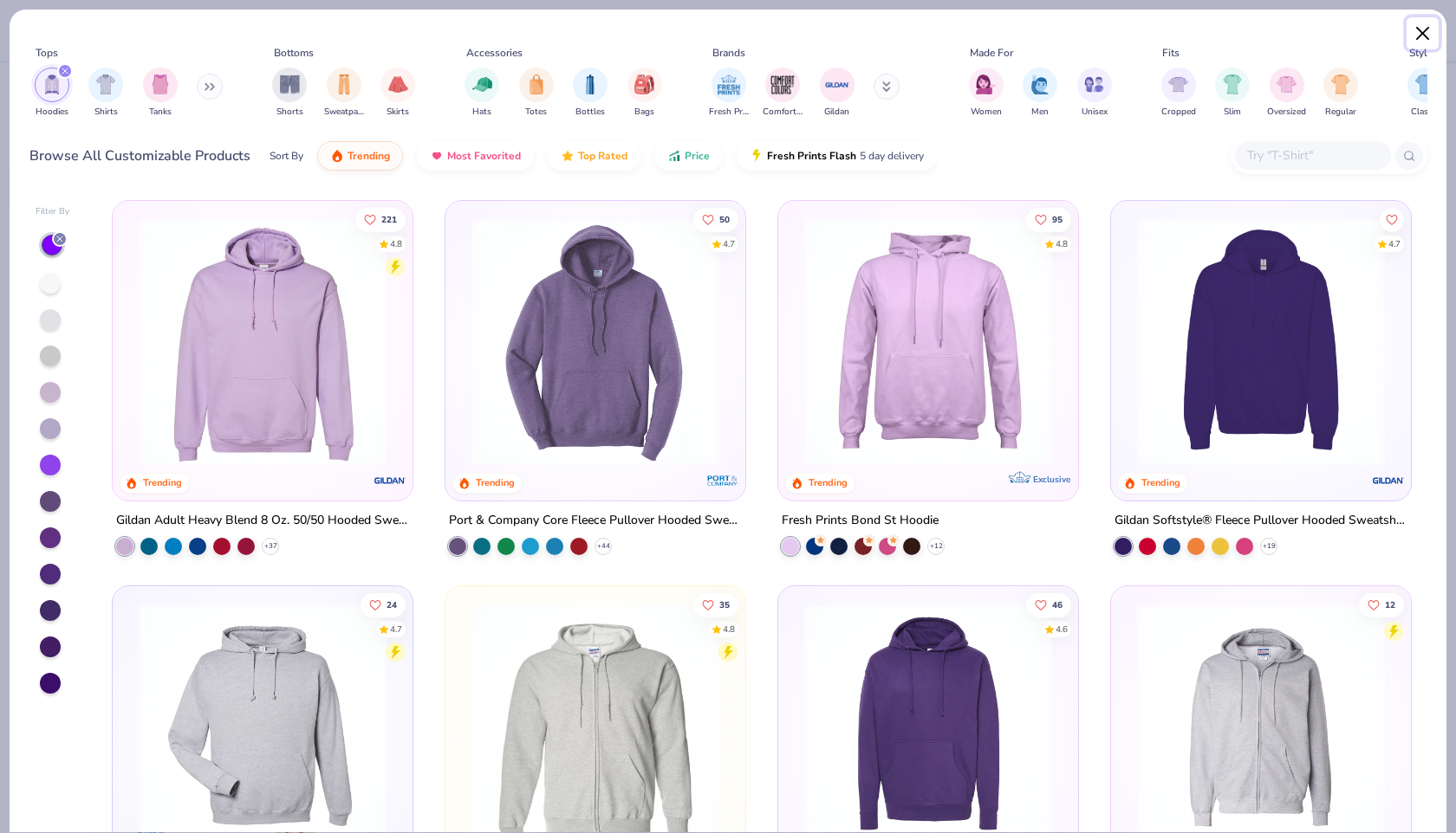
click at [1411, 37] on button "Close" at bounding box center [1423, 33] width 33 height 33
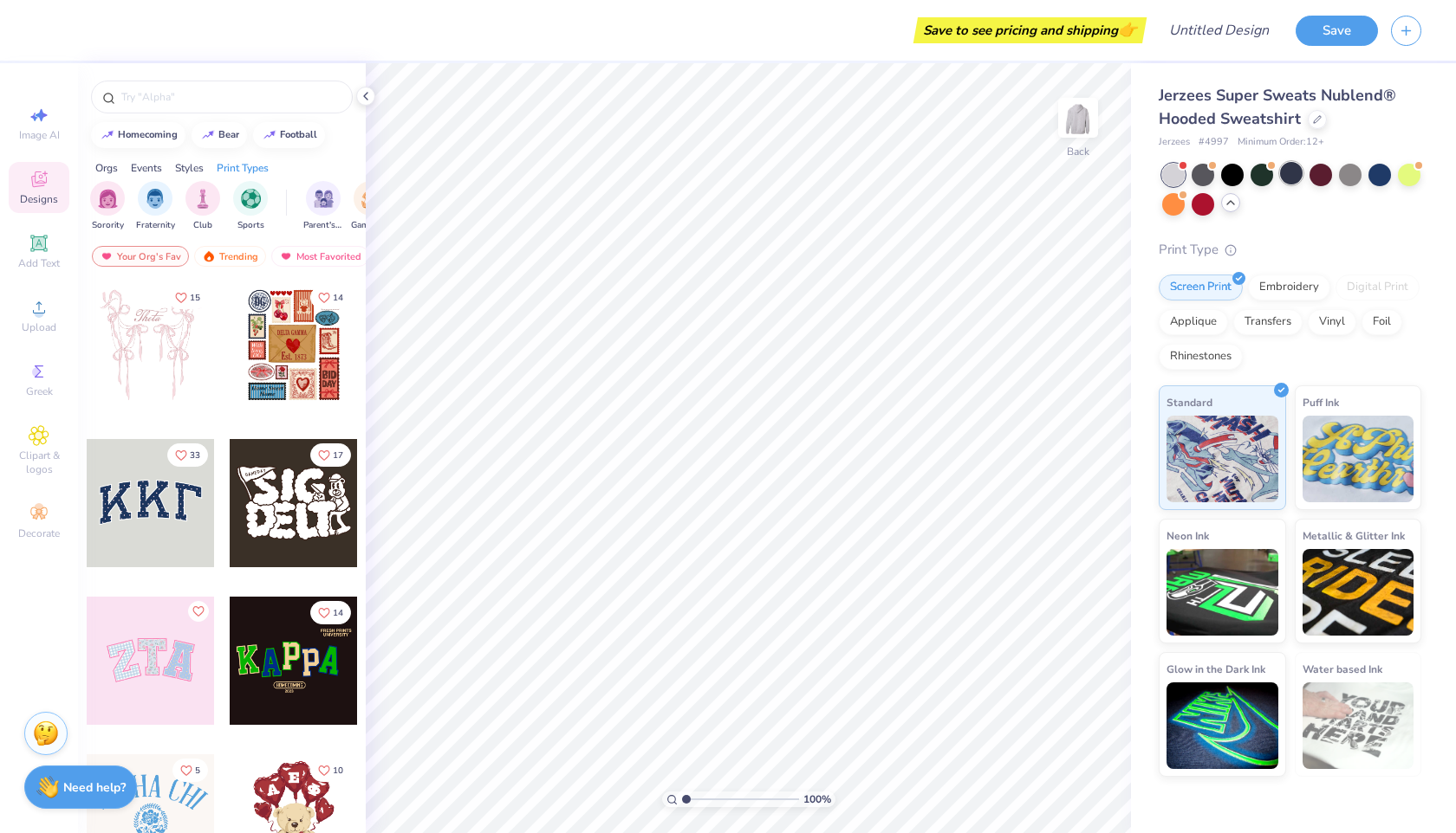
click at [1285, 184] on div at bounding box center [1291, 173] width 23 height 23
click at [1168, 172] on div at bounding box center [1174, 175] width 23 height 23
click at [1369, 176] on div at bounding box center [1379, 173] width 23 height 23
click at [1179, 179] on div at bounding box center [1174, 175] width 23 height 23
click at [1300, 168] on div at bounding box center [1291, 173] width 23 height 23
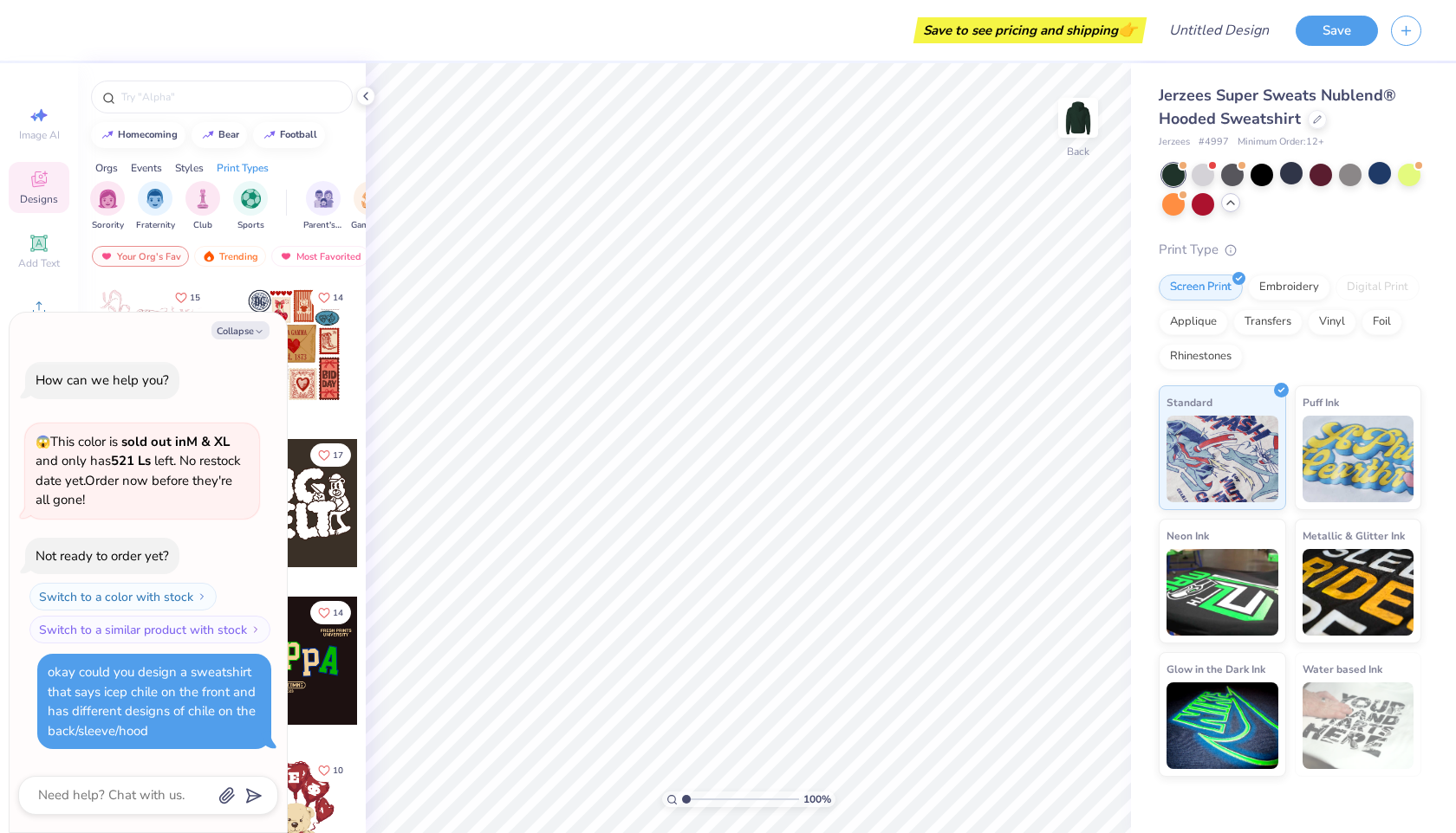
scroll to position [201, 0]
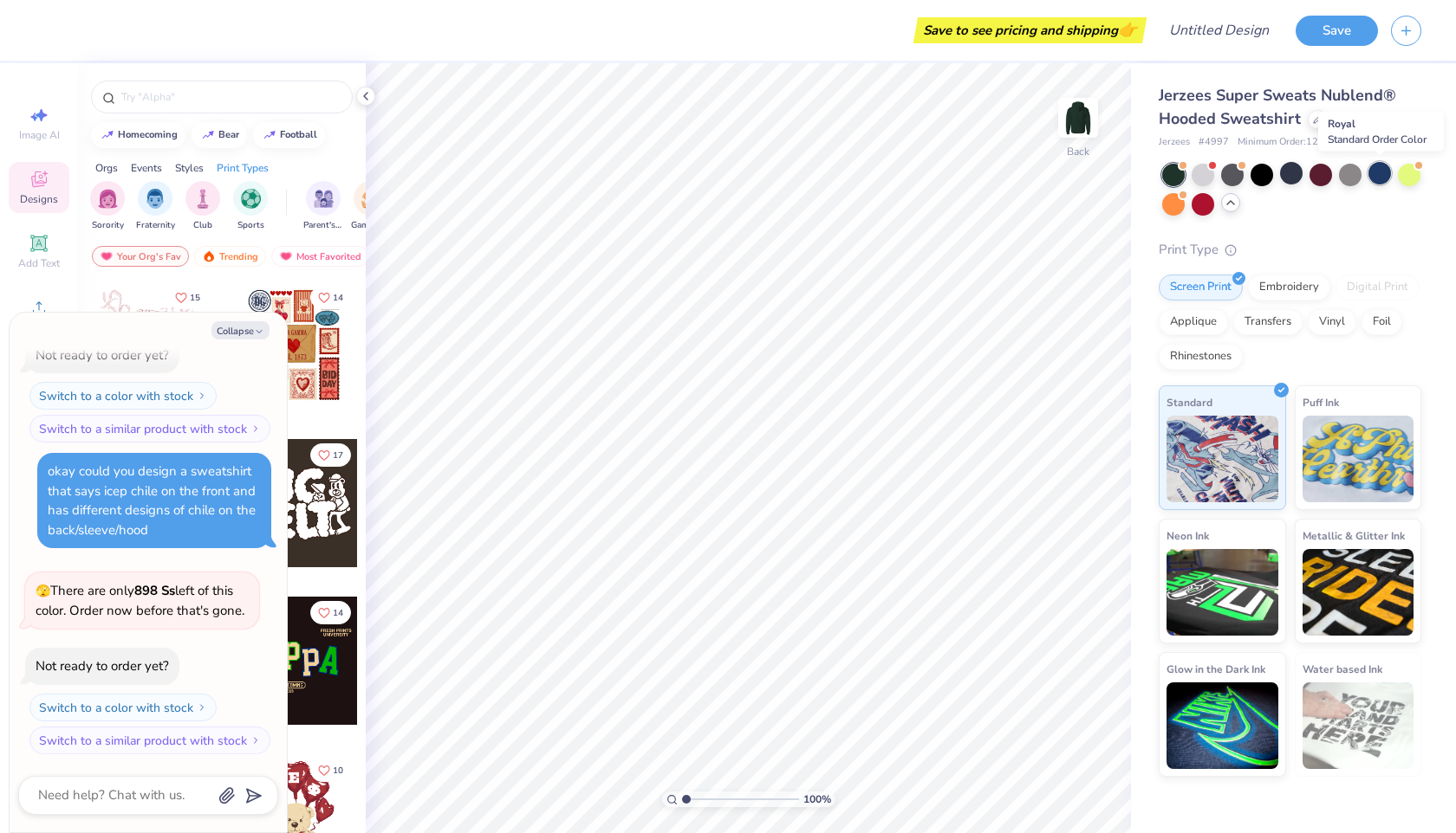
click at [1376, 176] on div at bounding box center [1379, 173] width 23 height 23
click at [1321, 169] on div at bounding box center [1321, 173] width 23 height 23
click at [1368, 166] on div at bounding box center [1379, 173] width 23 height 23
click at [1178, 204] on div at bounding box center [1174, 203] width 23 height 23
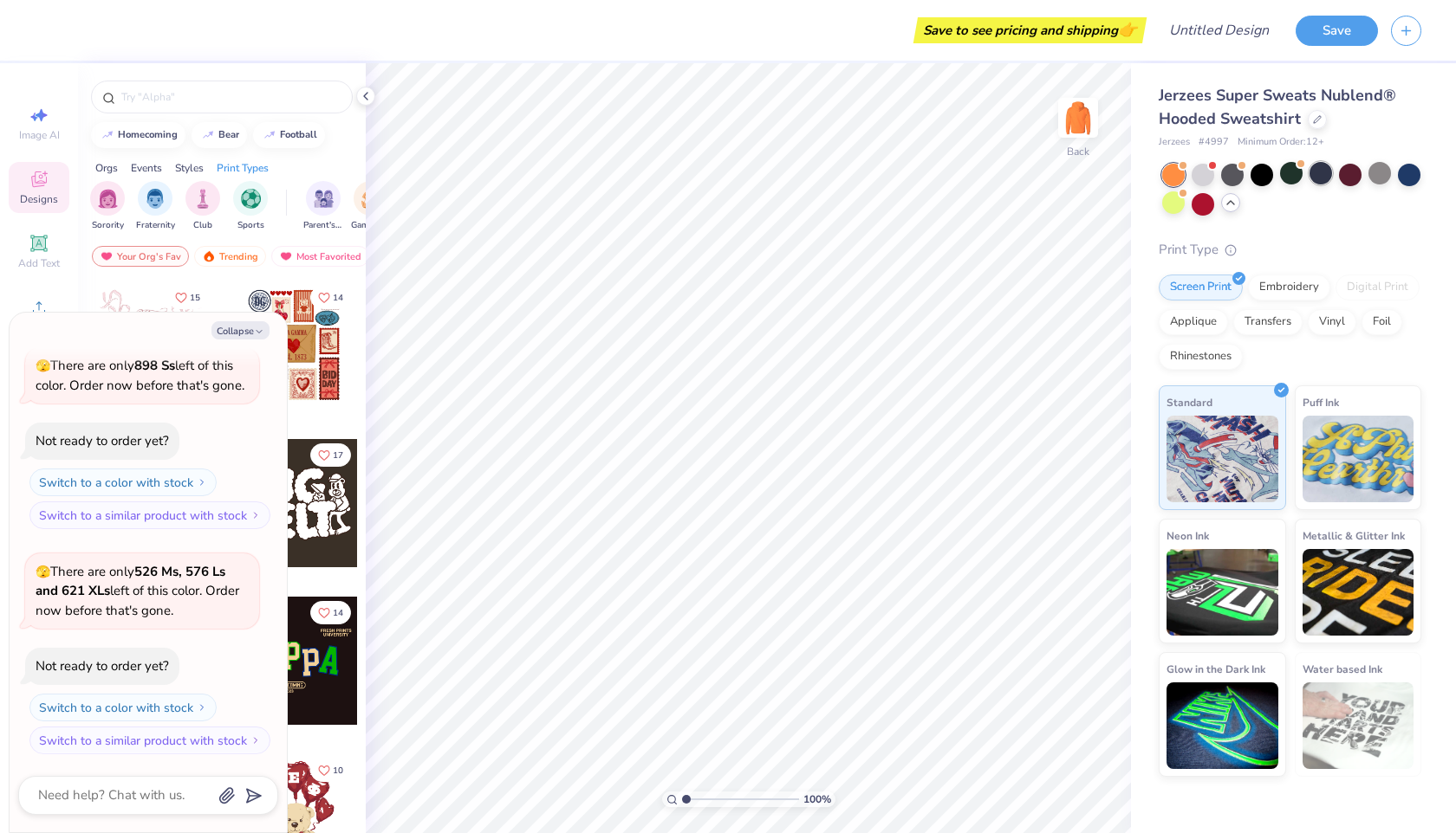
click at [1327, 166] on div at bounding box center [1321, 173] width 23 height 23
click at [1384, 170] on div at bounding box center [1379, 173] width 23 height 23
click at [1321, 170] on div at bounding box center [1321, 173] width 23 height 23
click at [1172, 180] on div at bounding box center [1174, 175] width 23 height 23
click at [254, 174] on div "Print Types" at bounding box center [242, 168] width 52 height 15
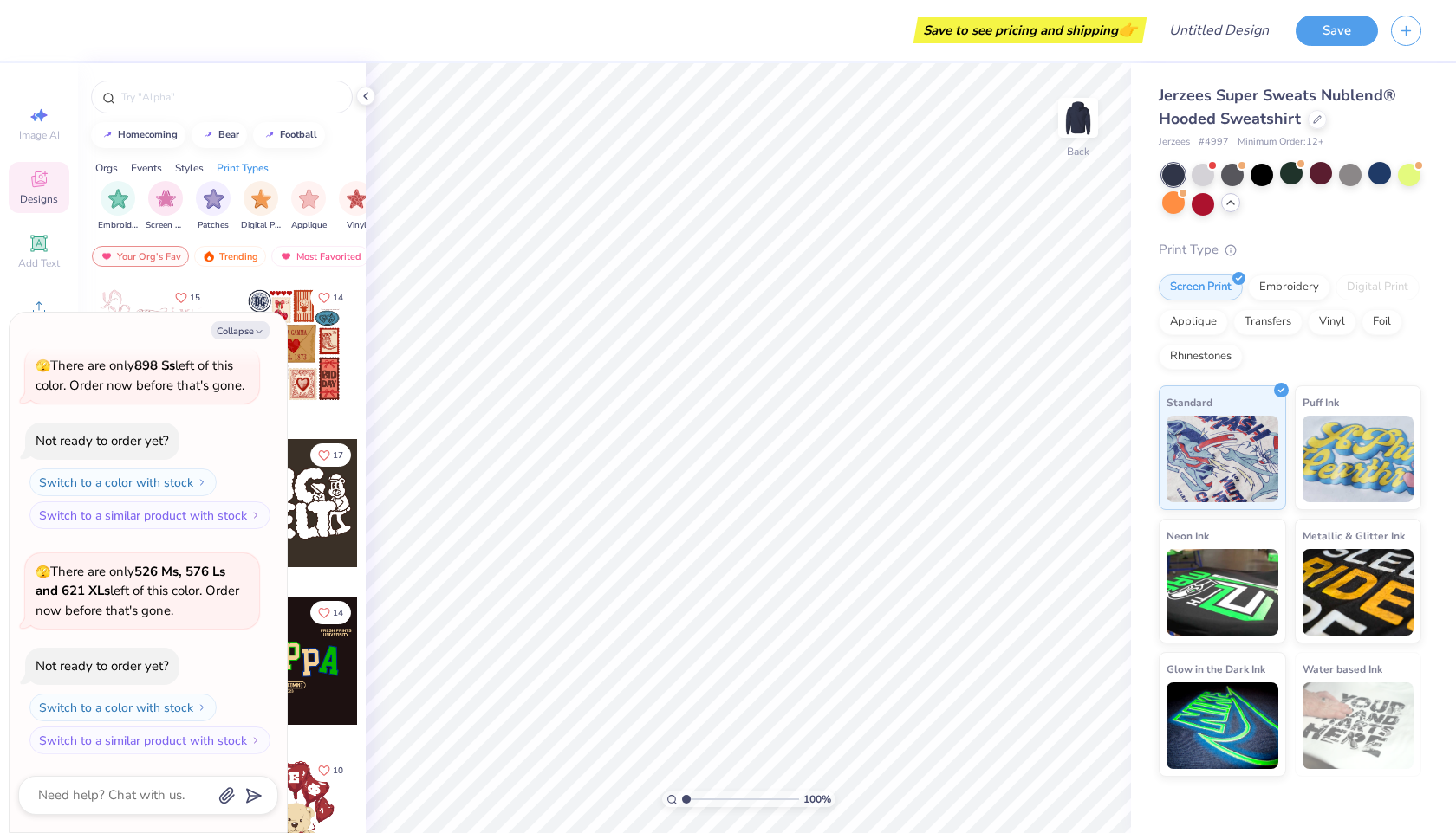
scroll to position [0, 1410]
click at [159, 198] on img "filter for Screen Print" at bounding box center [155, 197] width 20 height 20
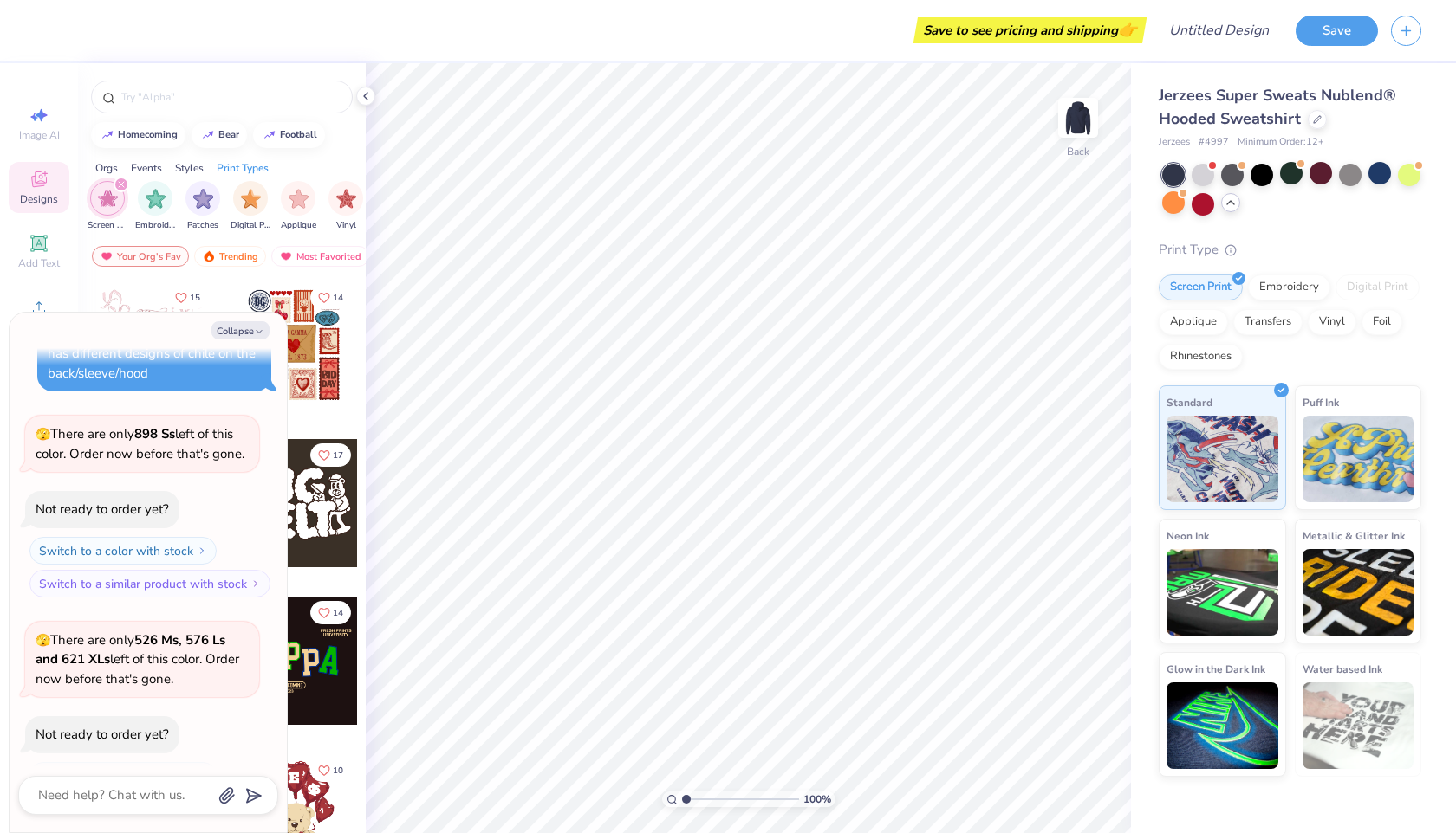
scroll to position [427, 0]
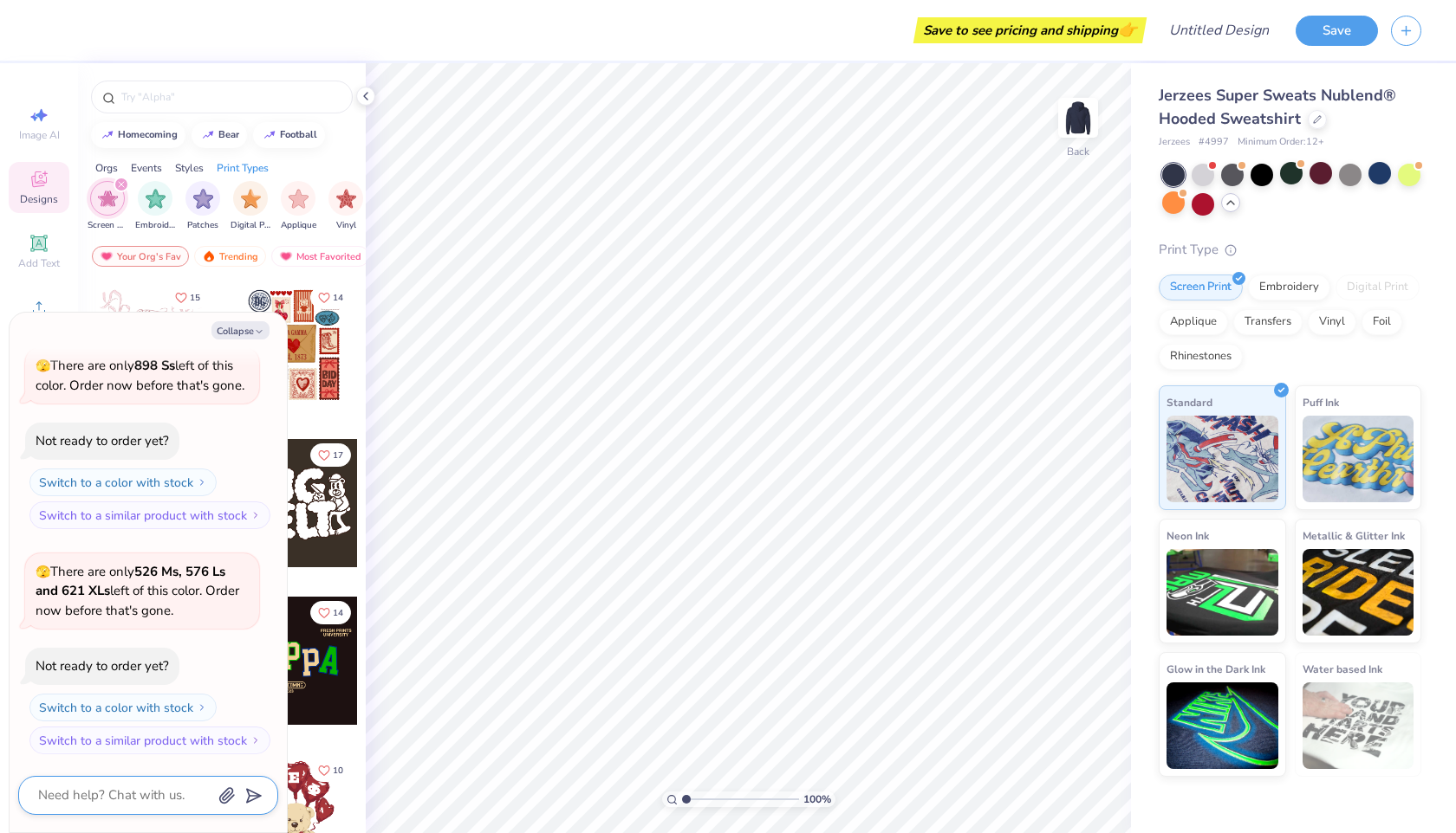
click at [85, 796] on textarea at bounding box center [124, 796] width 176 height 23
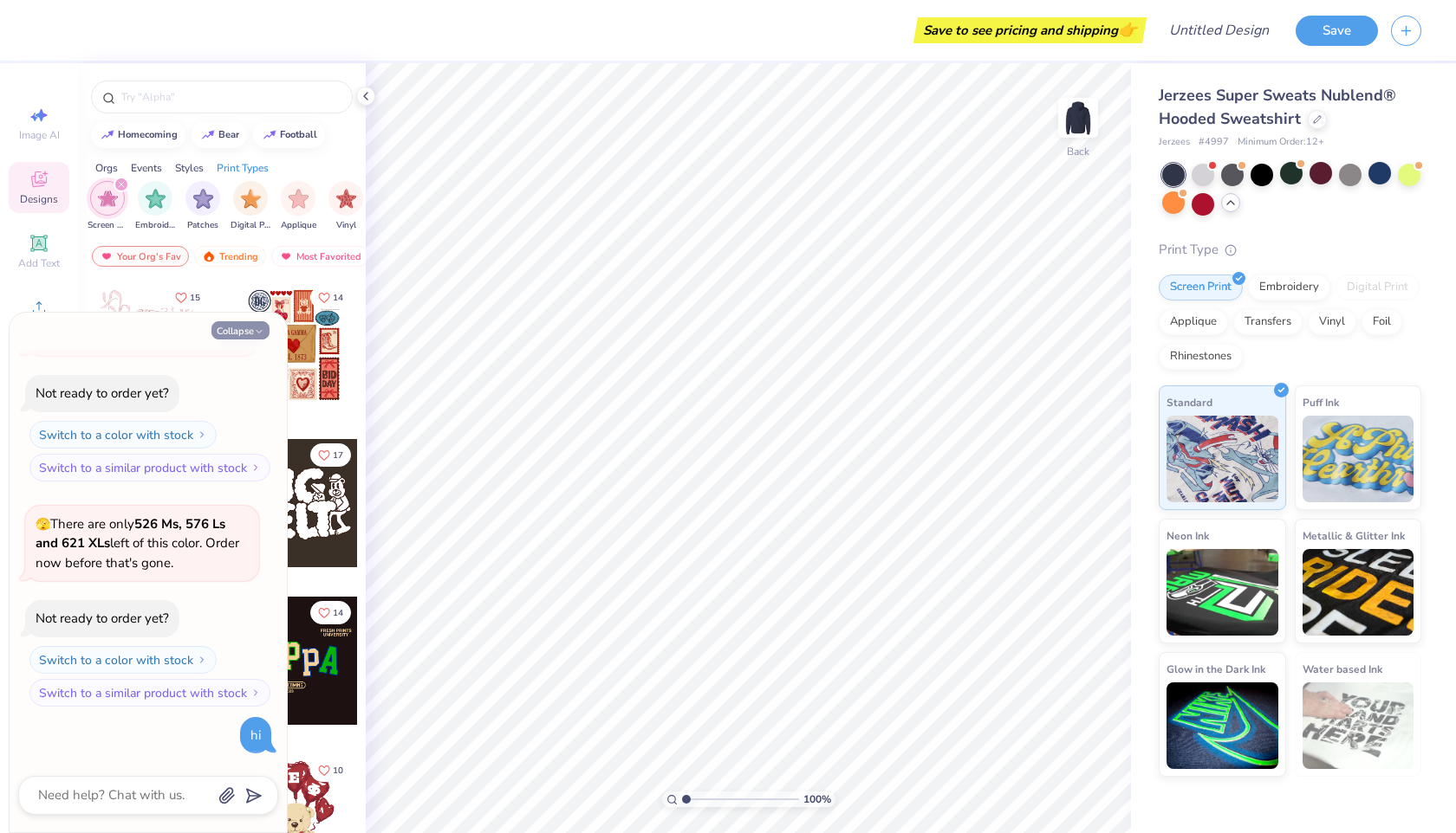
click at [237, 334] on button "Collapse" at bounding box center [240, 330] width 58 height 18
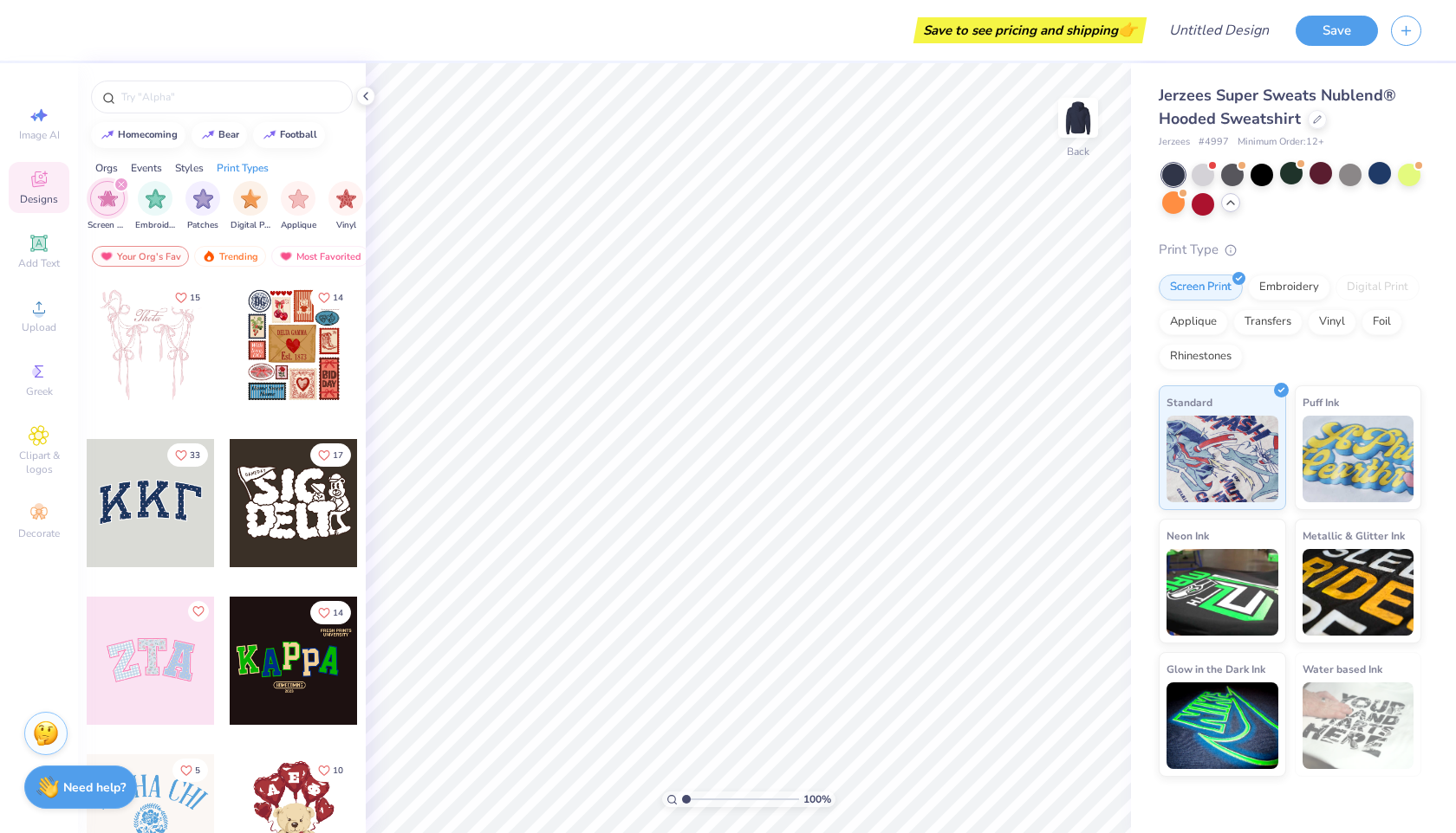
click at [1394, 44] on div at bounding box center [1406, 31] width 31 height 31
click at [1407, 35] on button "button" at bounding box center [1406, 29] width 31 height 31
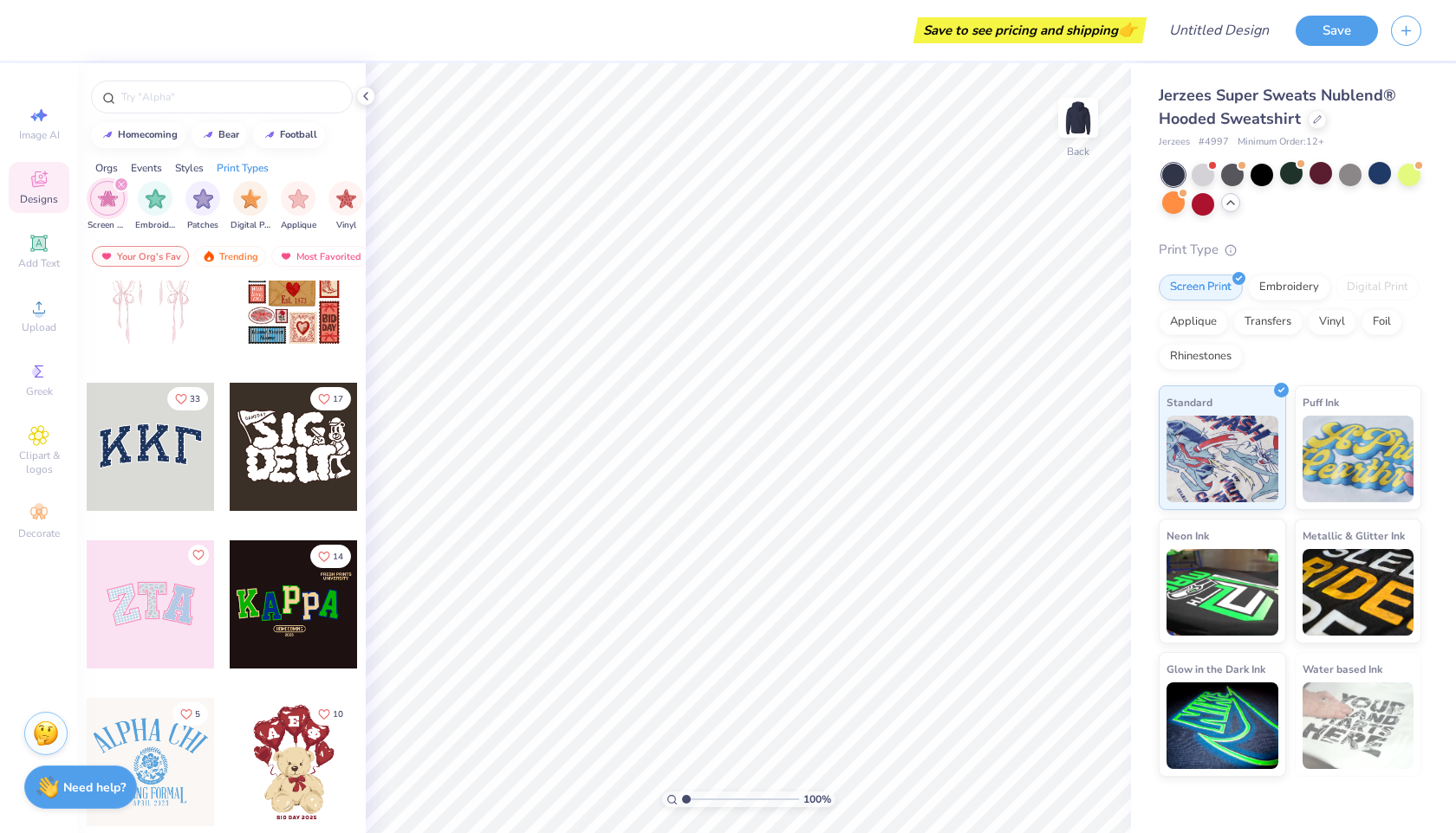
scroll to position [60, 0]
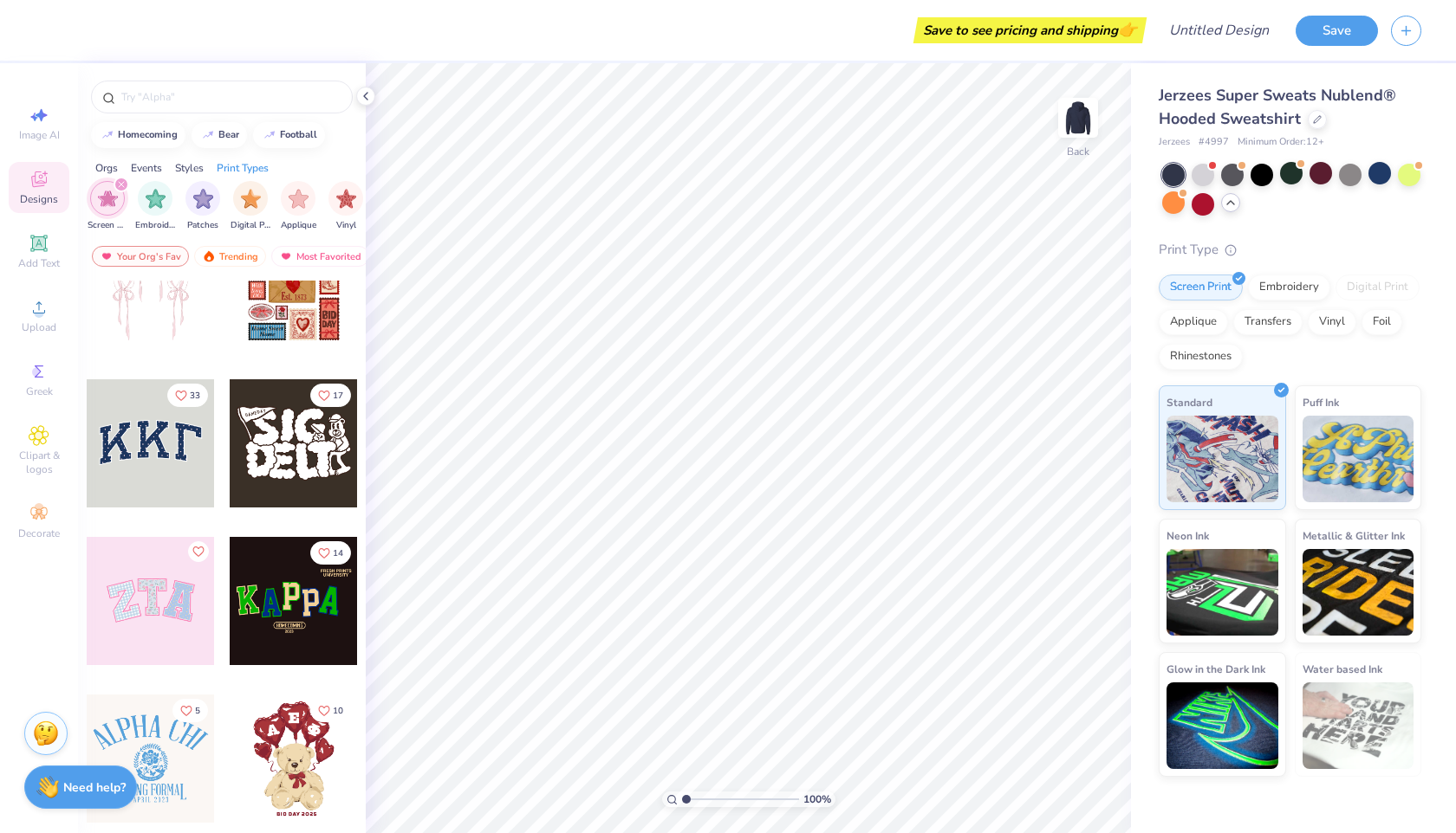
click at [164, 621] on div at bounding box center [151, 602] width 128 height 128
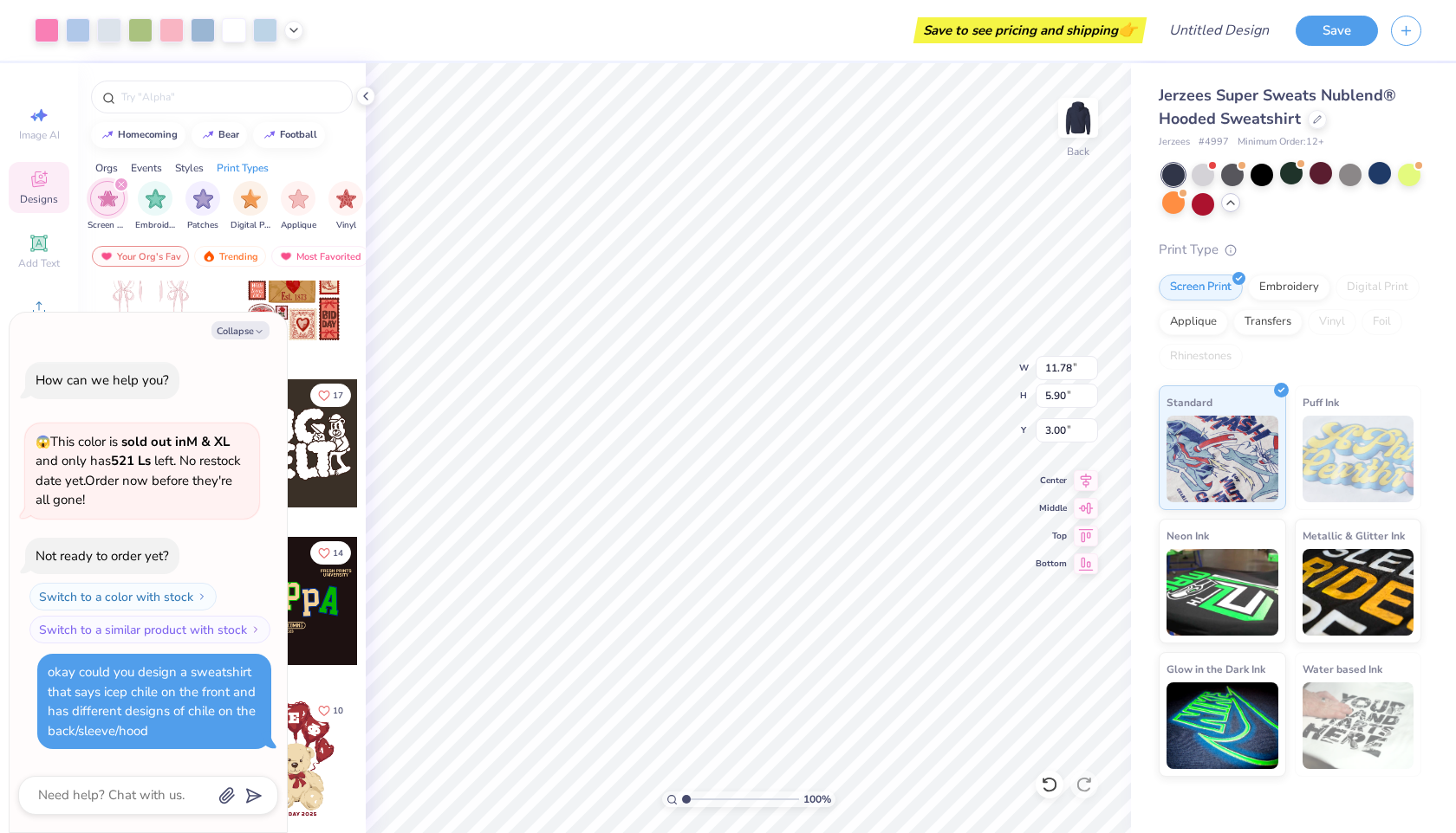
scroll to position [646, 0]
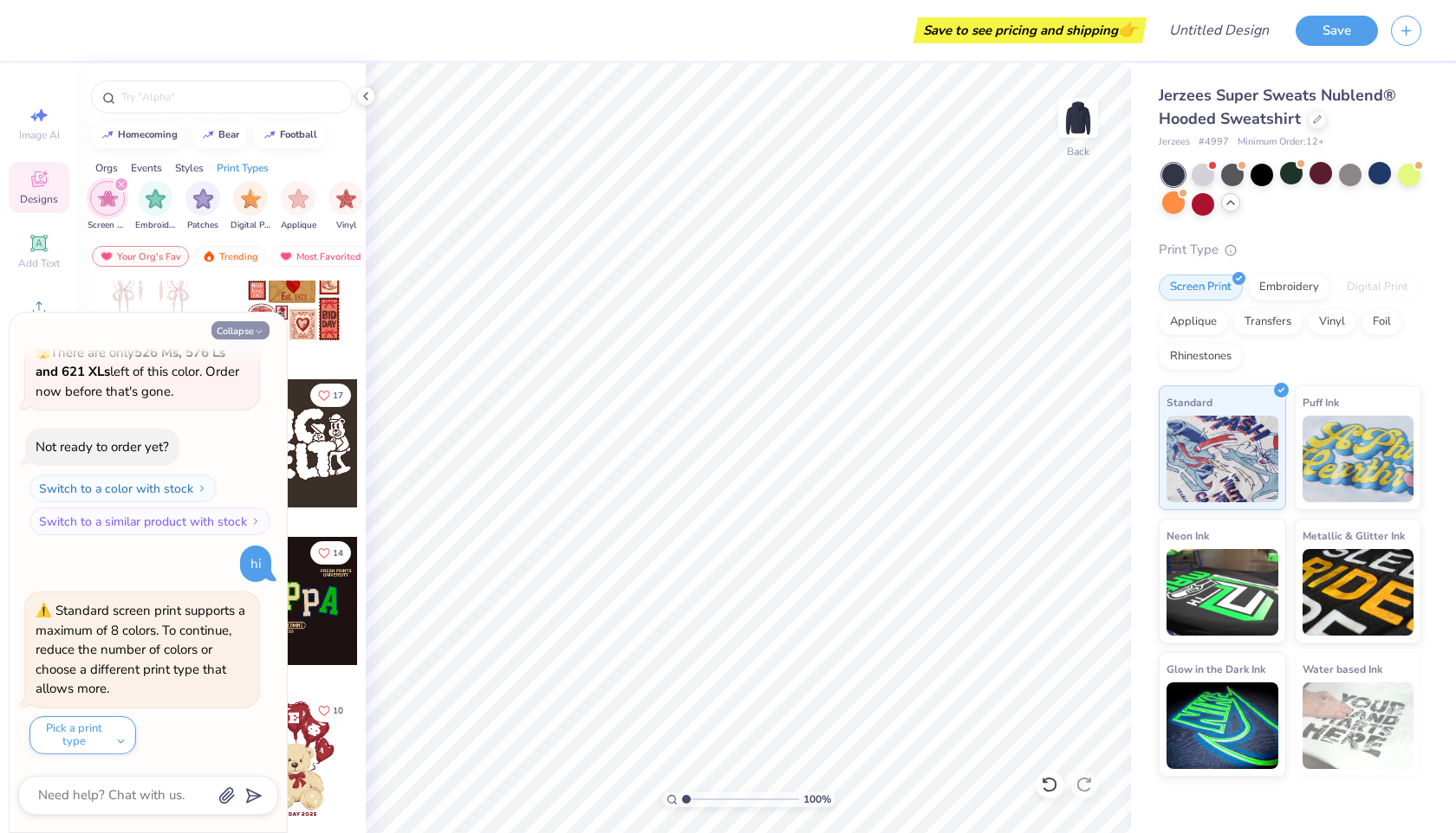
click at [252, 333] on button "Collapse" at bounding box center [240, 330] width 58 height 18
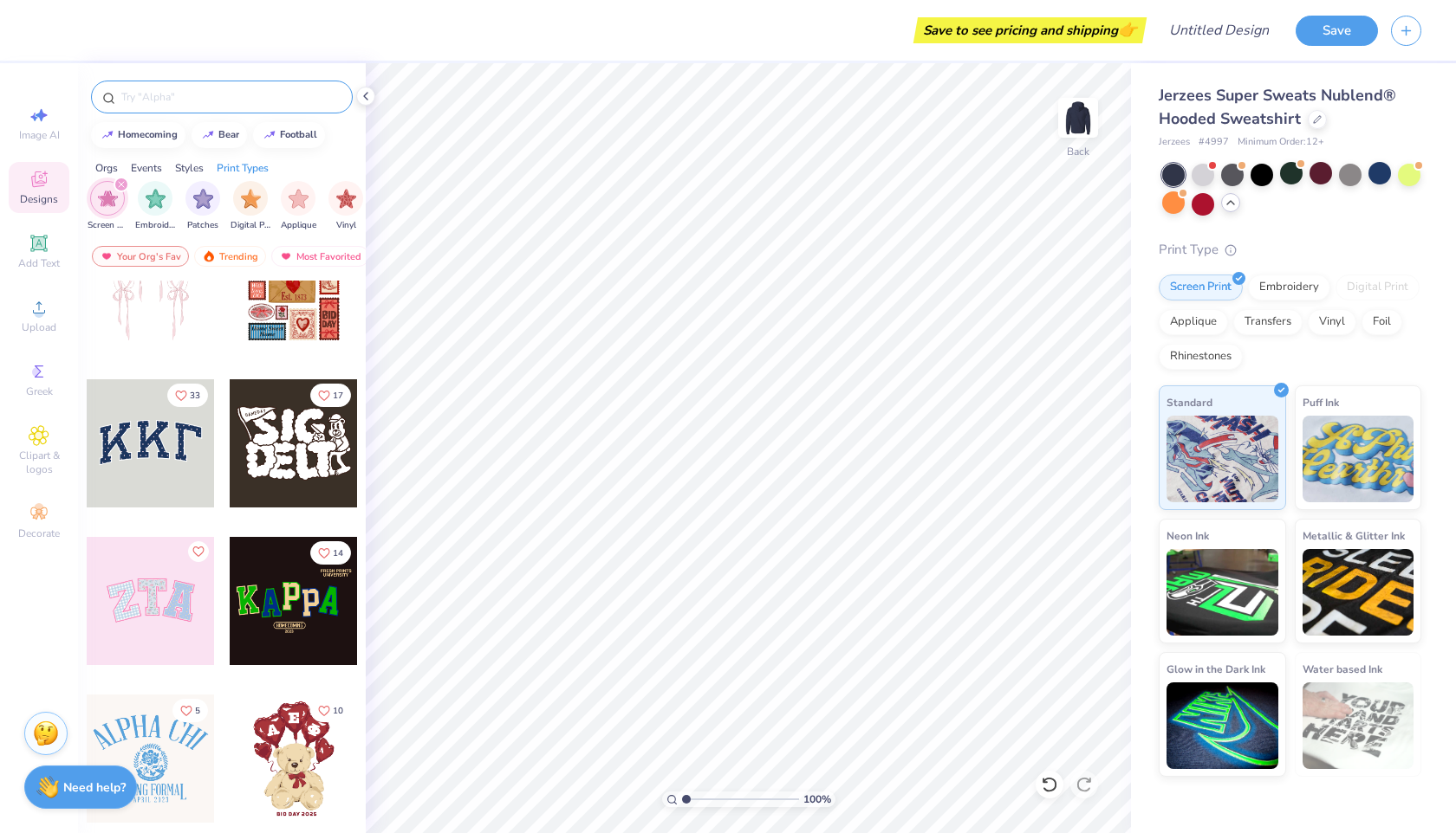
click at [198, 96] on input "text" at bounding box center [231, 97] width 222 height 17
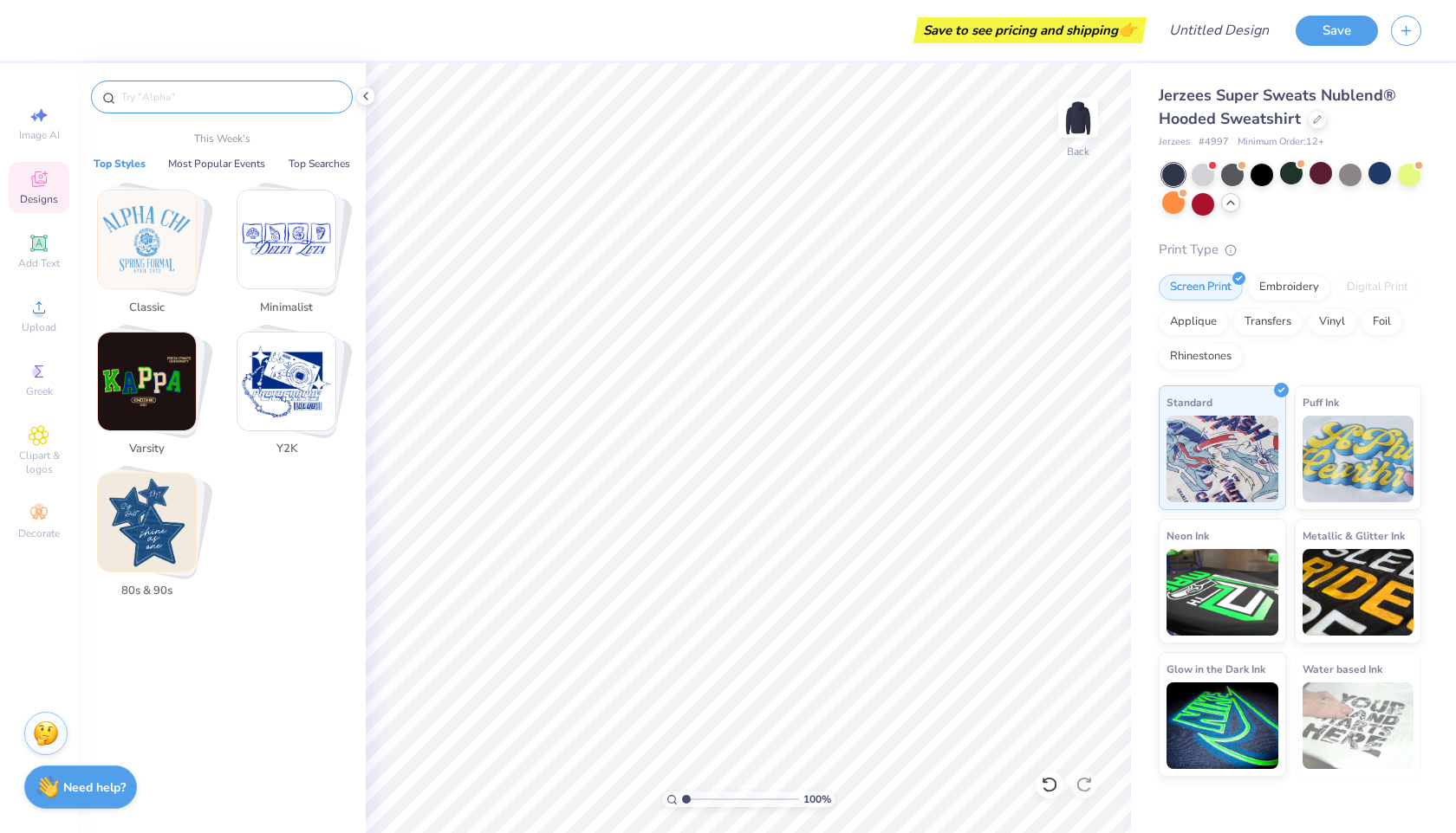
click at [55, 180] on div "Designs" at bounding box center [38, 186] width 60 height 51
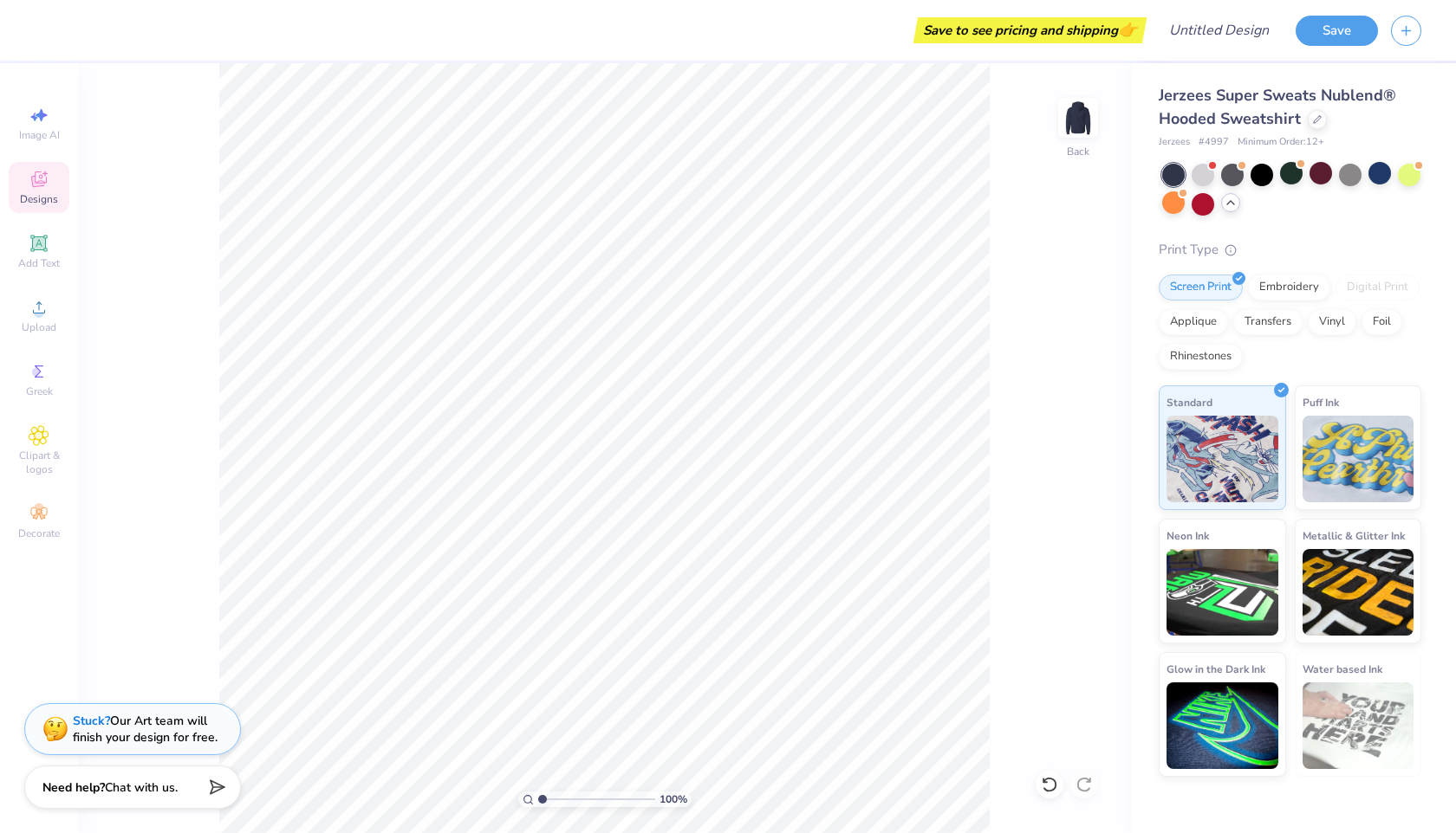
click at [46, 192] on span "Designs" at bounding box center [39, 199] width 38 height 13
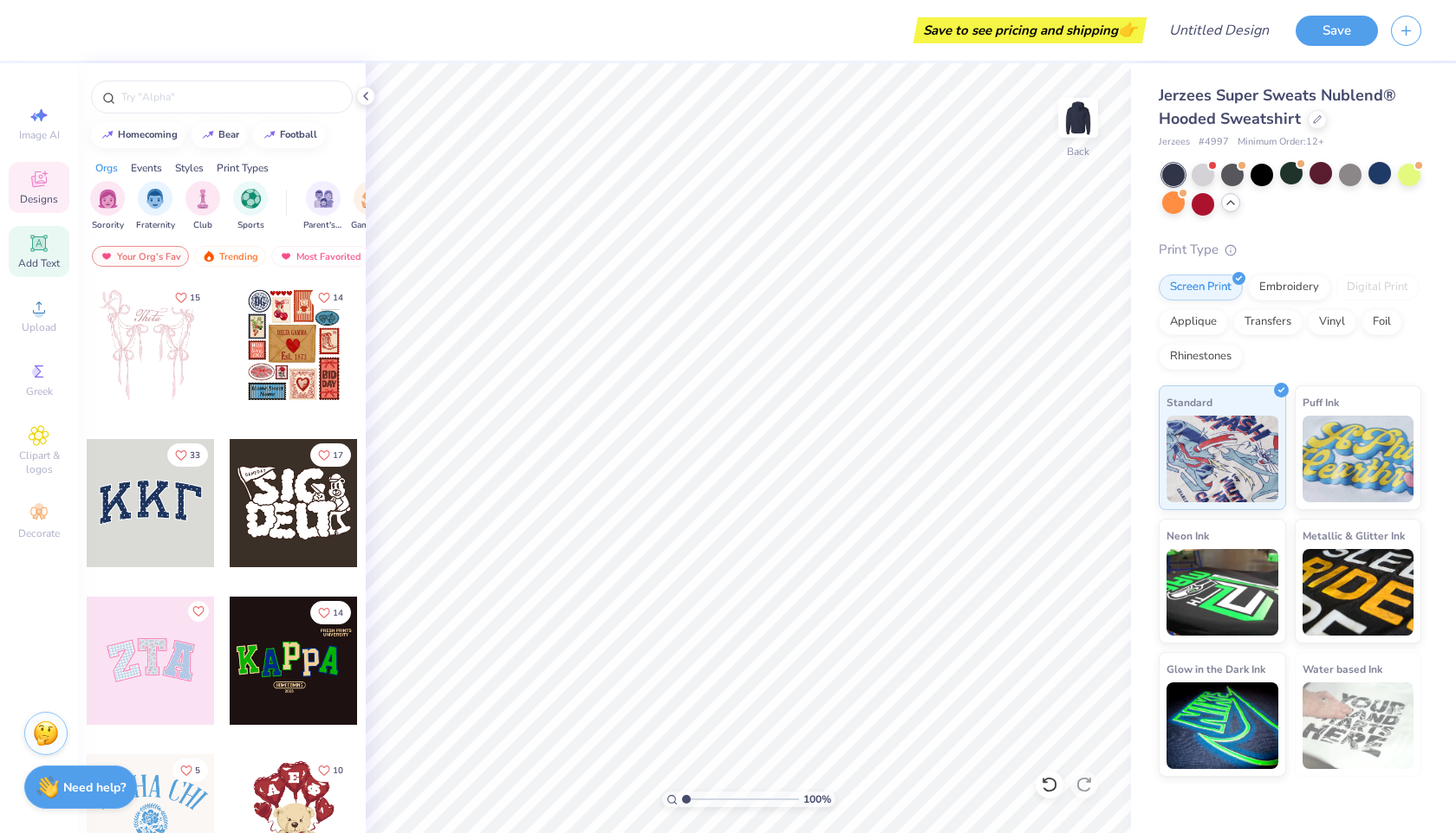
click at [44, 253] on div "Add Text" at bounding box center [38, 251] width 60 height 51
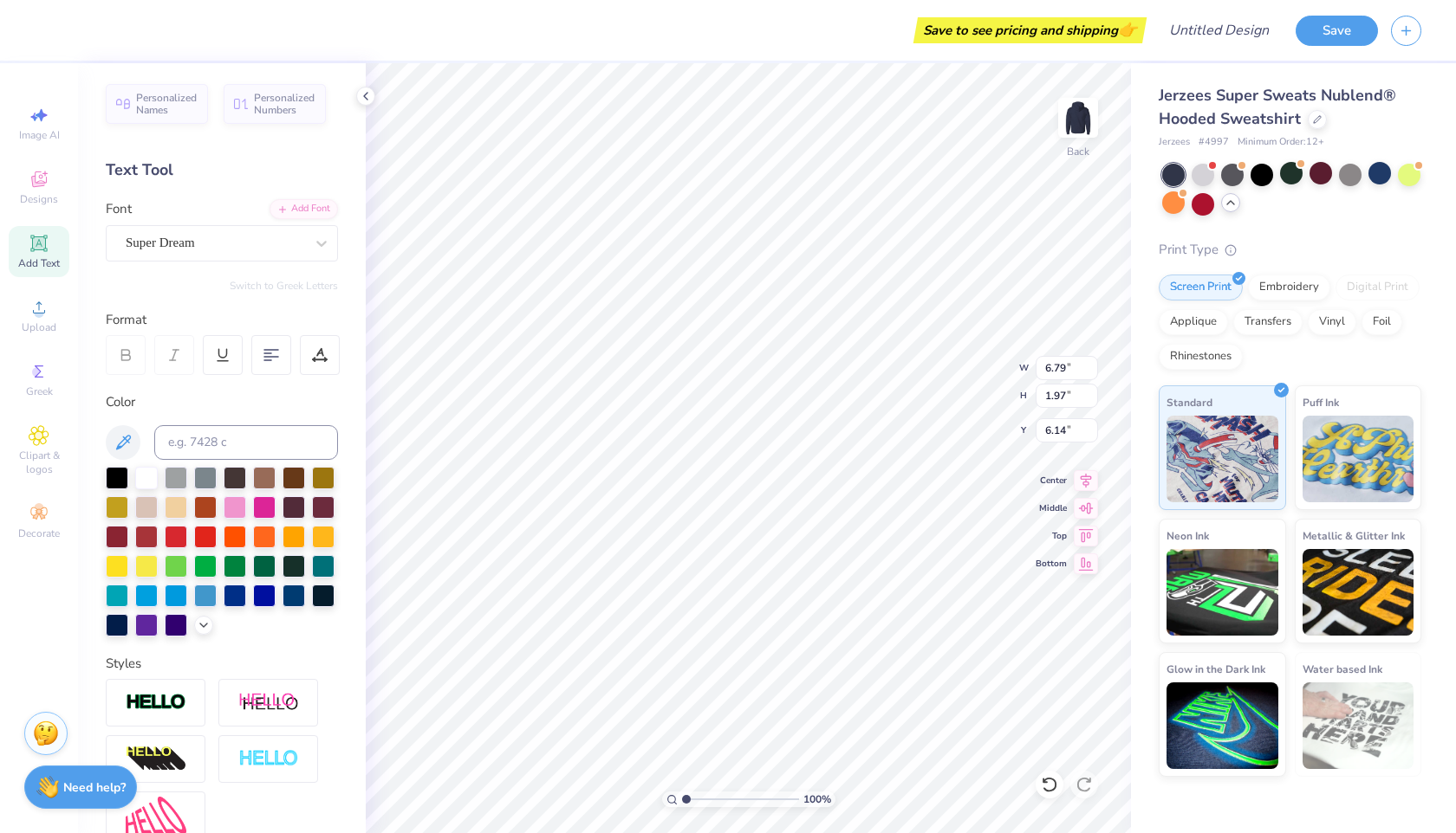
scroll to position [1, 0]
click at [278, 345] on div at bounding box center [272, 356] width 40 height 40
click at [39, 257] on span "Add Text" at bounding box center [38, 263] width 41 height 13
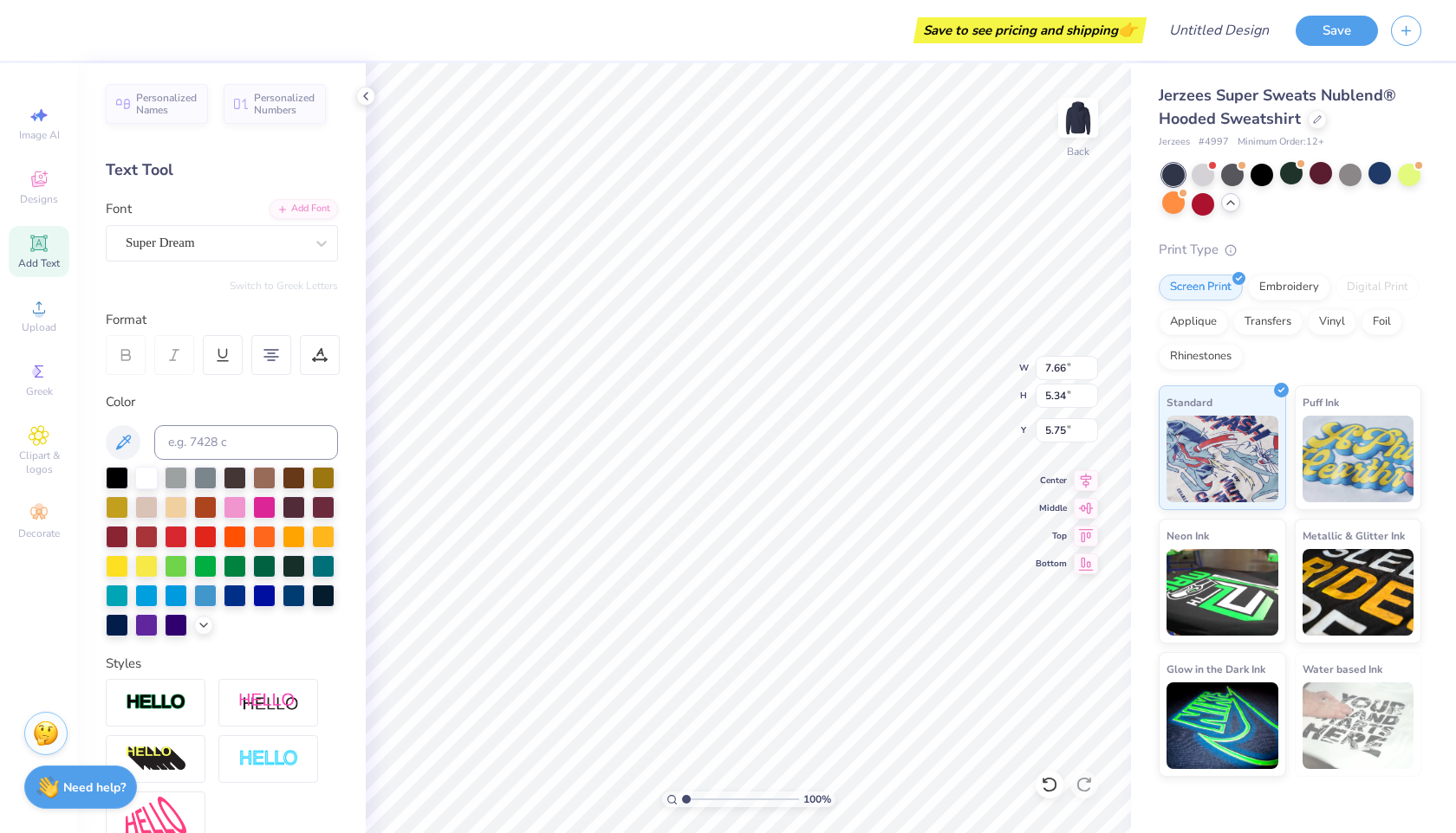
click at [824, 420] on body "Save to see pricing and shipping 👉 Design Title Save Image AI Designs Add Text …" at bounding box center [728, 416] width 1456 height 833
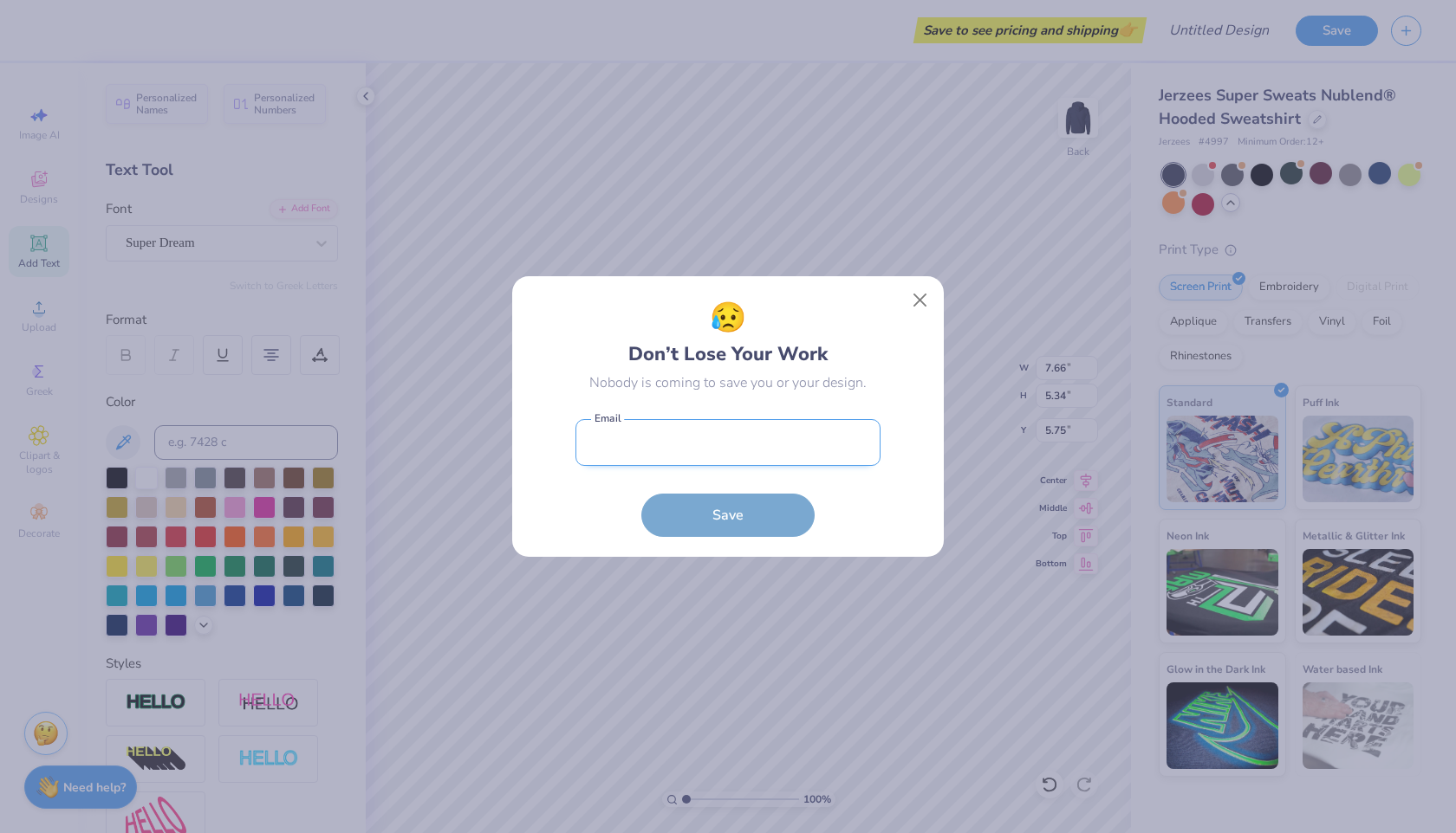
click at [716, 437] on input "email" at bounding box center [727, 443] width 305 height 48
click at [641, 493] on button "Save" at bounding box center [727, 515] width 173 height 43
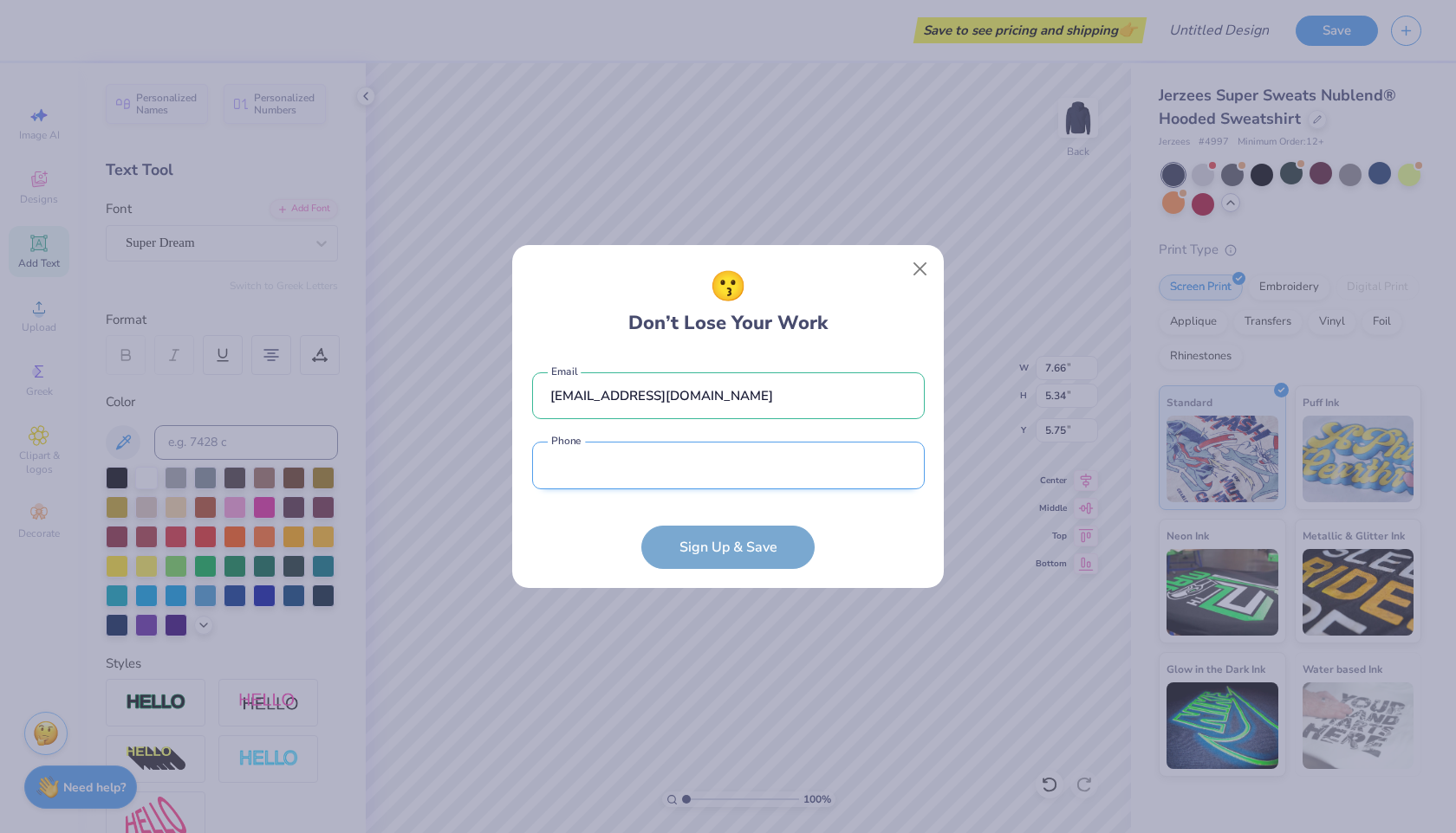
click at [603, 459] on input "tel" at bounding box center [728, 466] width 392 height 48
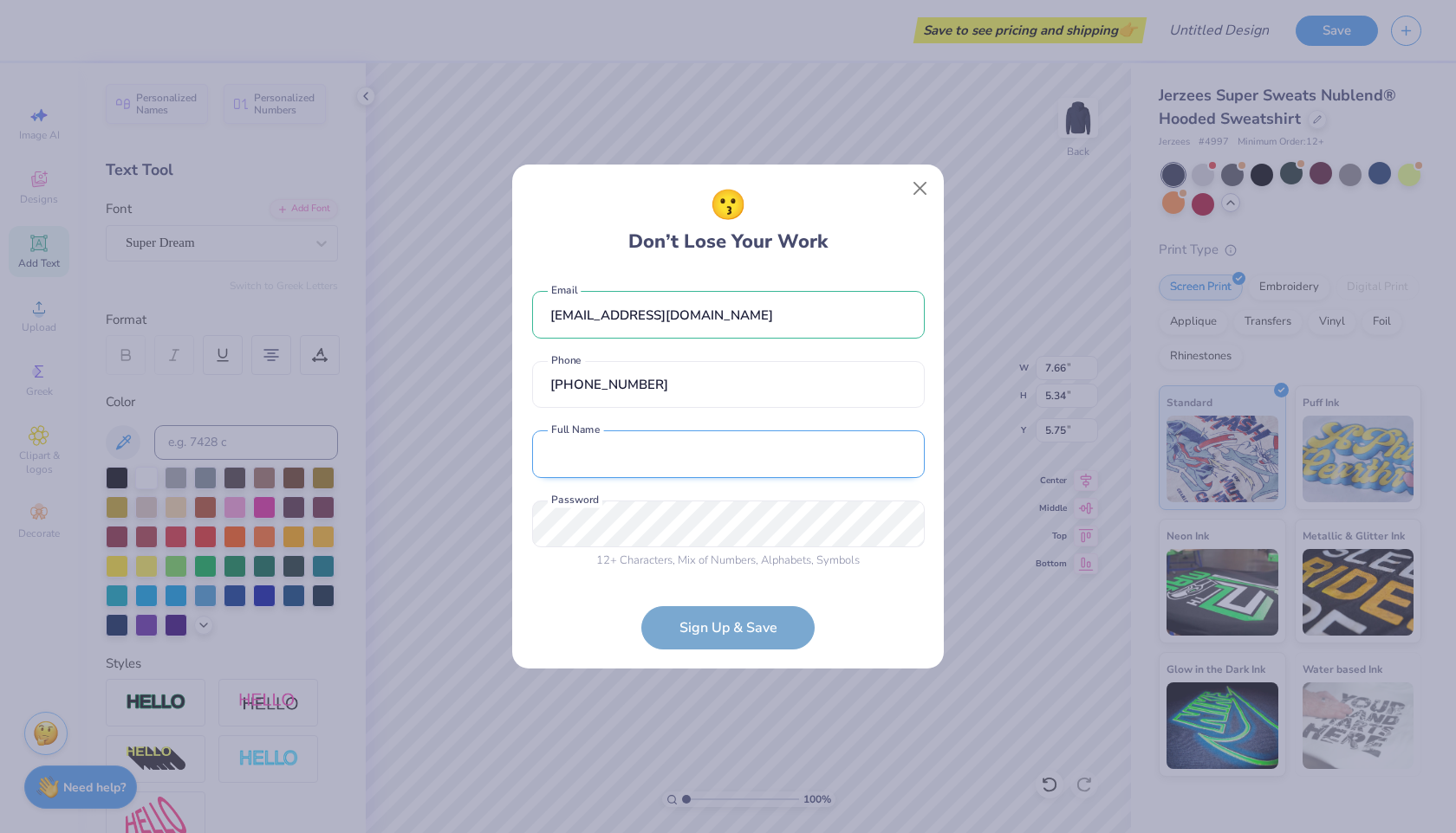
click at [552, 466] on input "text" at bounding box center [728, 454] width 392 height 48
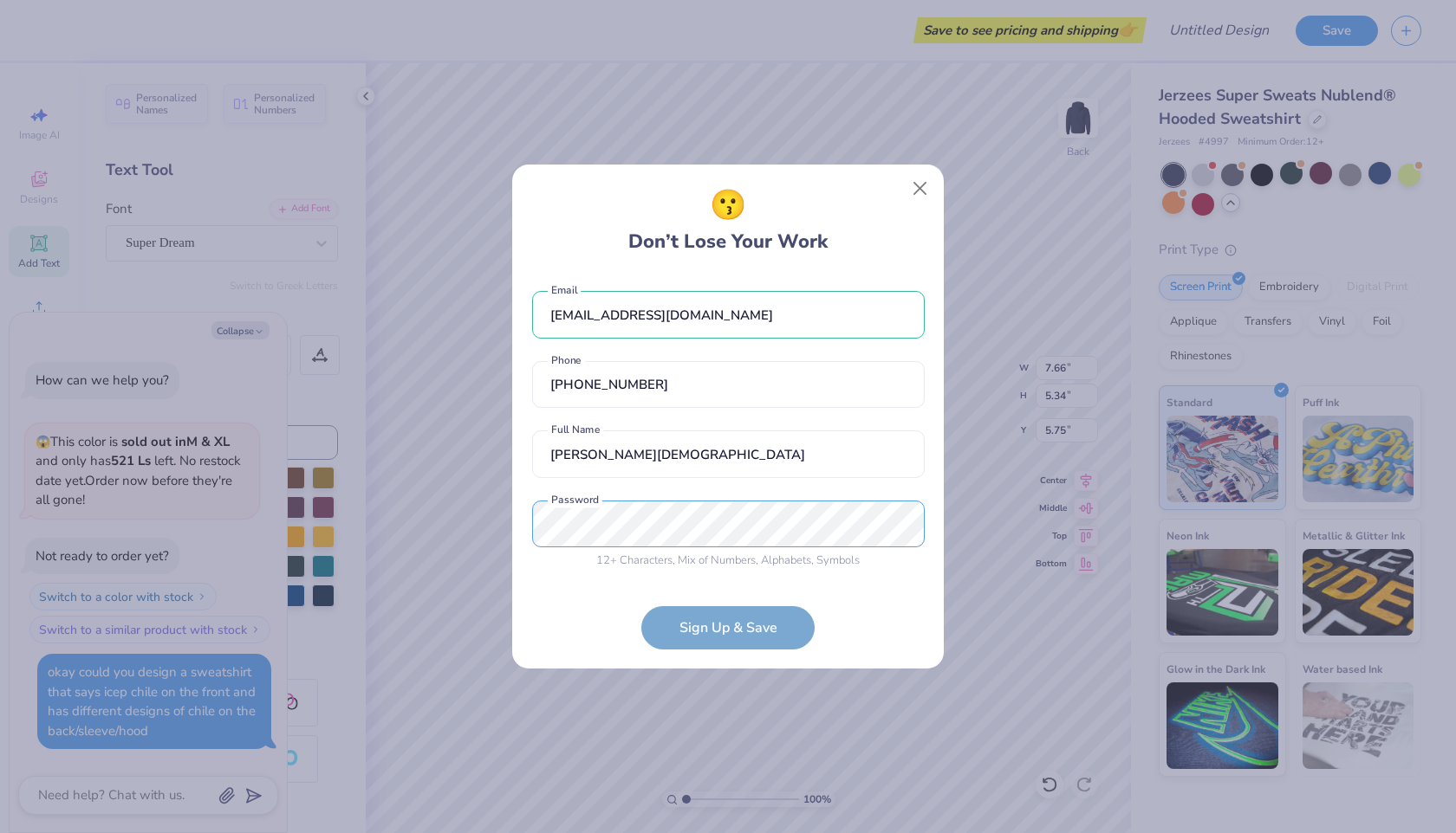
scroll to position [747, 0]
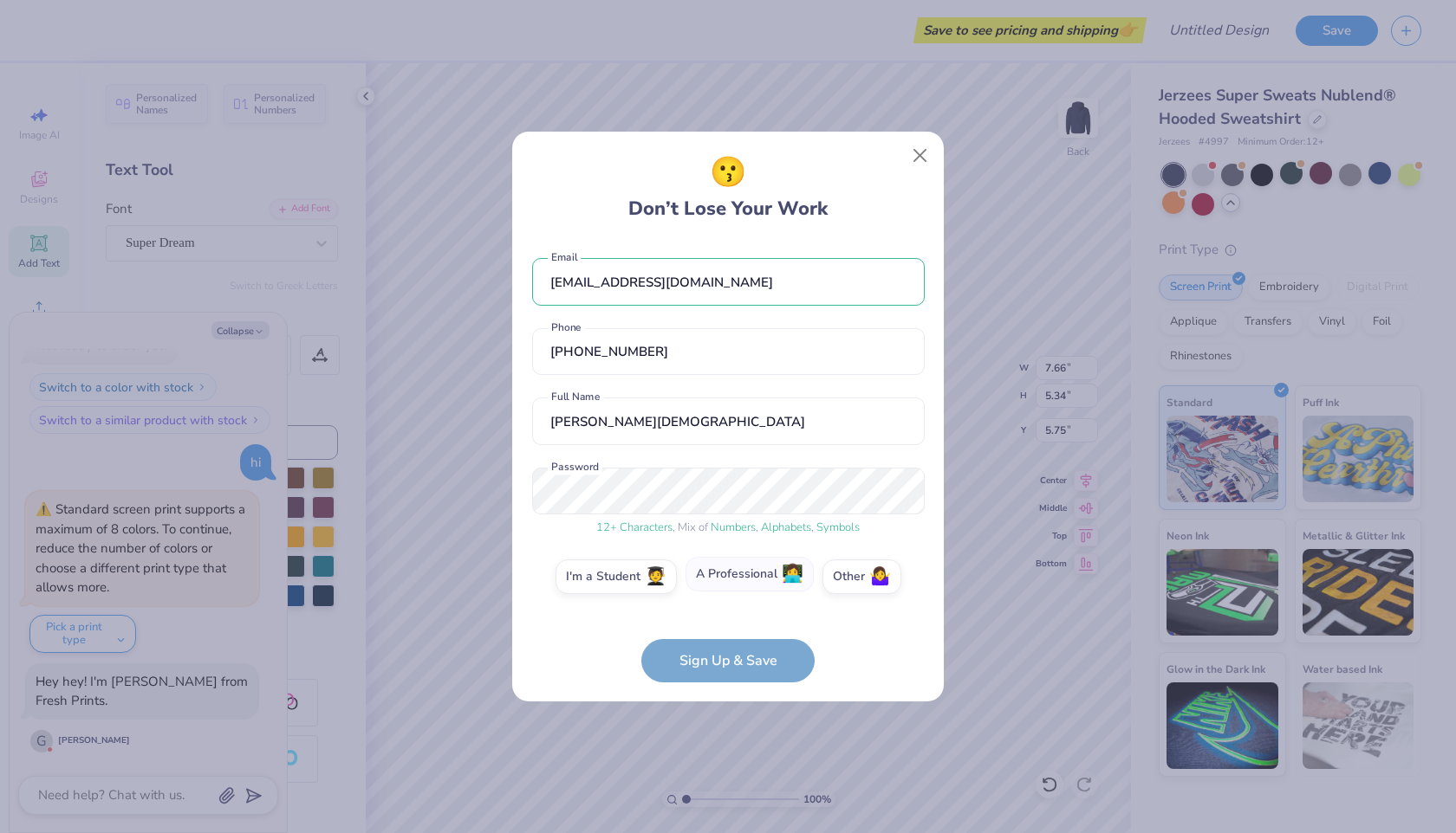
click at [715, 578] on label "A Professional 👩‍💻" at bounding box center [750, 574] width 128 height 34
click at [722, 578] on input "A Professional 👩‍💻" at bounding box center [728, 581] width 11 height 11
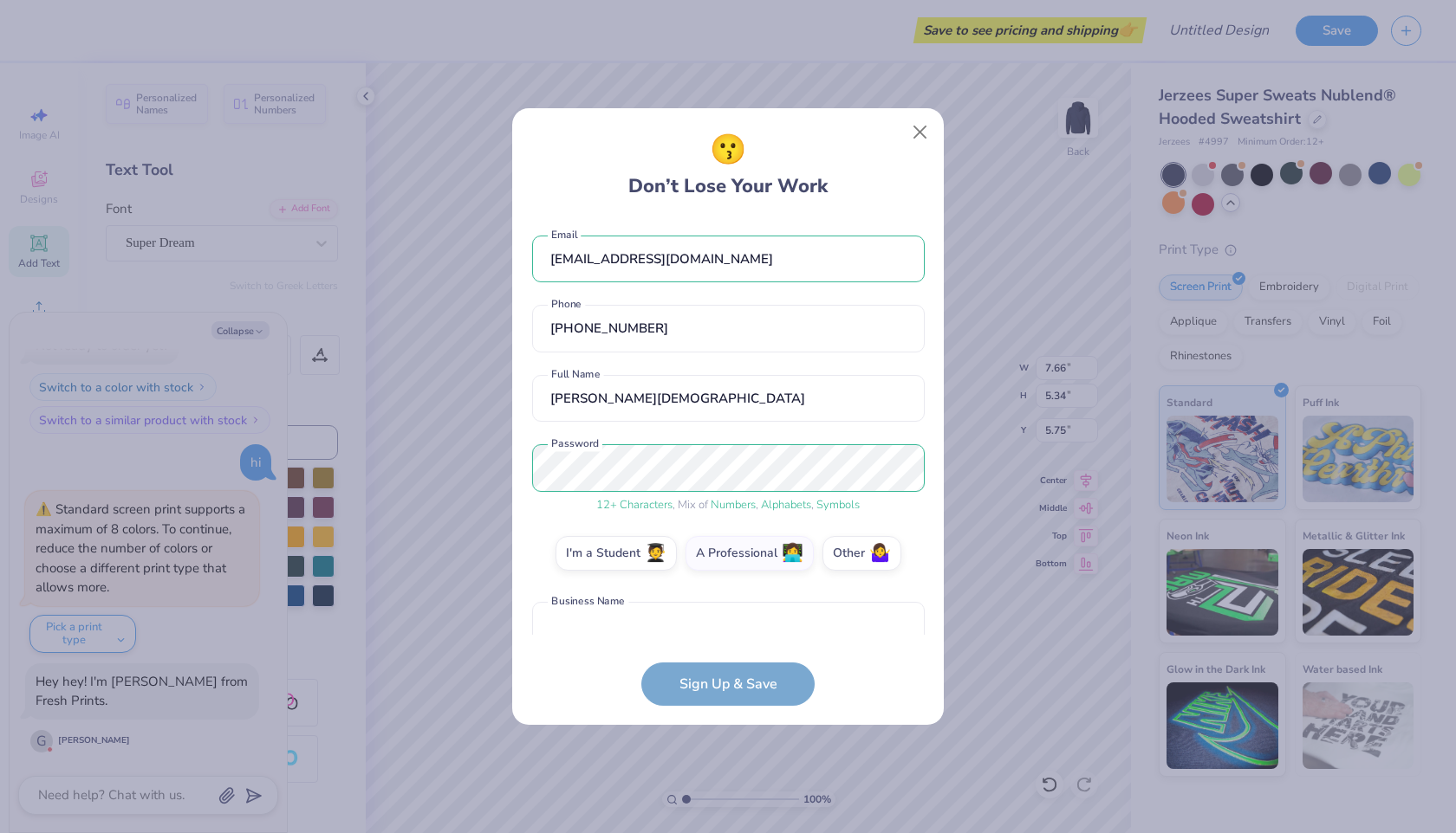
scroll to position [93, 0]
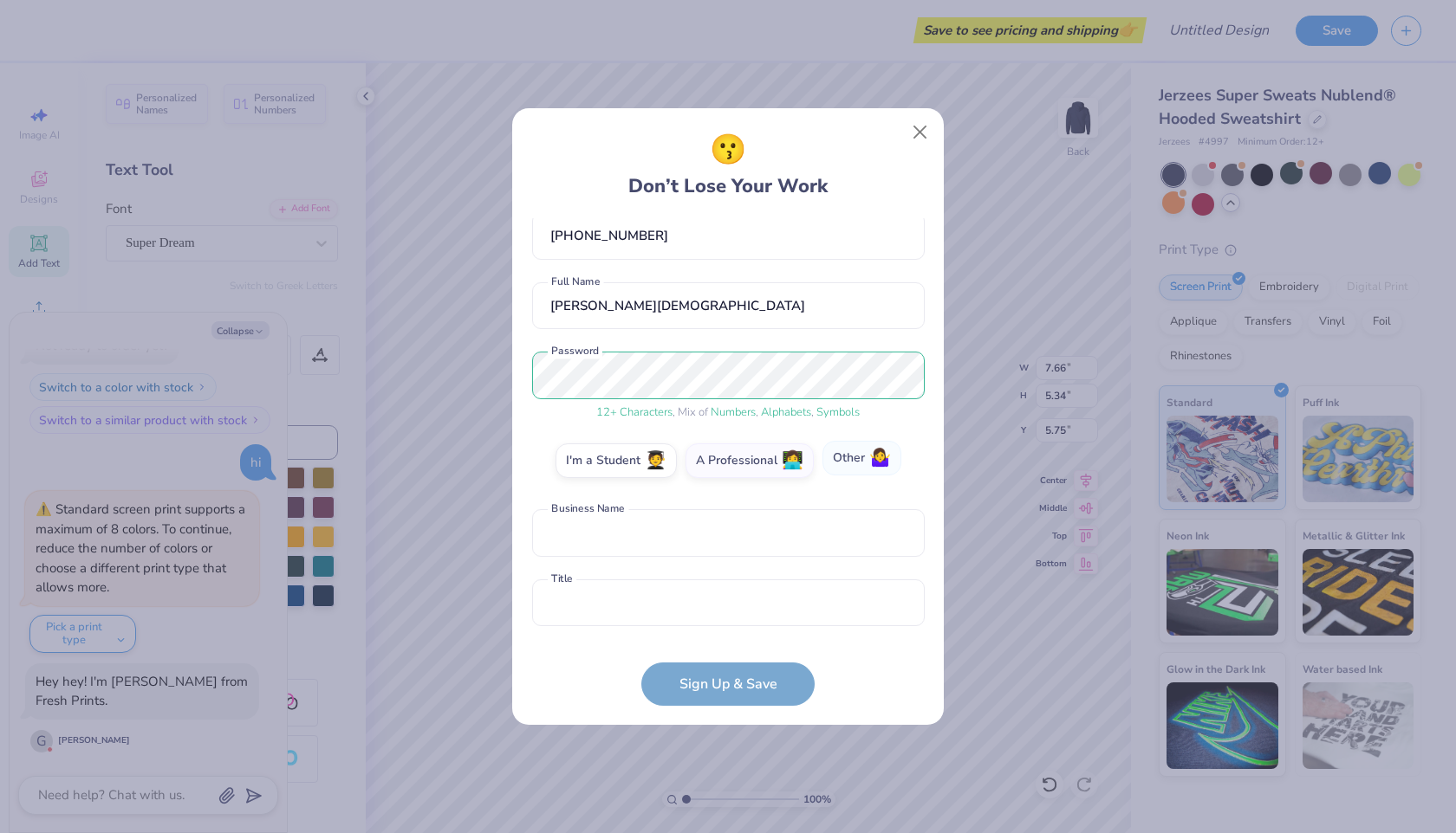
click at [838, 472] on label "Other 🤷‍♀️" at bounding box center [862, 458] width 78 height 34
click at [734, 553] on input "Other 🤷‍♀️" at bounding box center [728, 559] width 11 height 11
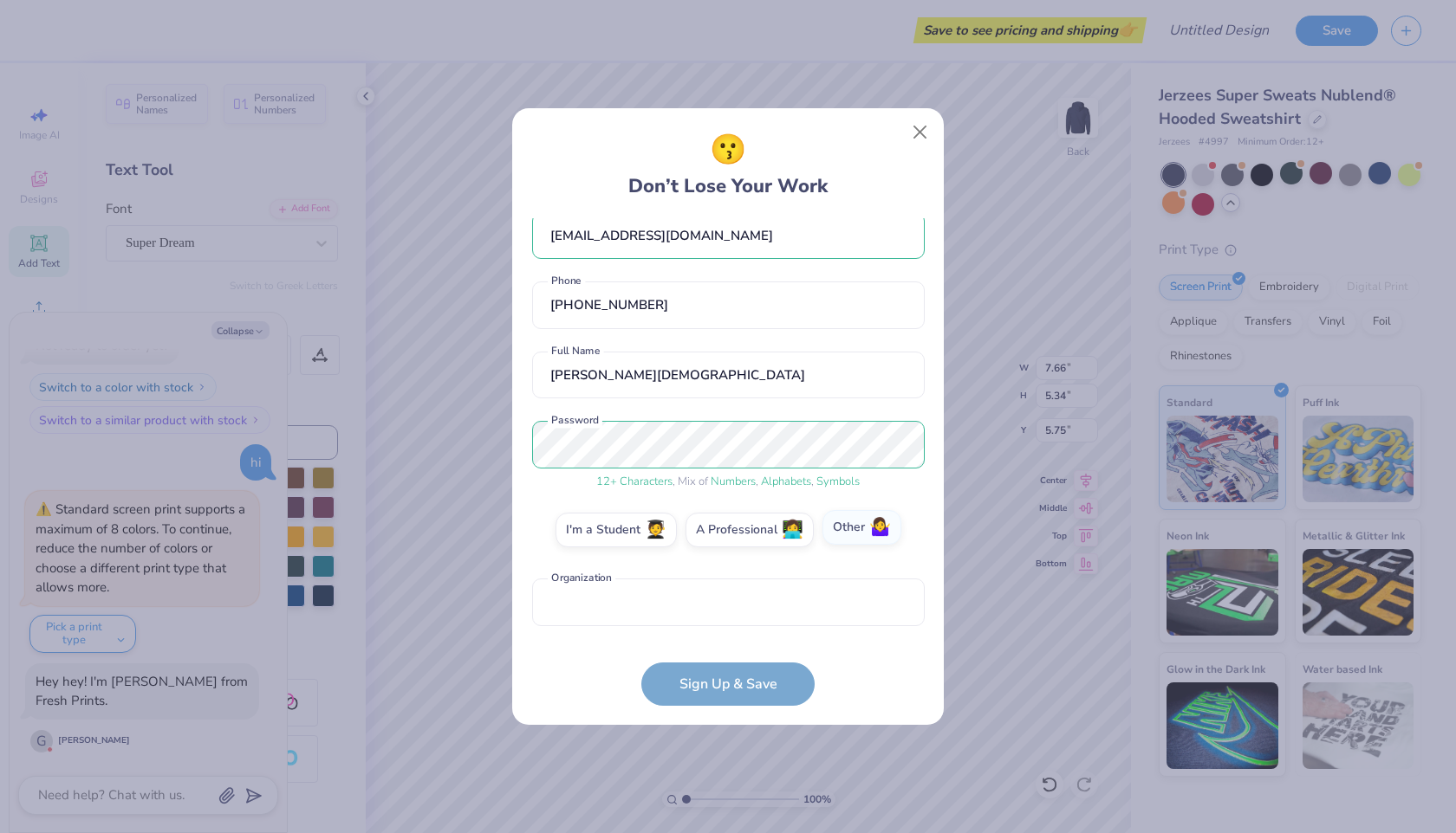
scroll to position [23, 0]
click at [631, 532] on label "I'm a Student 🧑‍🎓" at bounding box center [616, 528] width 121 height 34
click at [722, 553] on input "I'm a Student 🧑‍🎓" at bounding box center [728, 559] width 11 height 11
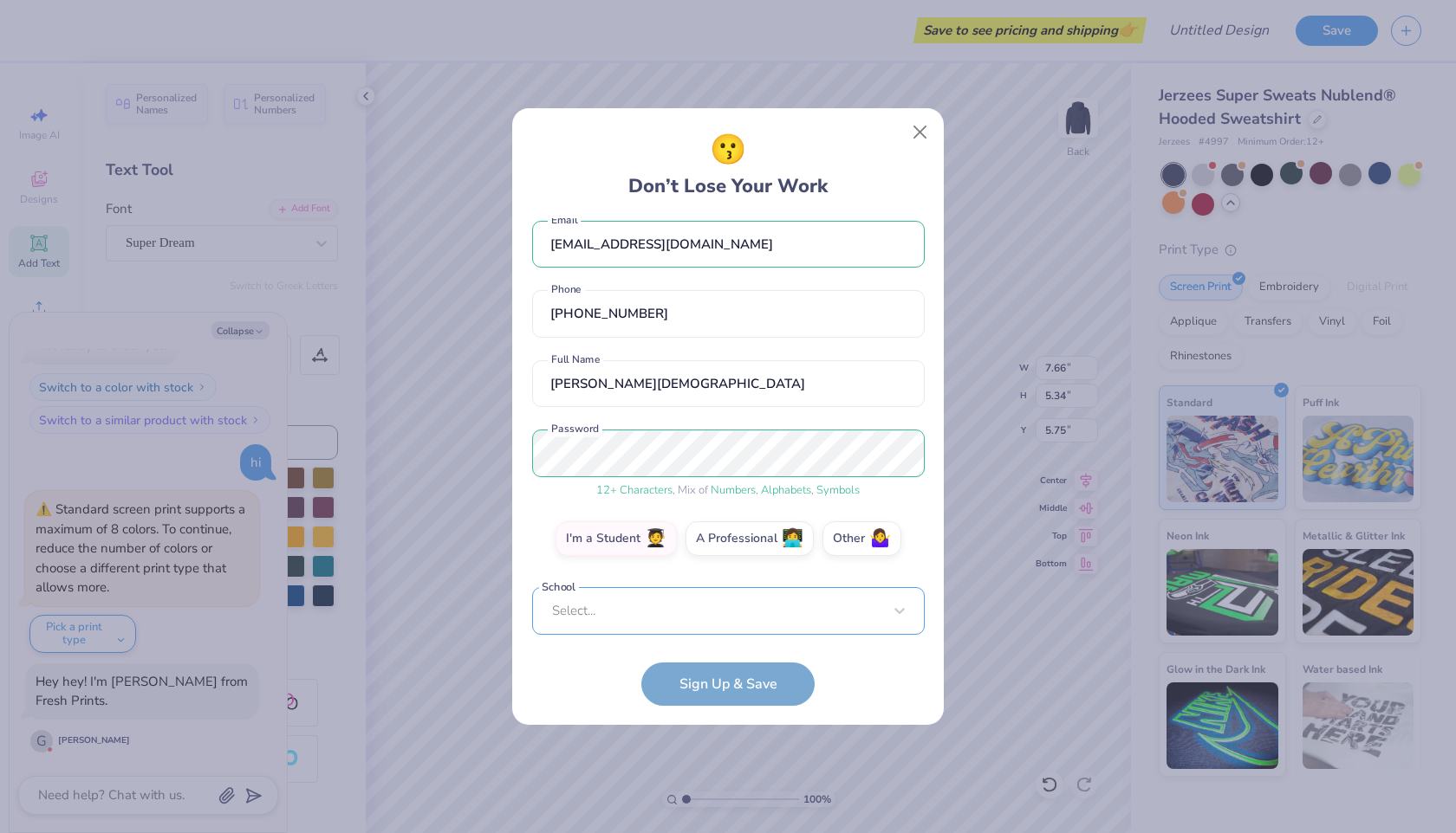
scroll to position [283, 0]
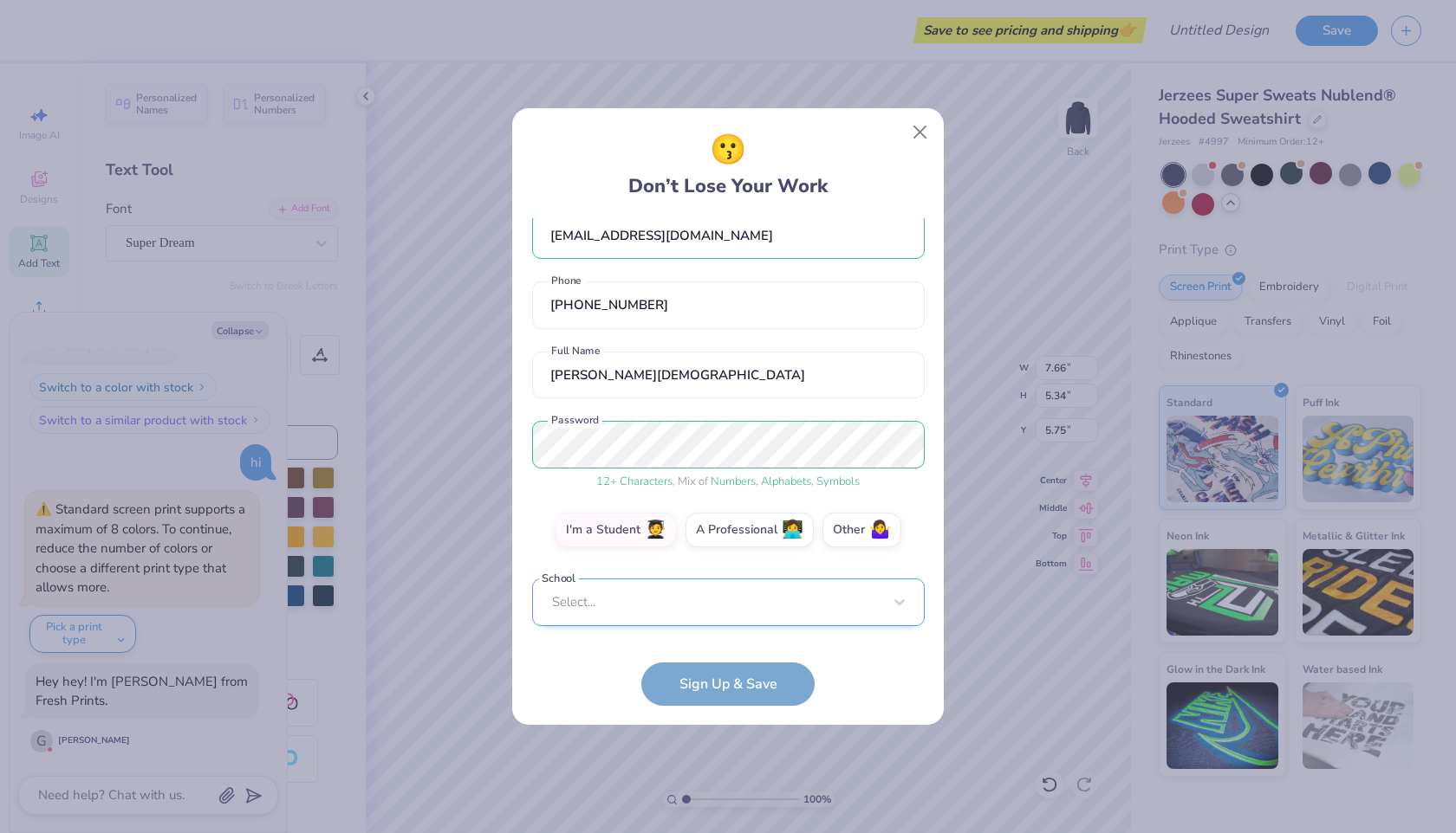
click at [606, 603] on div "Select..." at bounding box center [728, 603] width 392 height 48
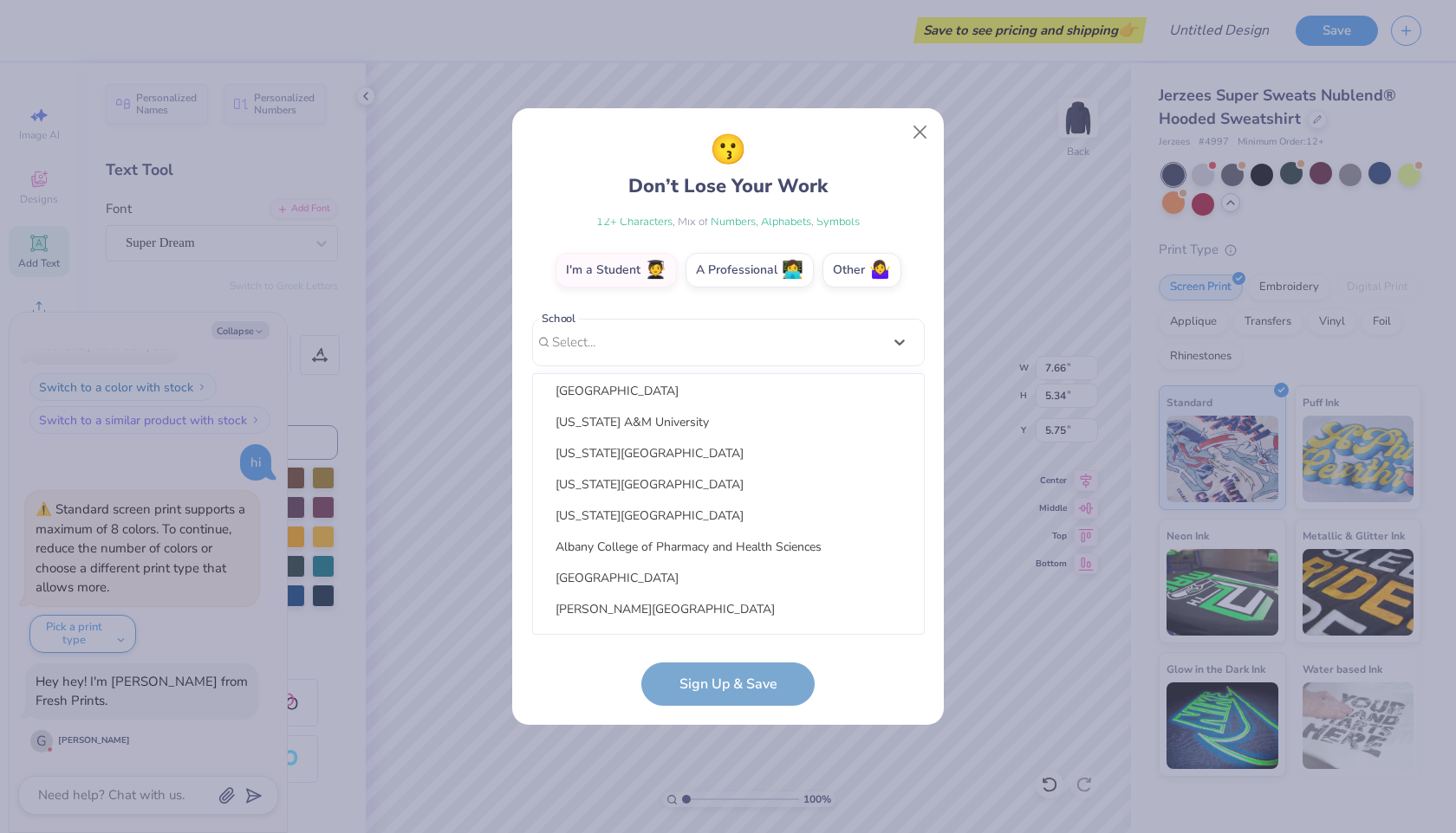
scroll to position [0, 0]
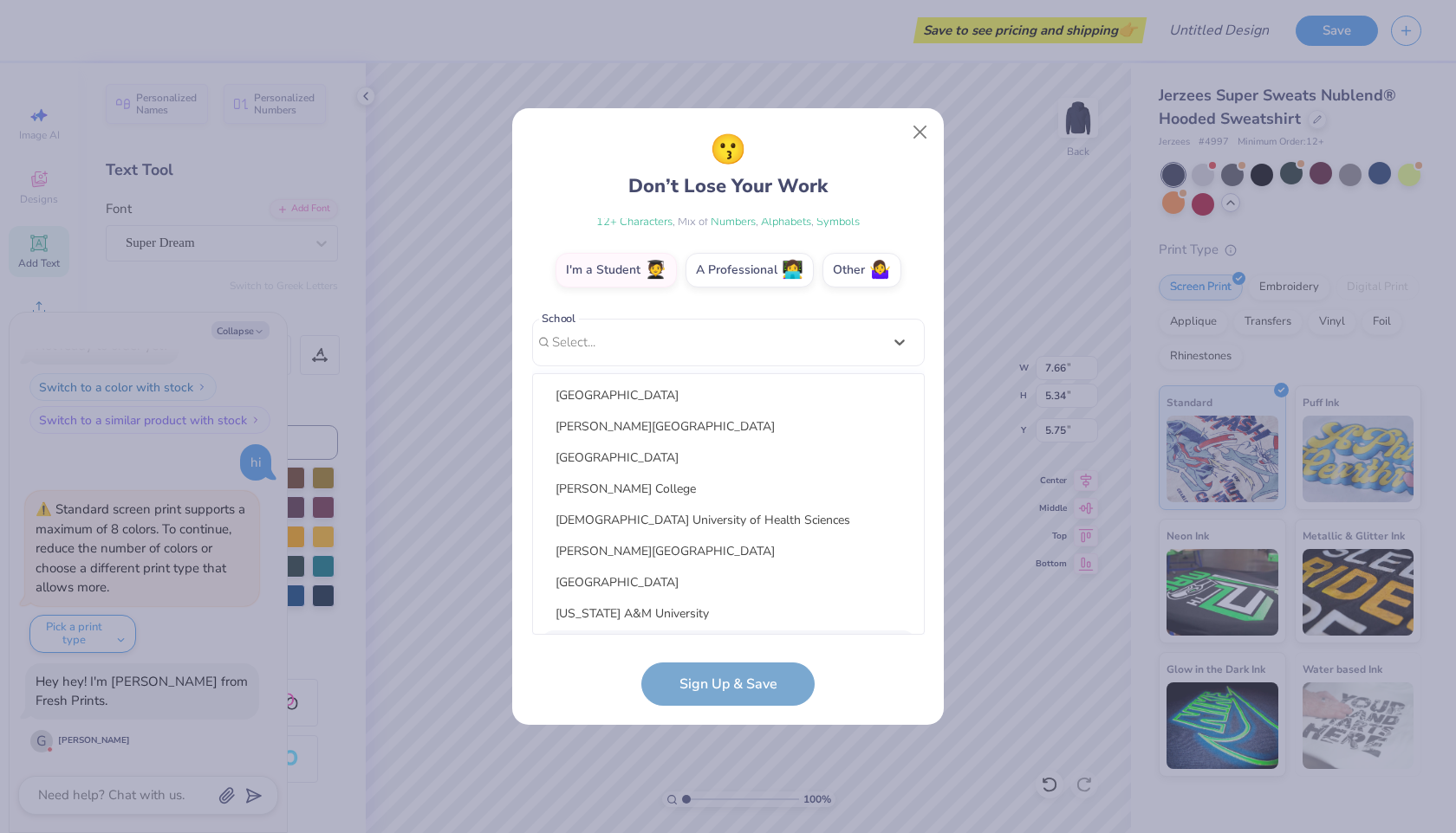
click at [593, 689] on form "averybchristian@gmail.com Email (401) 410-4768 Phone Avery Christian Full Name …" at bounding box center [728, 462] width 392 height 488
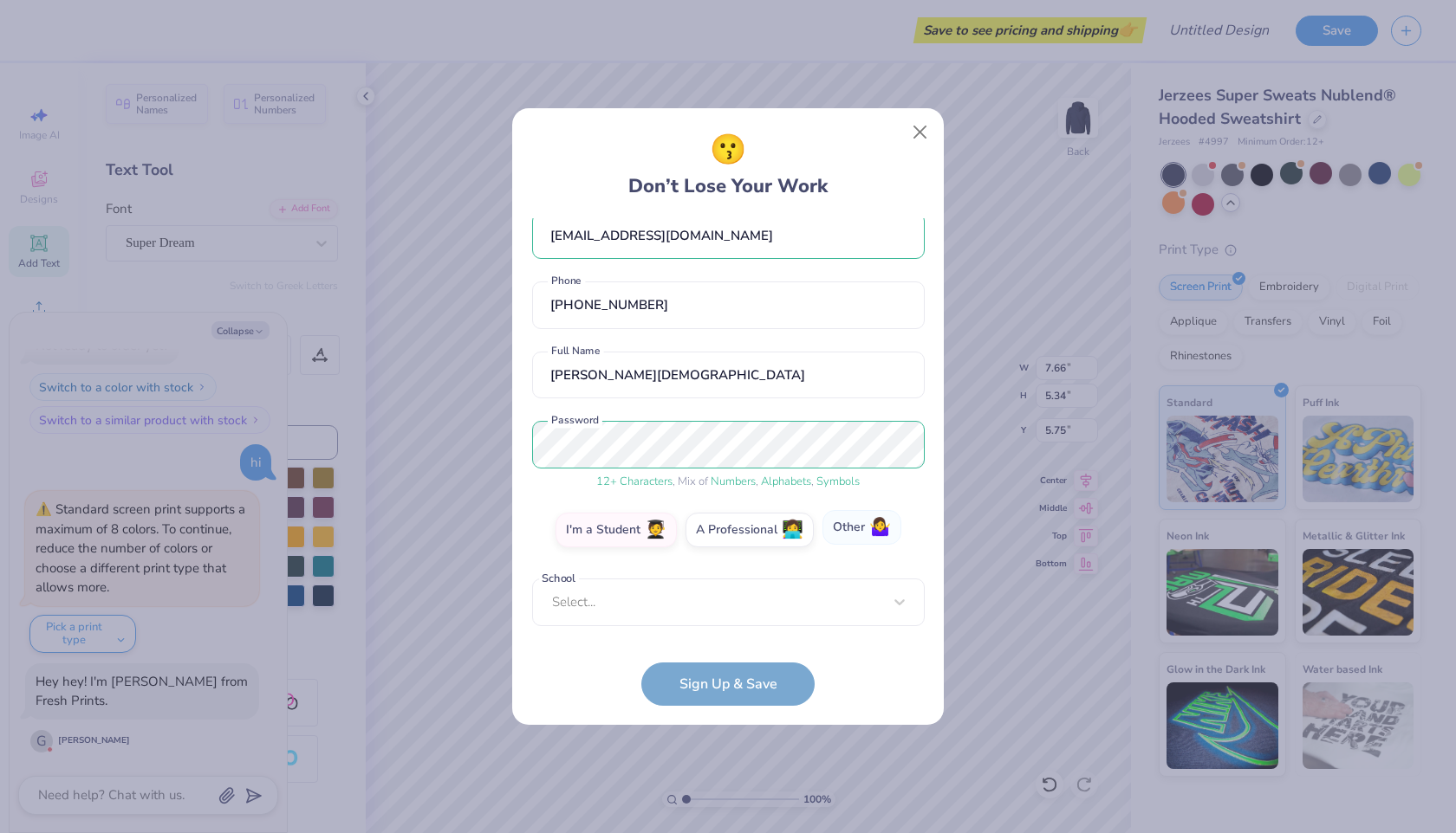
click at [832, 535] on label "Other 🤷‍♀️" at bounding box center [862, 528] width 78 height 34
click at [734, 553] on input "Other 🤷‍♀️" at bounding box center [728, 559] width 11 height 11
click at [708, 604] on input "text" at bounding box center [728, 603] width 392 height 48
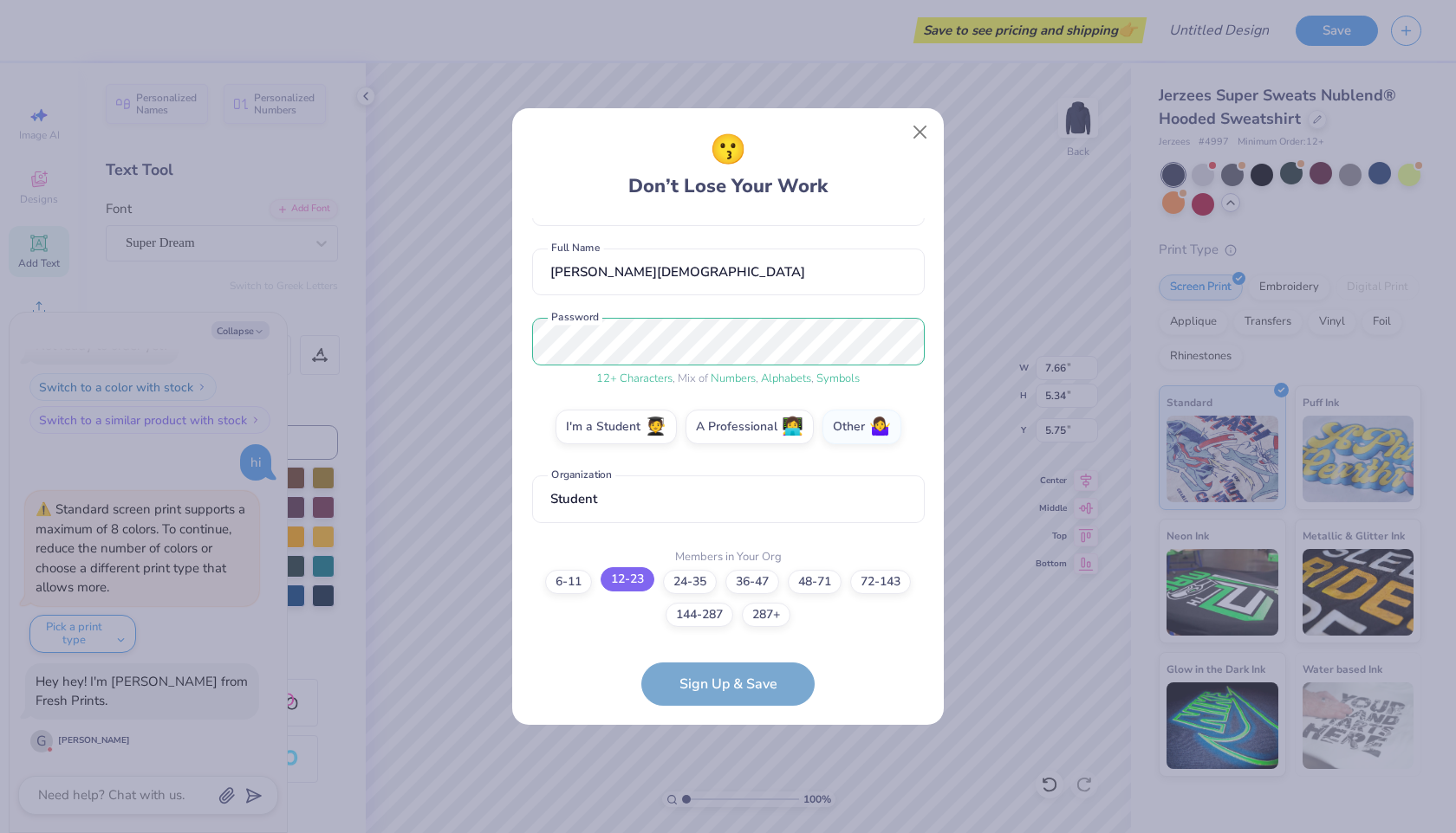
click at [621, 583] on label "12-23" at bounding box center [628, 579] width 54 height 24
click at [722, 720] on input "12-23" at bounding box center [728, 726] width 11 height 11
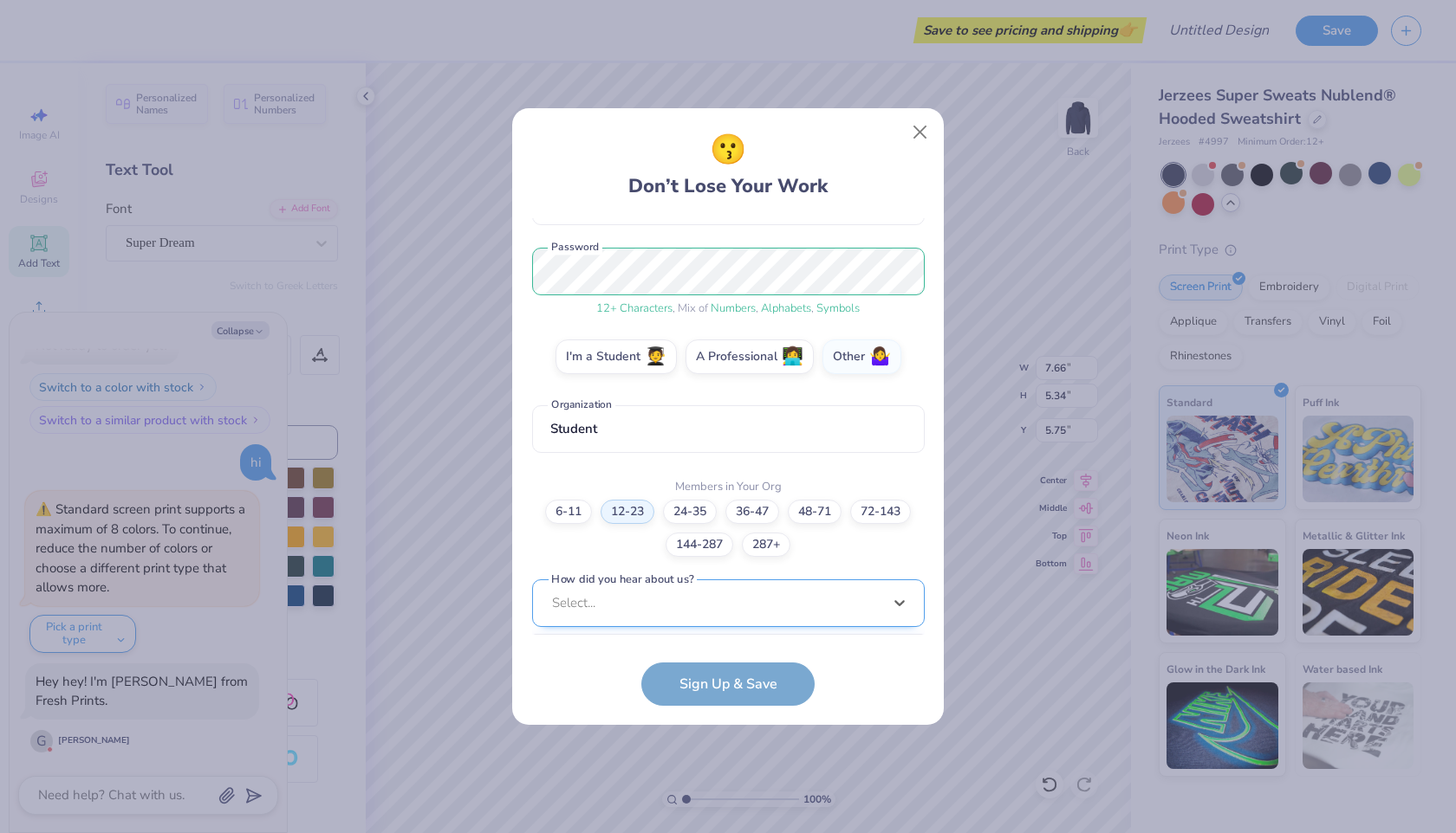
scroll to position [456, 0]
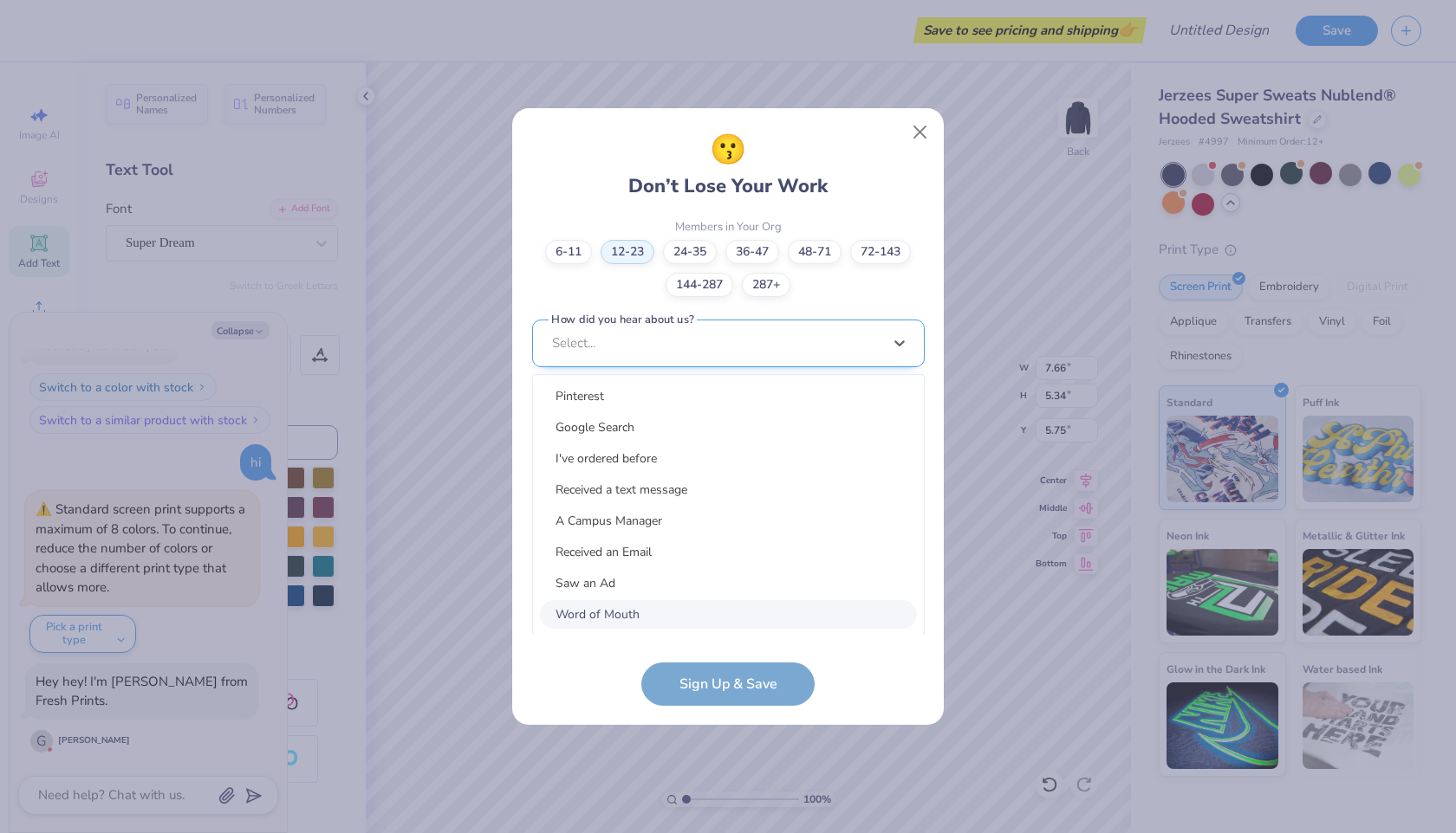
click at [622, 605] on div "option Word of Mouth focused, 8 of 15. 15 results available. Use Up and Down to…" at bounding box center [728, 477] width 392 height 317
click at [613, 601] on div "Word of Mouth" at bounding box center [728, 615] width 377 height 29
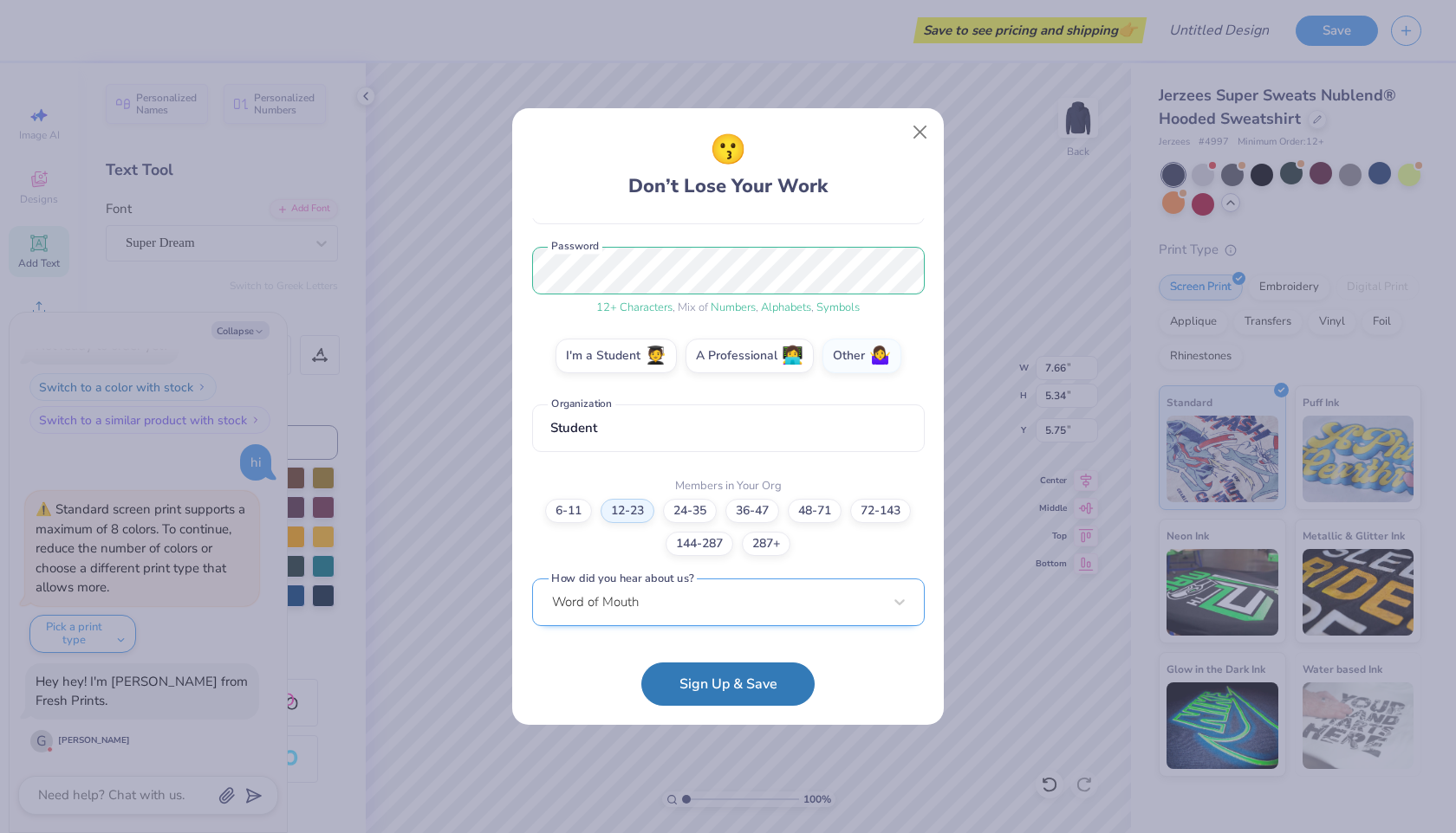
scroll to position [197, 0]
click at [689, 681] on button "Sign Up & Save" at bounding box center [727, 679] width 173 height 43
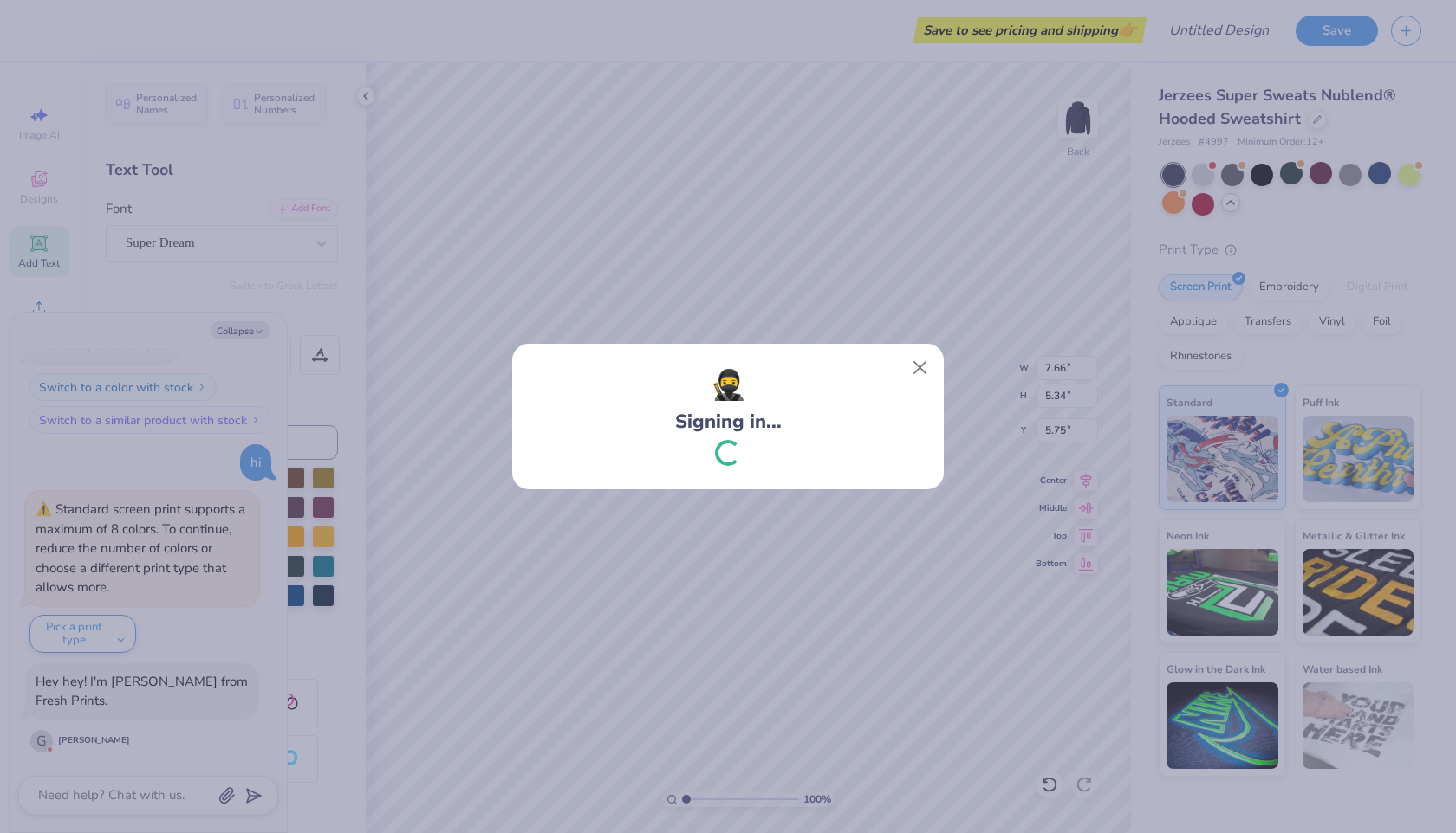
scroll to position [814, 0]
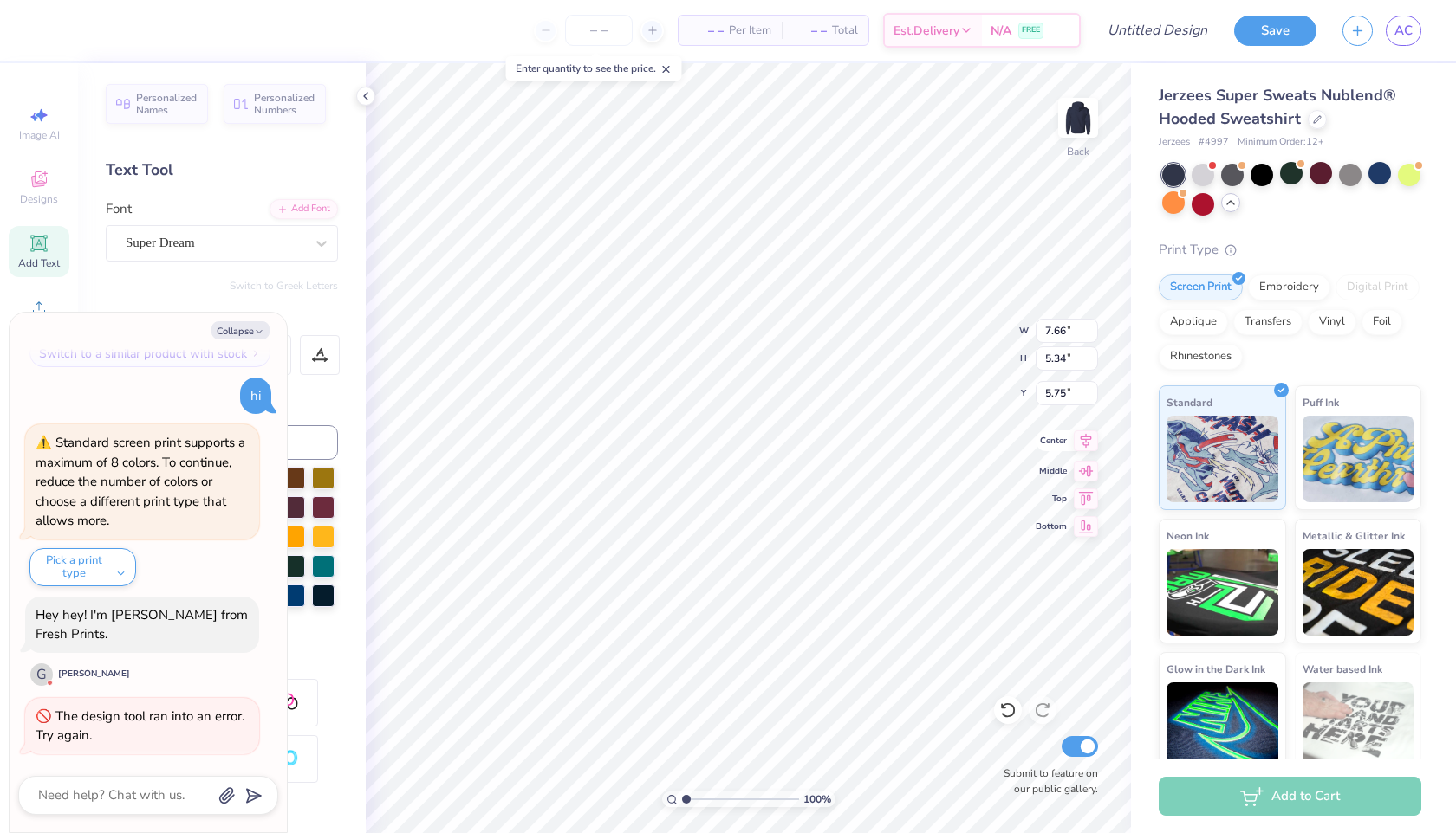
click at [1081, 440] on icon at bounding box center [1085, 441] width 24 height 21
click at [1088, 465] on icon at bounding box center [1086, 470] width 14 height 11
click at [1088, 495] on icon at bounding box center [1085, 496] width 24 height 21
click at [1084, 525] on icon at bounding box center [1086, 525] width 14 height 13
click at [1078, 447] on icon at bounding box center [1085, 441] width 24 height 21
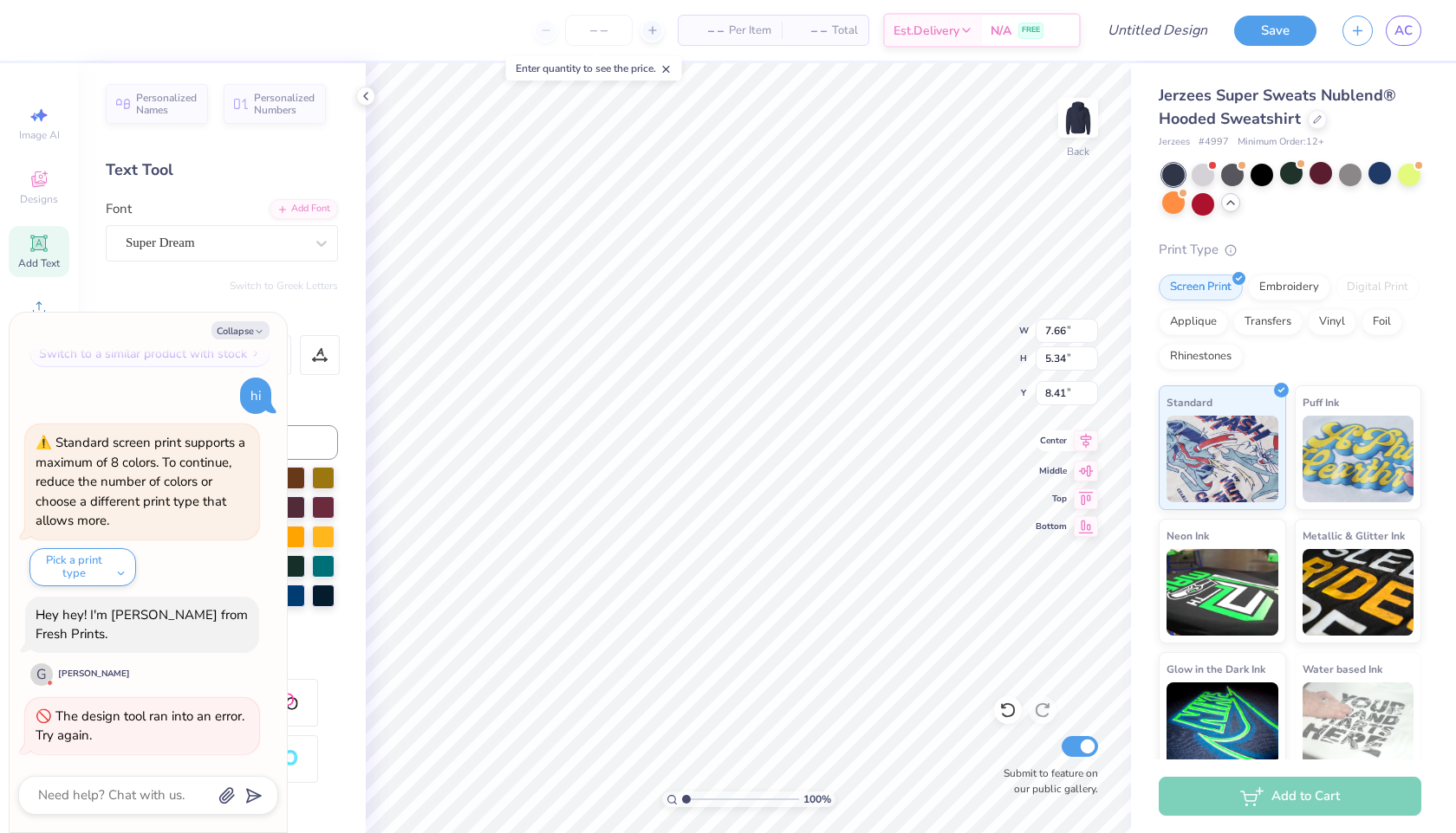
click at [1082, 443] on icon at bounding box center [1087, 441] width 11 height 14
click at [257, 328] on icon "button" at bounding box center [258, 331] width 11 height 11
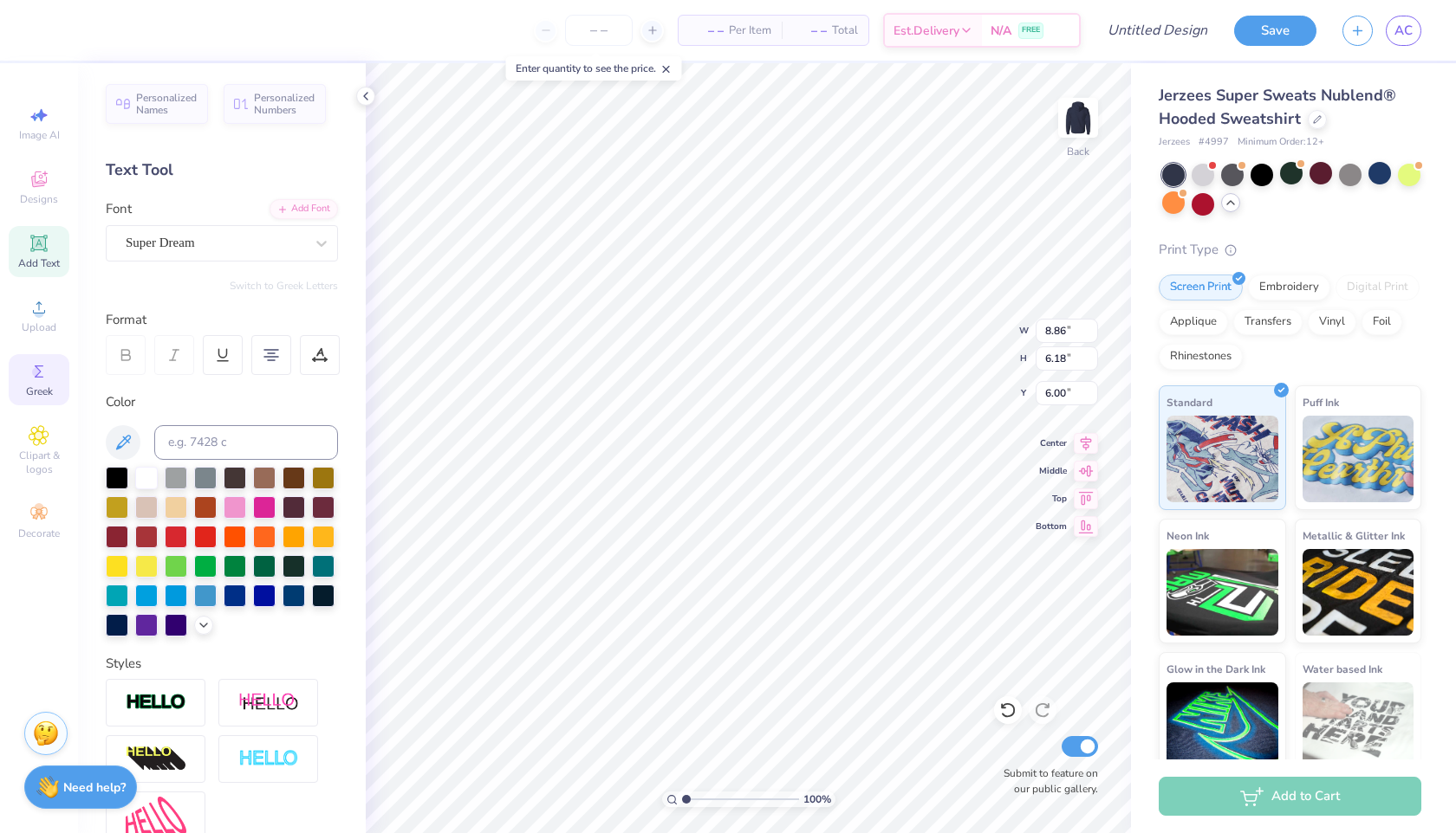
click at [32, 382] on div "Greek" at bounding box center [38, 379] width 60 height 51
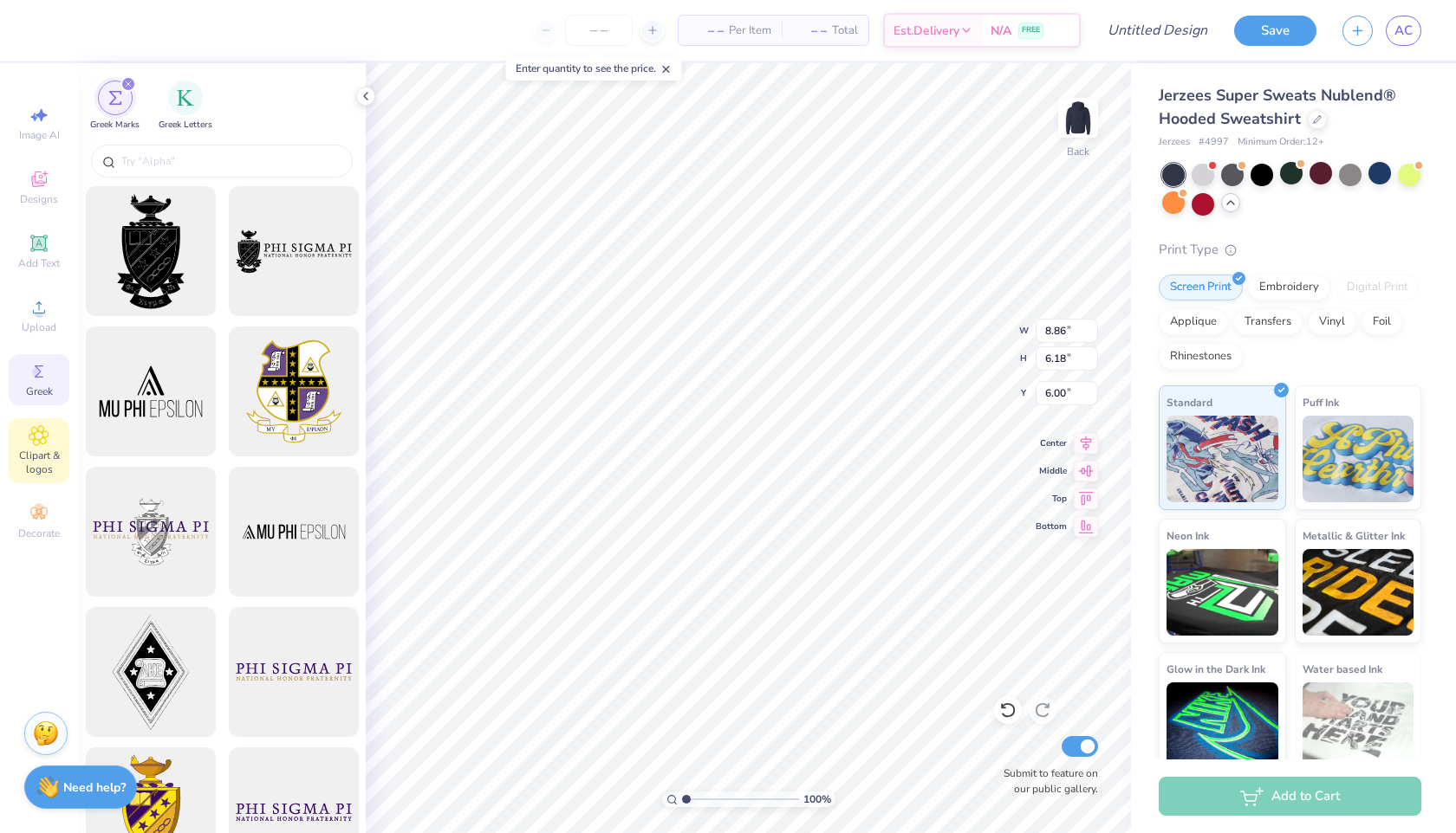
click at [35, 444] on icon at bounding box center [38, 436] width 20 height 21
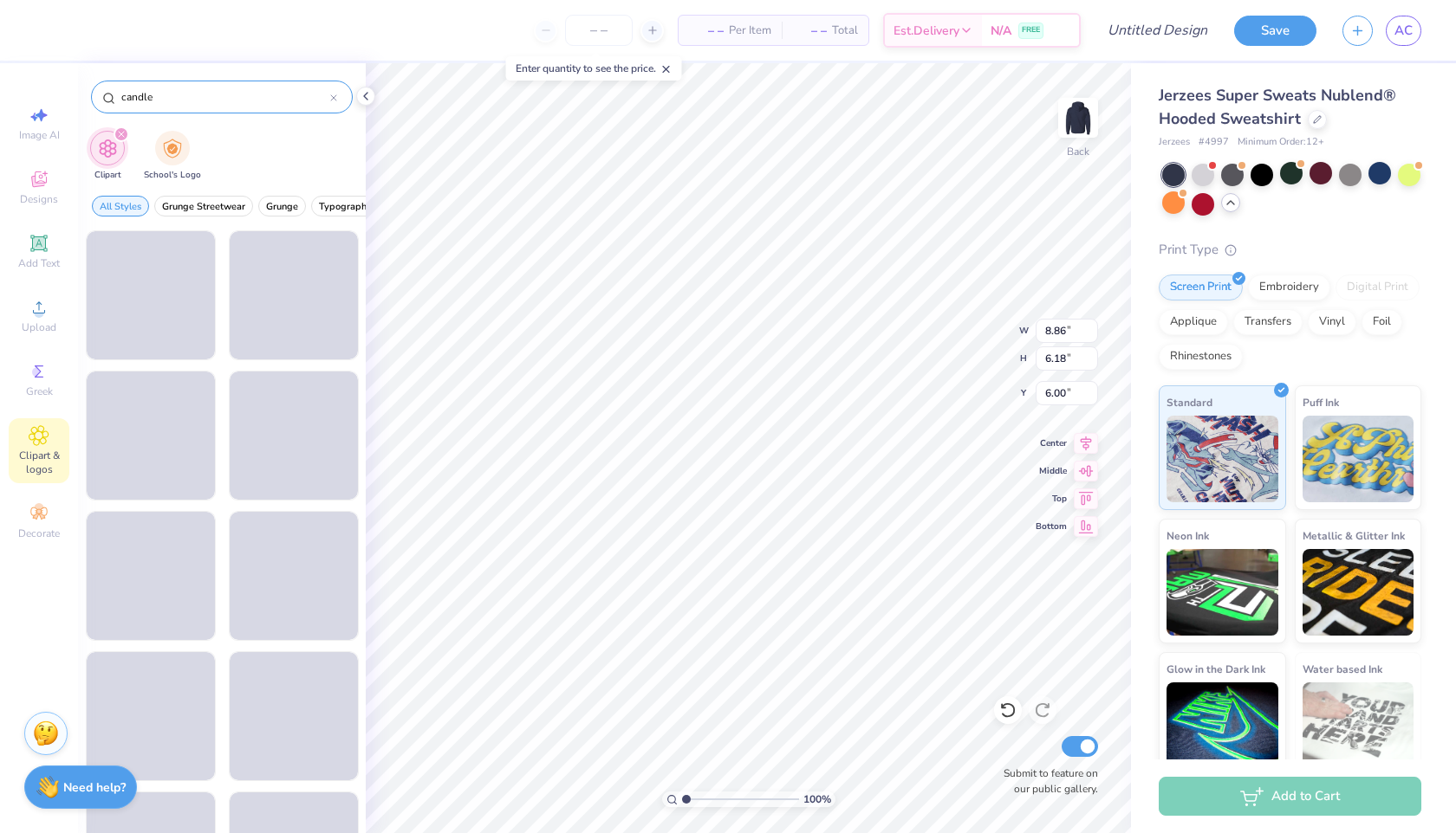
click at [281, 102] on input "candle" at bounding box center [225, 97] width 210 height 17
click at [280, 102] on input "candle" at bounding box center [225, 97] width 210 height 17
click at [279, 102] on input "candle" at bounding box center [225, 97] width 210 height 17
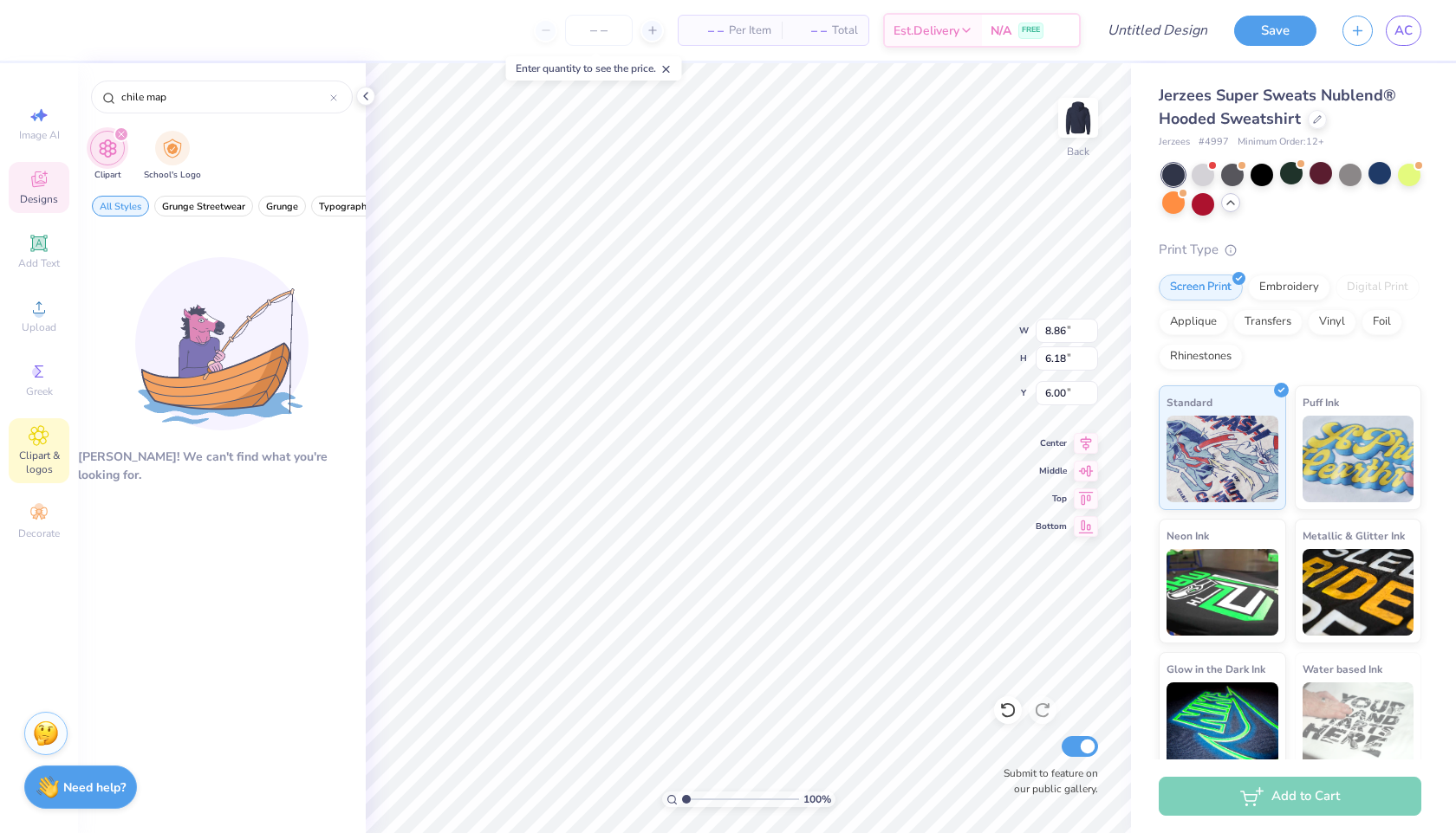
click at [45, 199] on span "Designs" at bounding box center [39, 199] width 38 height 13
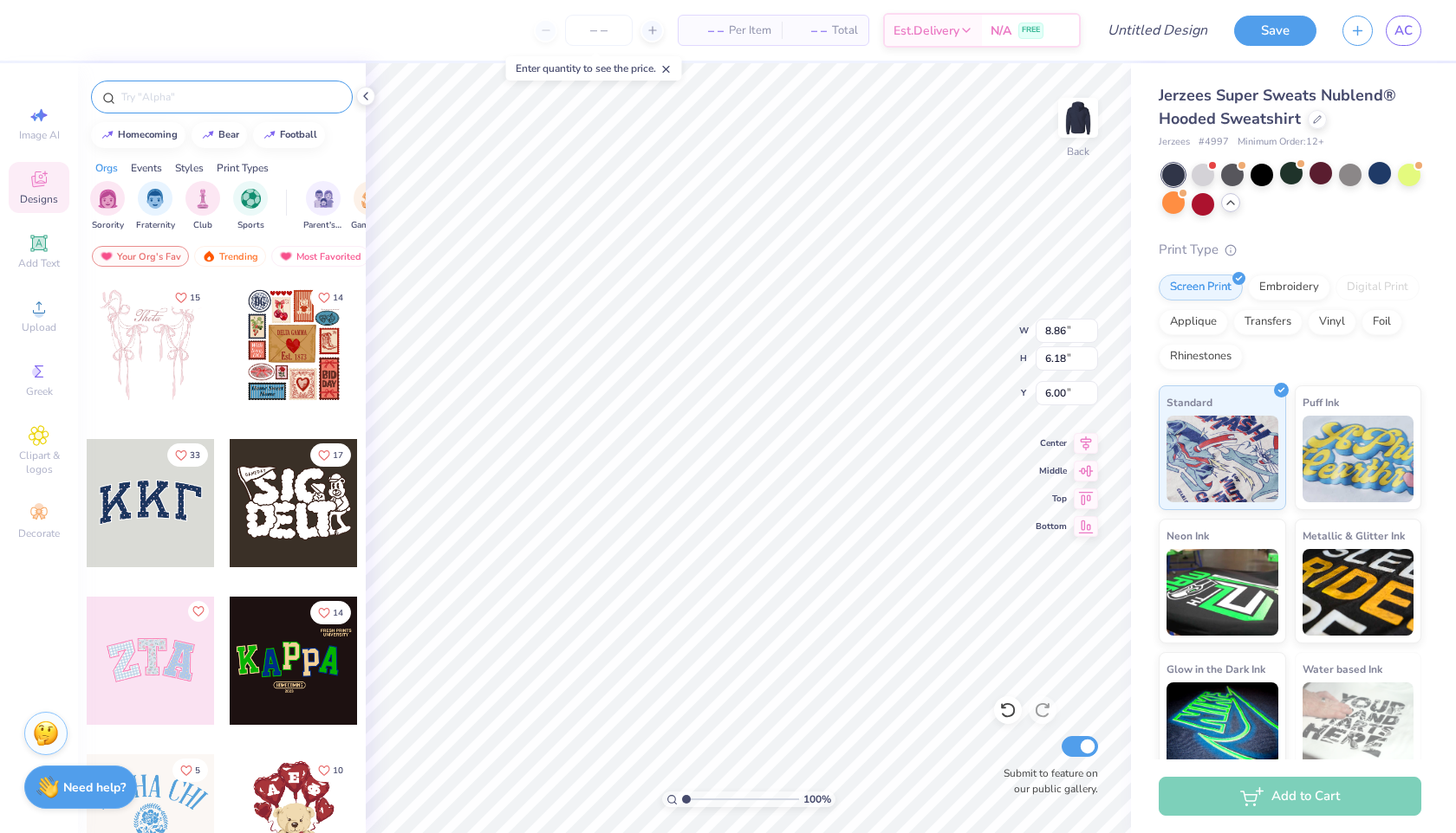
click at [182, 84] on div at bounding box center [222, 97] width 262 height 33
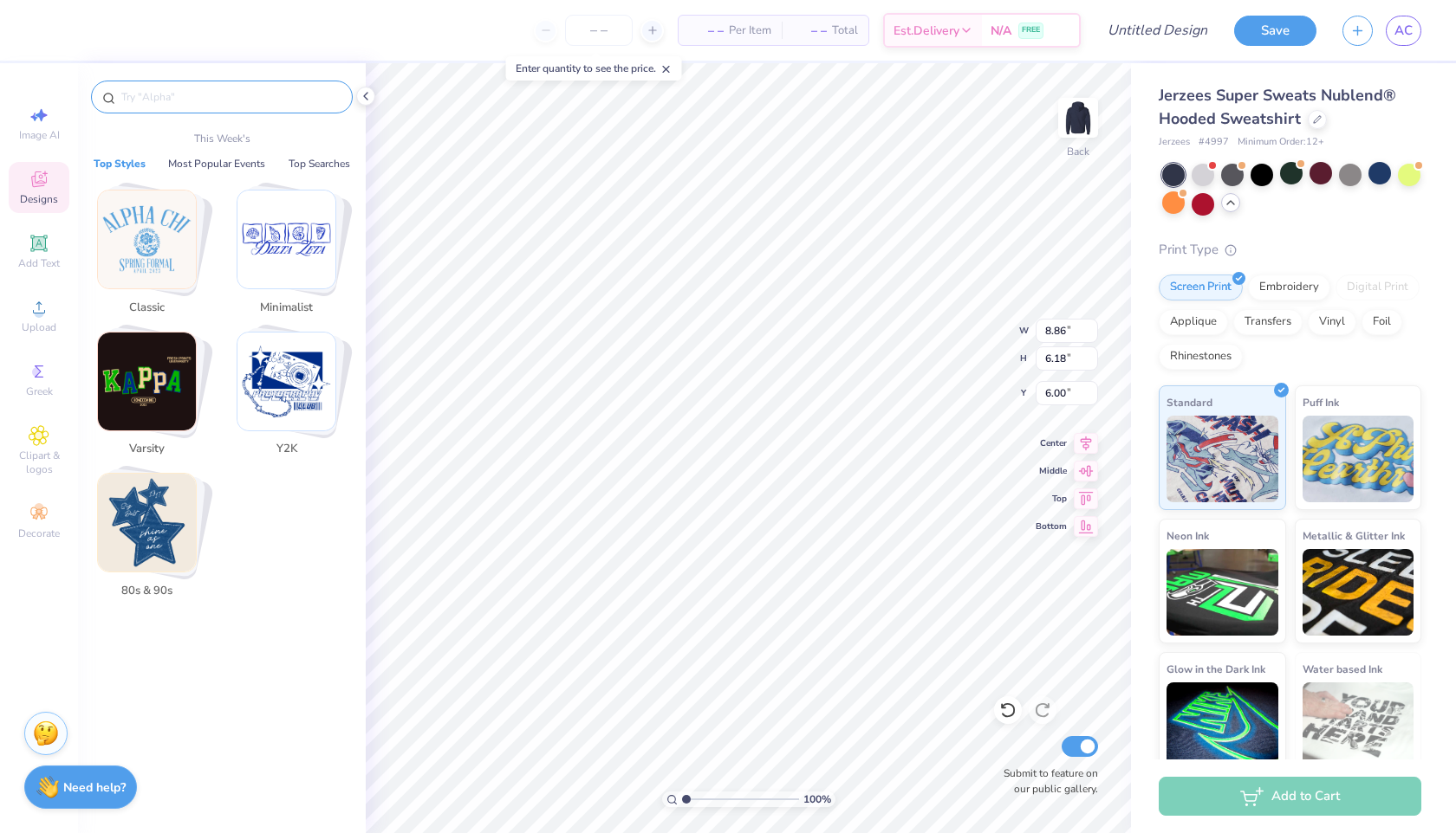
click at [183, 97] on input "text" at bounding box center [231, 97] width 222 height 17
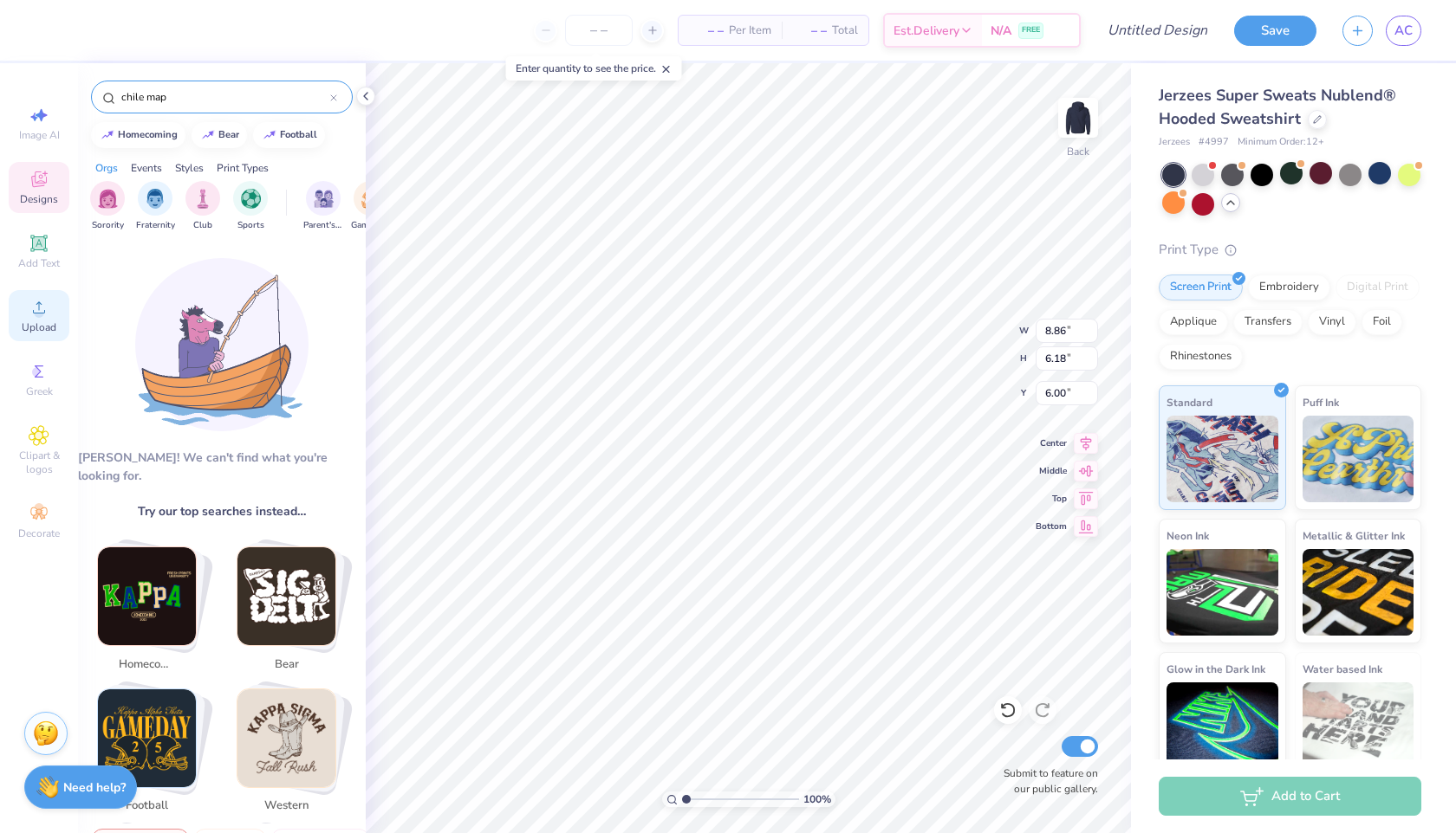
click at [40, 310] on circle at bounding box center [38, 313] width 10 height 10
click at [40, 326] on span "Upload" at bounding box center [39, 327] width 34 height 13
click at [49, 326] on span "Upload" at bounding box center [39, 327] width 34 height 13
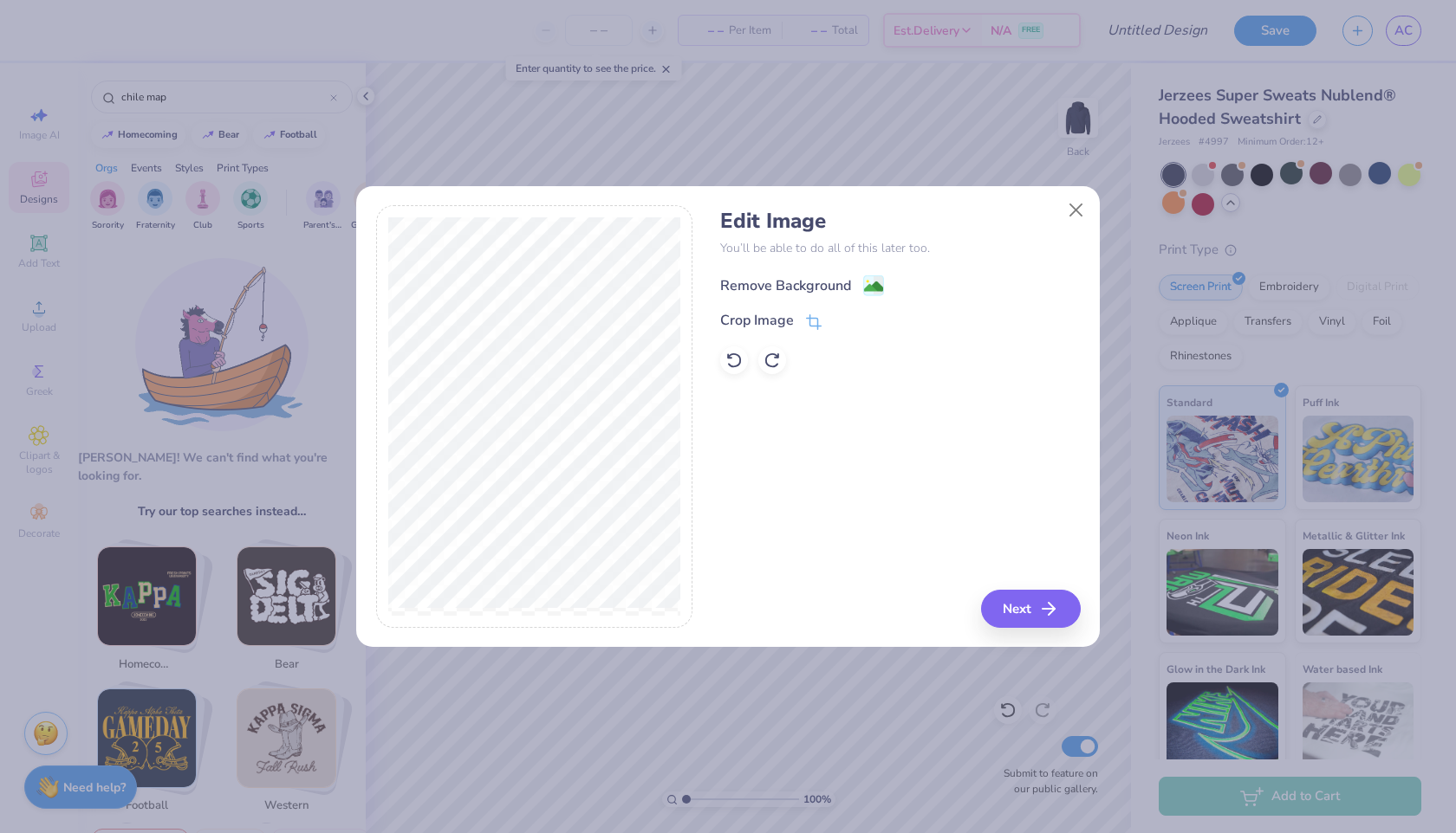
click at [837, 277] on div "Remove Background" at bounding box center [785, 286] width 131 height 21
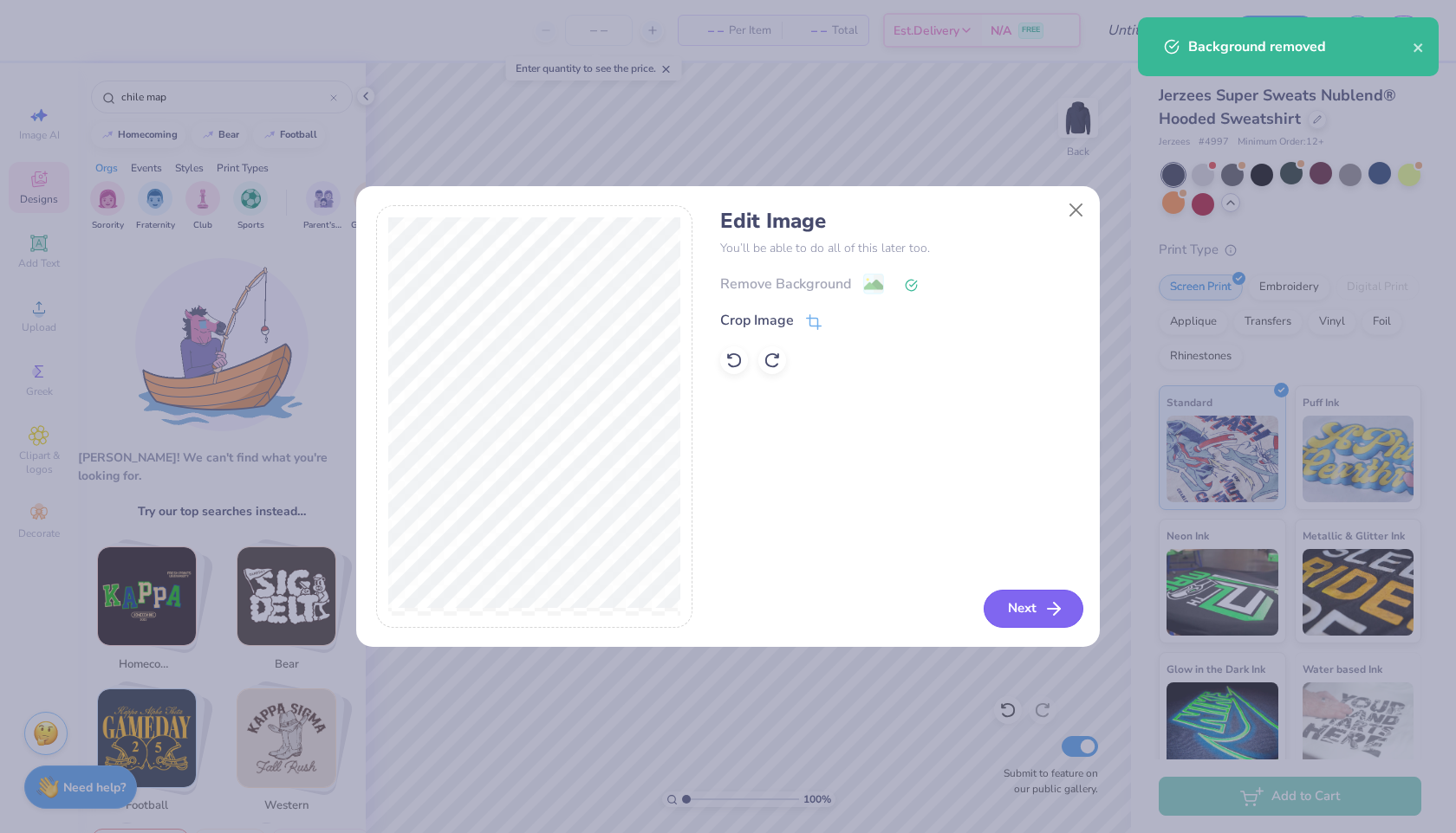
click at [1026, 603] on button "Next" at bounding box center [1033, 609] width 99 height 38
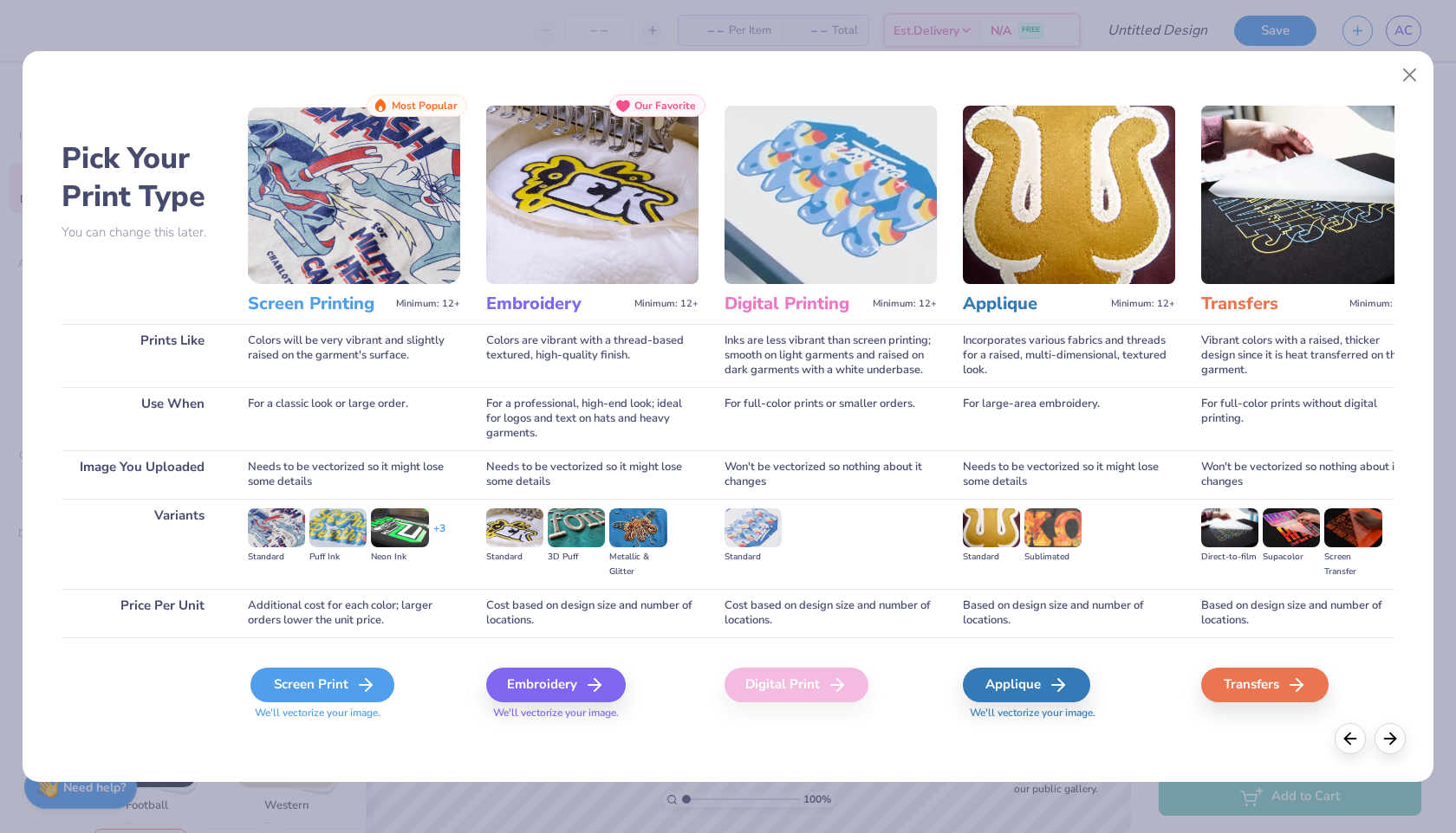
click at [321, 693] on div "Screen Print" at bounding box center [322, 685] width 143 height 34
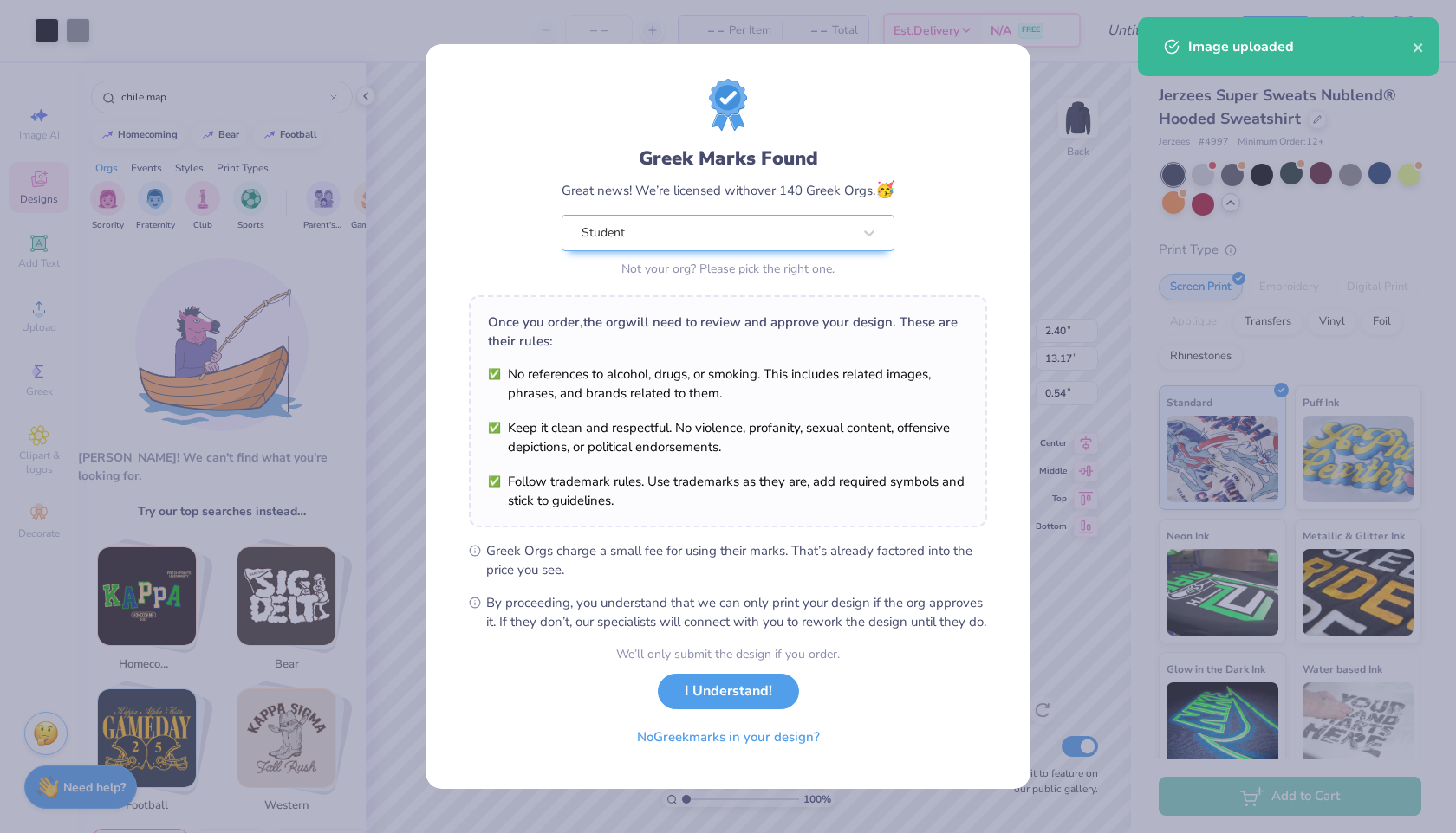
click at [643, 586] on body "Art colors – – Per Item – – Total Est. Delivery N/A FREE Design Title Save AC I…" at bounding box center [728, 416] width 1456 height 833
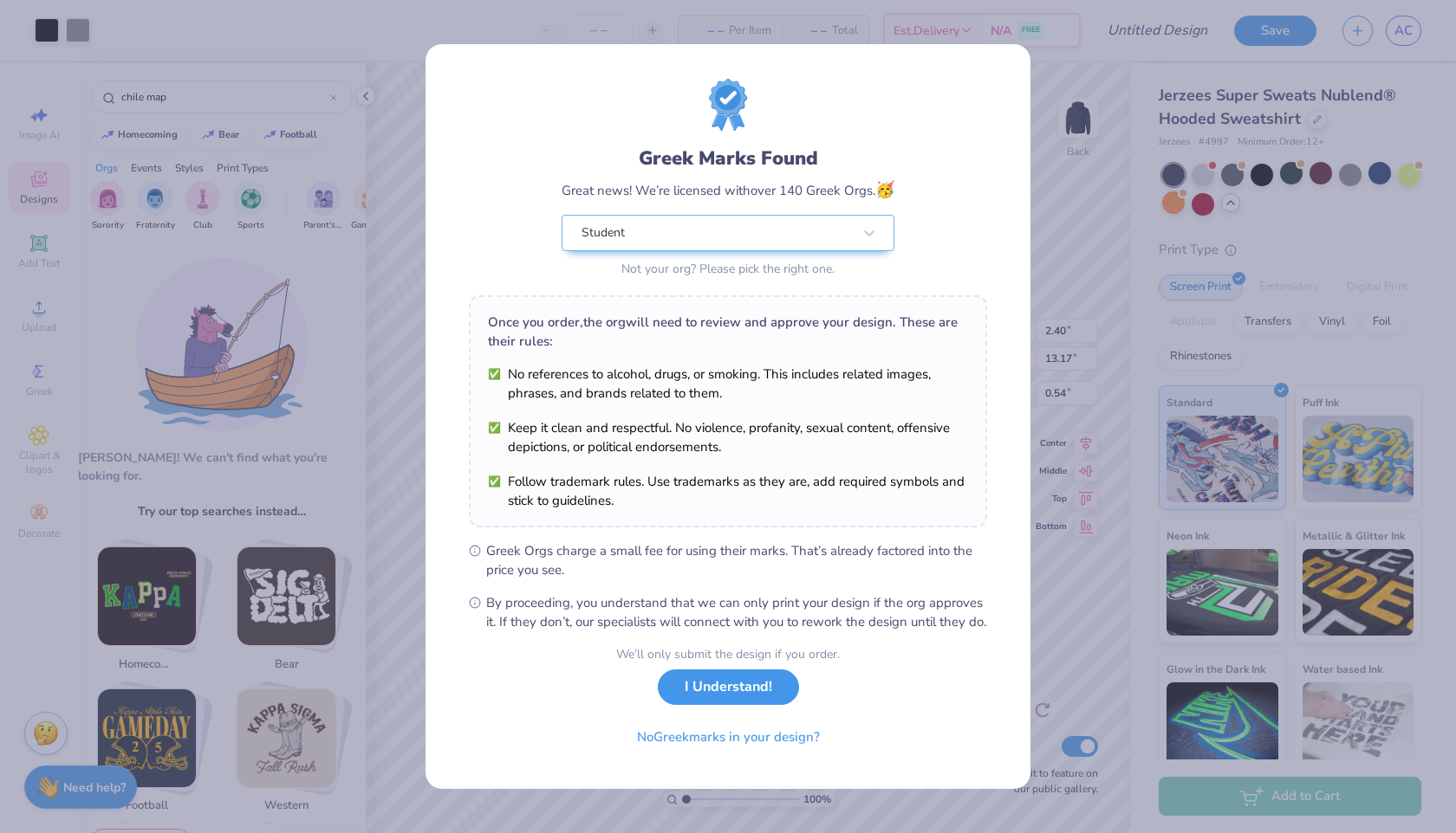
click at [708, 695] on button "I Understand!" at bounding box center [729, 687] width 142 height 35
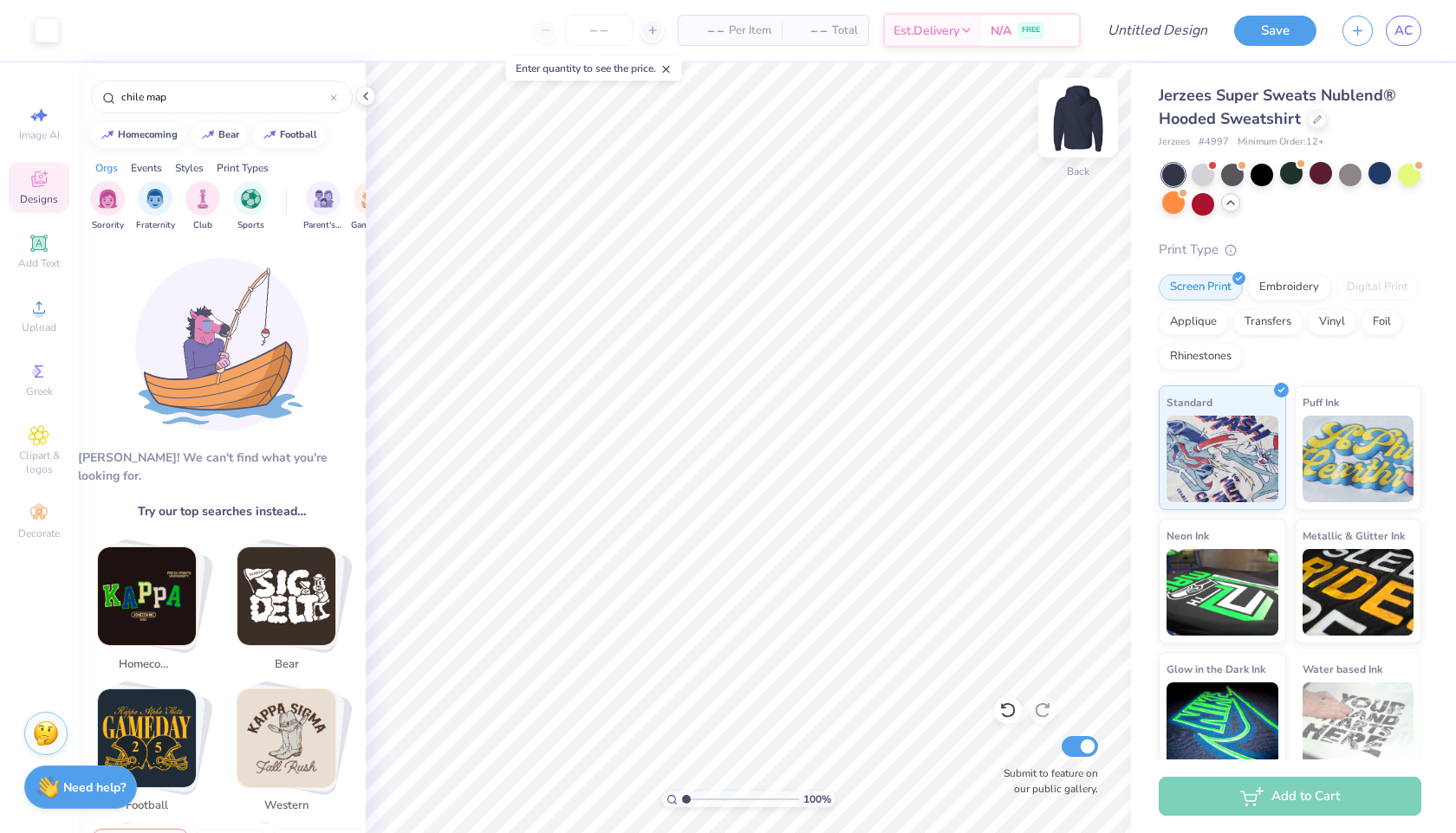
click at [1077, 129] on img at bounding box center [1078, 118] width 69 height 69
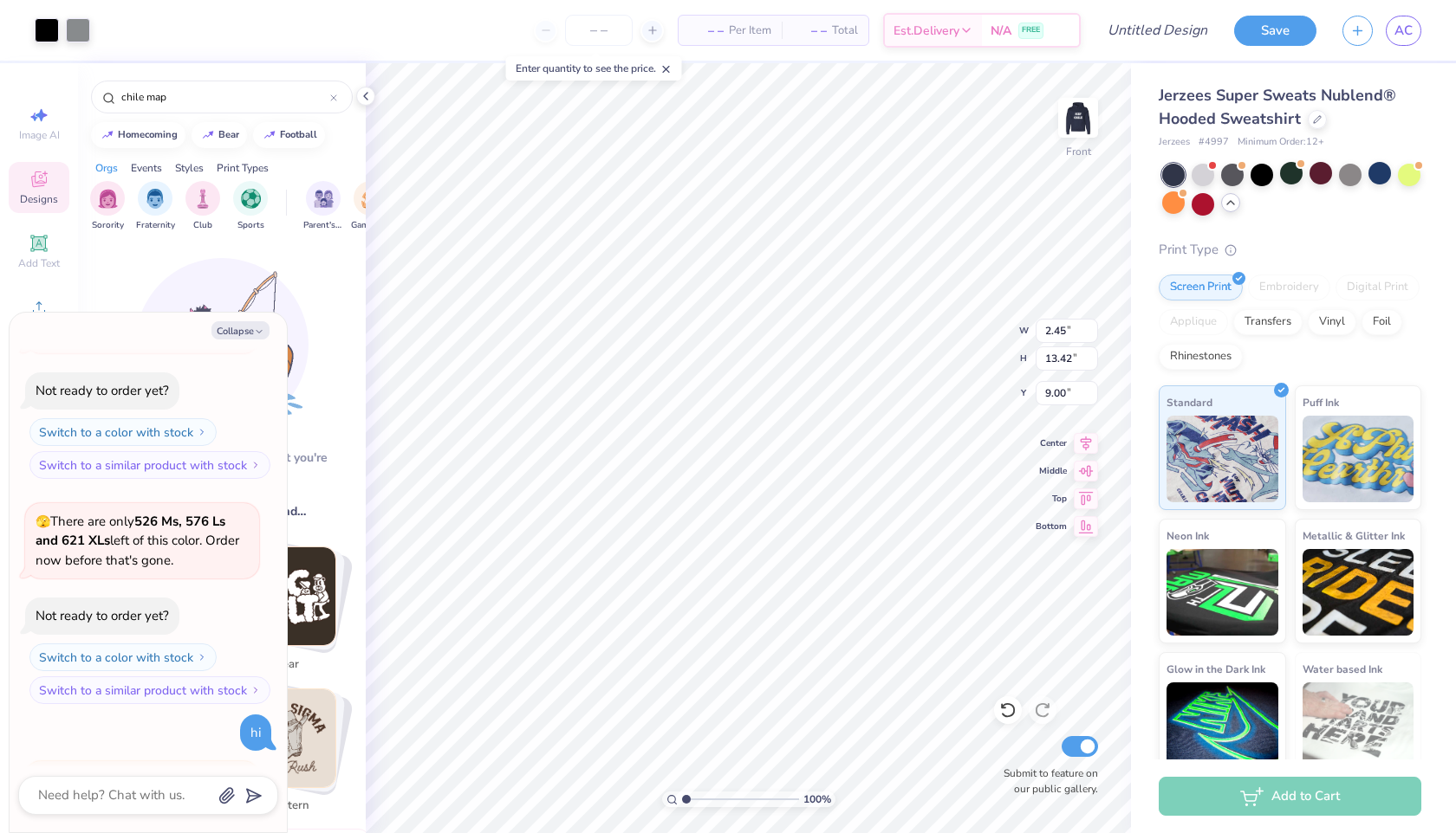
scroll to position [409, 0]
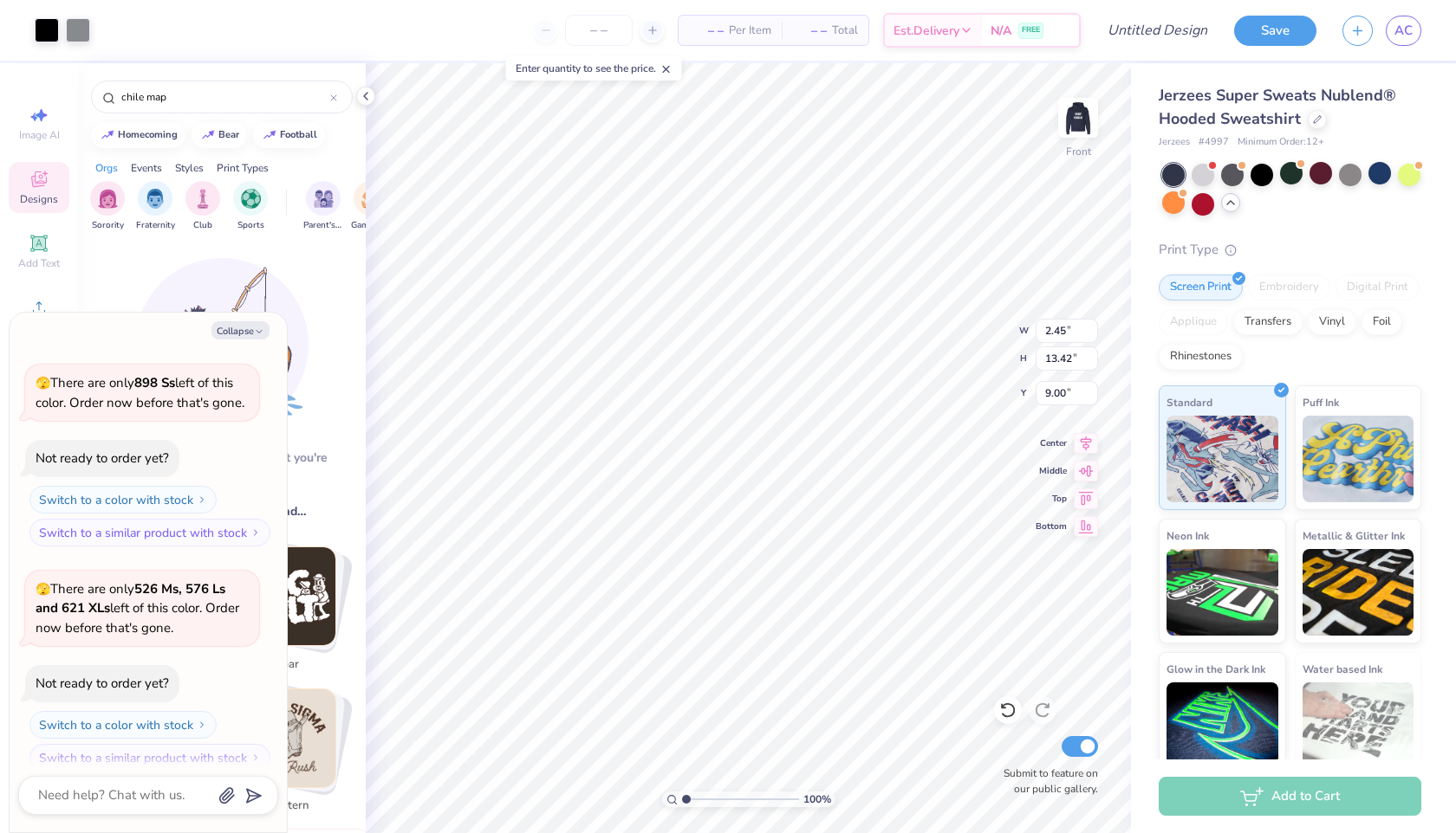
click at [244, 319] on div "Collapse How can we help you? 😱 This color is sold out in M & XL and only has 5…" at bounding box center [148, 572] width 277 height 519
click at [244, 326] on button "Collapse" at bounding box center [240, 330] width 58 height 18
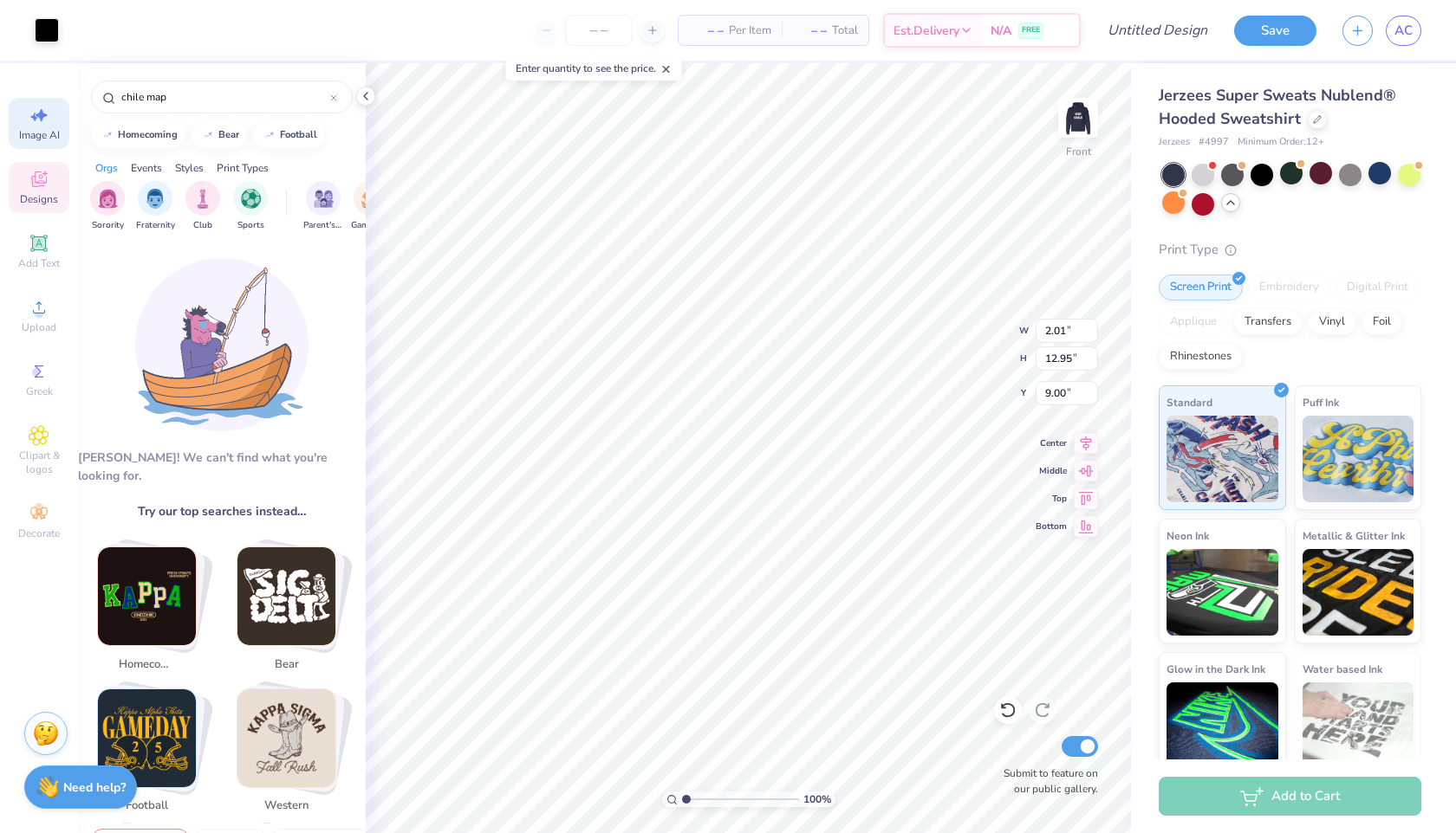
click at [38, 131] on span "Image AI" at bounding box center [39, 135] width 41 height 13
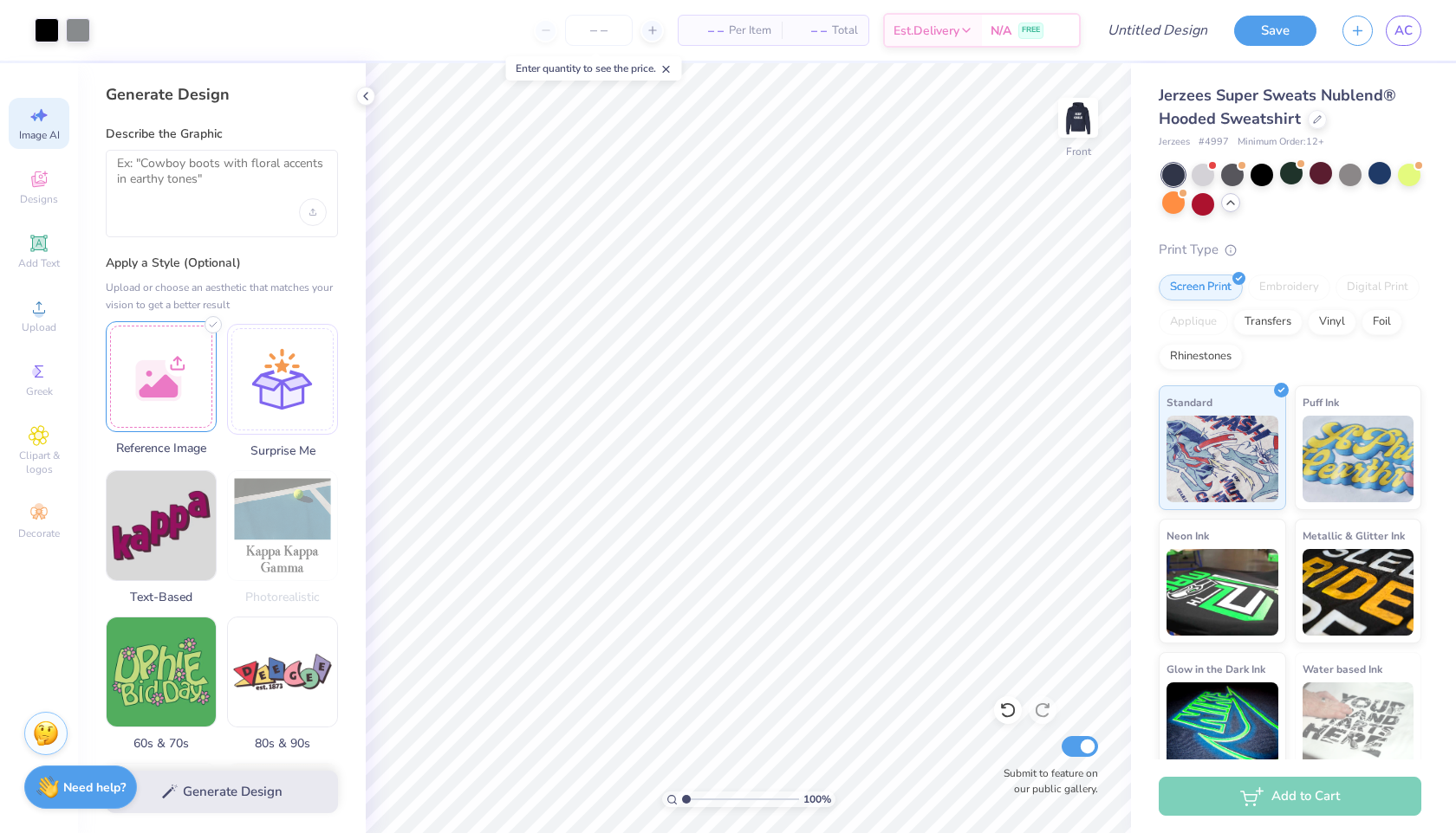
click at [152, 376] on div "Art colors – – Per Item – – Total Est. Delivery N/A FREE Design Title Save AC I…" at bounding box center [728, 416] width 1456 height 833
click at [167, 381] on div at bounding box center [162, 377] width 111 height 111
click at [161, 384] on img at bounding box center [161, 377] width 109 height 109
click at [197, 782] on div "Generate Design" at bounding box center [222, 792] width 288 height 84
click at [179, 427] on img at bounding box center [161, 377] width 109 height 109
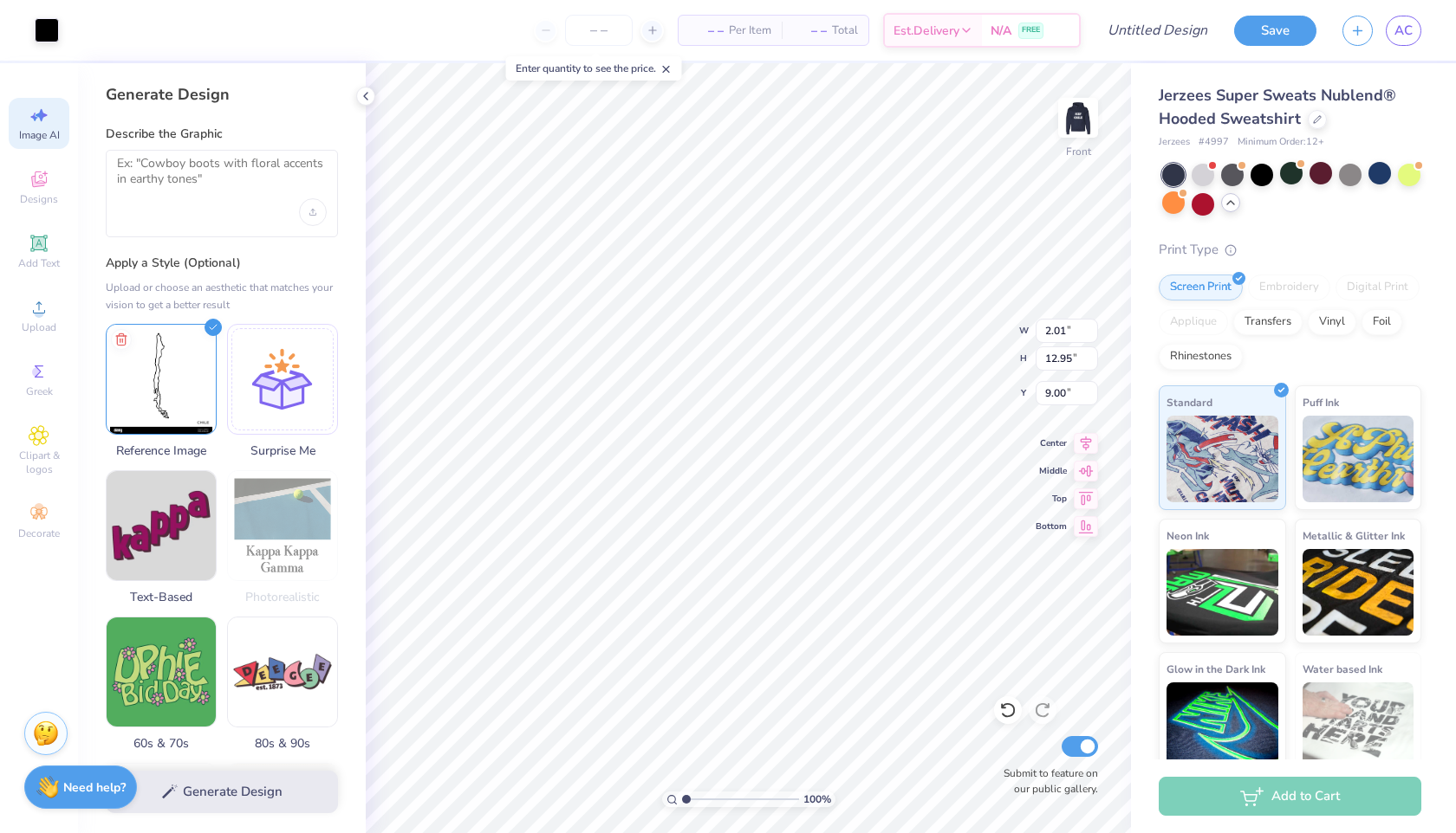
click at [254, 793] on div "Generate Design" at bounding box center [222, 792] width 288 height 84
click at [180, 790] on div "Generate Design" at bounding box center [222, 792] width 288 height 84
click at [166, 791] on div "Generate Design" at bounding box center [222, 792] width 288 height 84
click at [198, 202] on div at bounding box center [222, 193] width 232 height 87
click at [178, 168] on textarea at bounding box center [221, 177] width 210 height 43
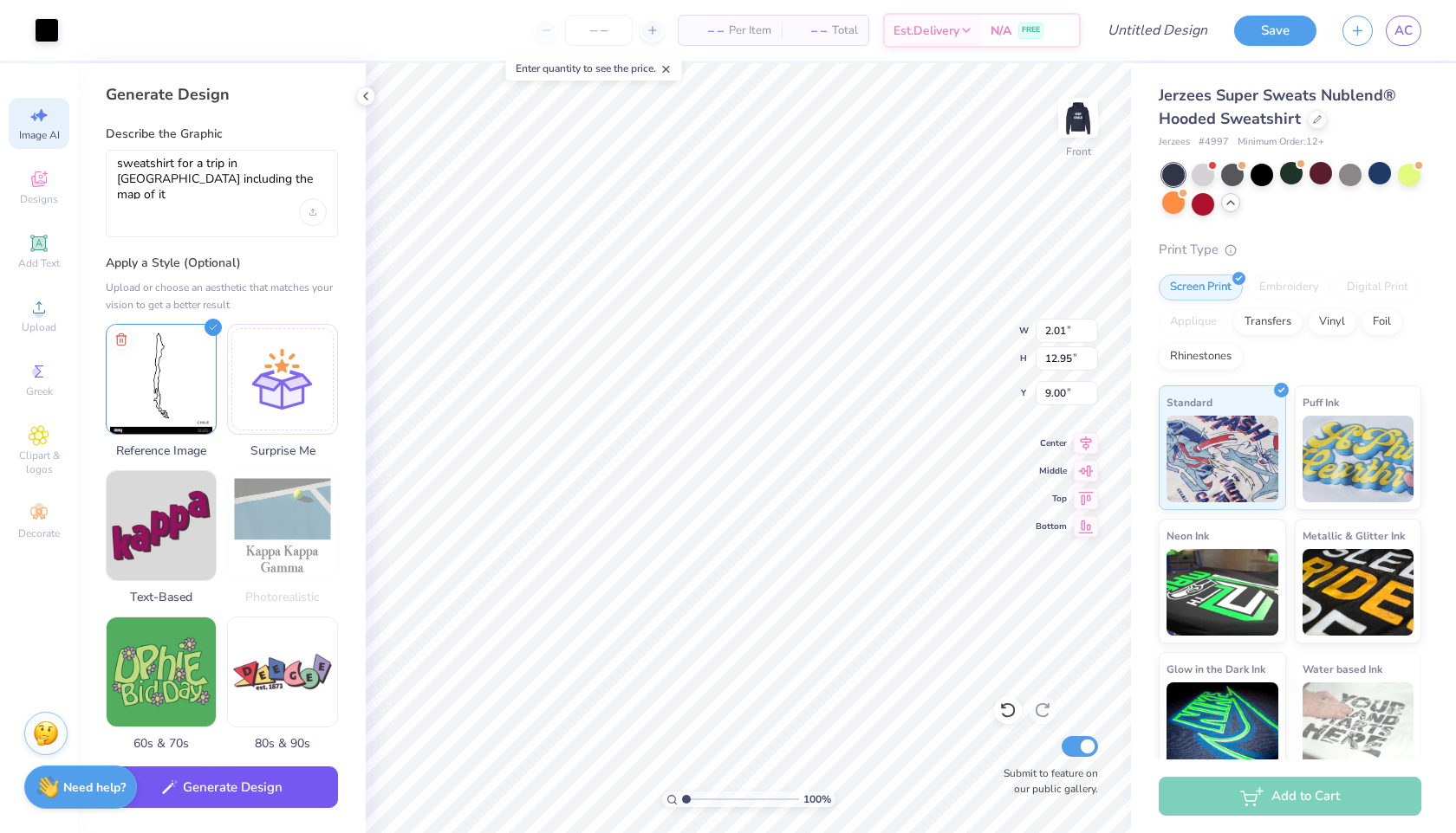
click at [232, 784] on button "Generate Design" at bounding box center [222, 788] width 232 height 42
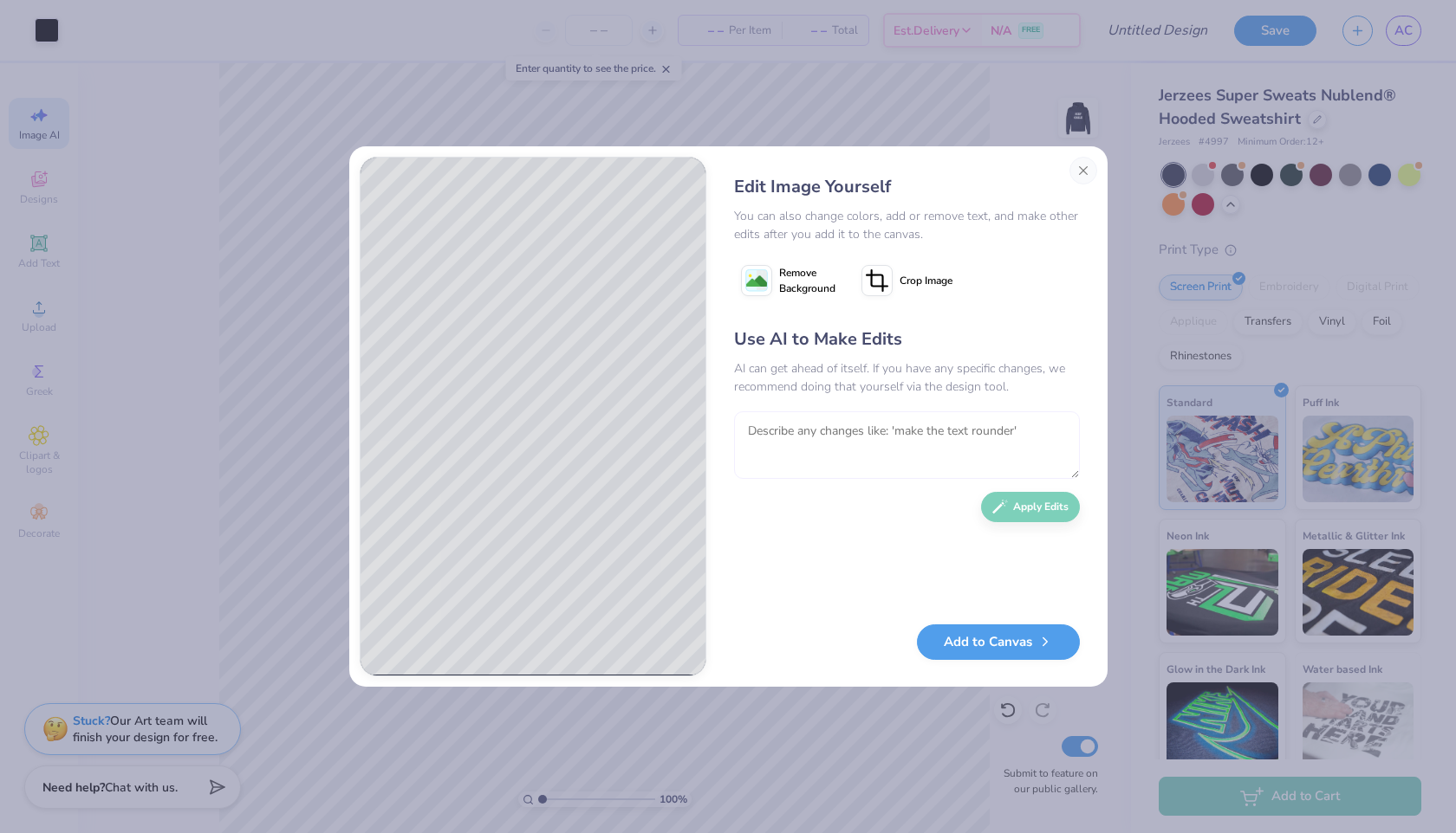
click at [827, 427] on textarea at bounding box center [906, 445] width 345 height 68
type textarea "d"
type textarea "try in red maybe"
click at [1025, 501] on button "Apply Edits" at bounding box center [1029, 503] width 99 height 31
click at [823, 217] on div "You can also change colors, add or remove text, and make other edits after you …" at bounding box center [906, 225] width 345 height 36
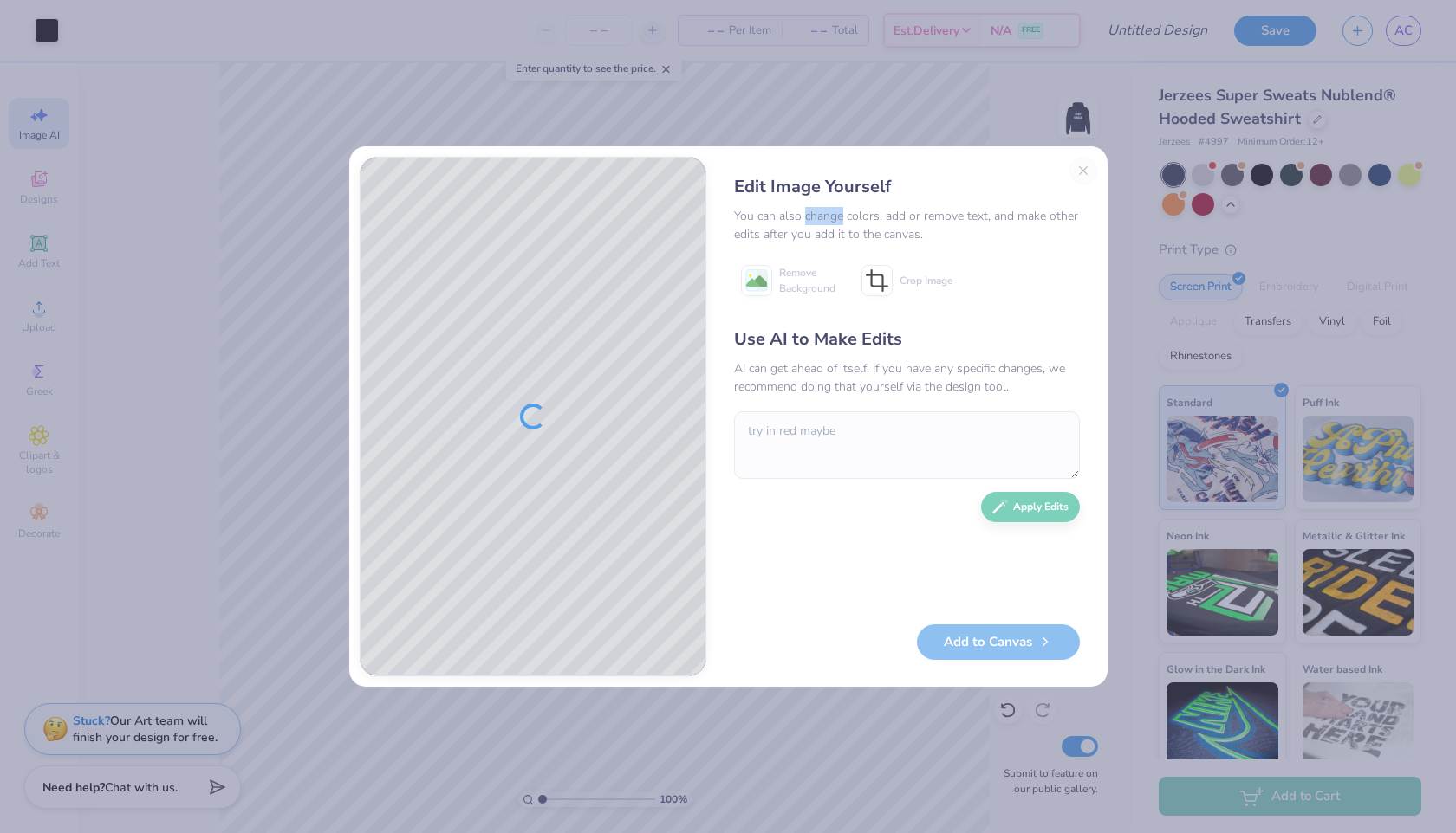
click at [823, 218] on div "You can also change colors, add or remove text, and make other edits after you …" at bounding box center [906, 225] width 345 height 36
click at [807, 246] on div "Edit Image Yourself You can also change colors, add or remove text, and make ot…" at bounding box center [907, 416] width 381 height 519
click at [950, 639] on div "Add to Canvas" at bounding box center [906, 642] width 345 height 35
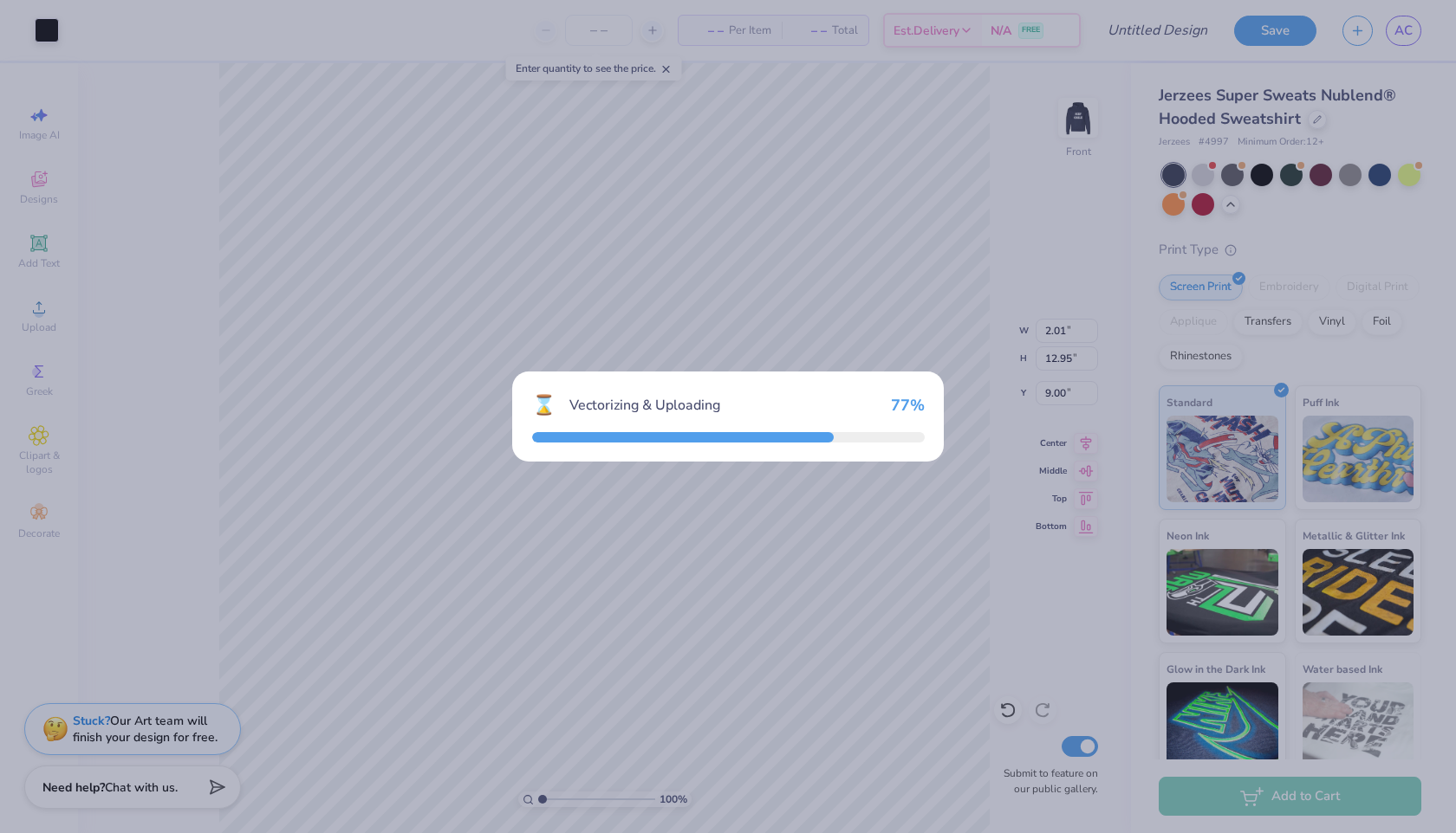
type input "3.39"
type input "18.00"
type input "7.50"
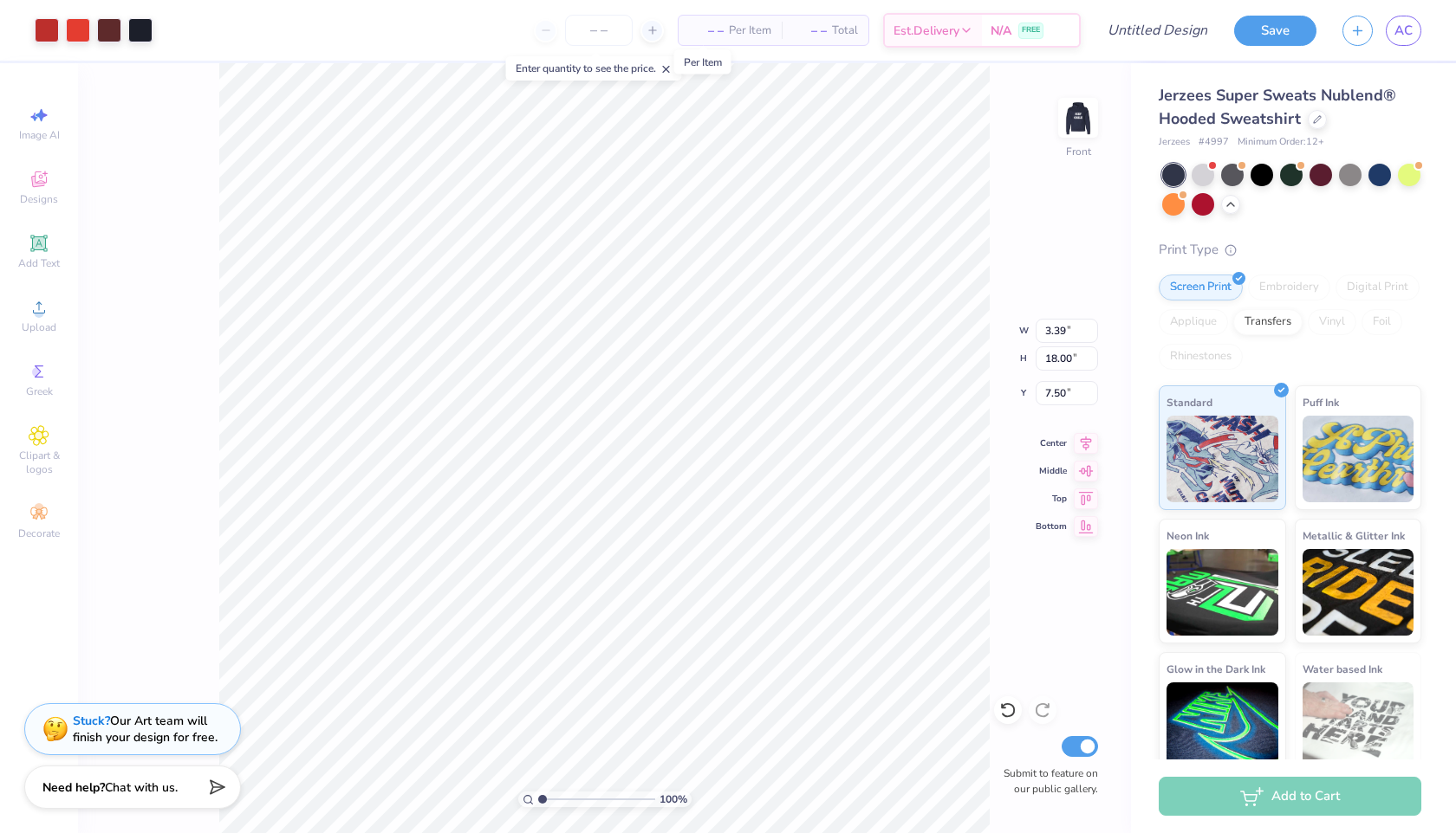
click at [705, 29] on span "– –" at bounding box center [706, 31] width 34 height 18
click at [705, 30] on span "– –" at bounding box center [706, 31] width 34 height 18
click at [717, 30] on span "– –" at bounding box center [706, 31] width 34 height 18
click at [714, 32] on span "– –" at bounding box center [706, 31] width 34 height 18
click at [598, 32] on input "number" at bounding box center [599, 30] width 68 height 32
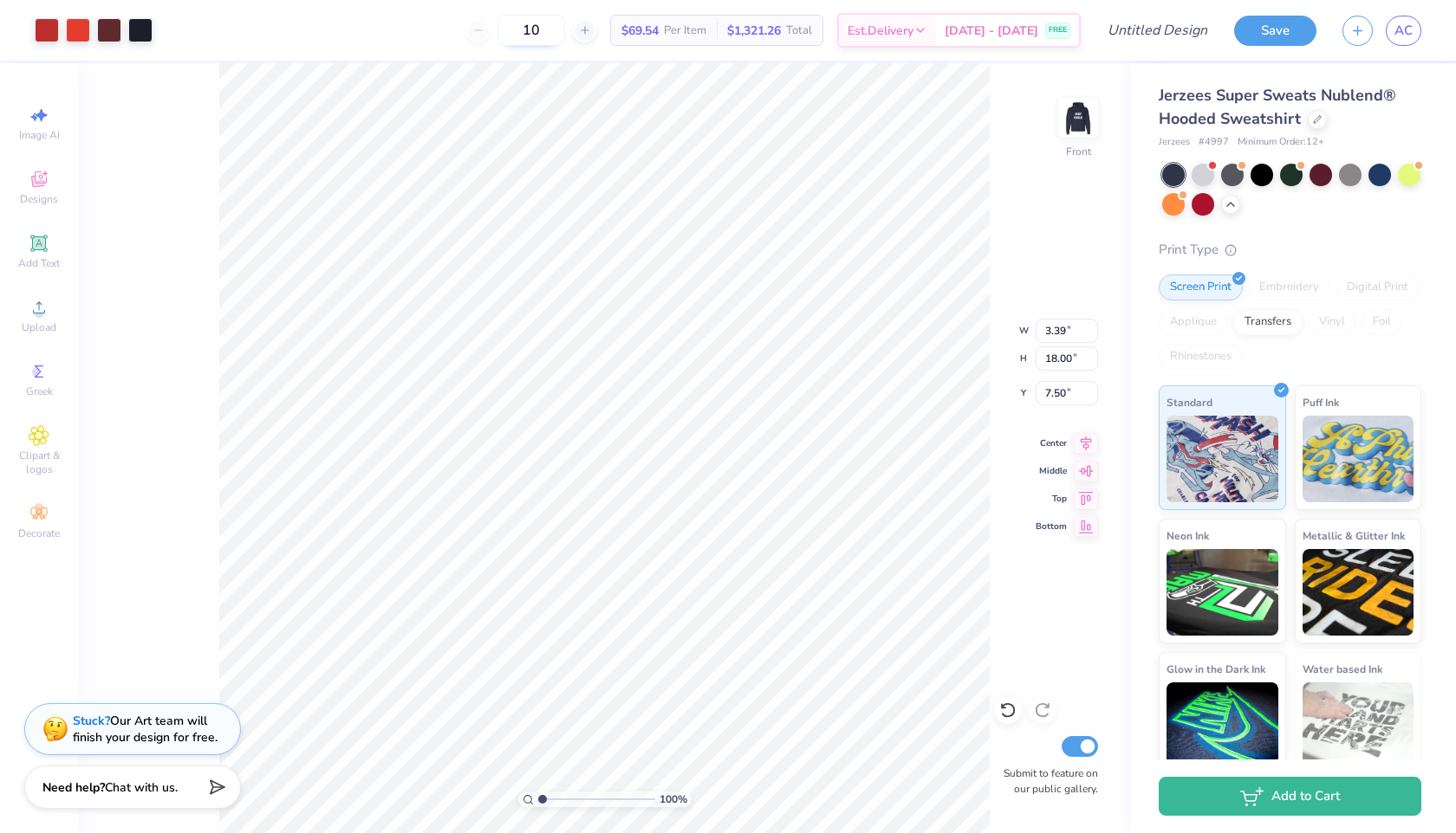
type input "1"
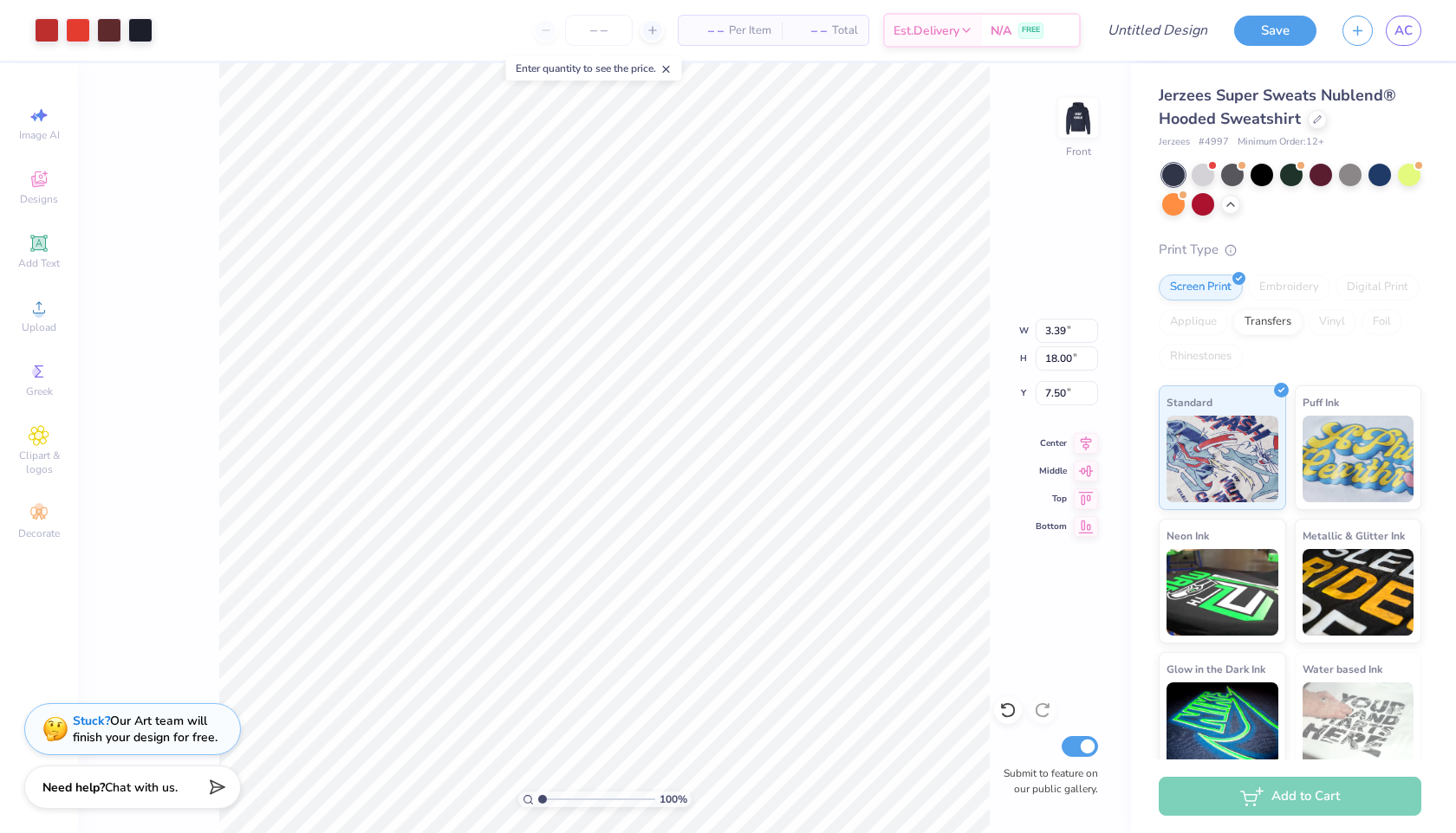
type input "7.20"
type input "2.01"
type input "12.95"
type input "9.00"
type input "6.34"
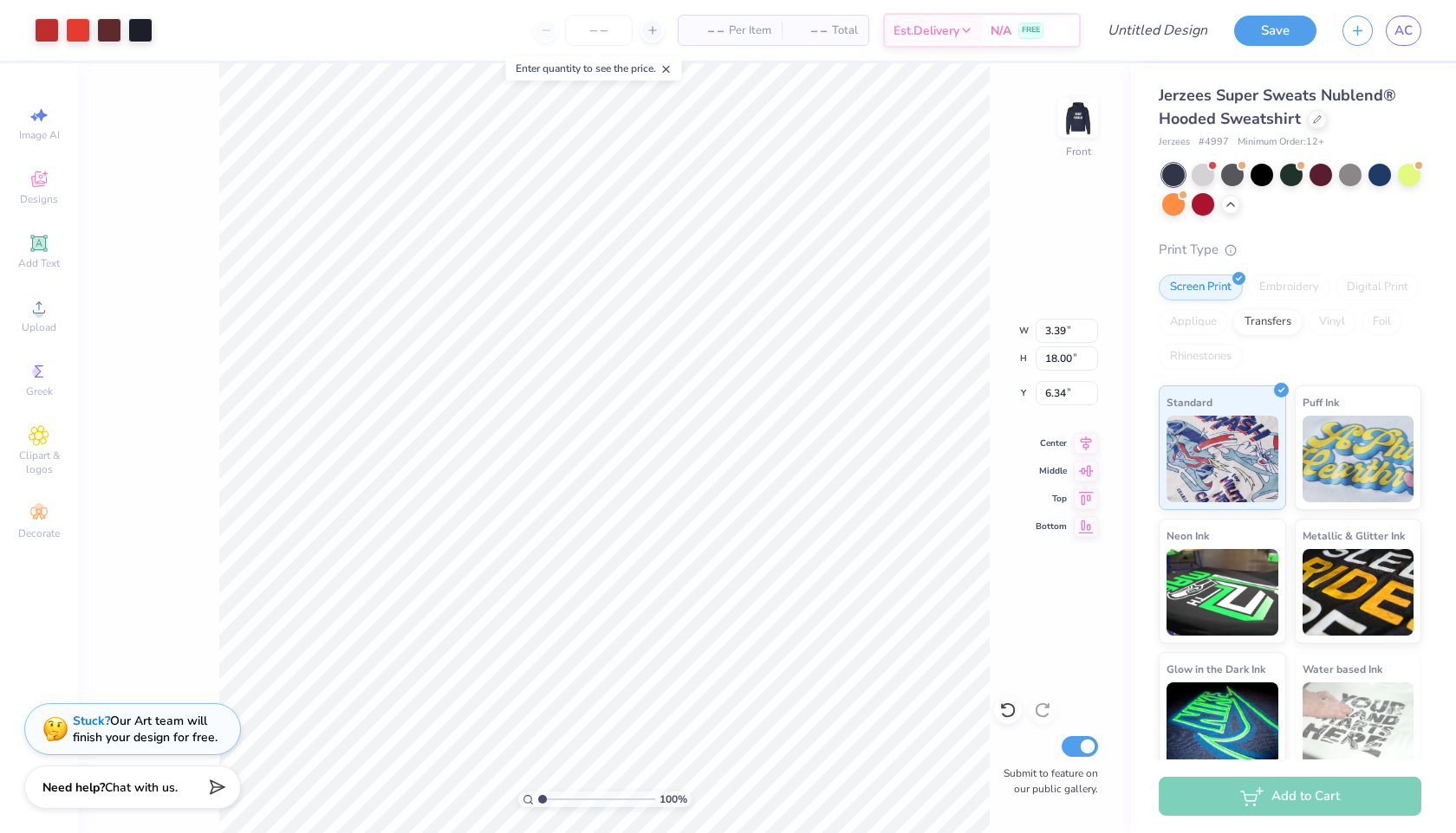
type input "0.56"
type input "2.77"
type input "12.58"
type input "6.53"
type input "21.49"
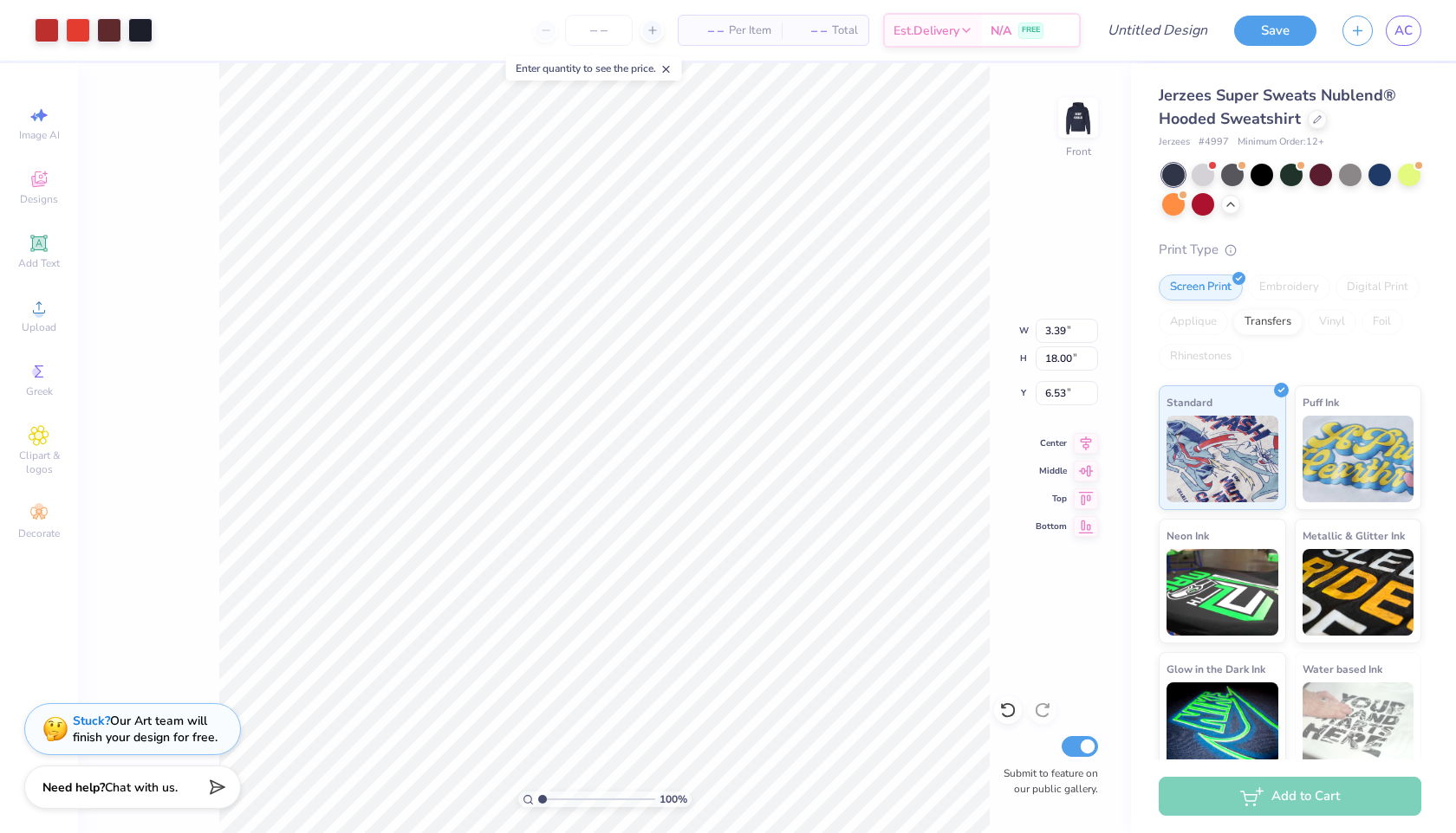
type input "6.60"
click at [143, 291] on div "100 % Front W 3.39 3.39 " H 18.00 18.00 " Y 6.60 6.60 " Center Middle Top Botto…" at bounding box center [605, 448] width 1053 height 770
click at [1072, 118] on img at bounding box center [1078, 118] width 69 height 69
click at [1081, 117] on img at bounding box center [1078, 118] width 69 height 69
click at [1081, 440] on icon at bounding box center [1085, 441] width 24 height 21
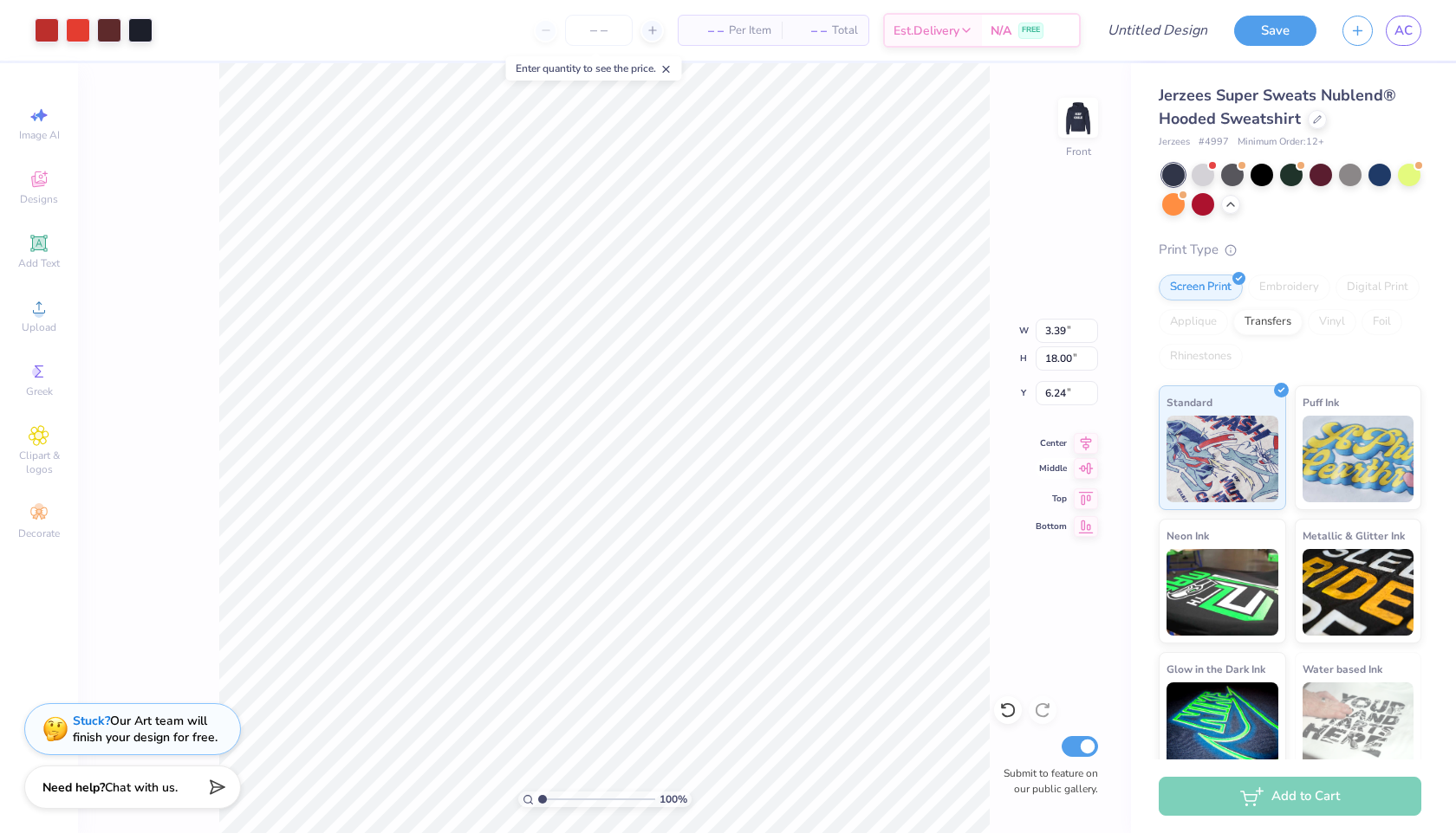
click at [1081, 465] on icon at bounding box center [1085, 469] width 24 height 21
type input "7.50"
click at [153, 726] on div "Stuck? Our Art team will finish your design for free." at bounding box center [144, 727] width 144 height 33
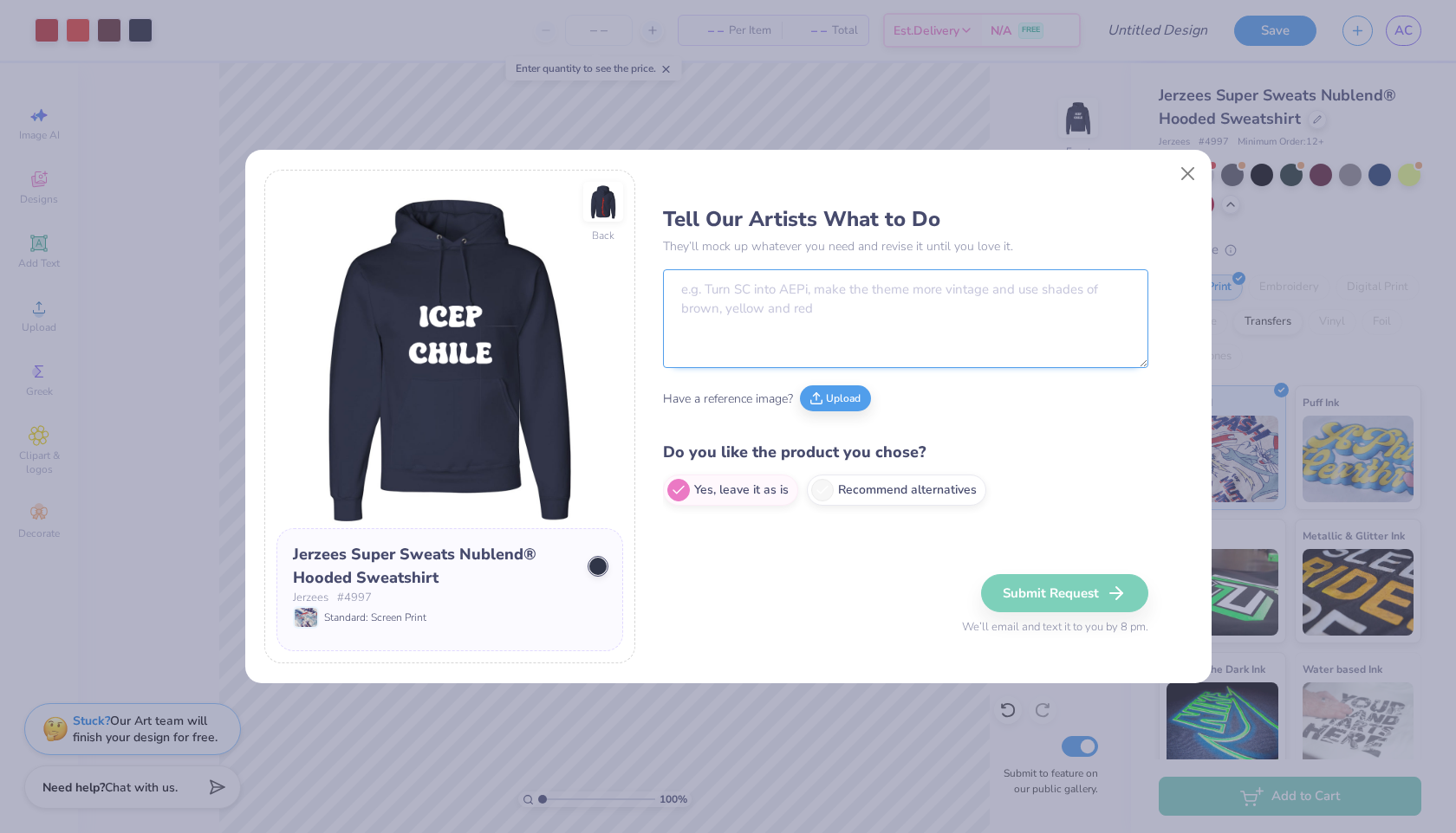
click at [767, 315] on textarea at bounding box center [905, 318] width 485 height 99
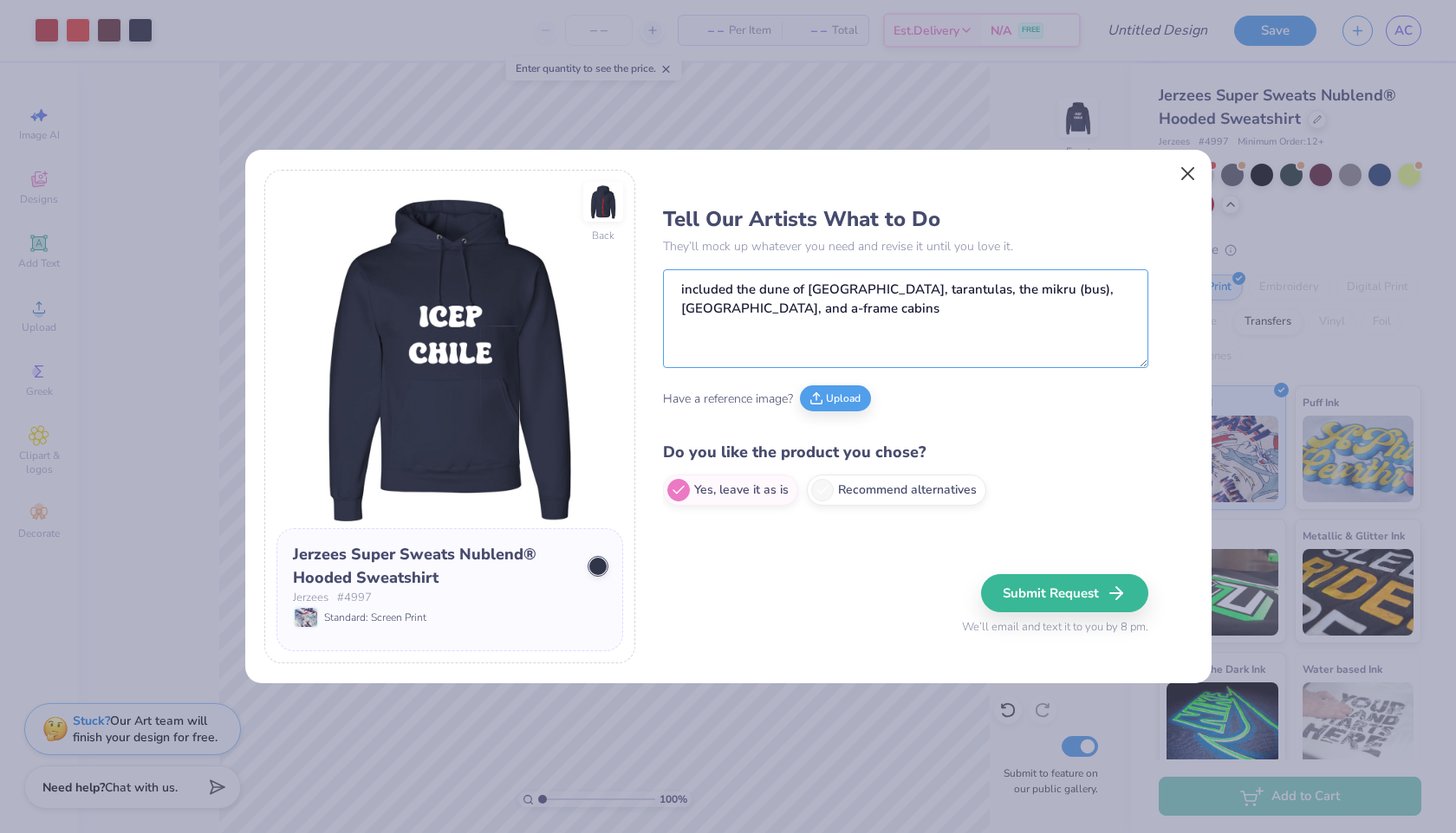
type textarea "included the dune of chile, tarantulas, the mikru (bus), valparaiso, and a-fram…"
click at [1187, 171] on button "Close" at bounding box center [1187, 174] width 33 height 33
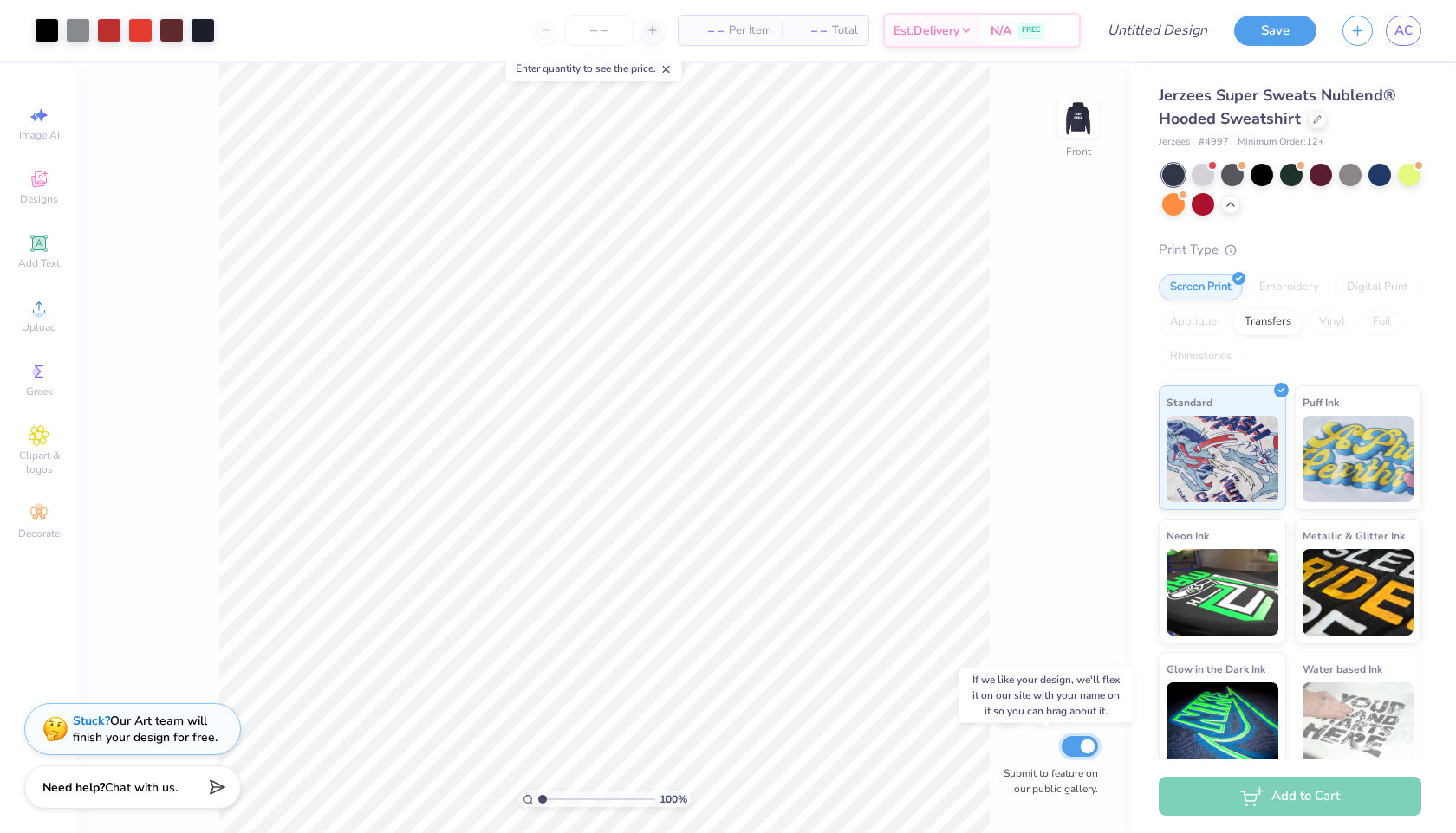
click at [1077, 750] on input "Submit to feature on our public gallery." at bounding box center [1080, 747] width 36 height 21
click at [1092, 743] on input "Submit to feature on our public gallery." at bounding box center [1080, 747] width 36 height 21
checkbox input "true"
click at [152, 782] on span "Chat with us." at bounding box center [142, 785] width 73 height 16
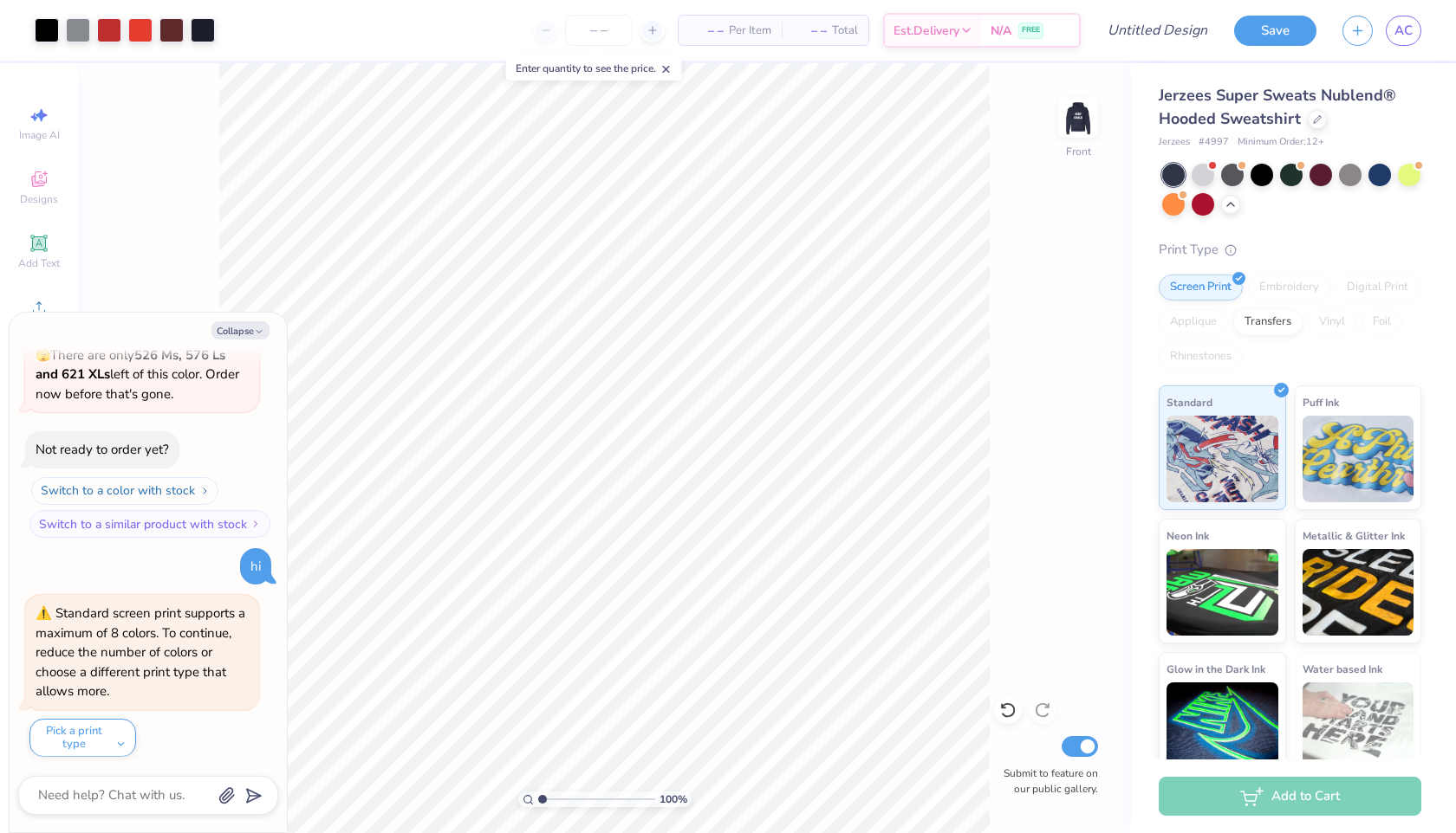
scroll to position [620, 0]
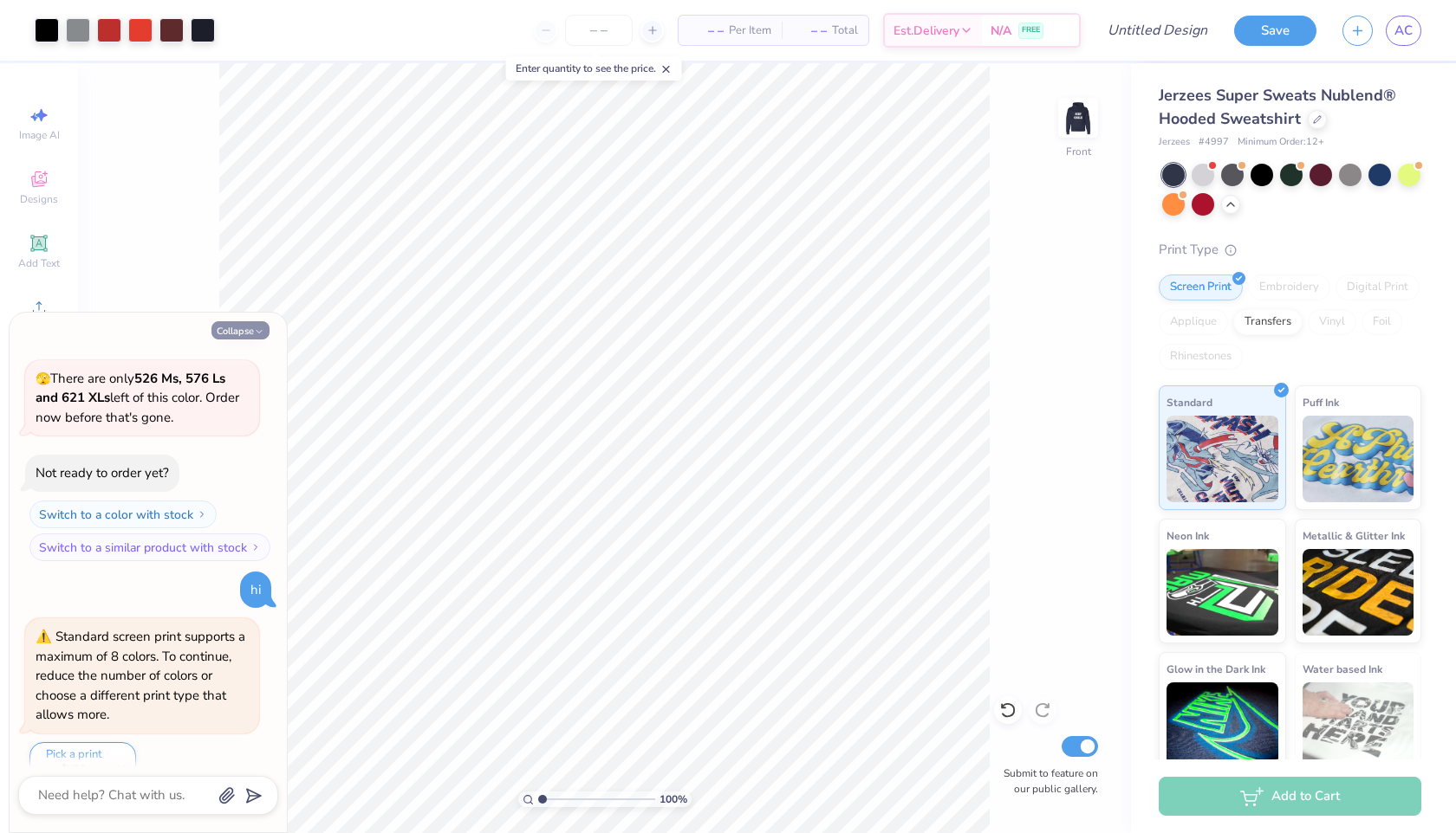
click at [260, 321] on button "Collapse" at bounding box center [240, 330] width 58 height 18
type textarea "x"
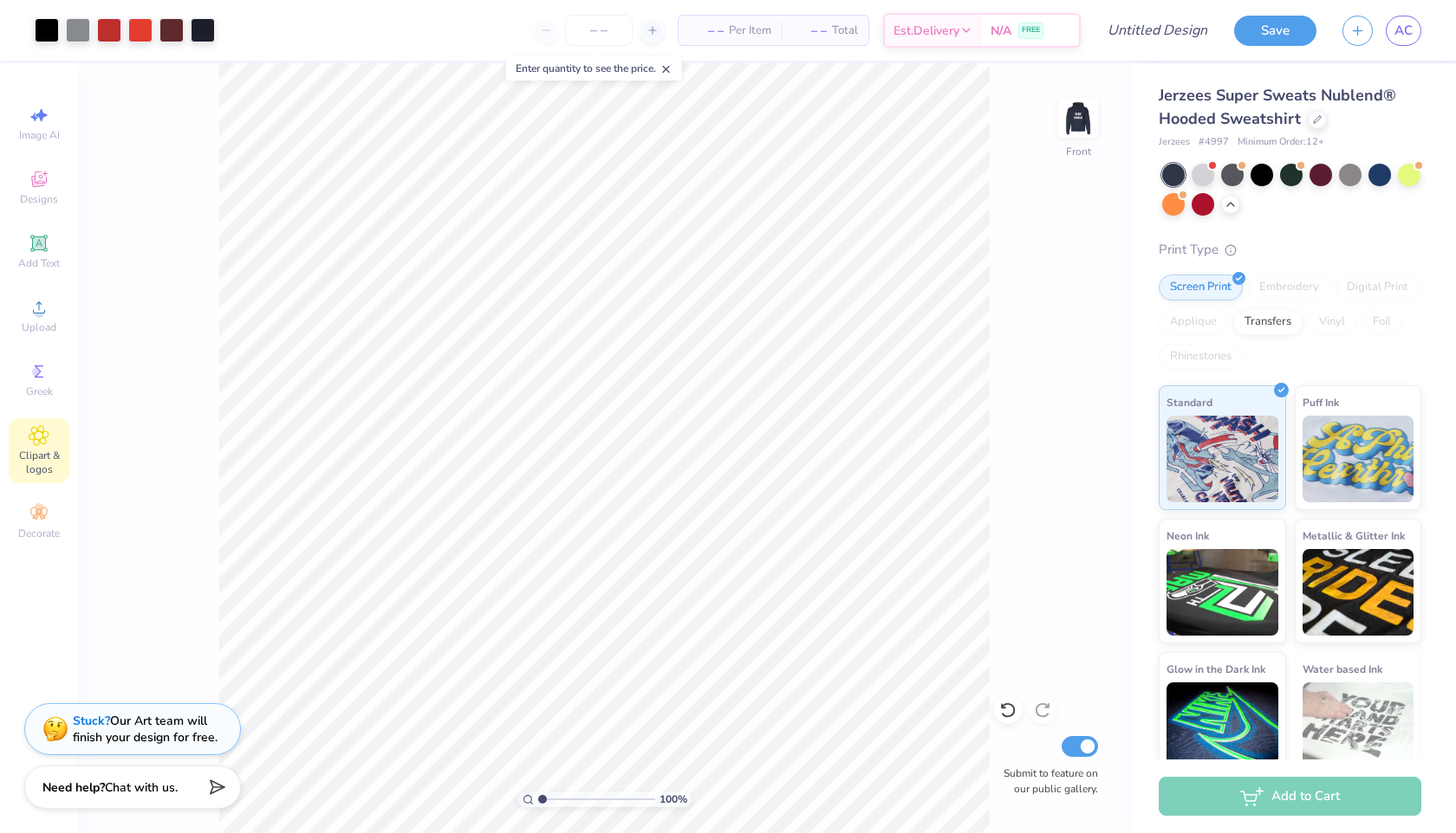
click at [35, 433] on icon at bounding box center [38, 435] width 9 height 9
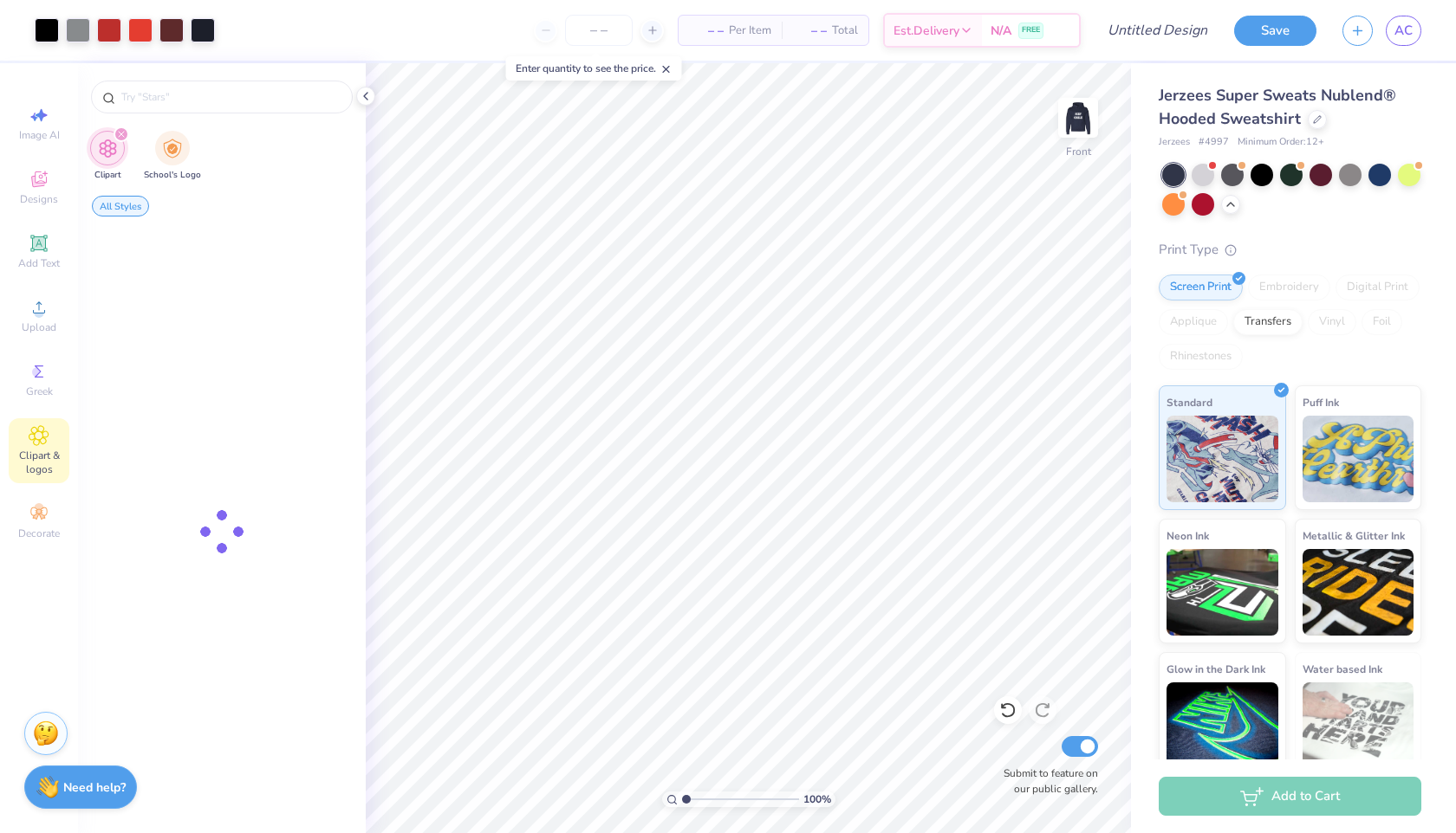
type input "chile map"
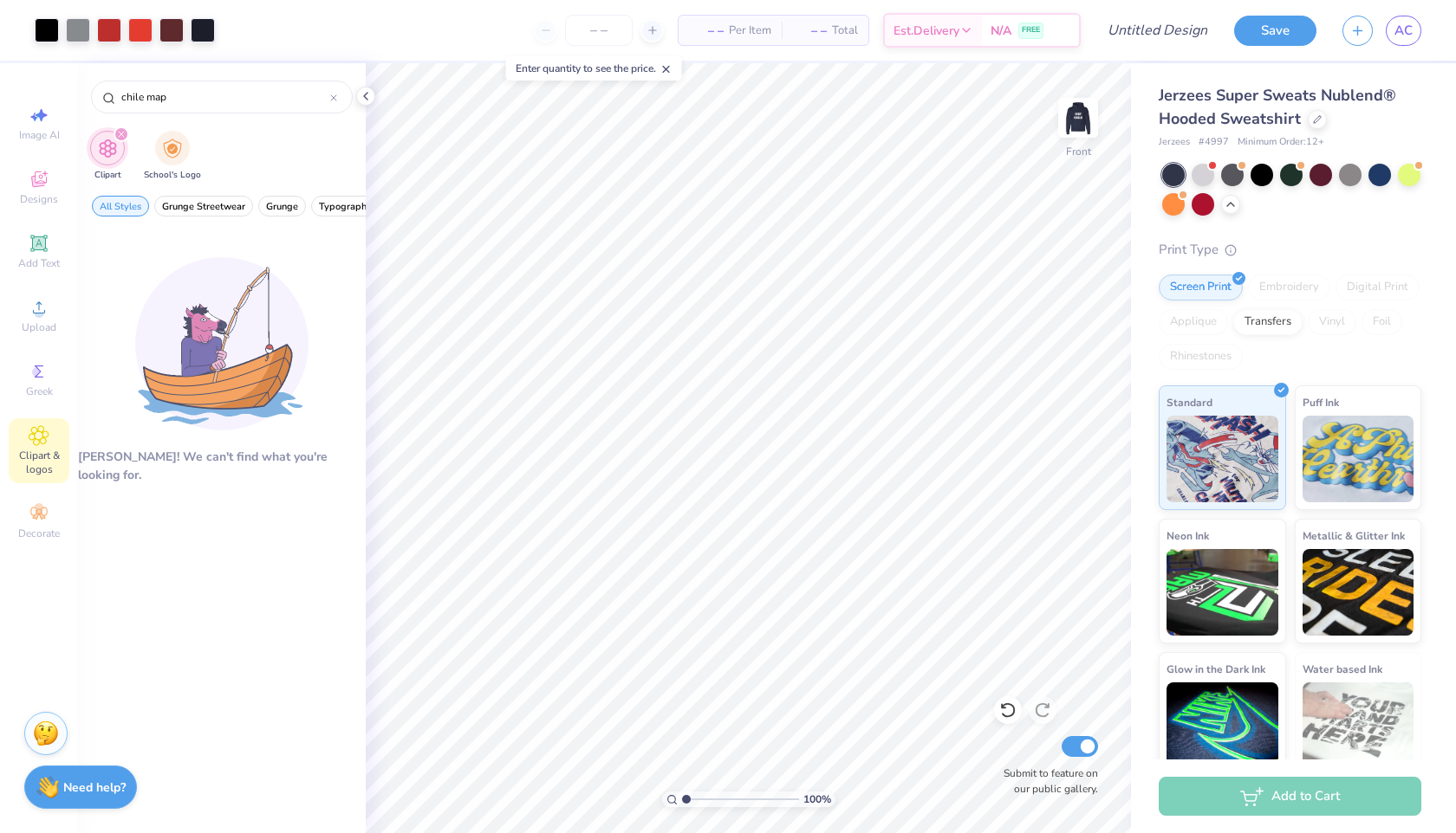
scroll to position [0, 0]
click at [336, 99] on icon at bounding box center [333, 98] width 5 height 5
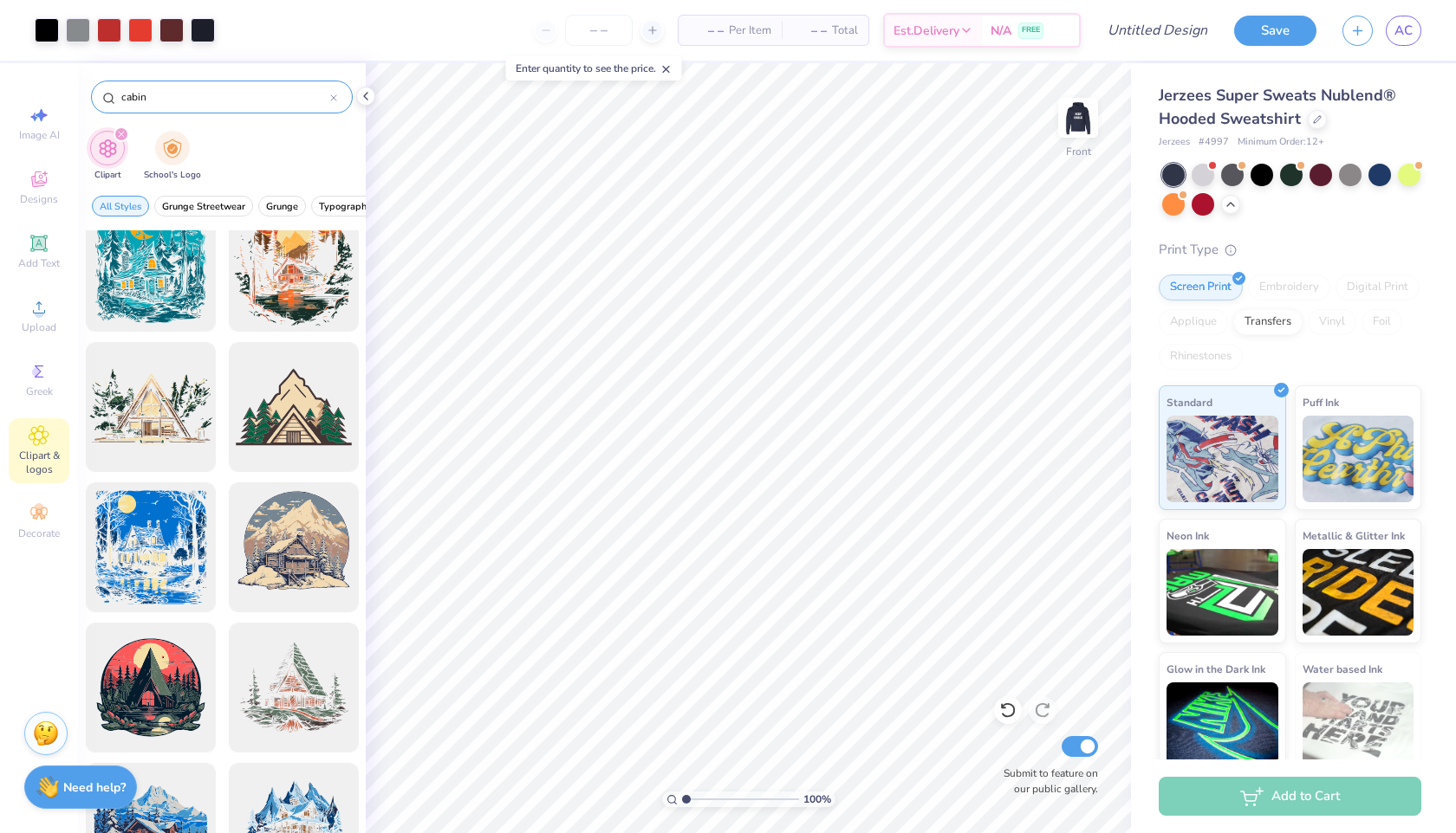
scroll to position [2292, 0]
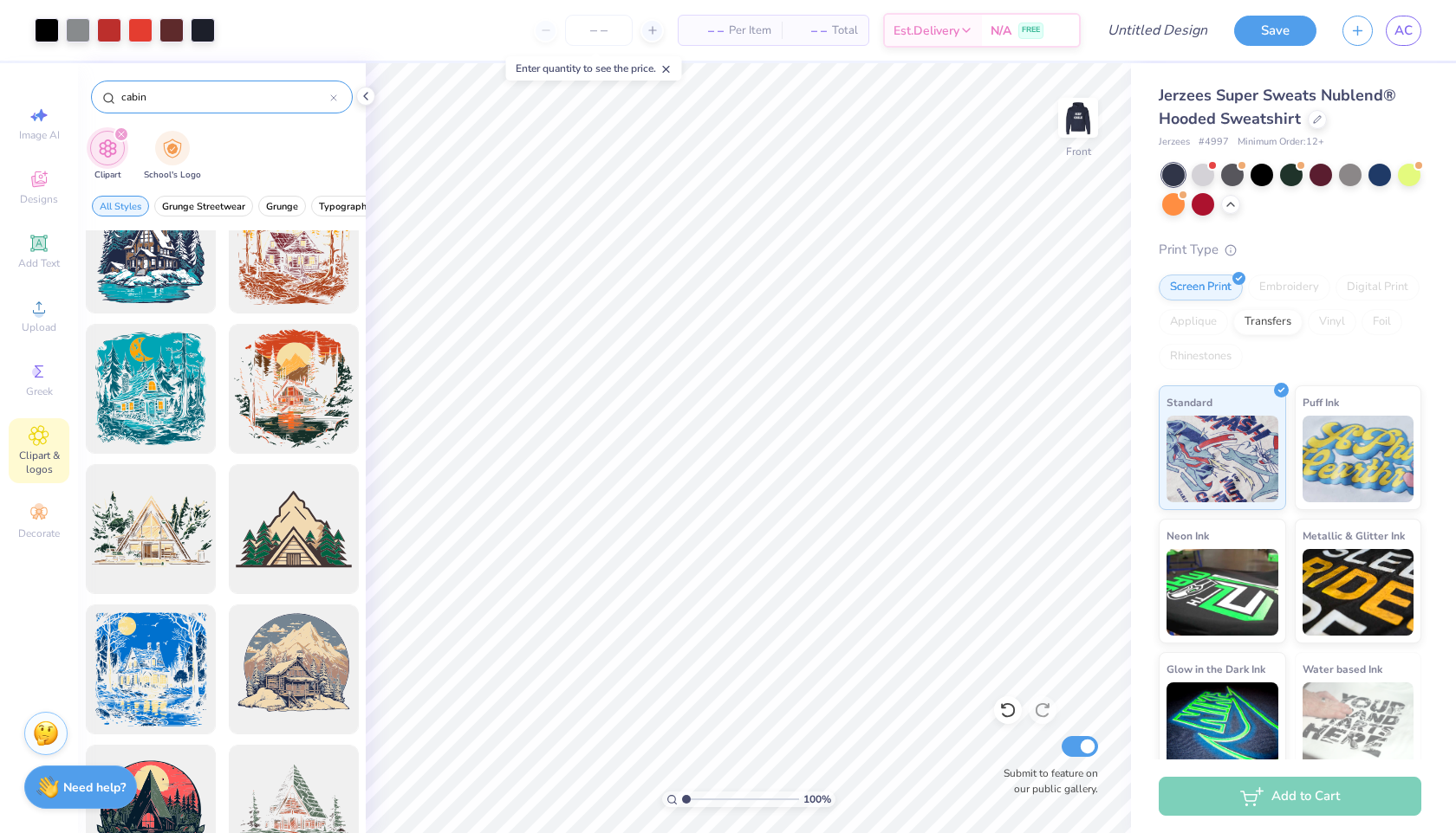
click at [121, 100] on input "cabin" at bounding box center [225, 97] width 210 height 17
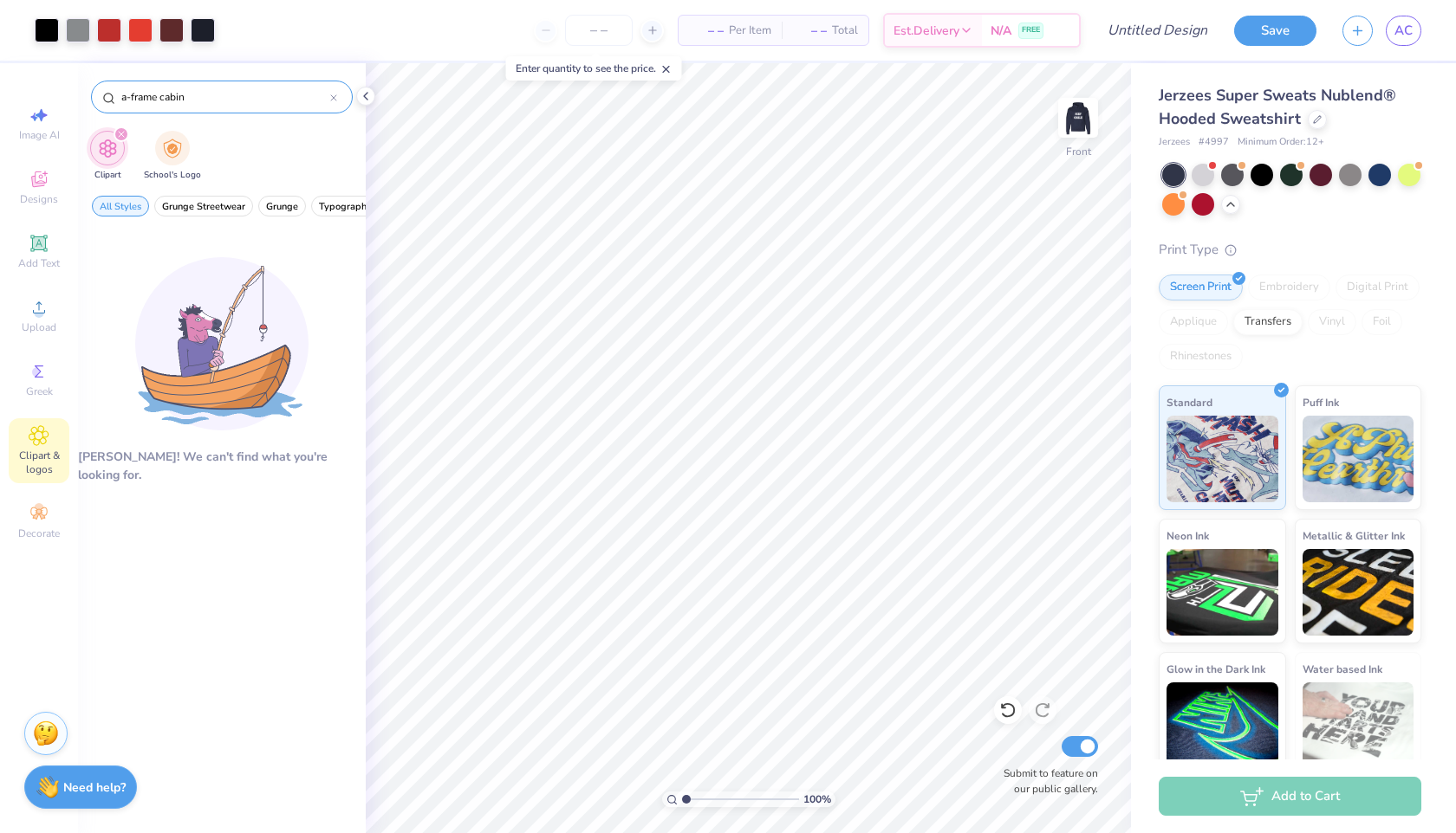
type input "a-frame cabin"
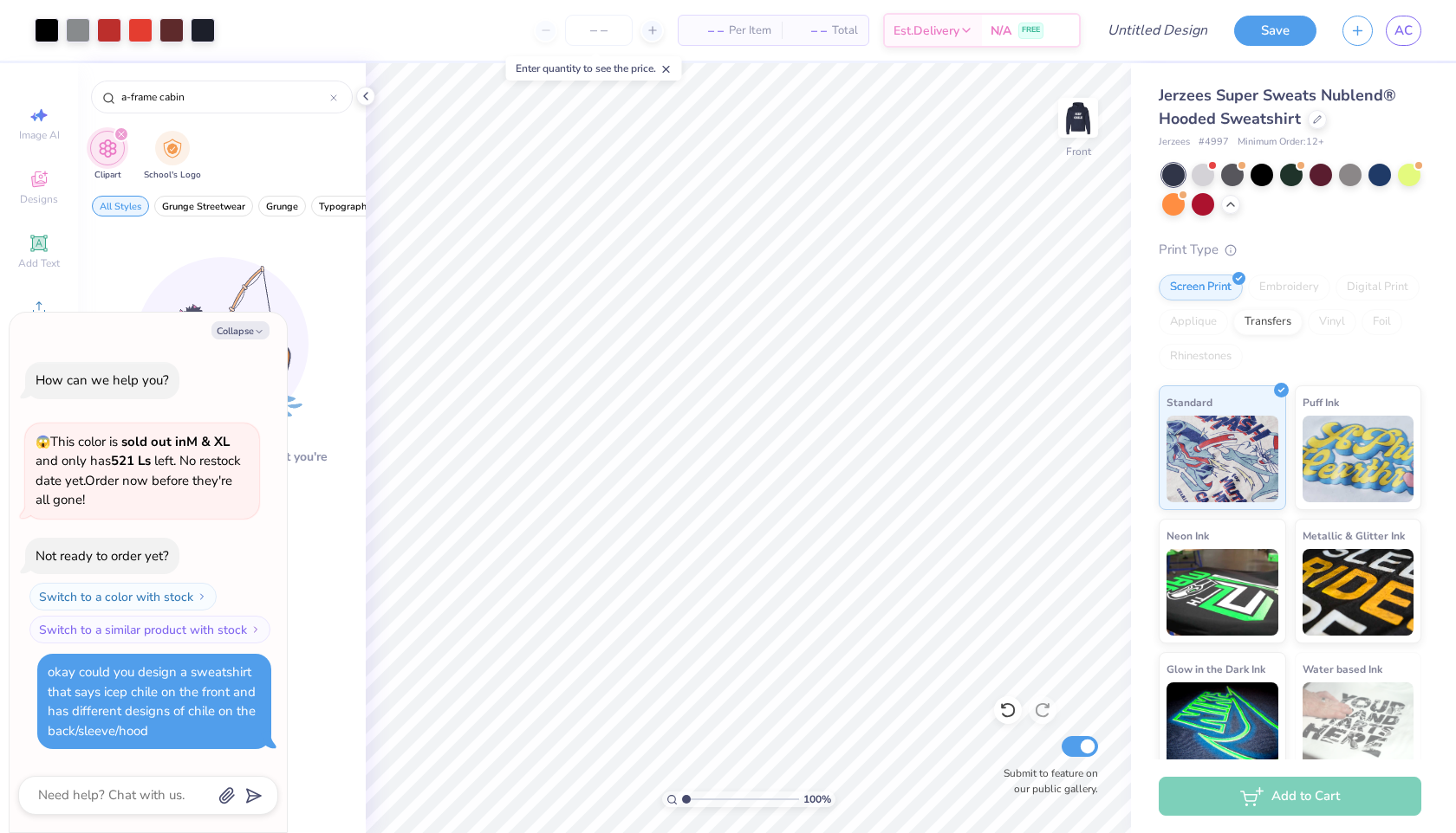
scroll to position [1359, 0]
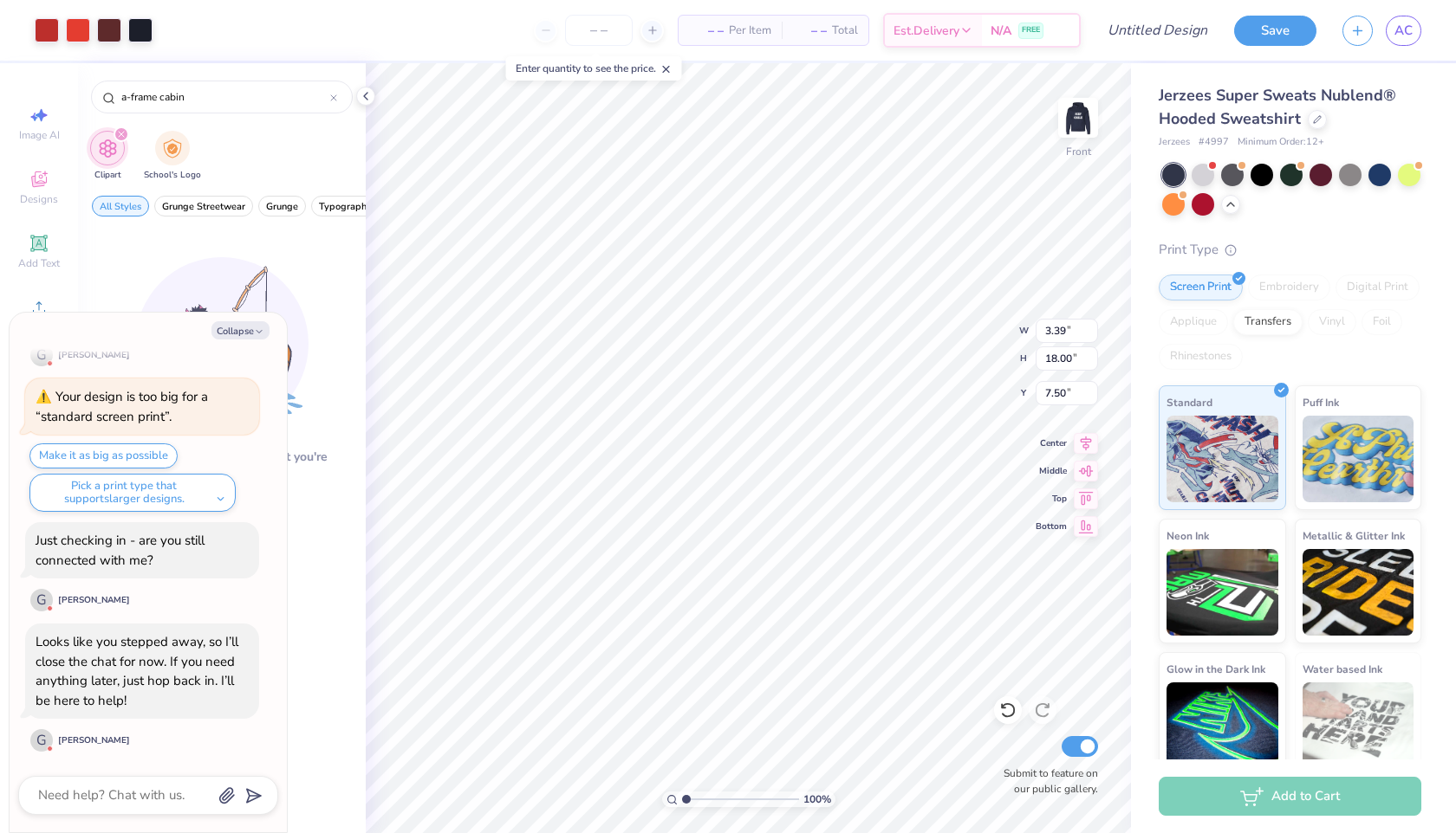
type textarea "x"
type input "6.53"
type textarea "x"
type input "6.60"
type textarea "x"
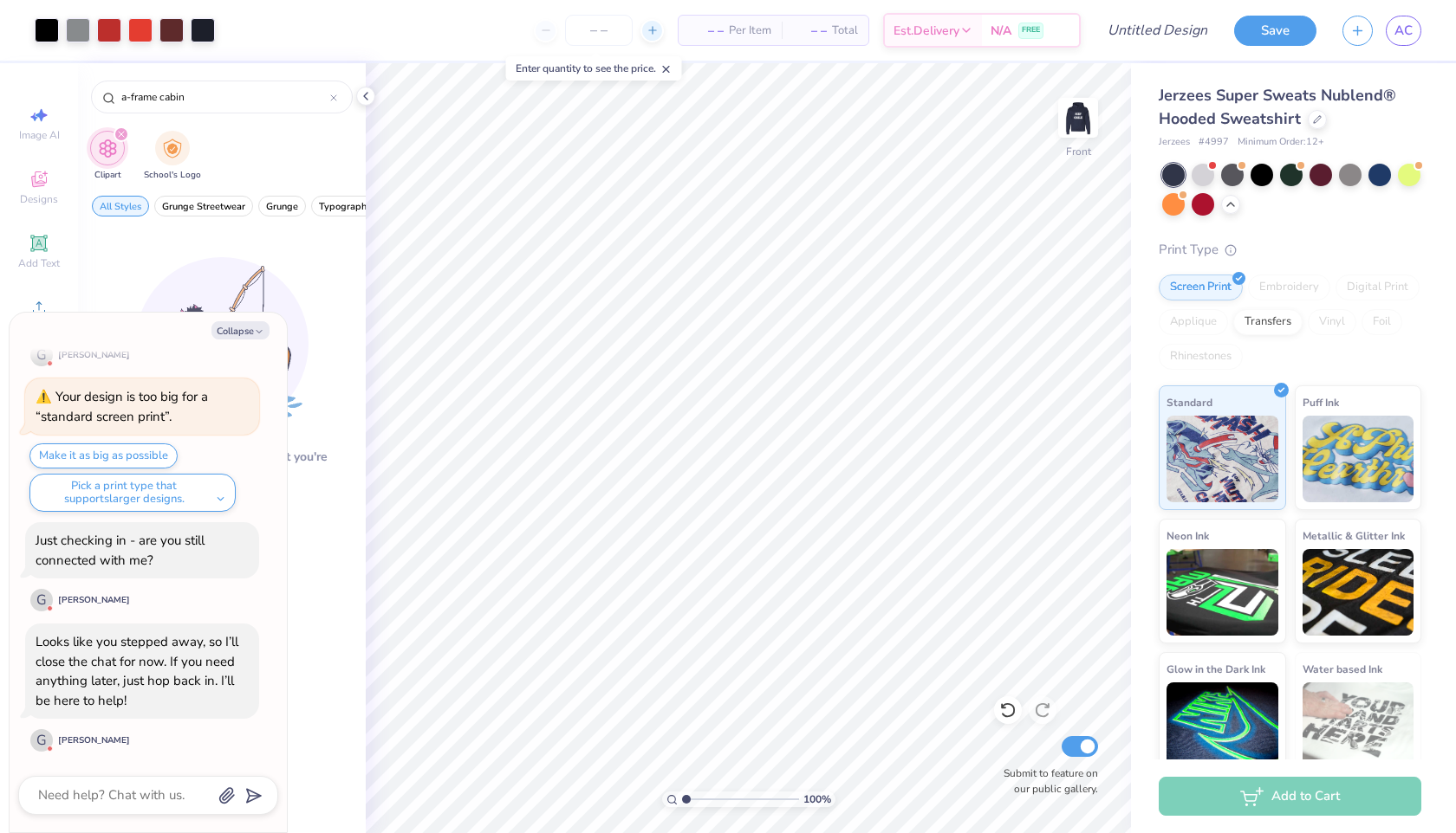
click at [651, 33] on icon at bounding box center [652, 30] width 12 height 12
click at [547, 34] on icon at bounding box center [545, 30] width 12 height 12
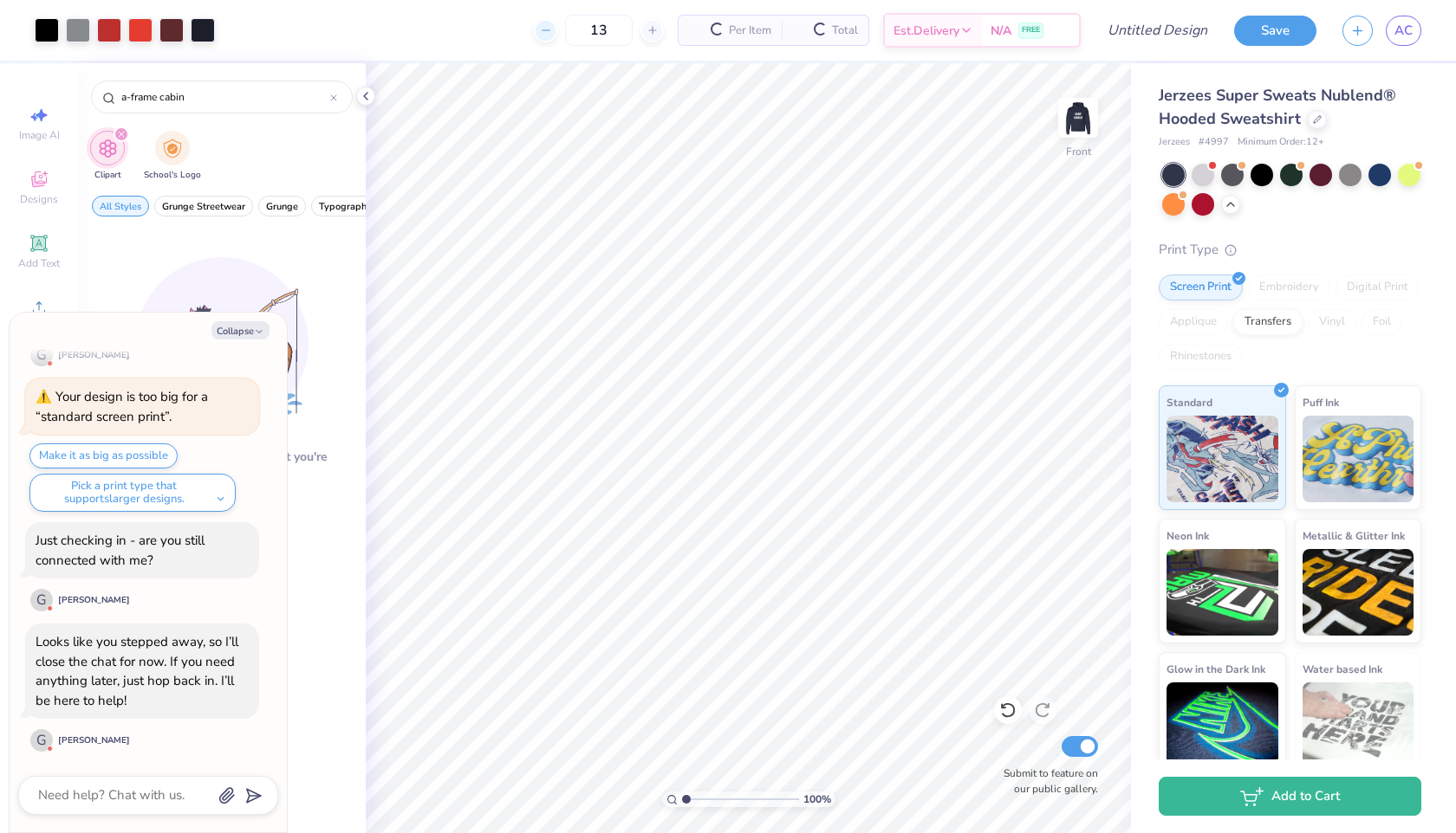
click at [565, 34] on input "13" at bounding box center [599, 30] width 68 height 32
click at [494, 33] on icon at bounding box center [488, 30] width 12 height 12
click at [508, 33] on div "12" at bounding box center [540, 30] width 130 height 32
click at [508, 33] on div "12 $76.15 Per Item $989.95 Total Est. Delivery Sep 19 - 22 FREE" at bounding box center [653, 30] width 852 height 60
click at [509, 33] on div "12" at bounding box center [540, 30] width 130 height 32
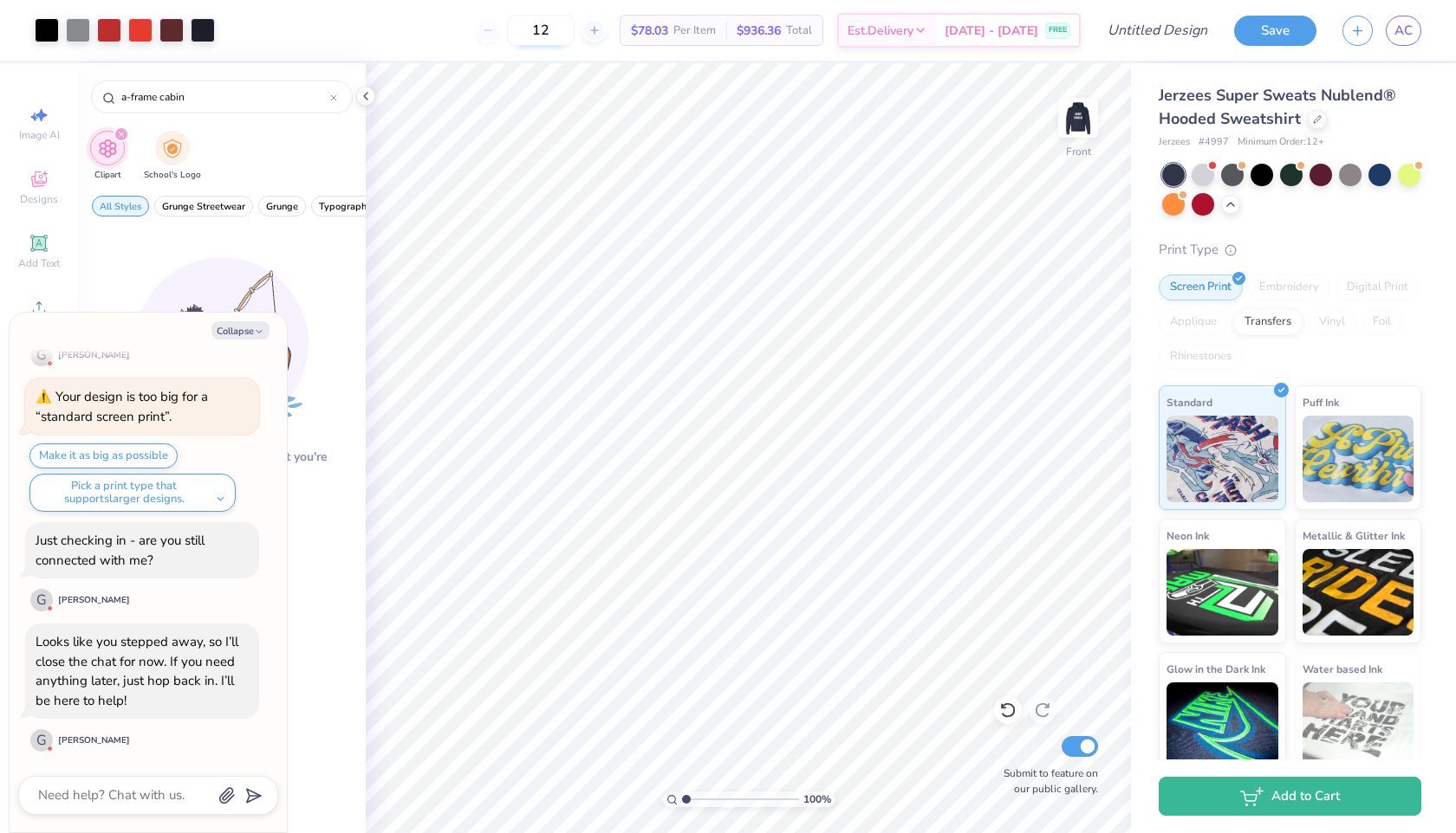
click at [551, 32] on input "12" at bounding box center [540, 30] width 68 height 32
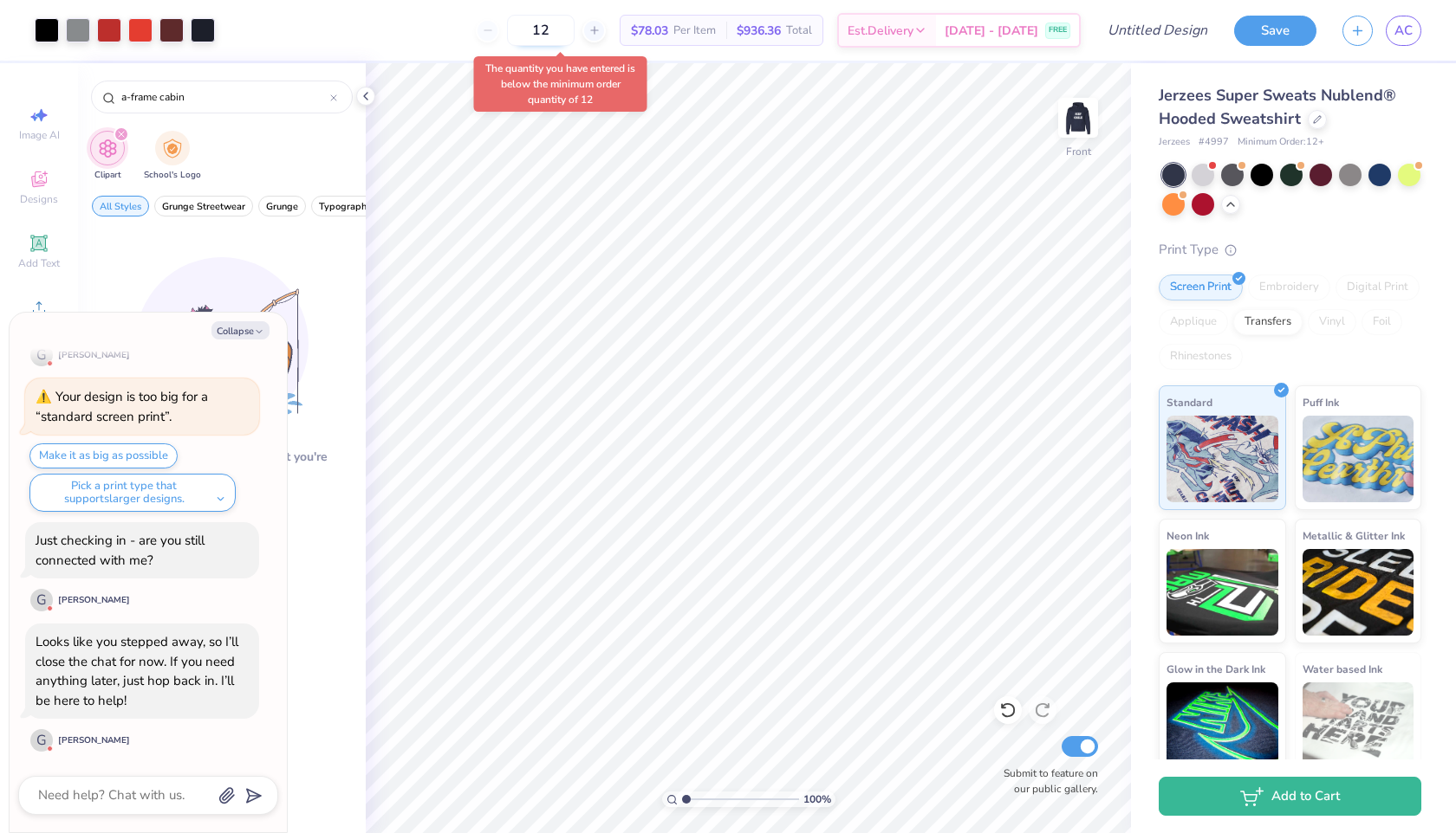
click at [573, 31] on input "12" at bounding box center [540, 30] width 68 height 32
type input "1"
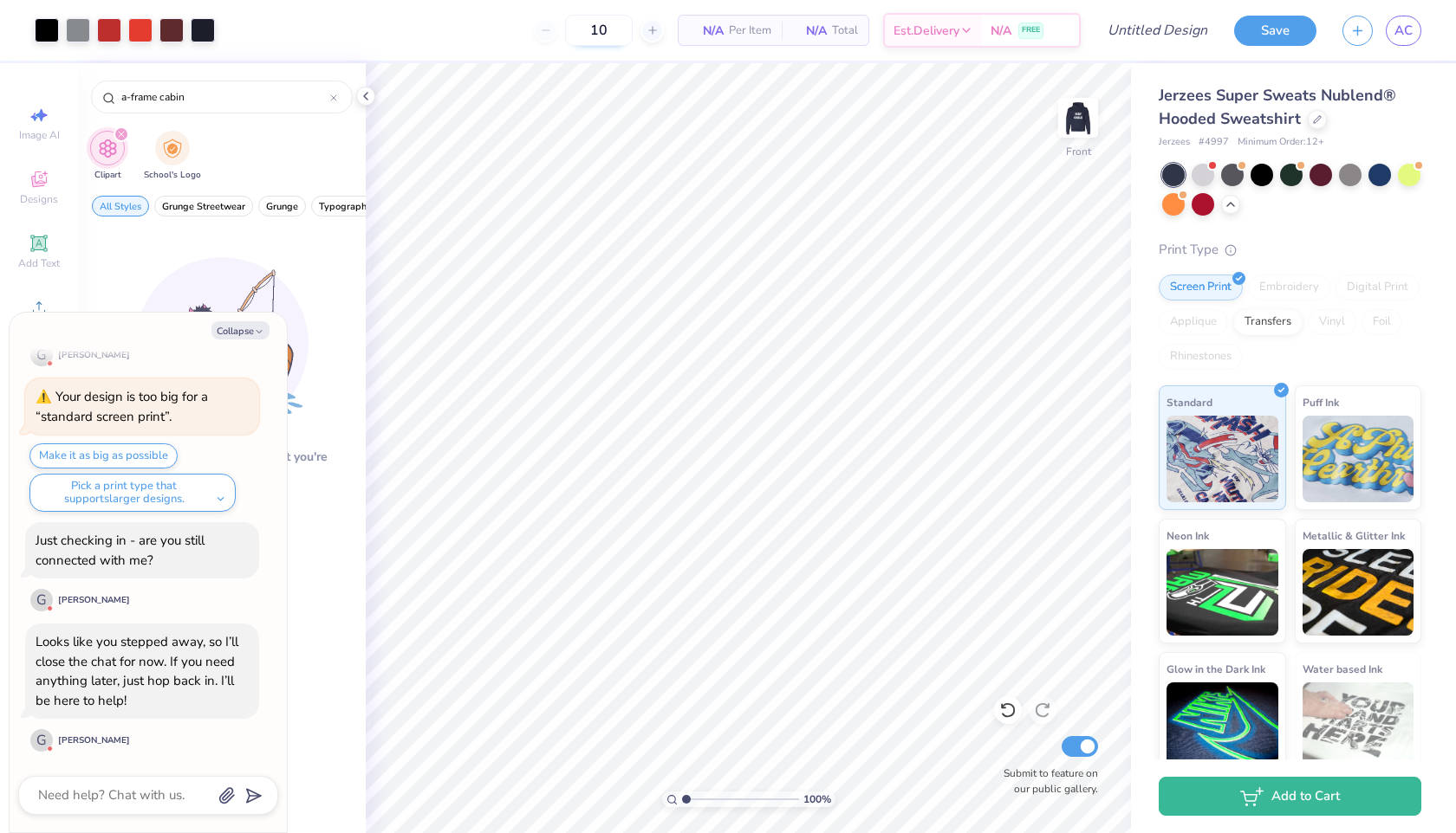
type input "12"
click at [914, 31] on span "Est. Delivery" at bounding box center [880, 33] width 66 height 18
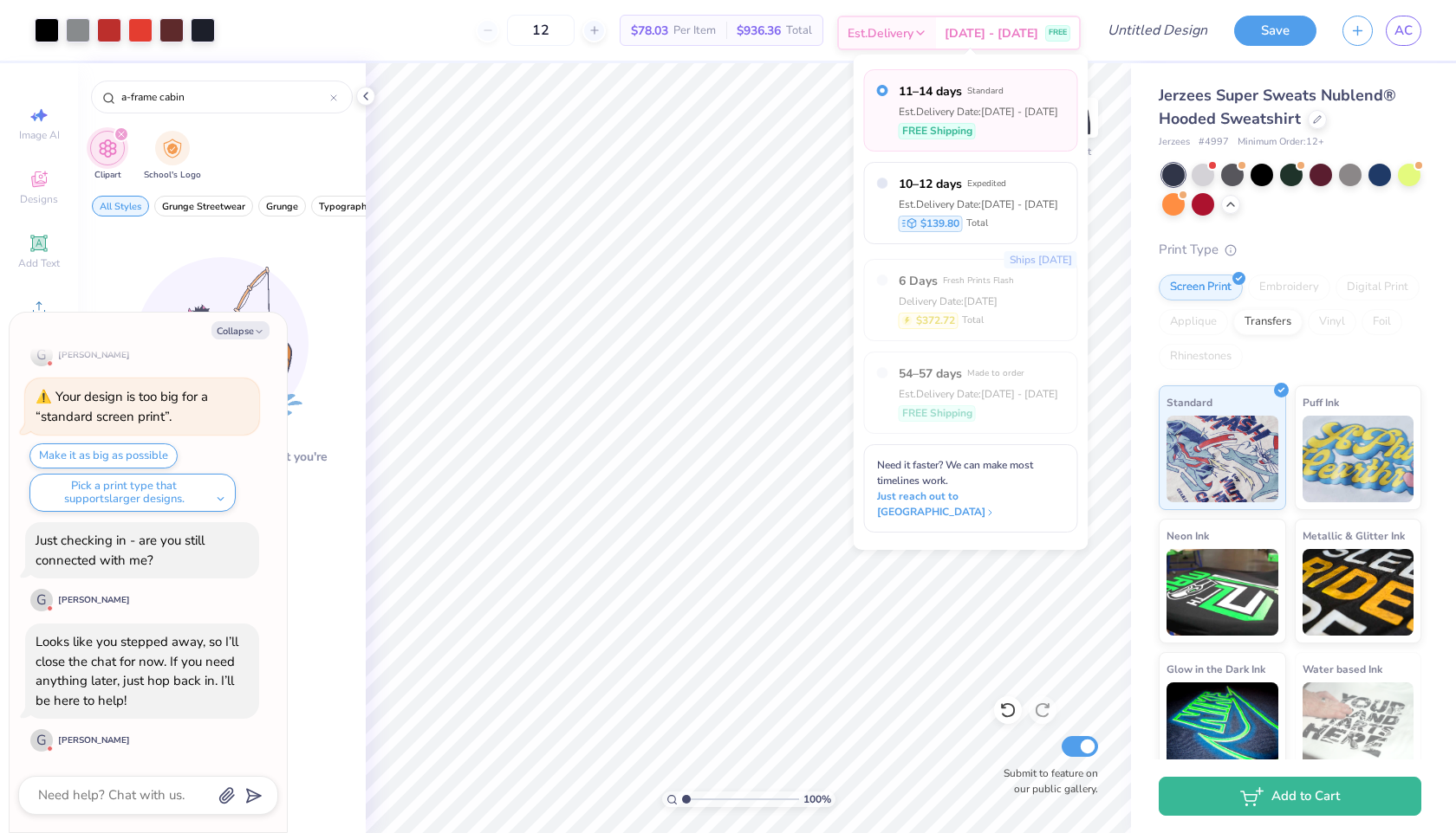
click at [914, 31] on span "Est. Delivery" at bounding box center [880, 33] width 66 height 18
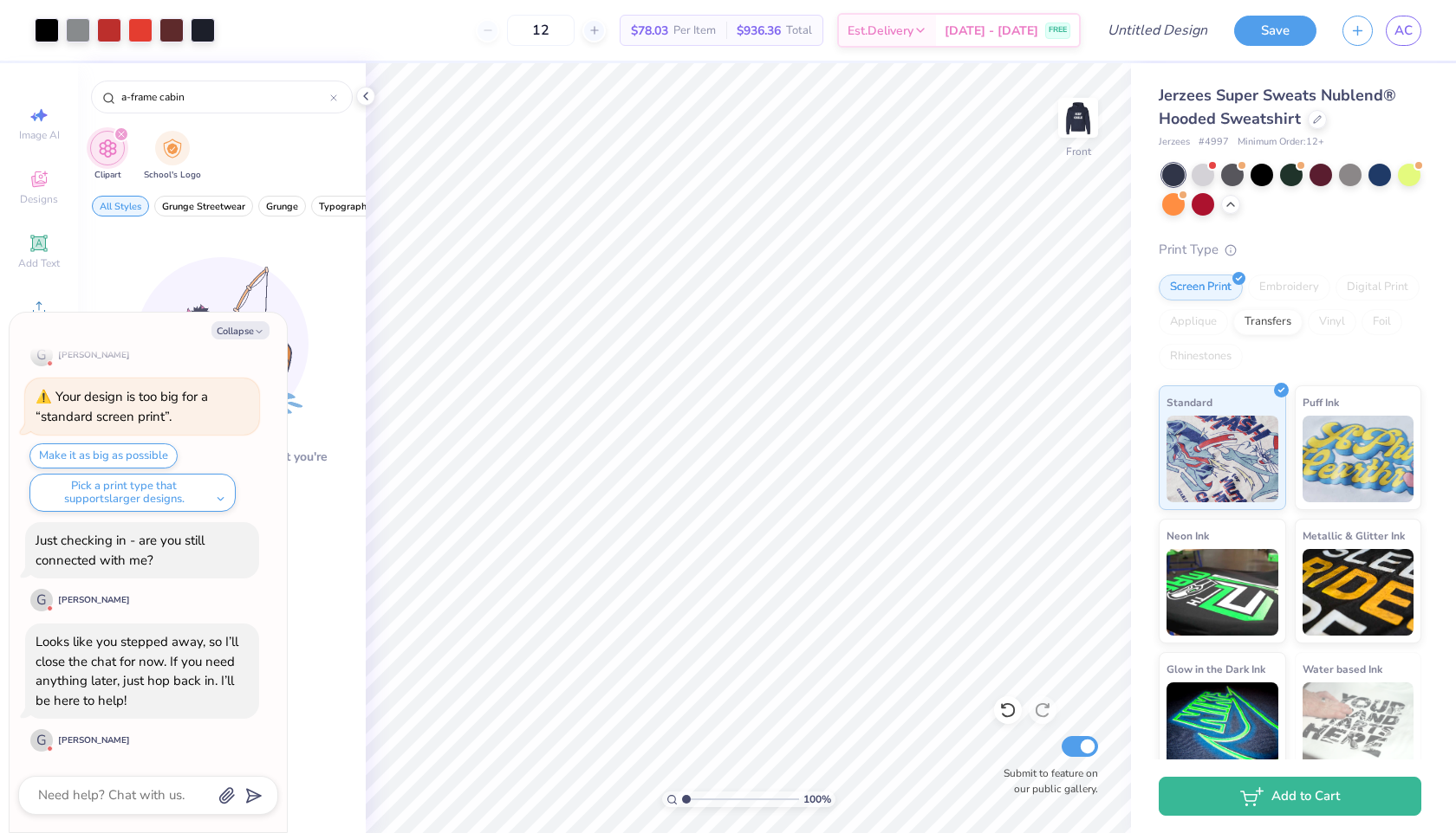
type input "1.06"
type textarea "x"
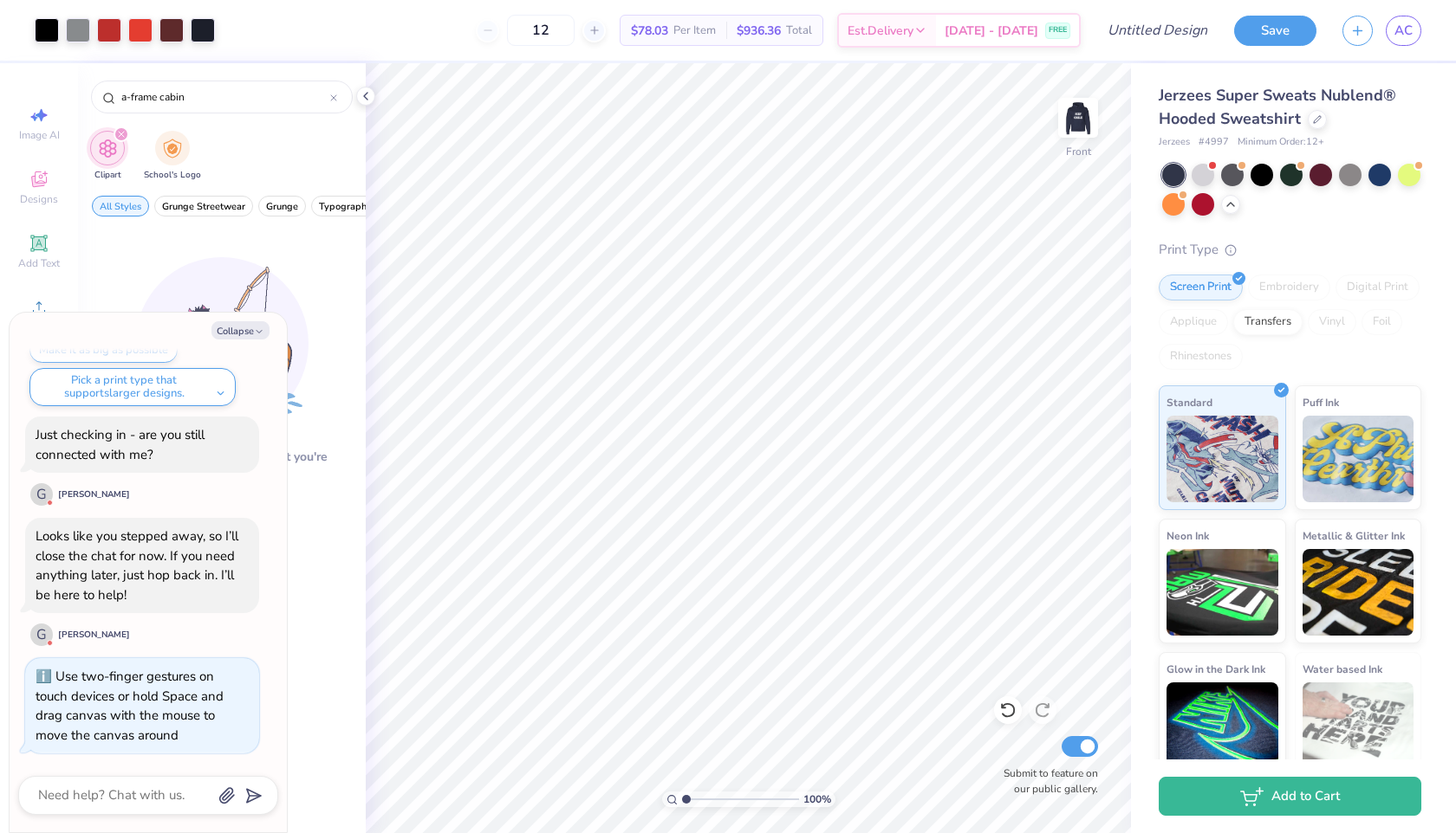
drag, startPoint x: 686, startPoint y: 796, endPoint x: 528, endPoint y: 826, distance: 160.8
click at [682, 807] on input "range" at bounding box center [740, 800] width 117 height 15
drag, startPoint x: 683, startPoint y: 796, endPoint x: 759, endPoint y: 789, distance: 76.3
type input "7.25"
click at [759, 792] on input "range" at bounding box center [740, 800] width 117 height 15
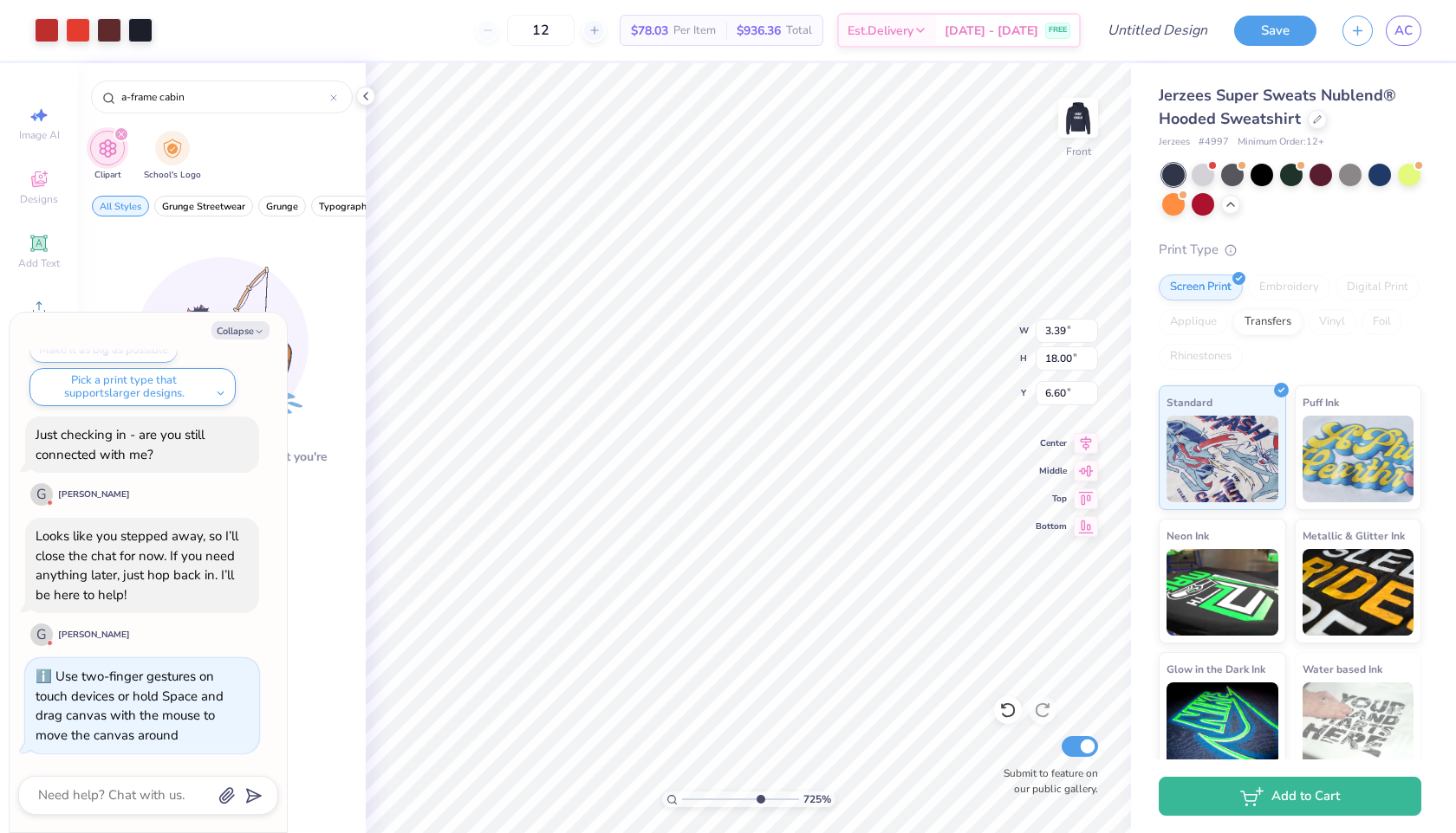
type textarea "x"
type input "7.00"
type textarea "x"
type input "0.03"
type input "0.07"
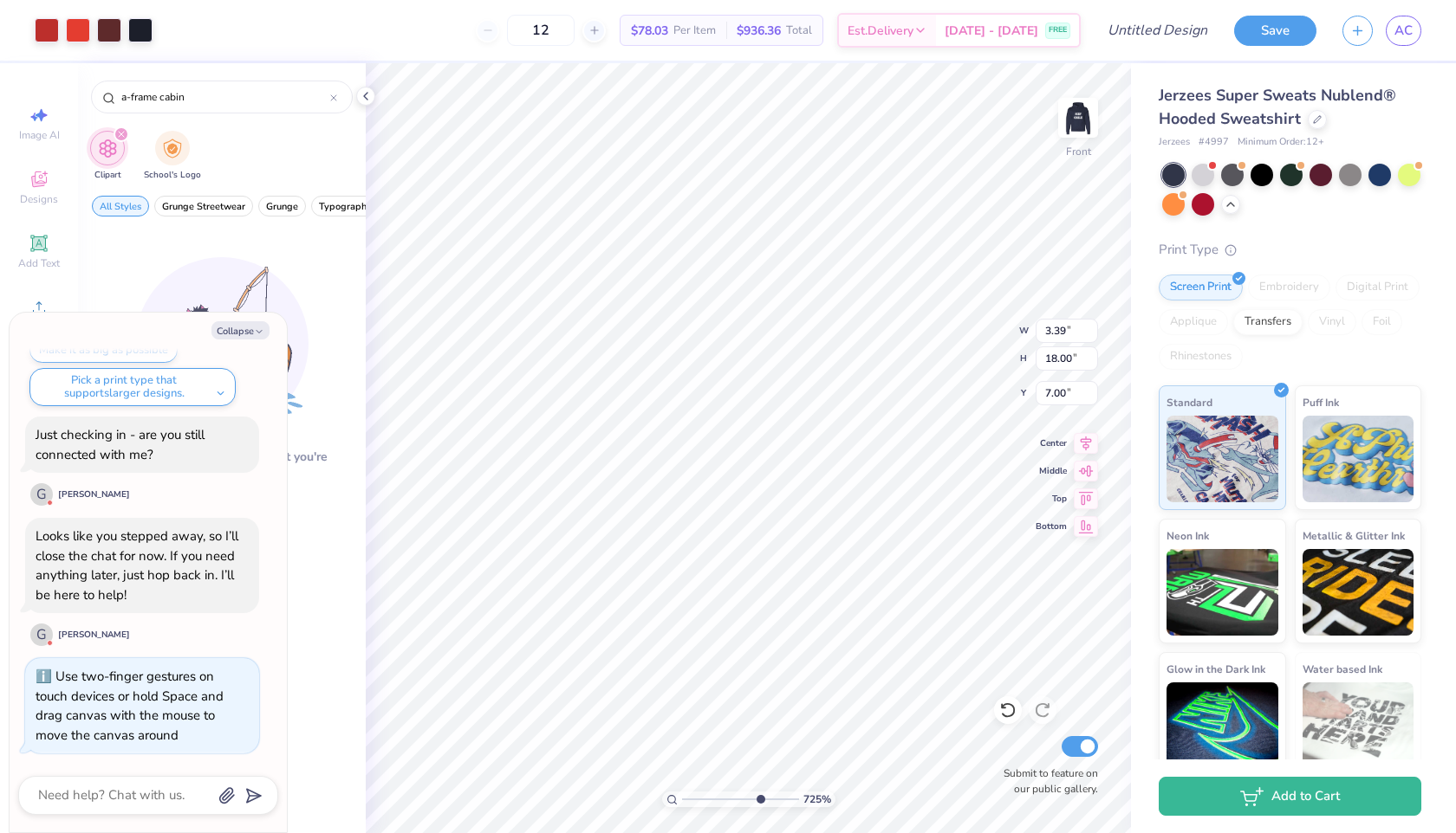
type input "12.48"
type textarea "x"
drag, startPoint x: 761, startPoint y: 800, endPoint x: 691, endPoint y: 805, distance: 70.2
type input "1.47"
click at [691, 805] on input "range" at bounding box center [740, 800] width 117 height 15
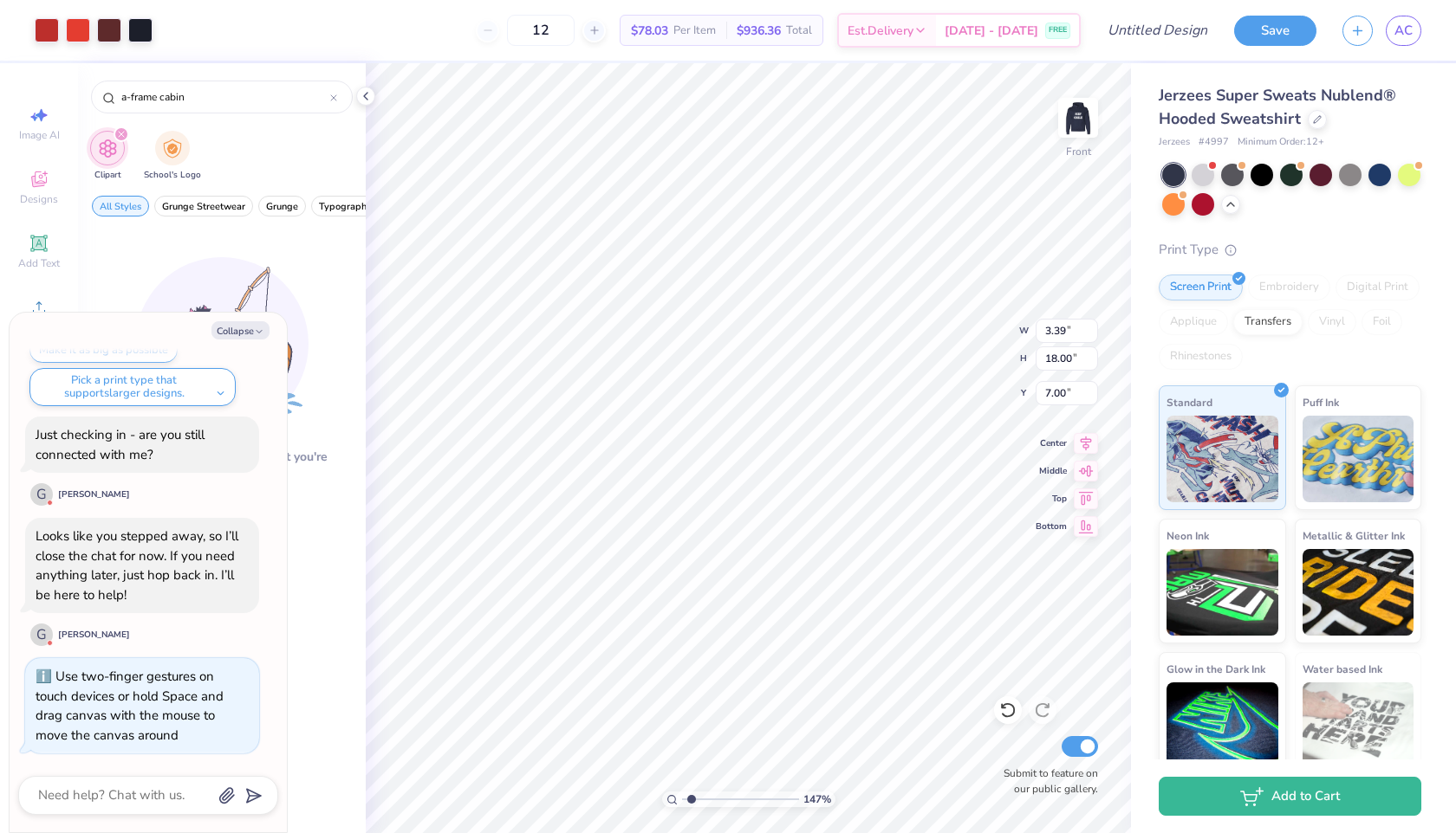
type textarea "x"
click at [694, 795] on input "range" at bounding box center [740, 800] width 117 height 15
drag, startPoint x: 694, startPoint y: 800, endPoint x: 610, endPoint y: 832, distance: 89.9
type input "1"
click at [682, 807] on input "range" at bounding box center [740, 800] width 117 height 15
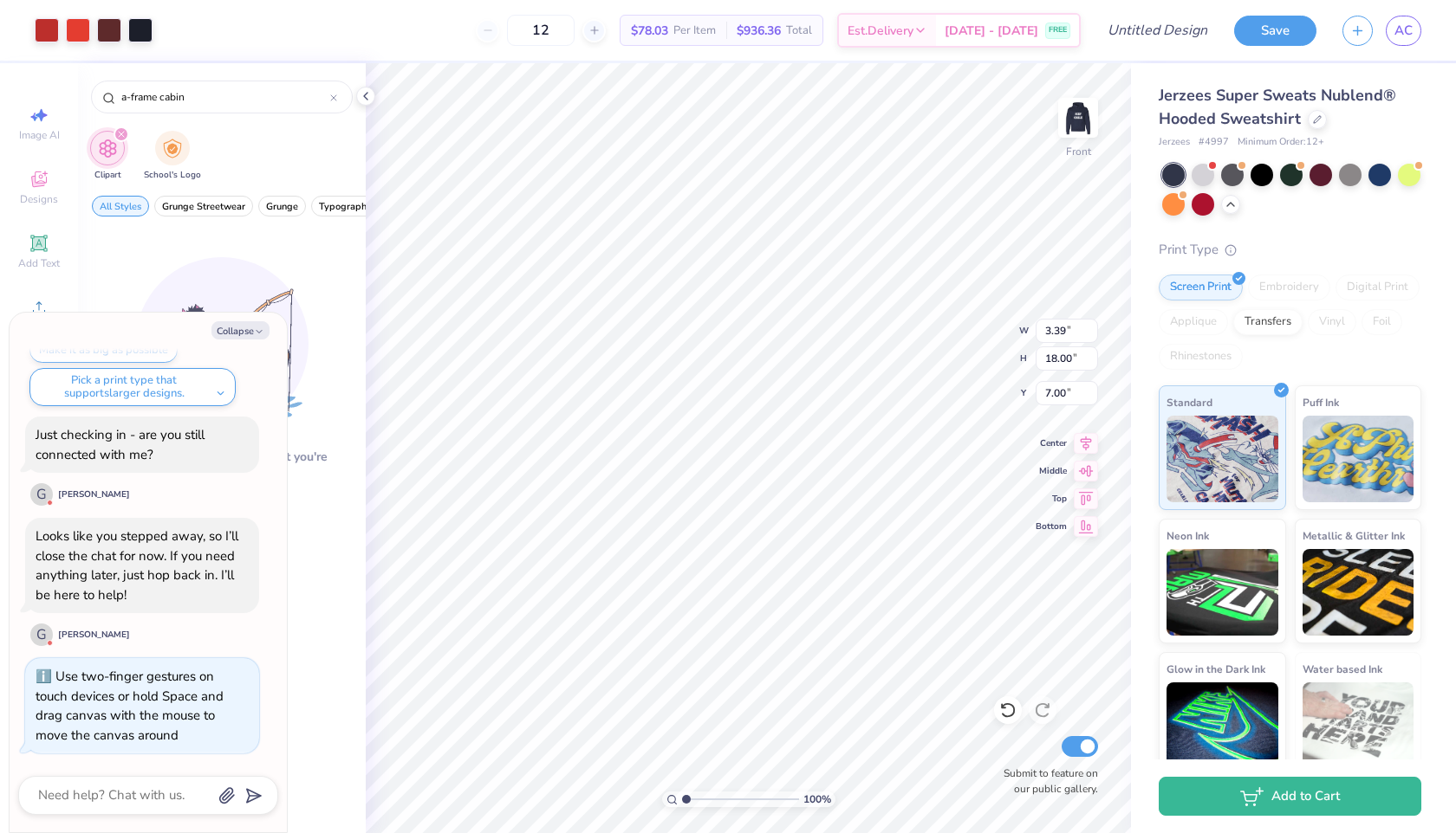
type textarea "x"
type input "7.12"
